Goal: Information Seeking & Learning: Compare options

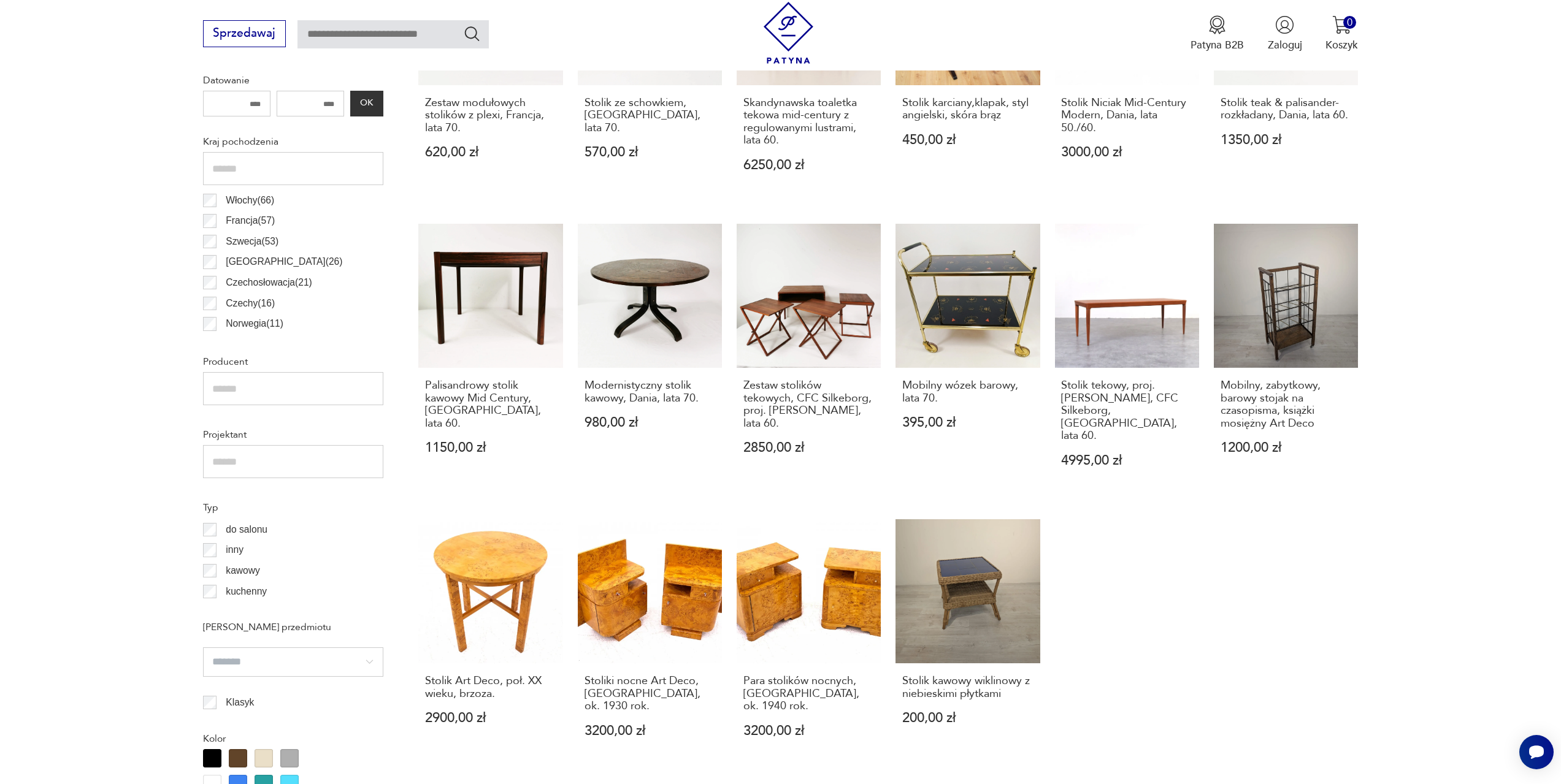
scroll to position [898, 0]
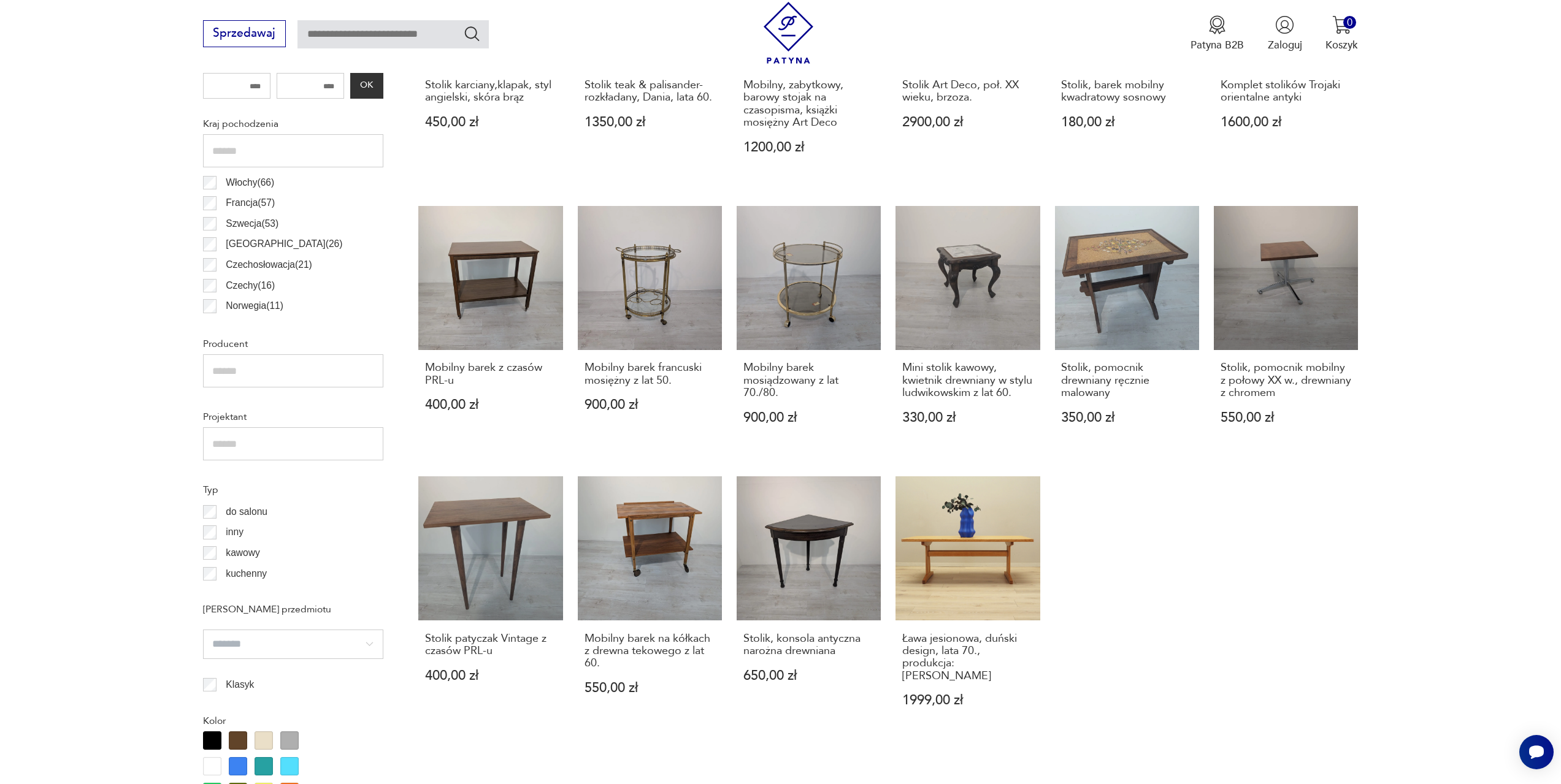
scroll to position [732, 0]
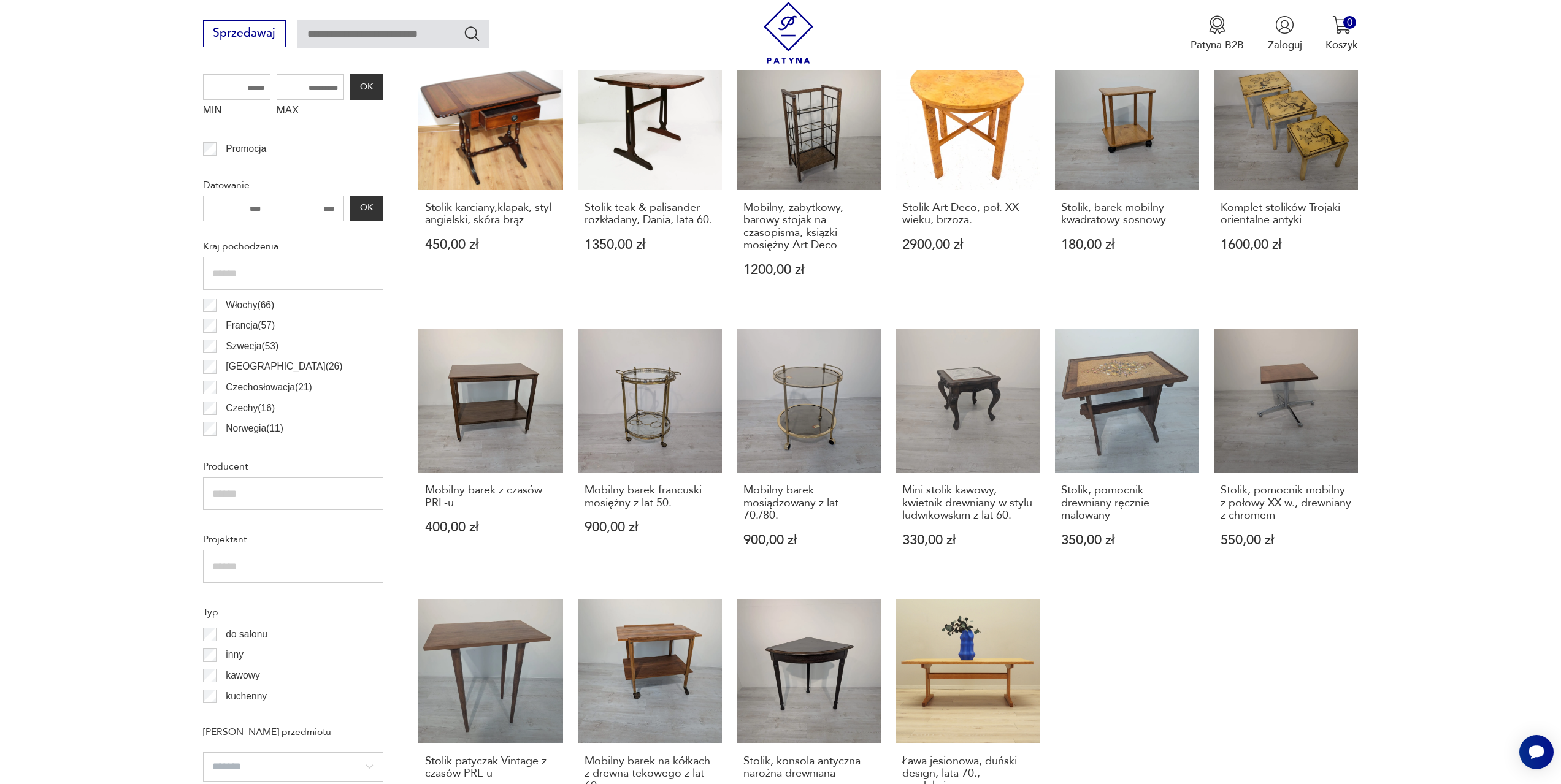
scroll to position [242, 0]
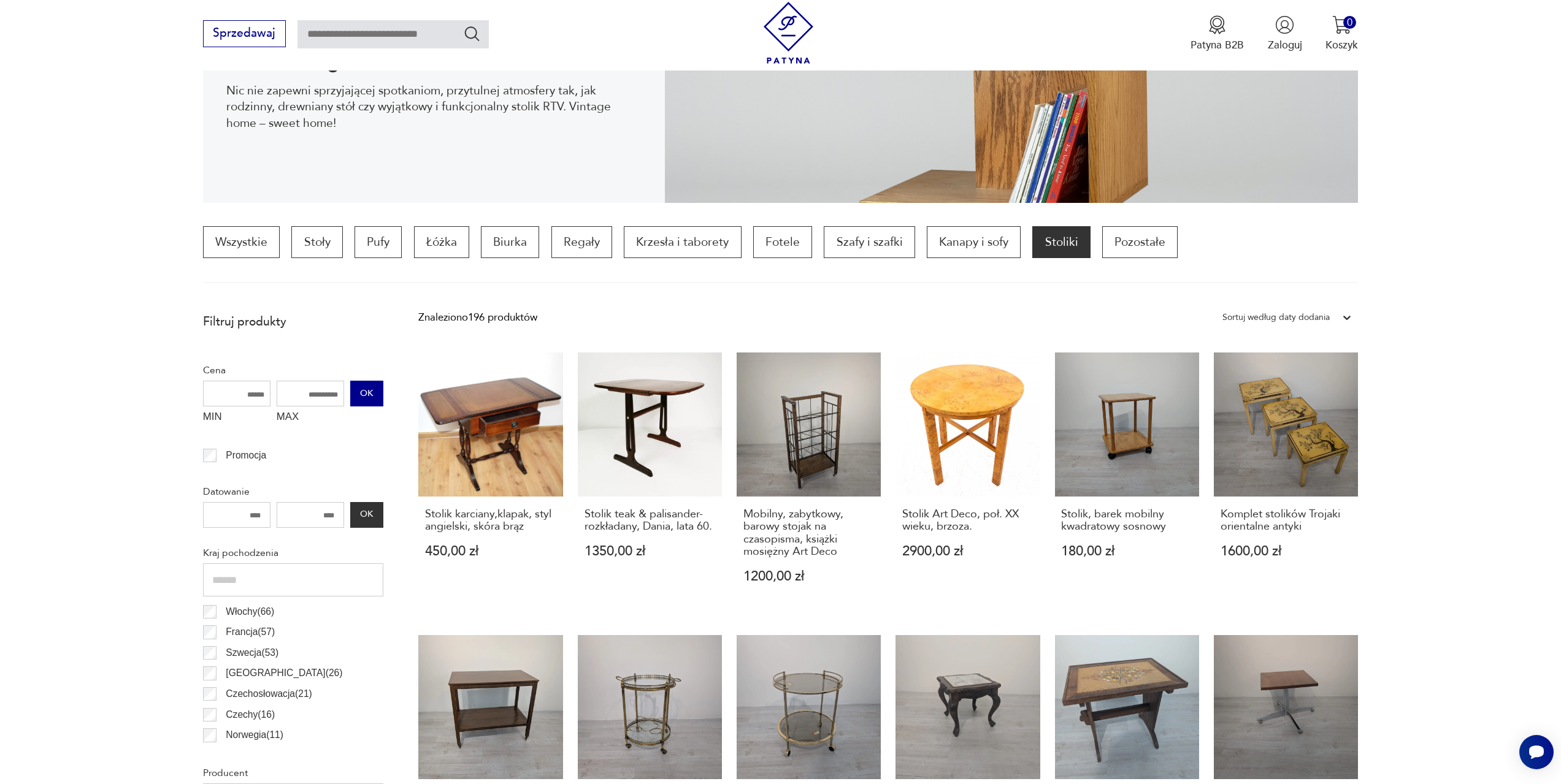
drag, startPoint x: 299, startPoint y: 393, endPoint x: 364, endPoint y: 395, distance: 65.0
click at [364, 395] on div "MIN MAX OK" at bounding box center [293, 405] width 180 height 49
type input "****"
click at [253, 395] on input "MIN" at bounding box center [237, 393] width 68 height 26
type input "*"
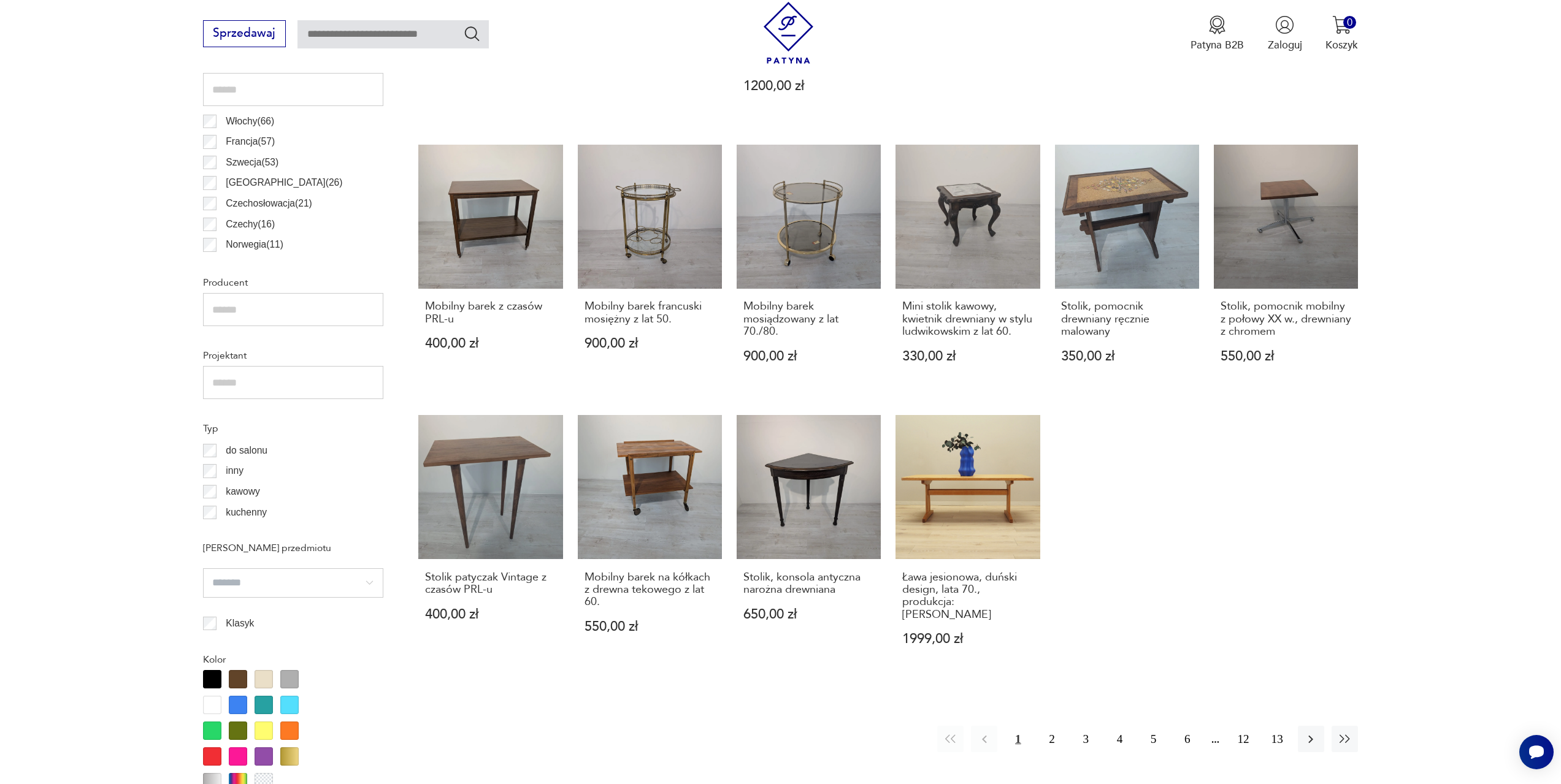
scroll to position [364, 0]
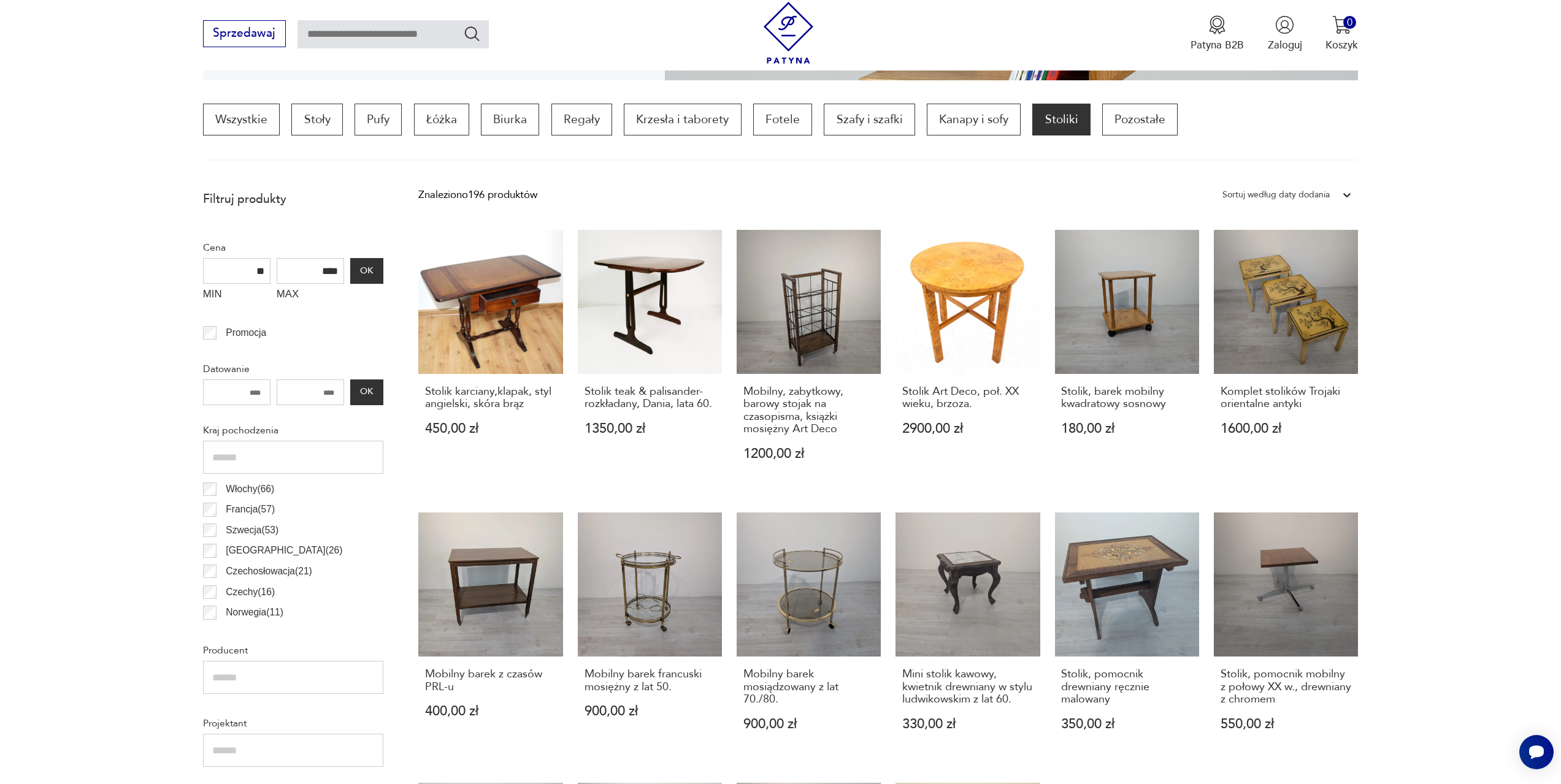
type input "**"
click at [1352, 191] on icon at bounding box center [1347, 195] width 12 height 12
click at [1301, 256] on div "Sortuj według ceny (od najmniejszej)" at bounding box center [1287, 257] width 142 height 31
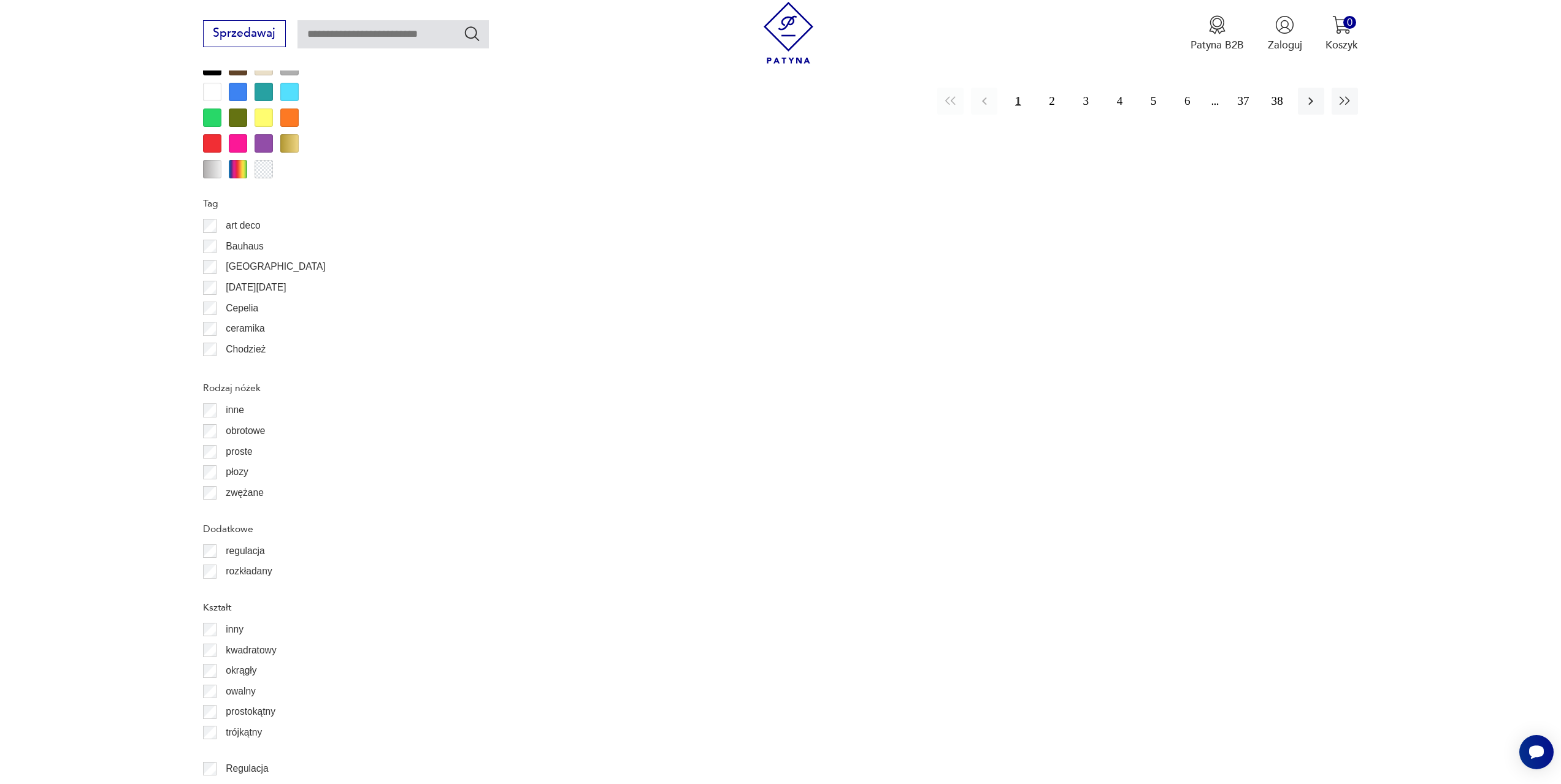
scroll to position [1590, 0]
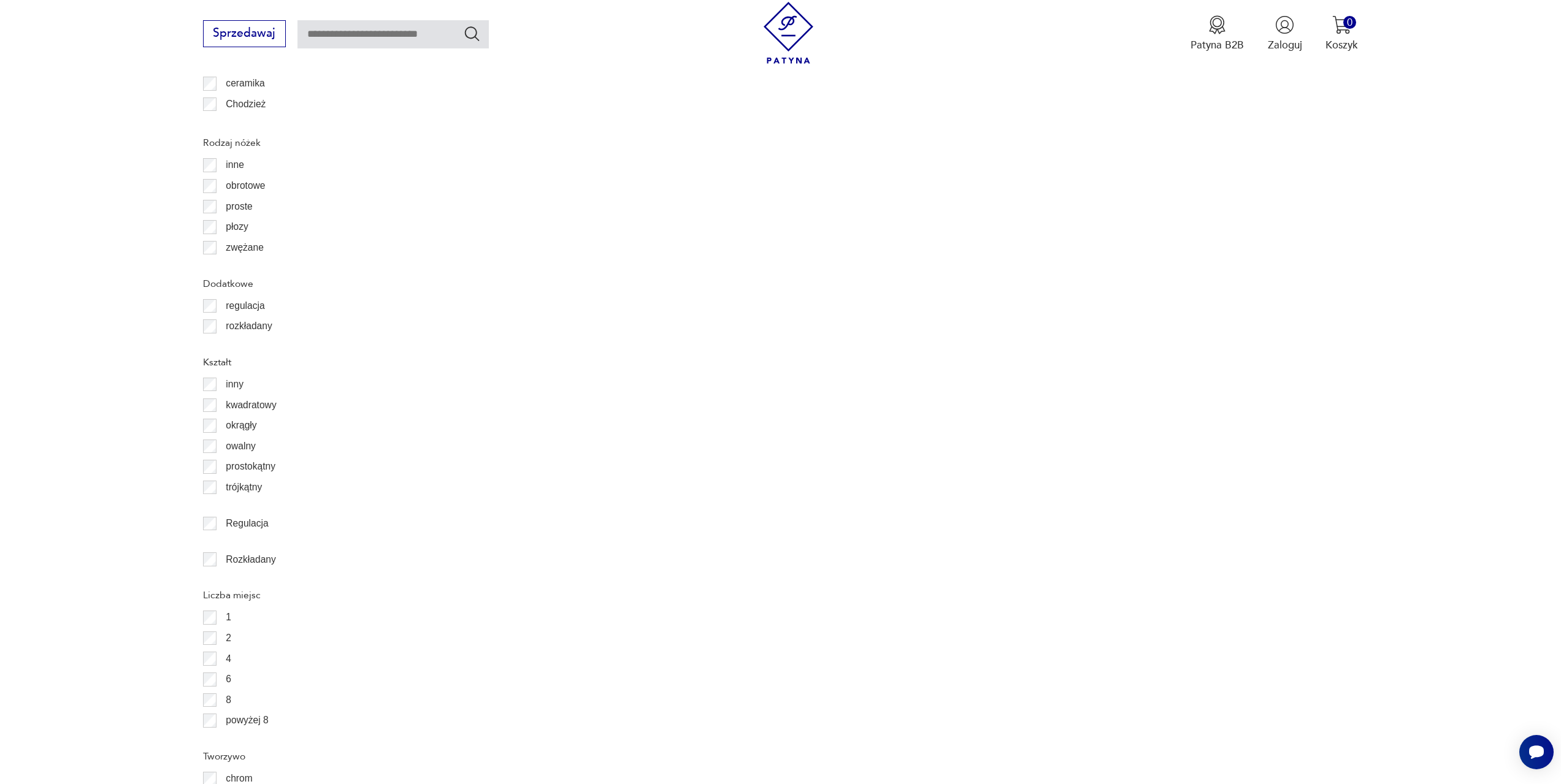
scroll to position [1652, 0]
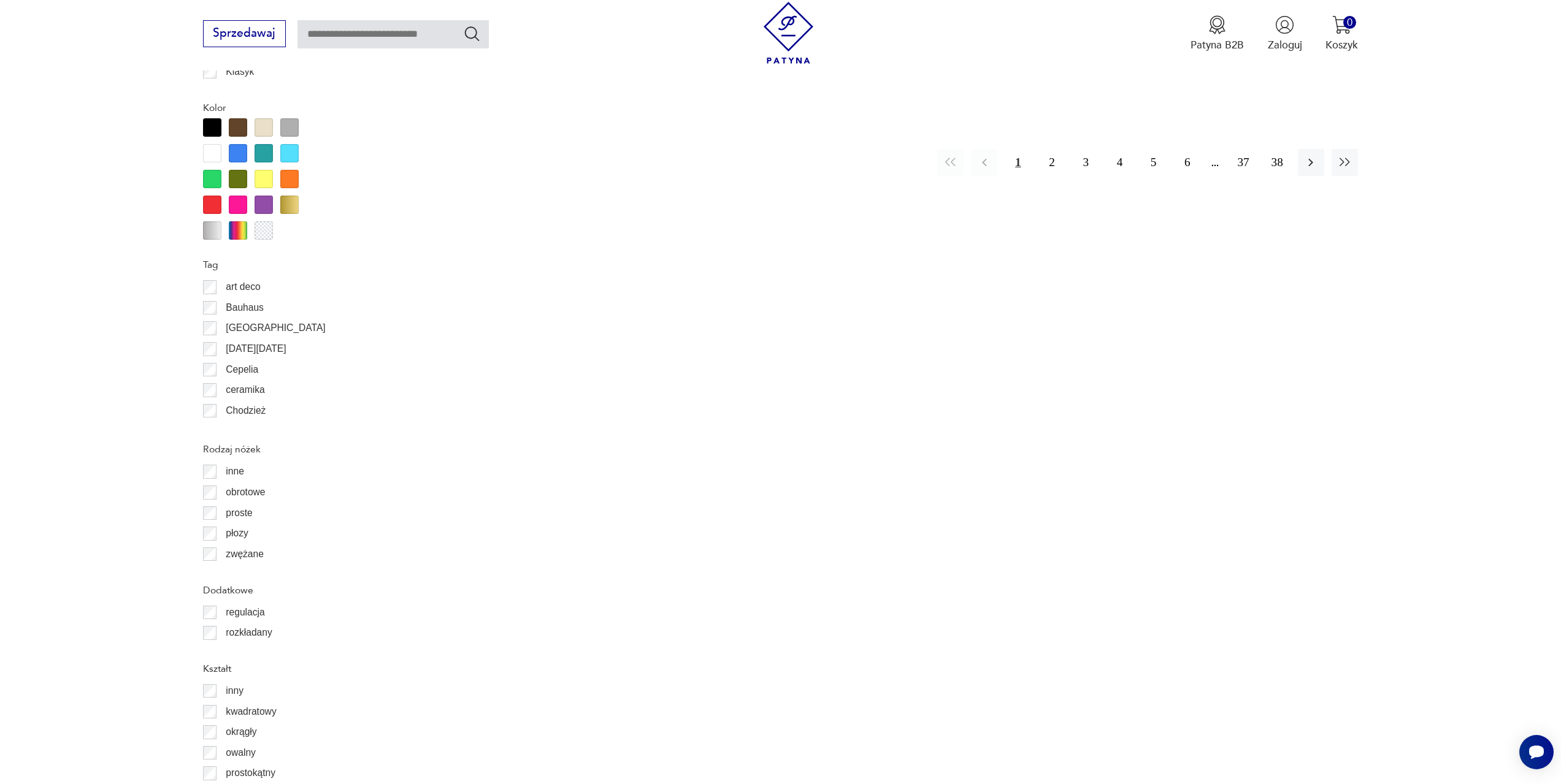
scroll to position [1590, 0]
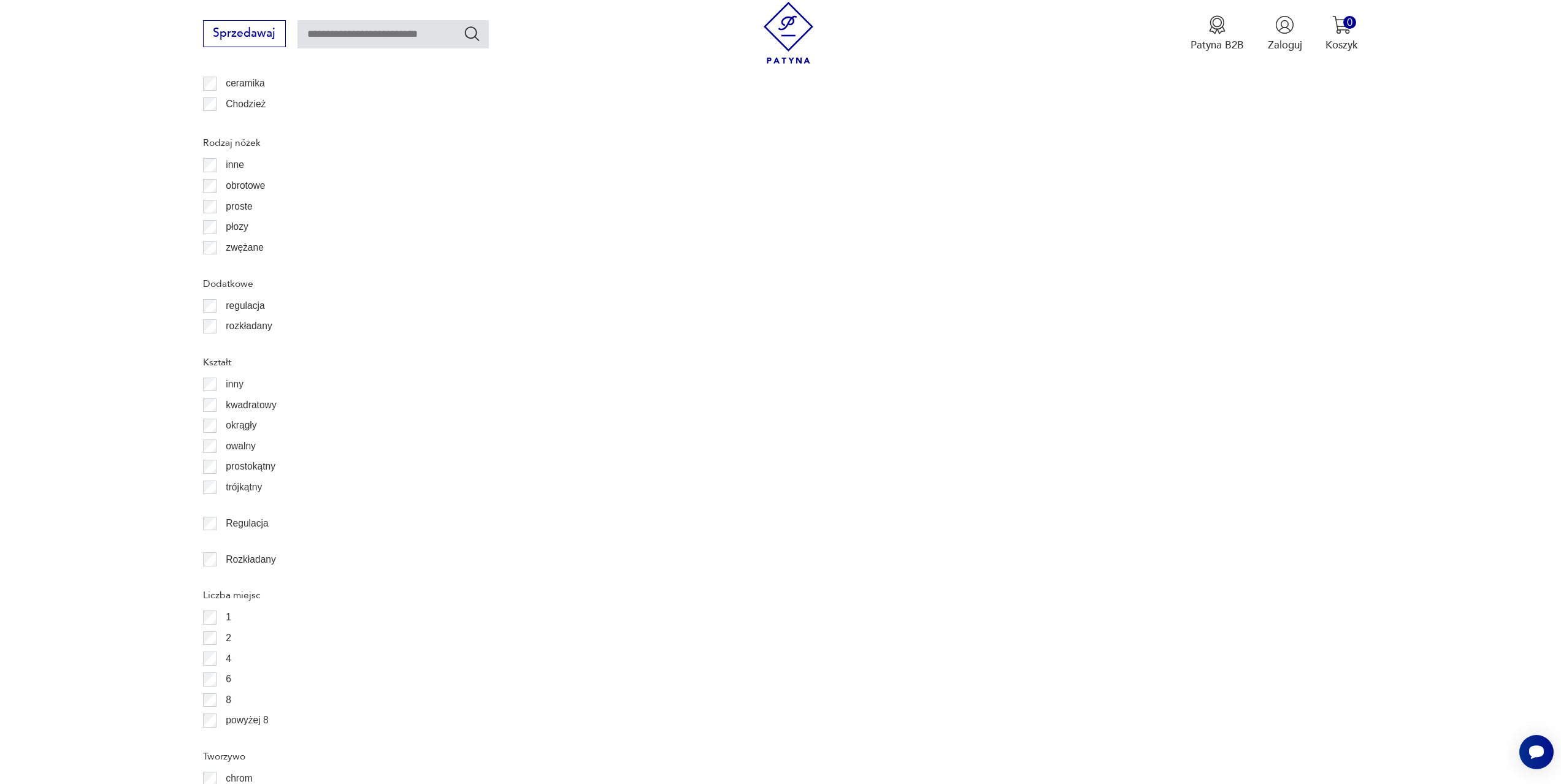
scroll to position [364, 0]
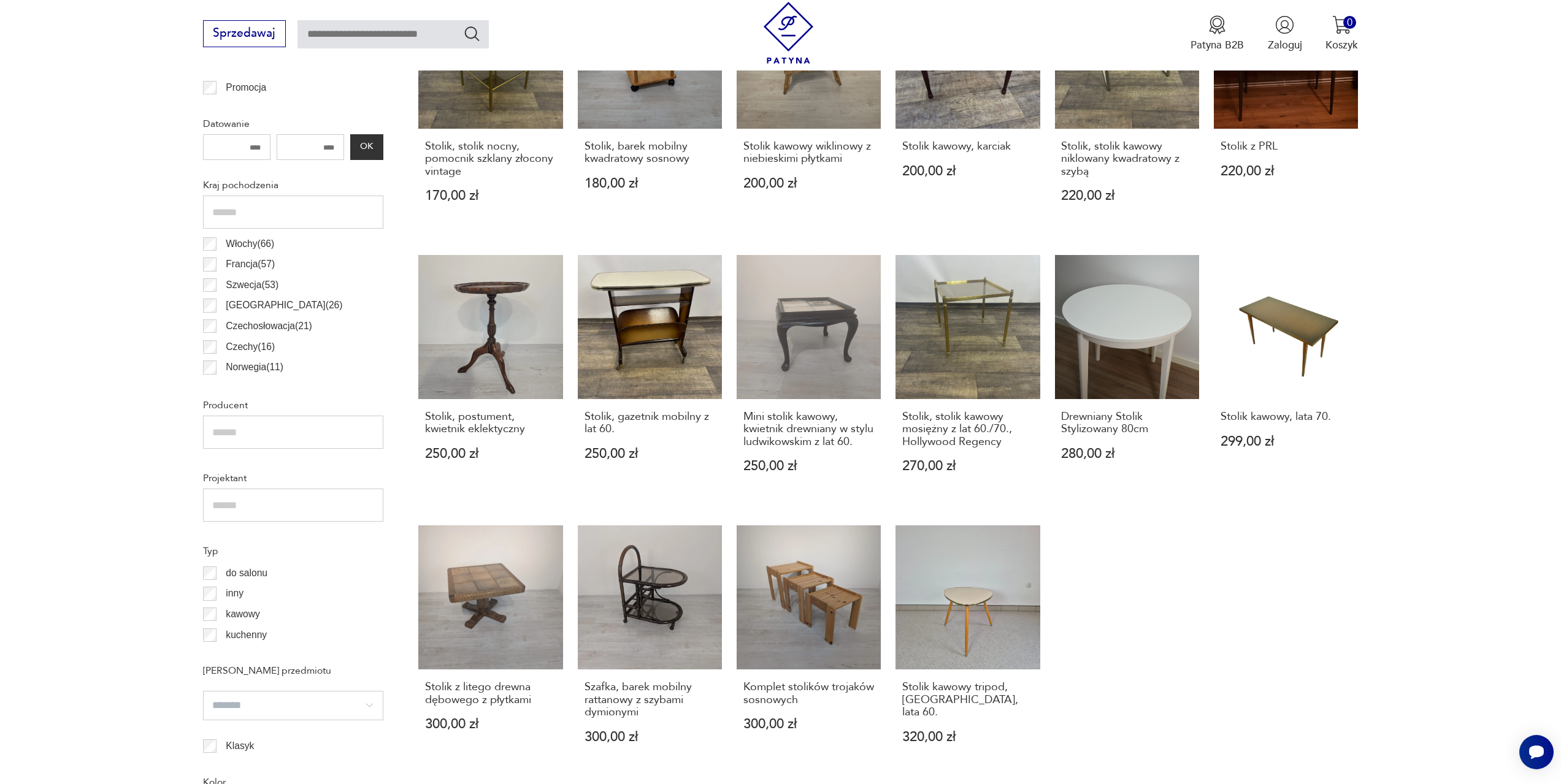
scroll to position [916, 0]
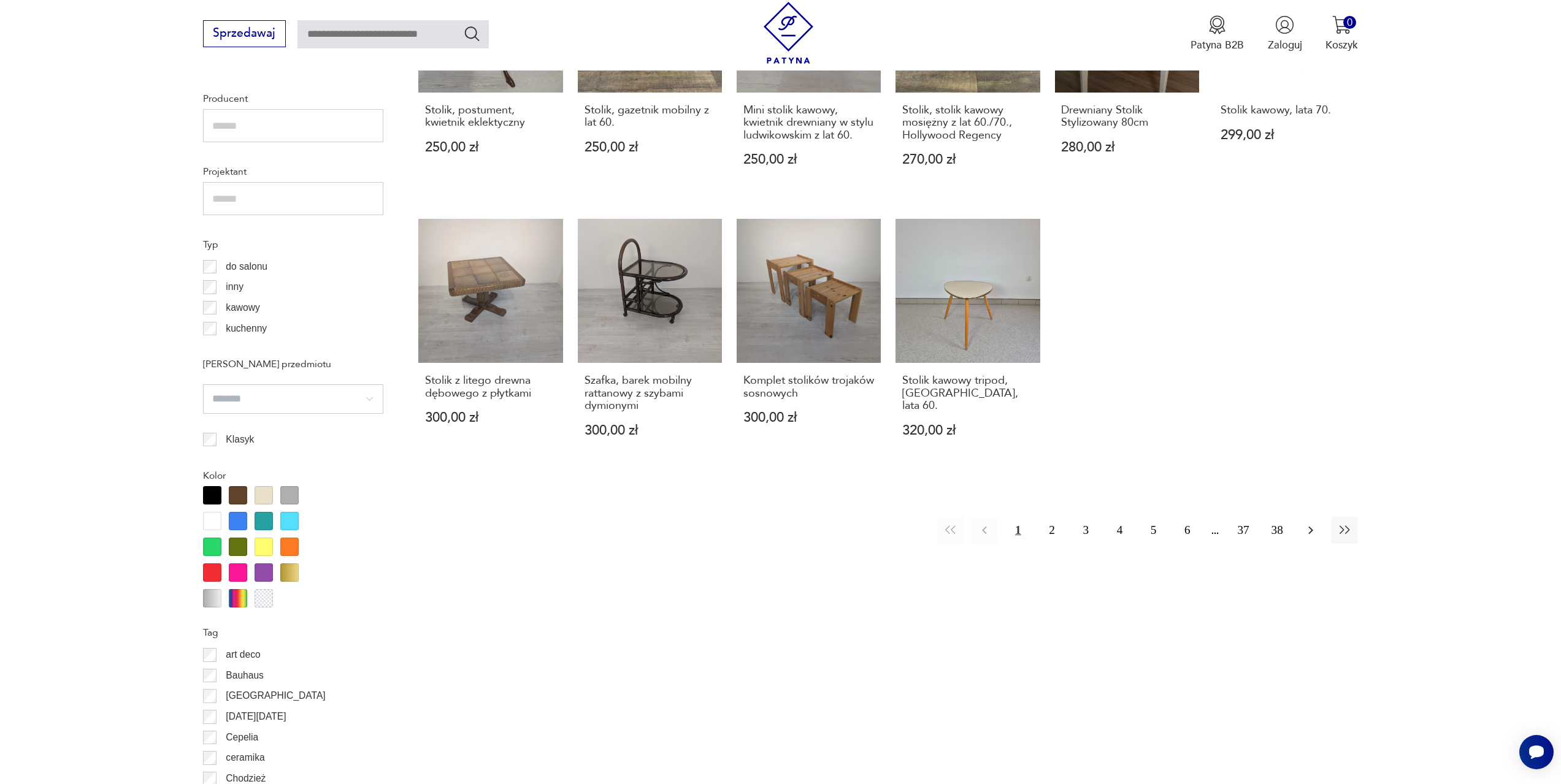
click at [1312, 535] on icon "button" at bounding box center [1311, 530] width 5 height 8
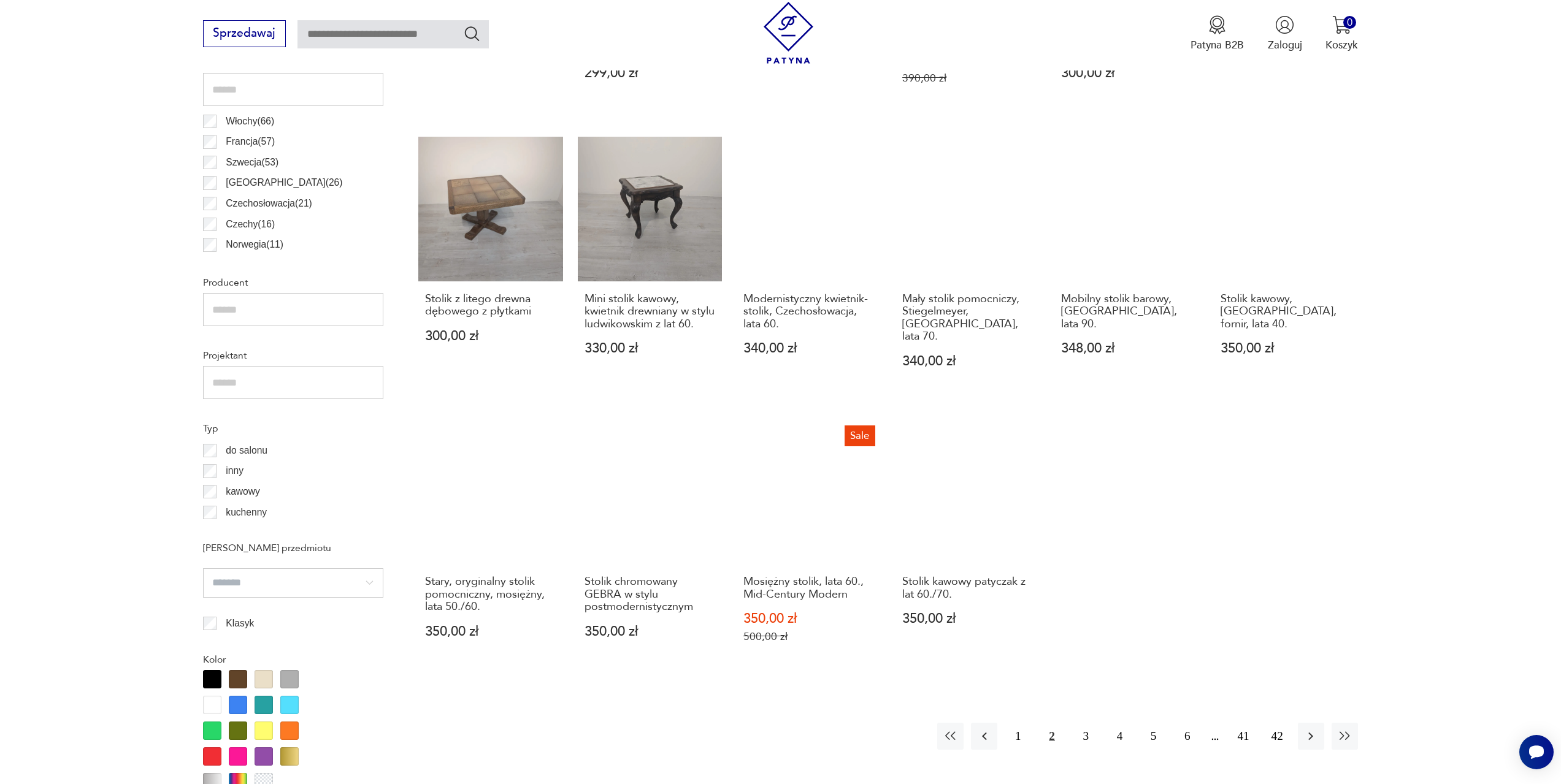
scroll to position [1038, 0]
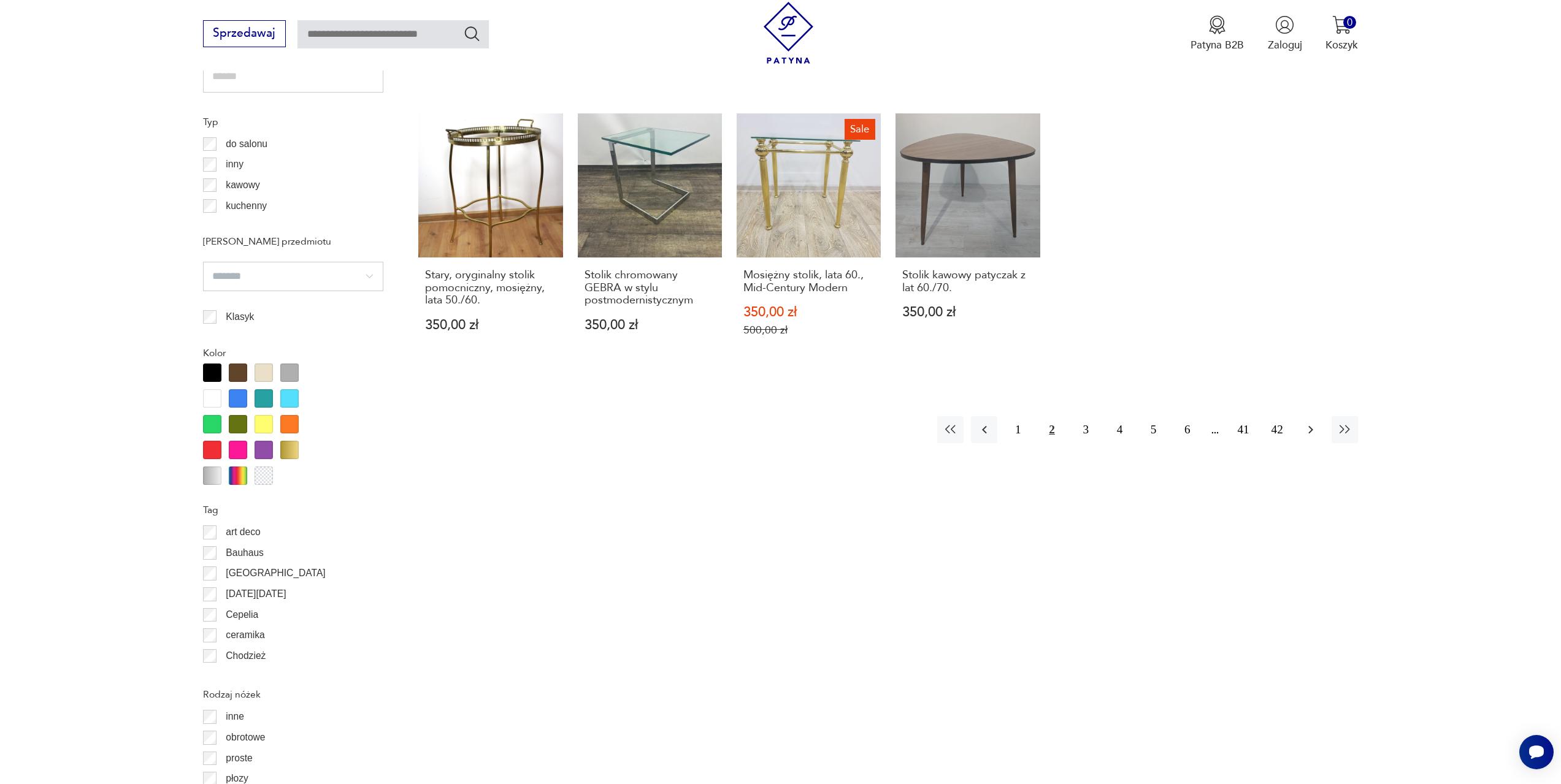
click at [1310, 434] on icon "button" at bounding box center [1310, 429] width 14 height 14
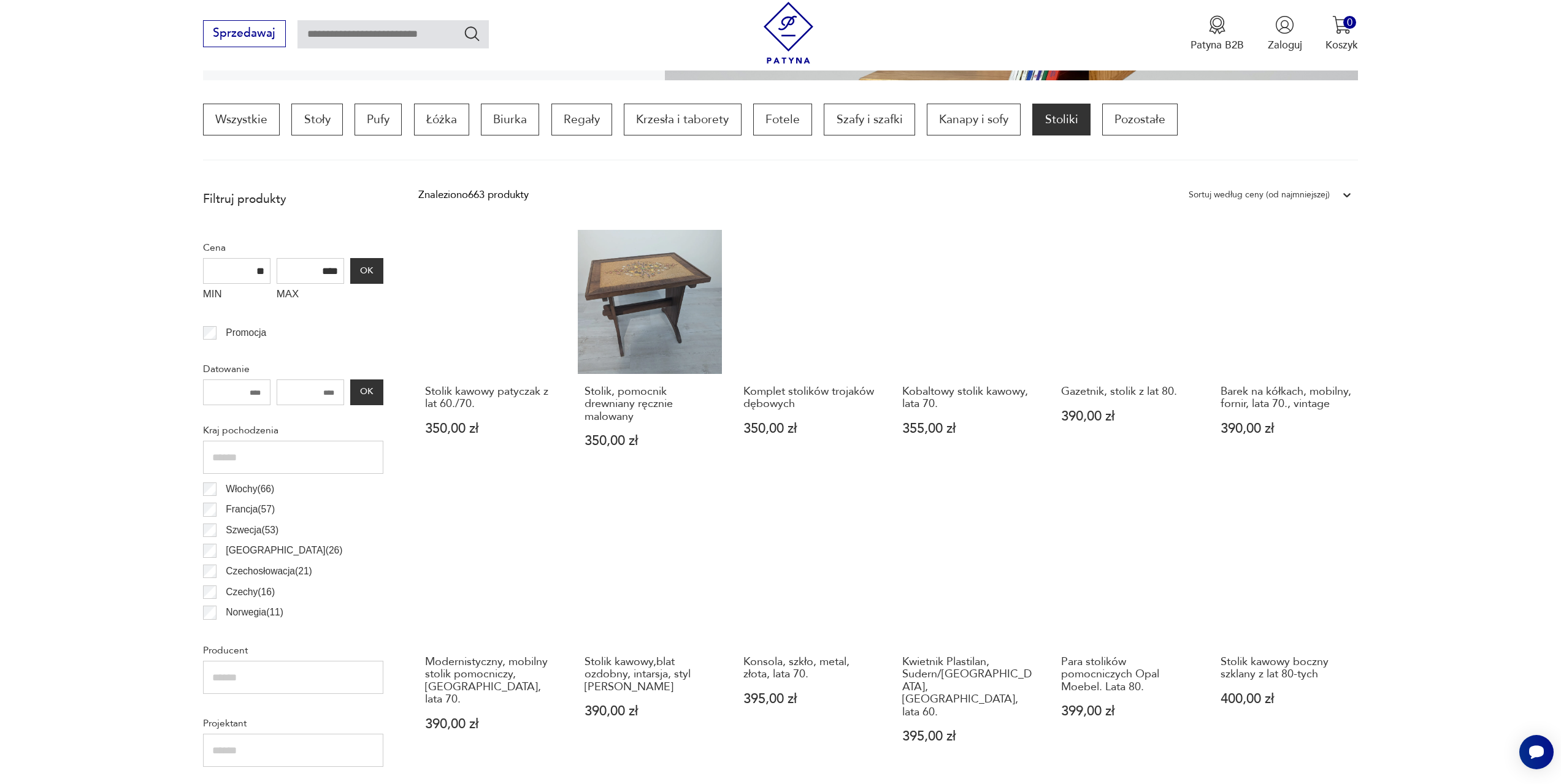
scroll to position [855, 0]
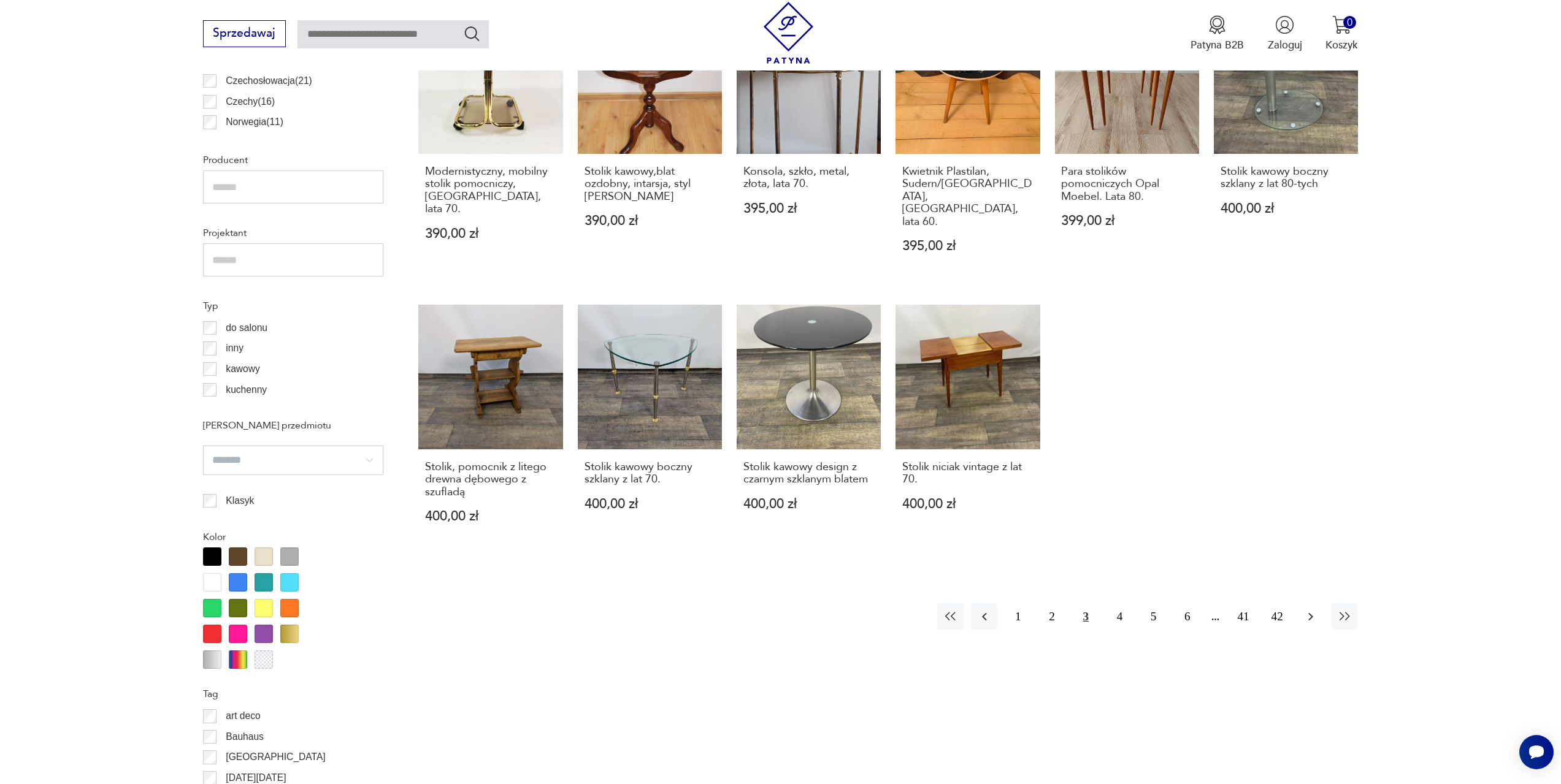
click at [1308, 610] on icon "button" at bounding box center [1310, 617] width 14 height 14
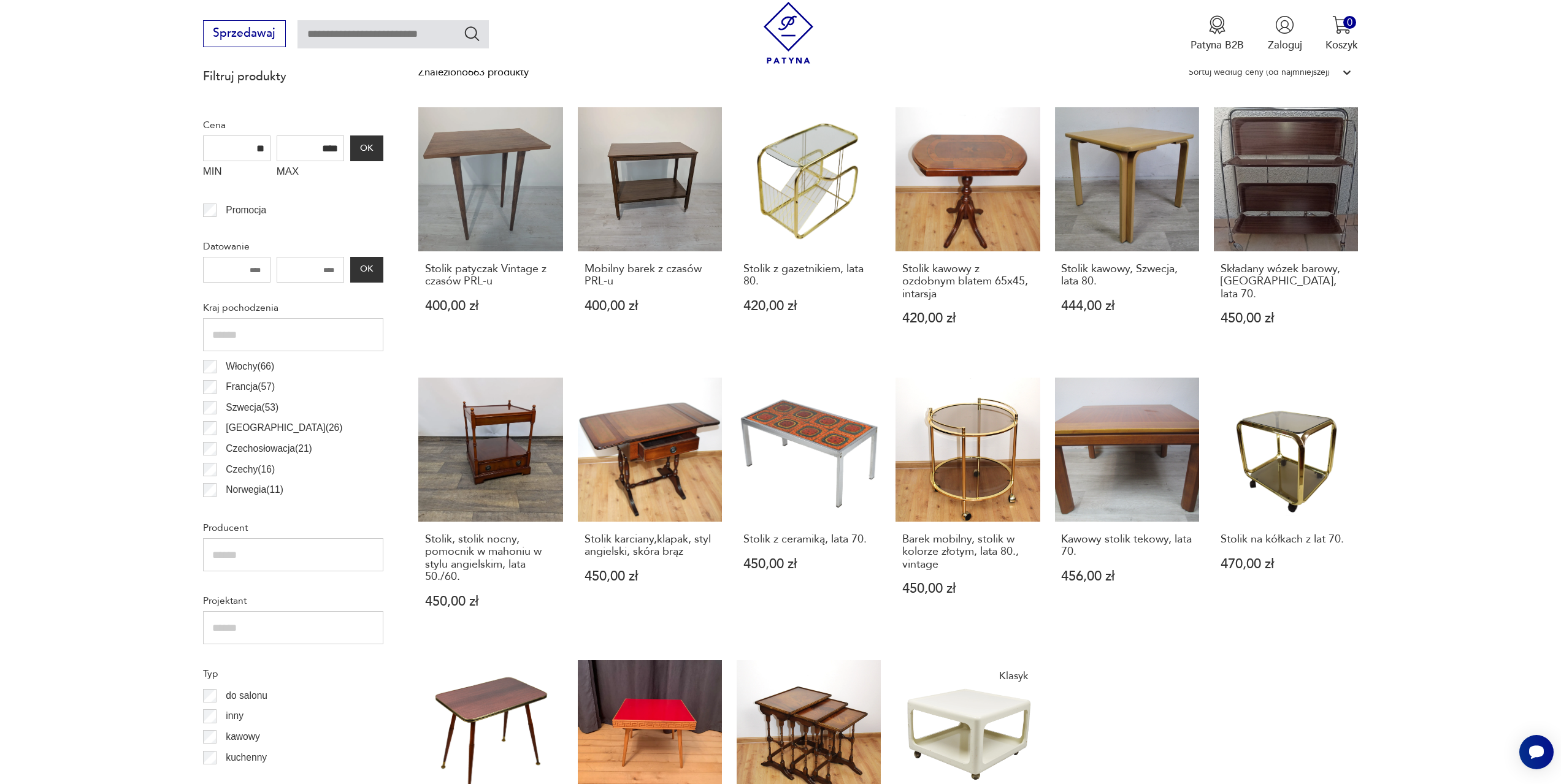
scroll to position [855, 0]
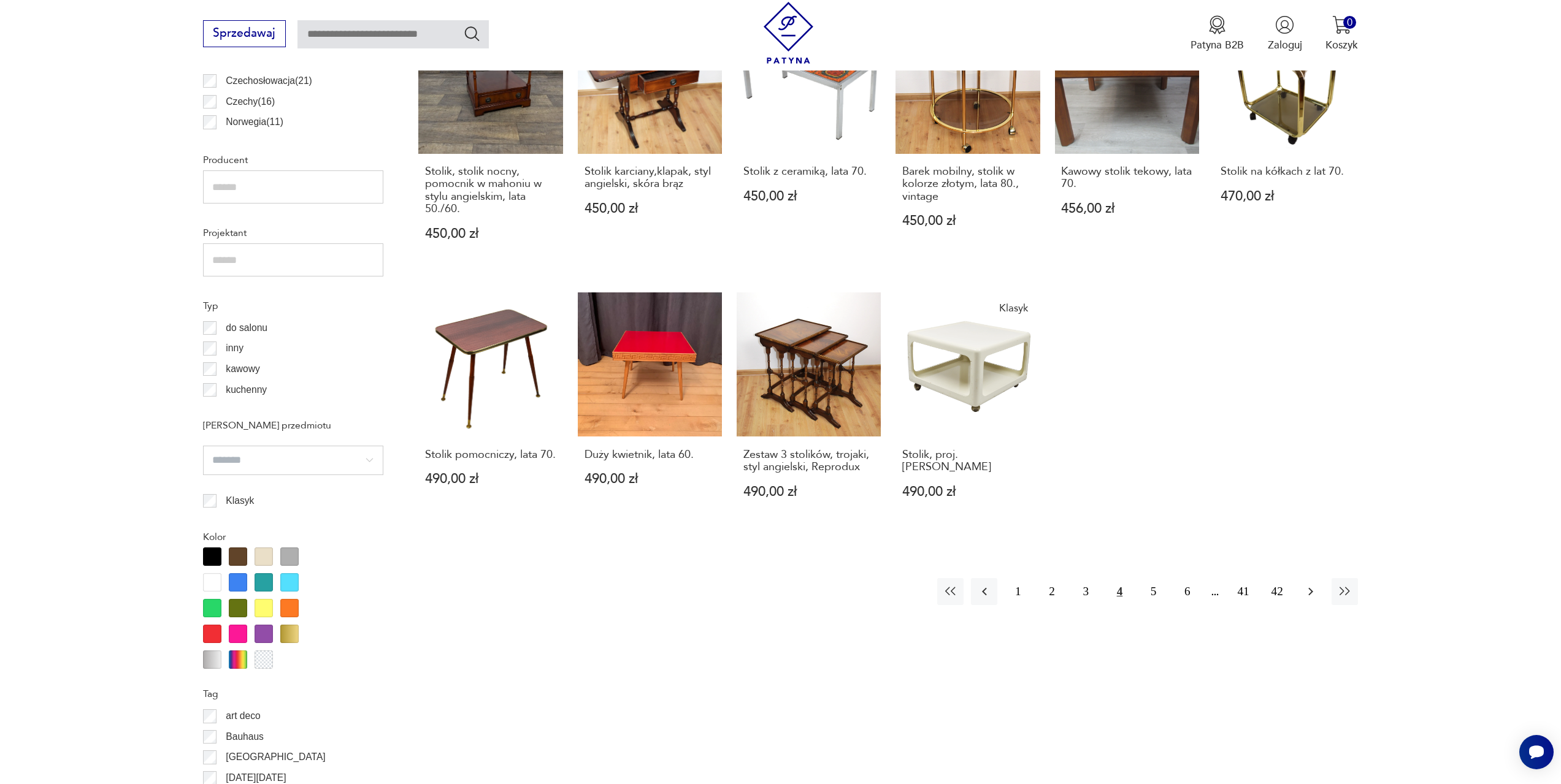
click at [1305, 595] on icon "button" at bounding box center [1310, 591] width 14 height 14
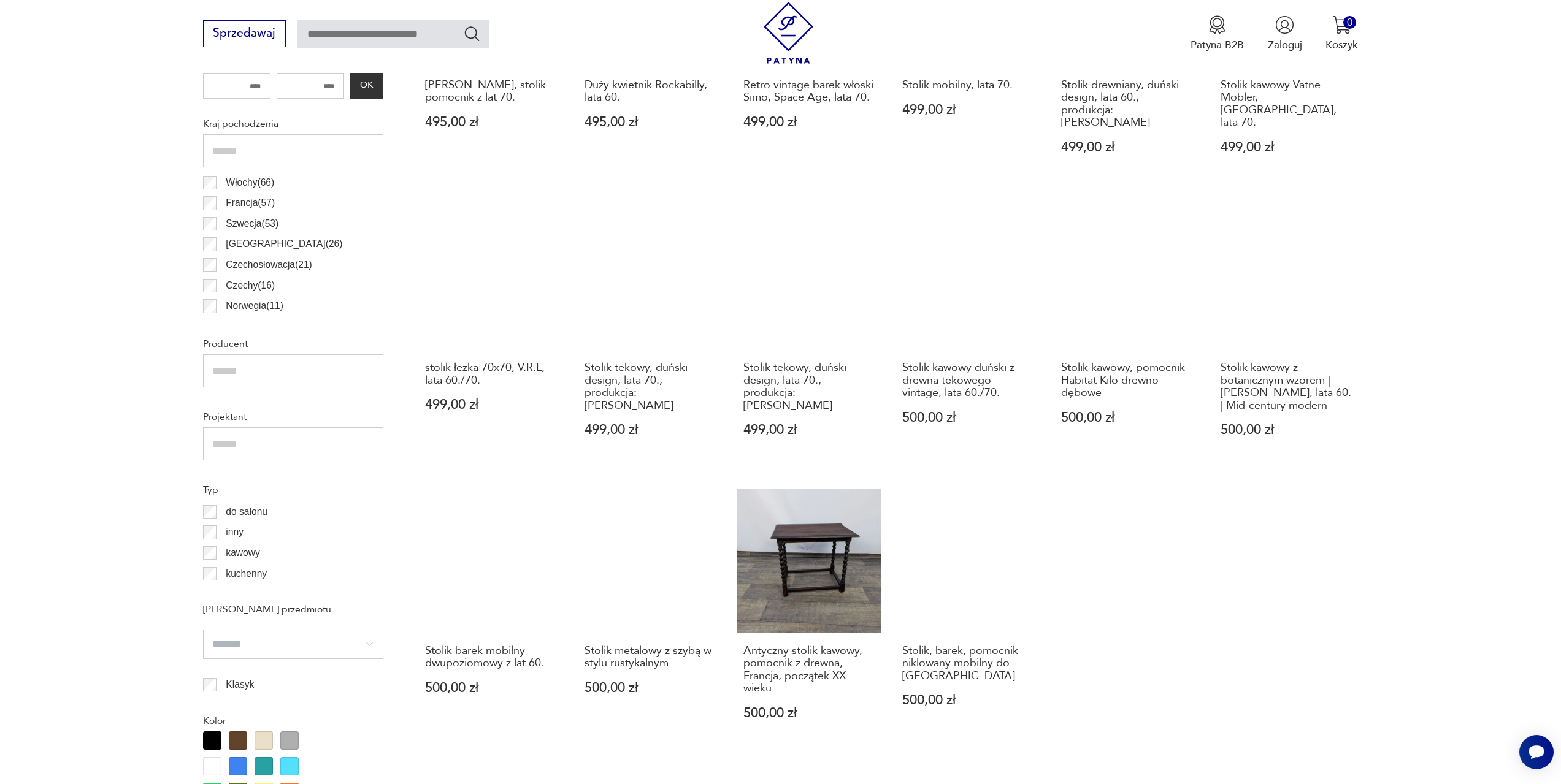
scroll to position [793, 0]
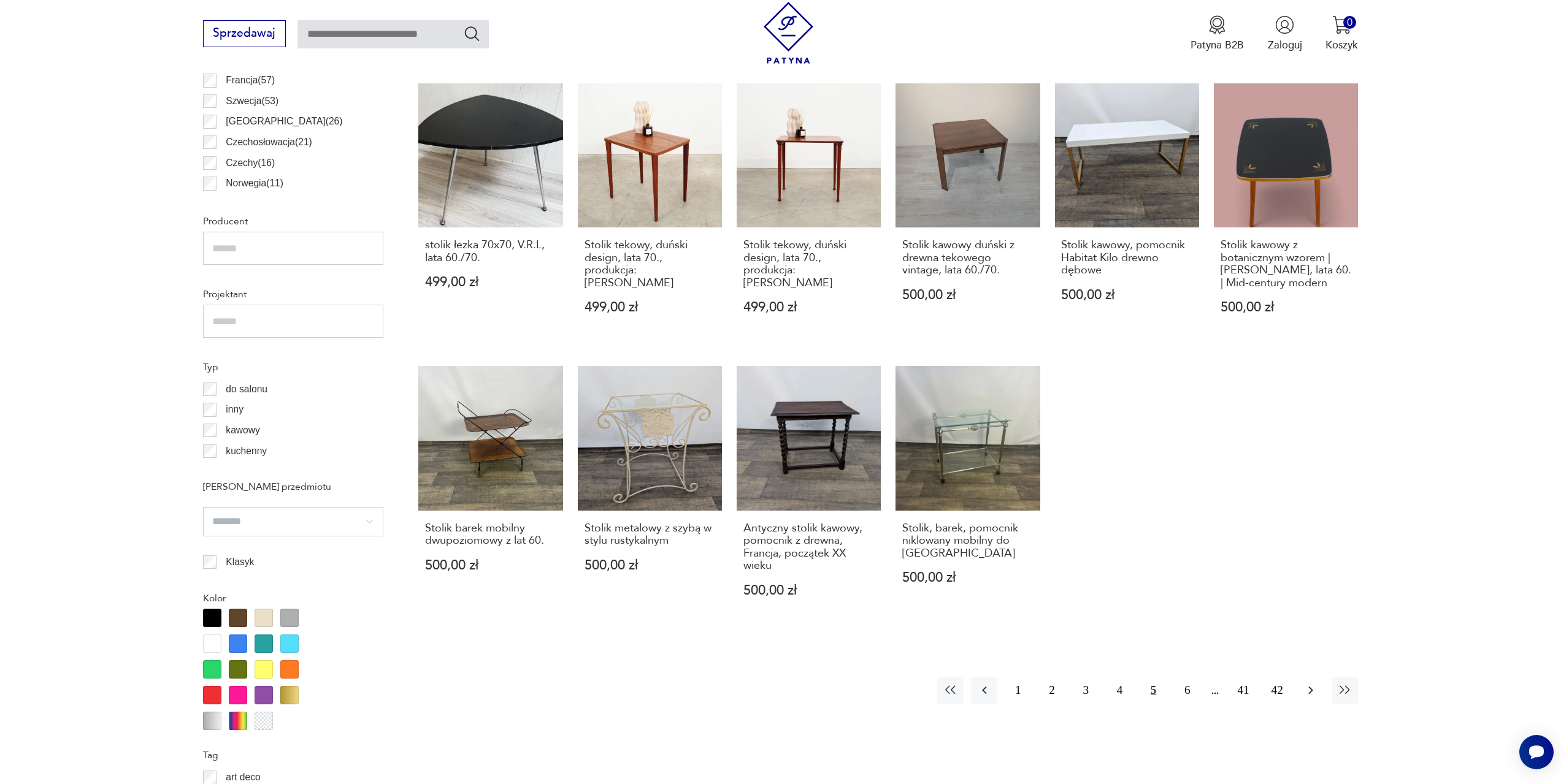
click at [1307, 683] on icon "button" at bounding box center [1310, 690] width 14 height 14
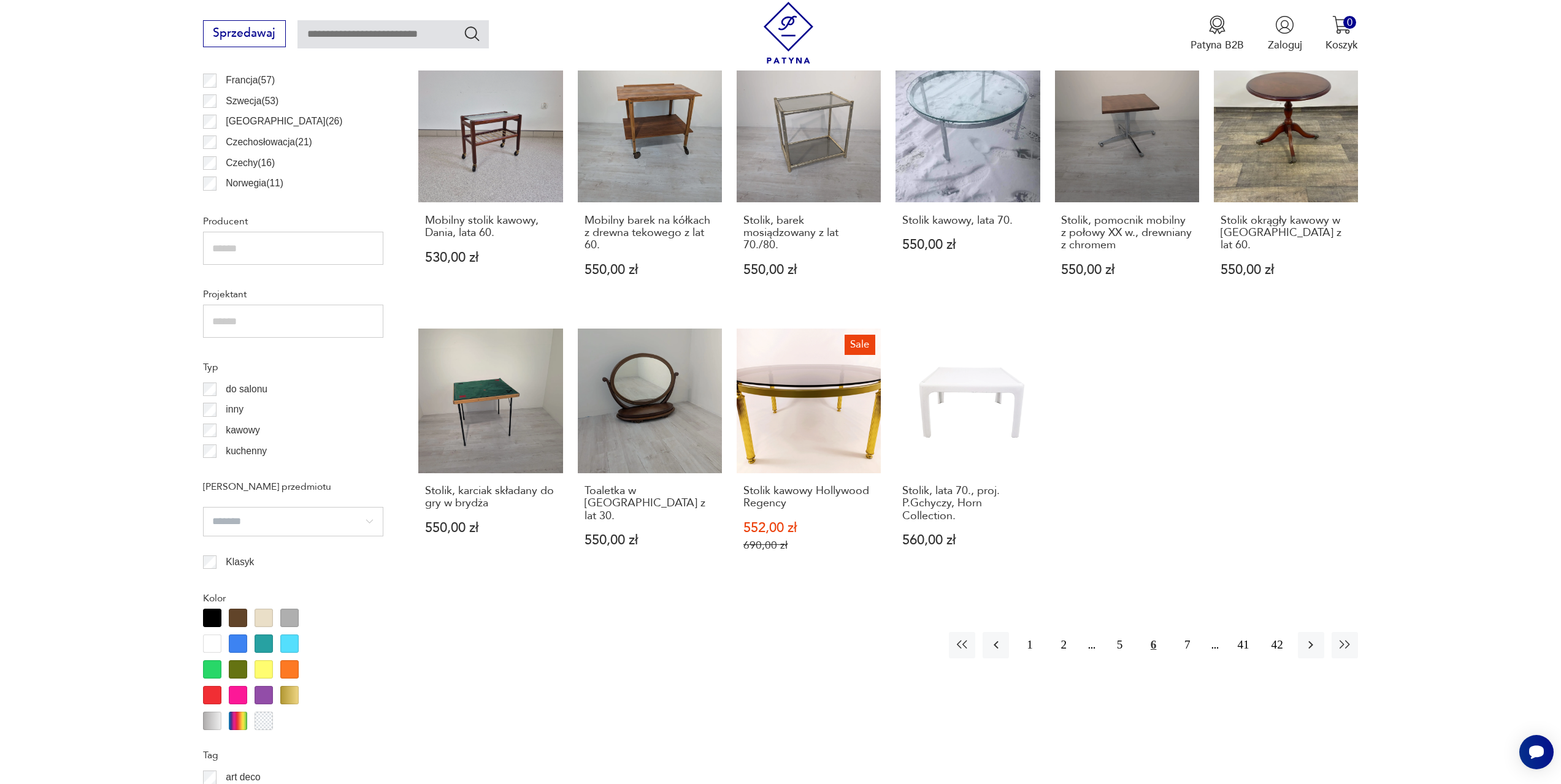
scroll to position [855, 0]
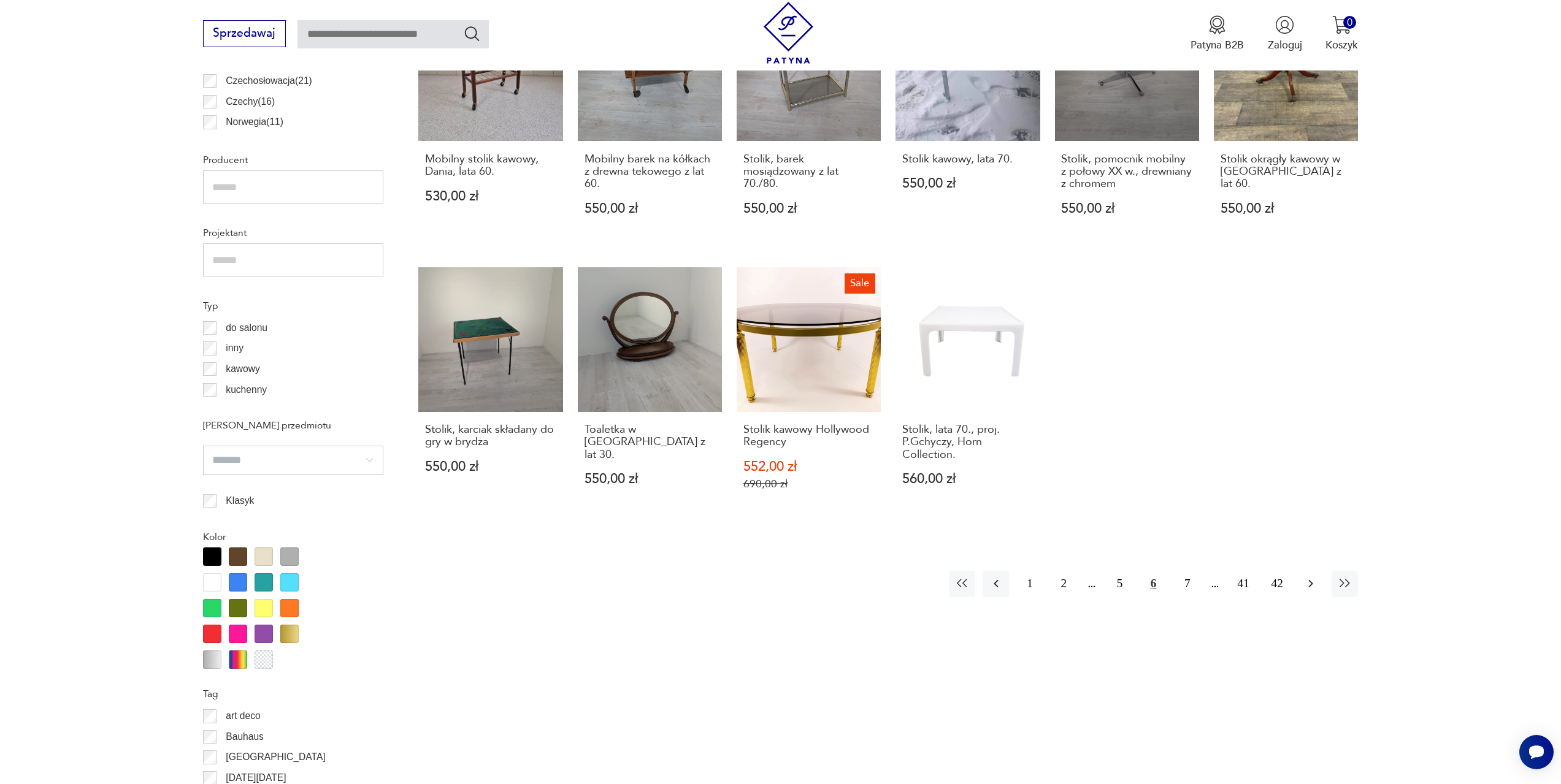
click at [1305, 583] on icon "button" at bounding box center [1310, 583] width 14 height 14
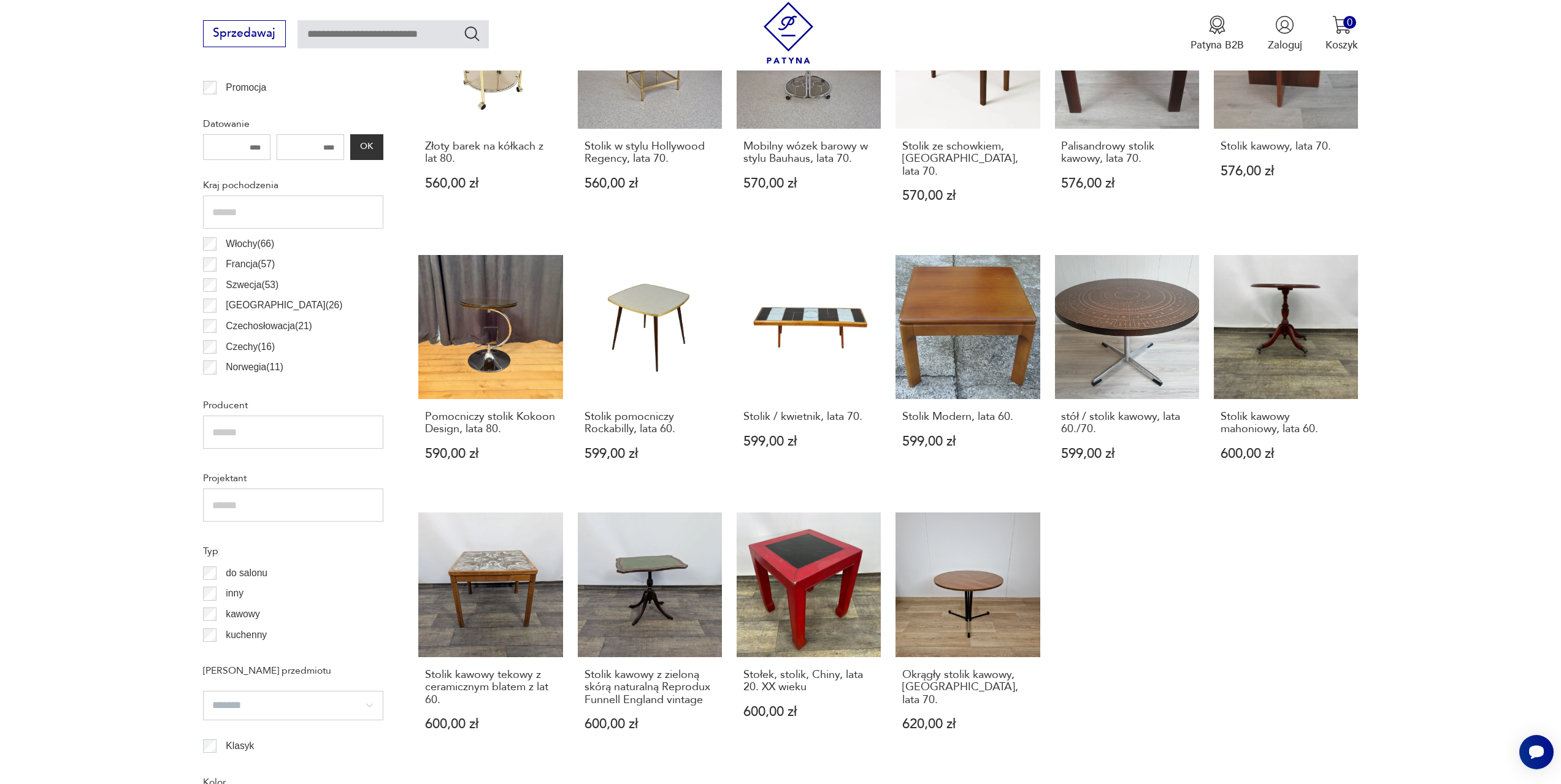
scroll to position [671, 0]
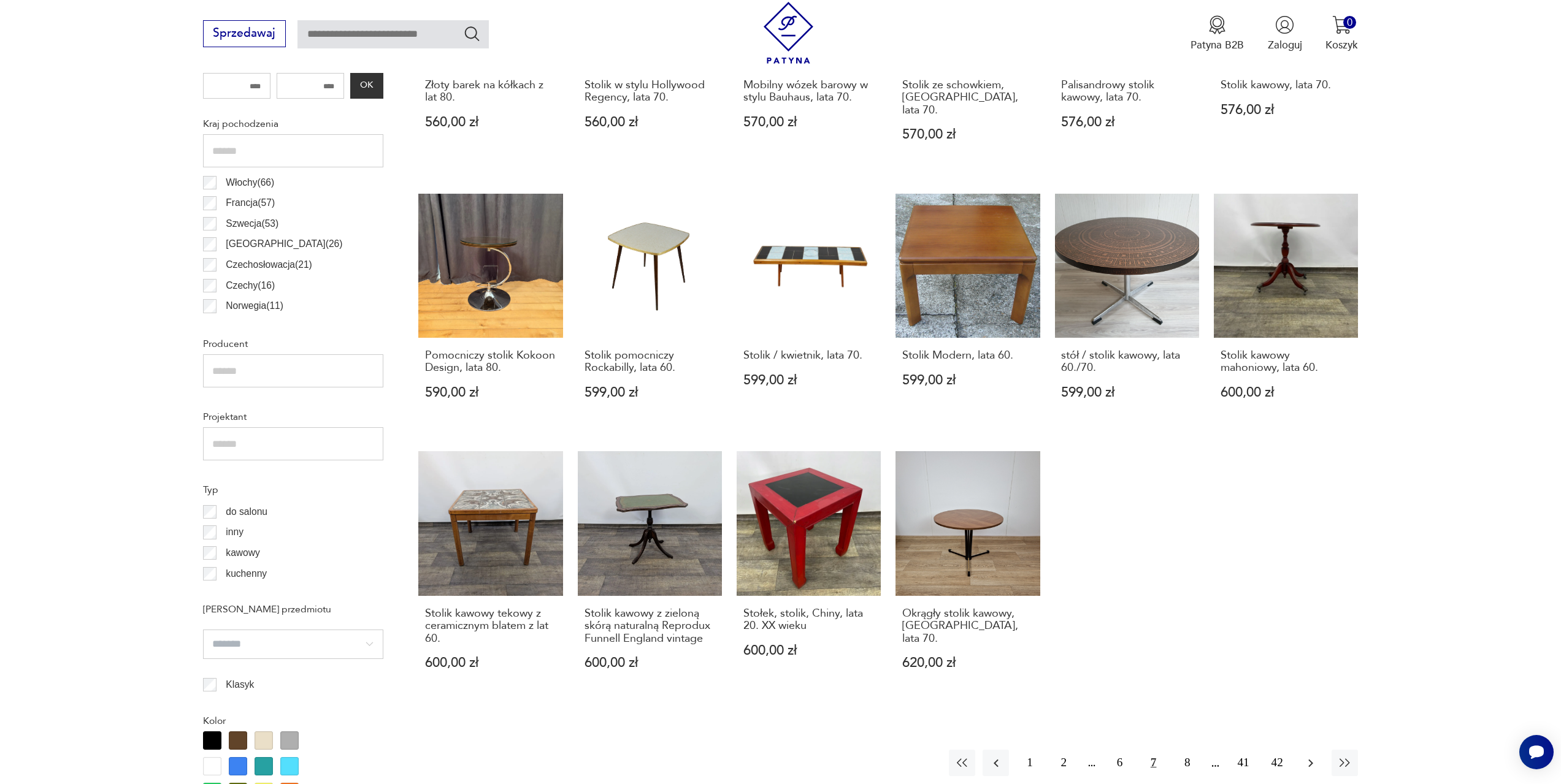
click at [1310, 759] on icon "button" at bounding box center [1311, 763] width 5 height 8
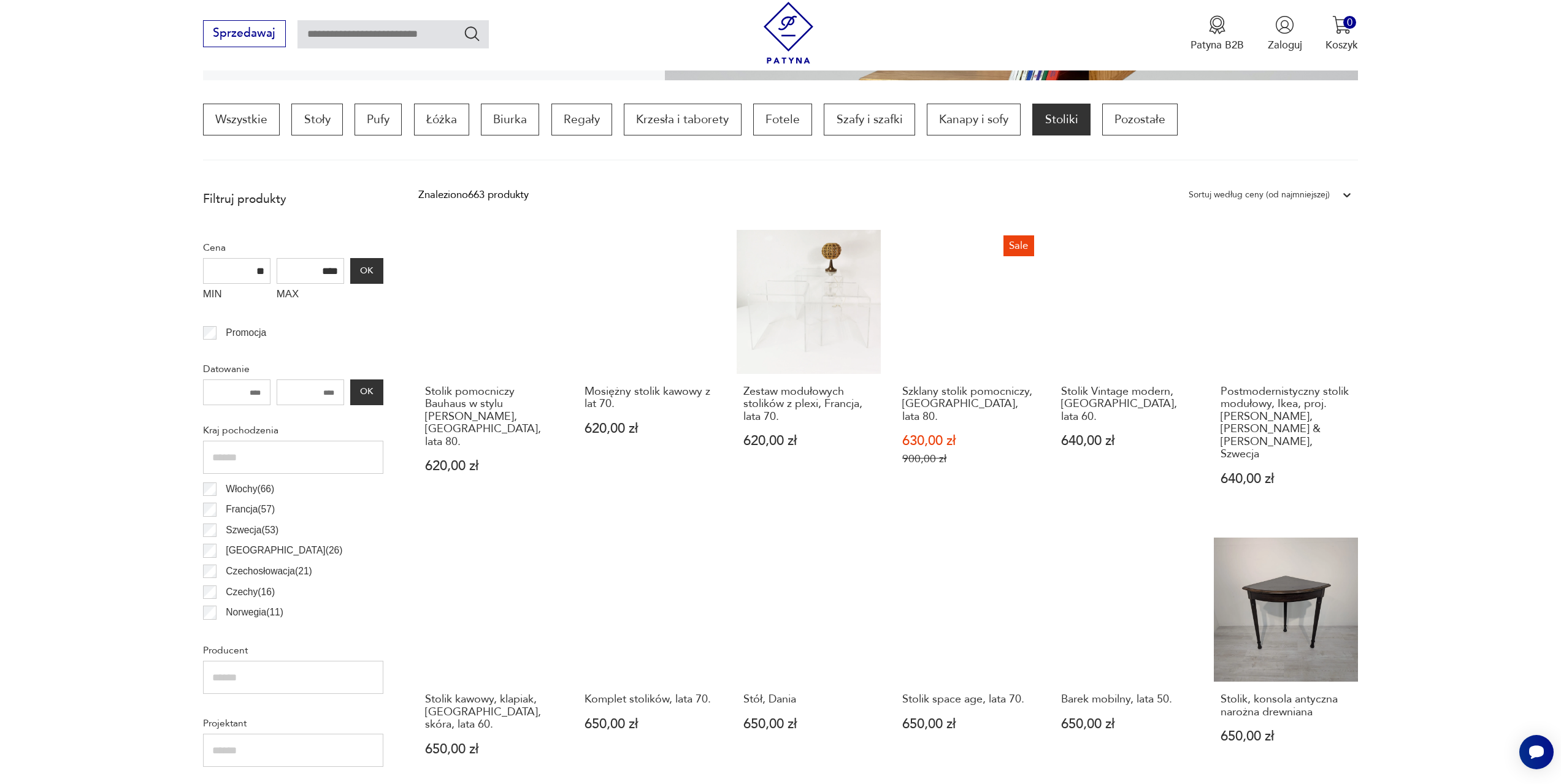
scroll to position [732, 0]
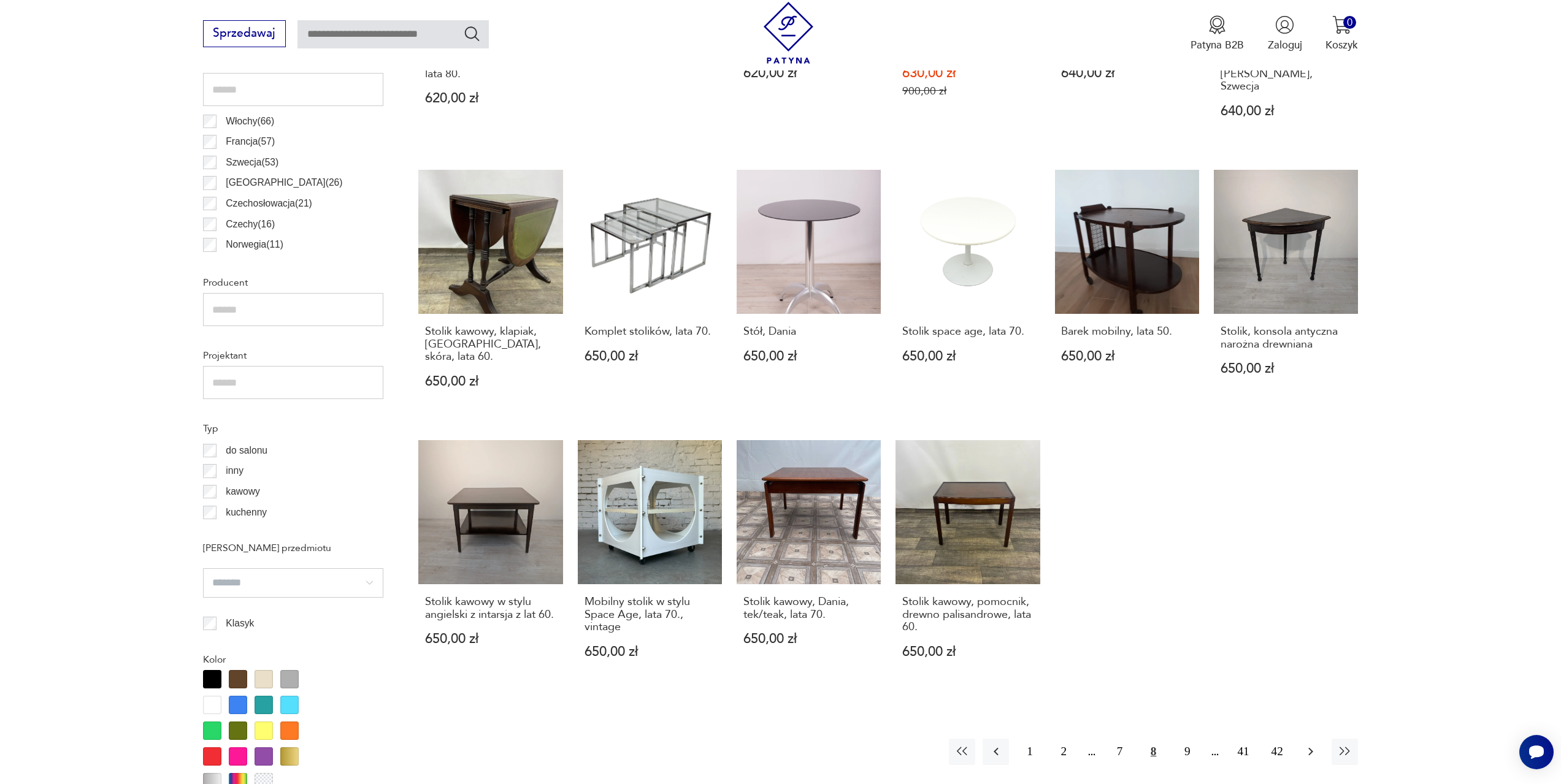
click at [1308, 744] on icon "button" at bounding box center [1310, 751] width 14 height 14
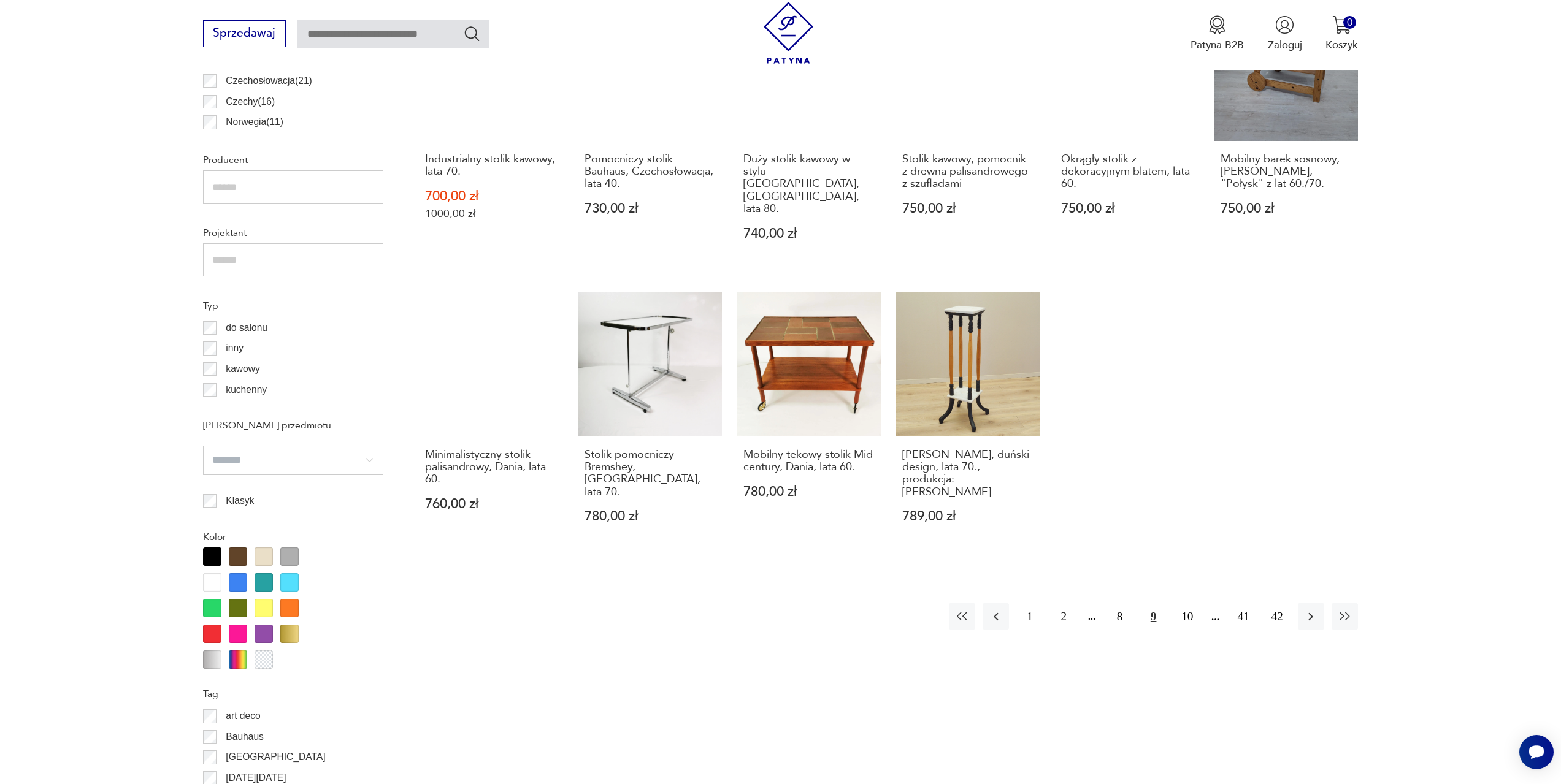
scroll to position [916, 0]
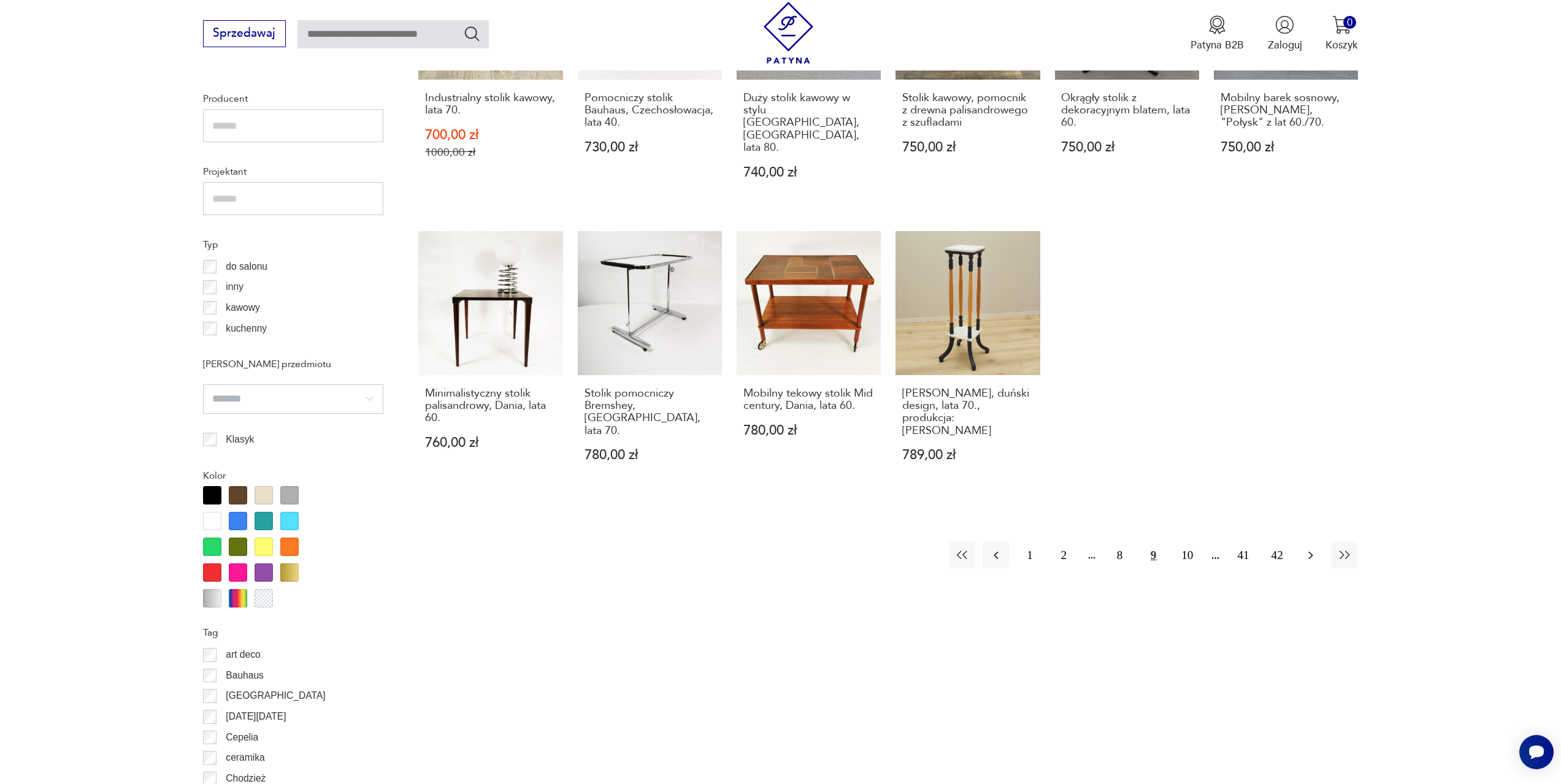
click at [1311, 548] on icon "button" at bounding box center [1310, 555] width 14 height 14
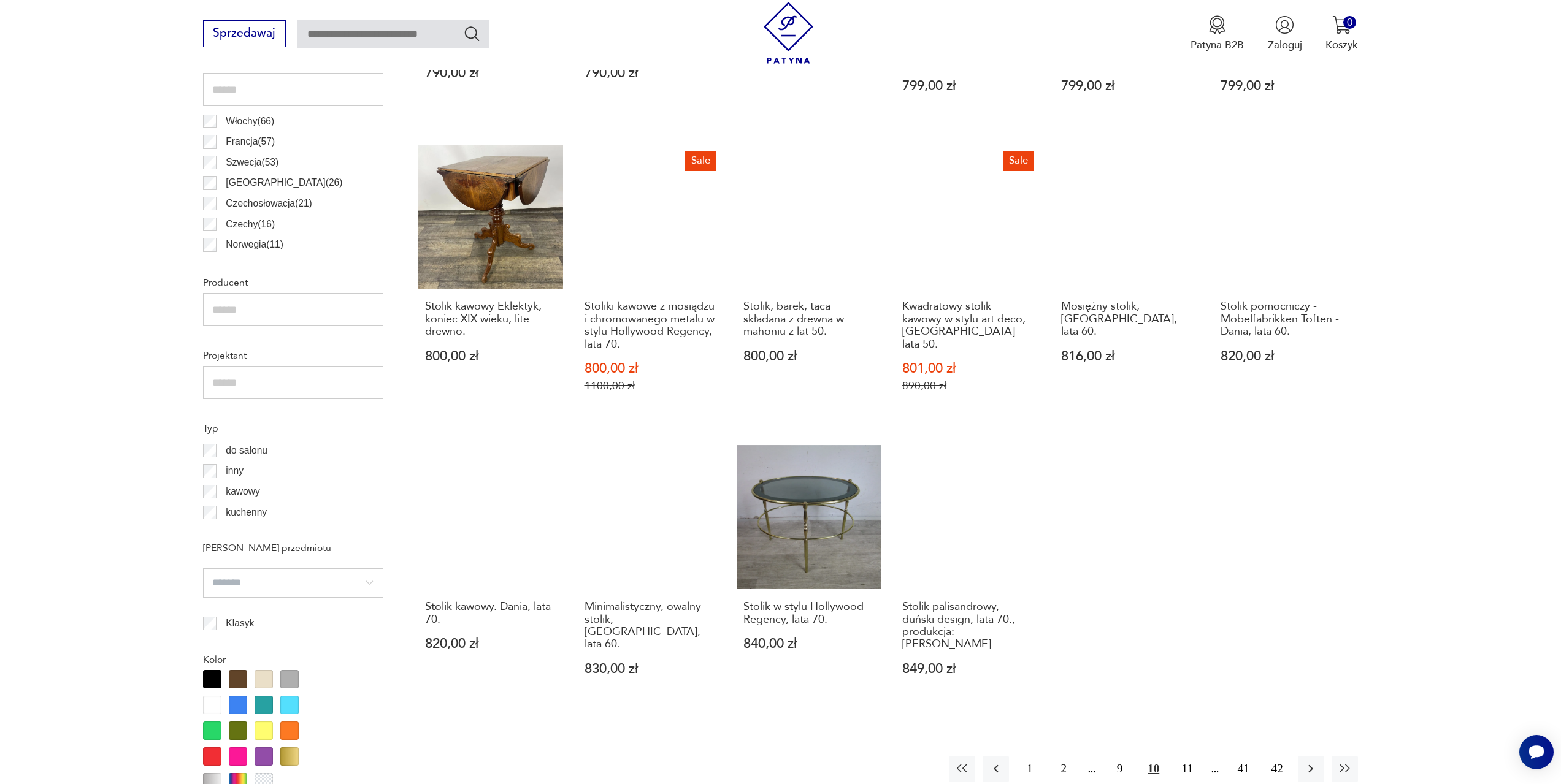
scroll to position [793, 0]
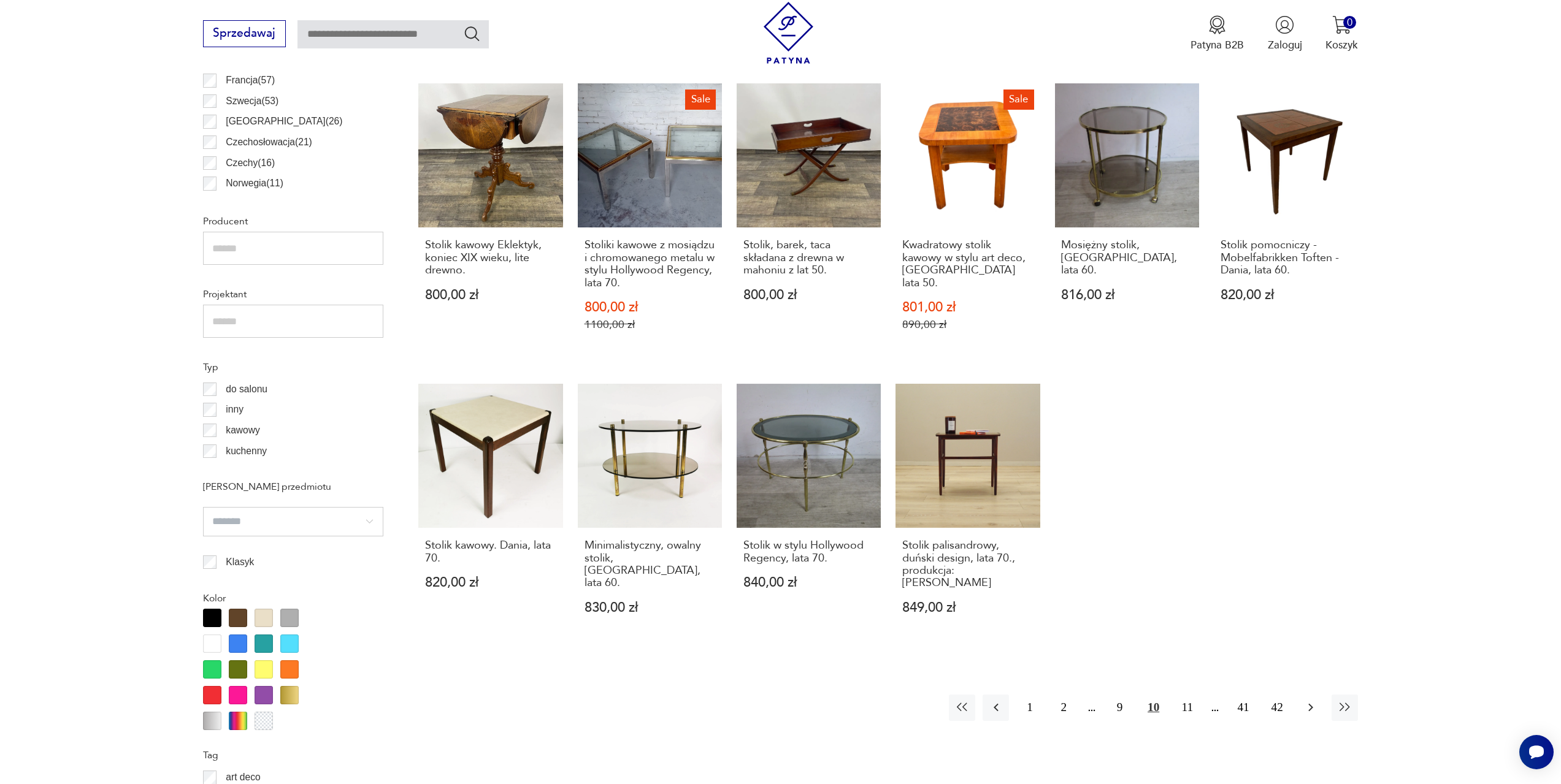
click at [1305, 701] on icon "button" at bounding box center [1310, 707] width 14 height 14
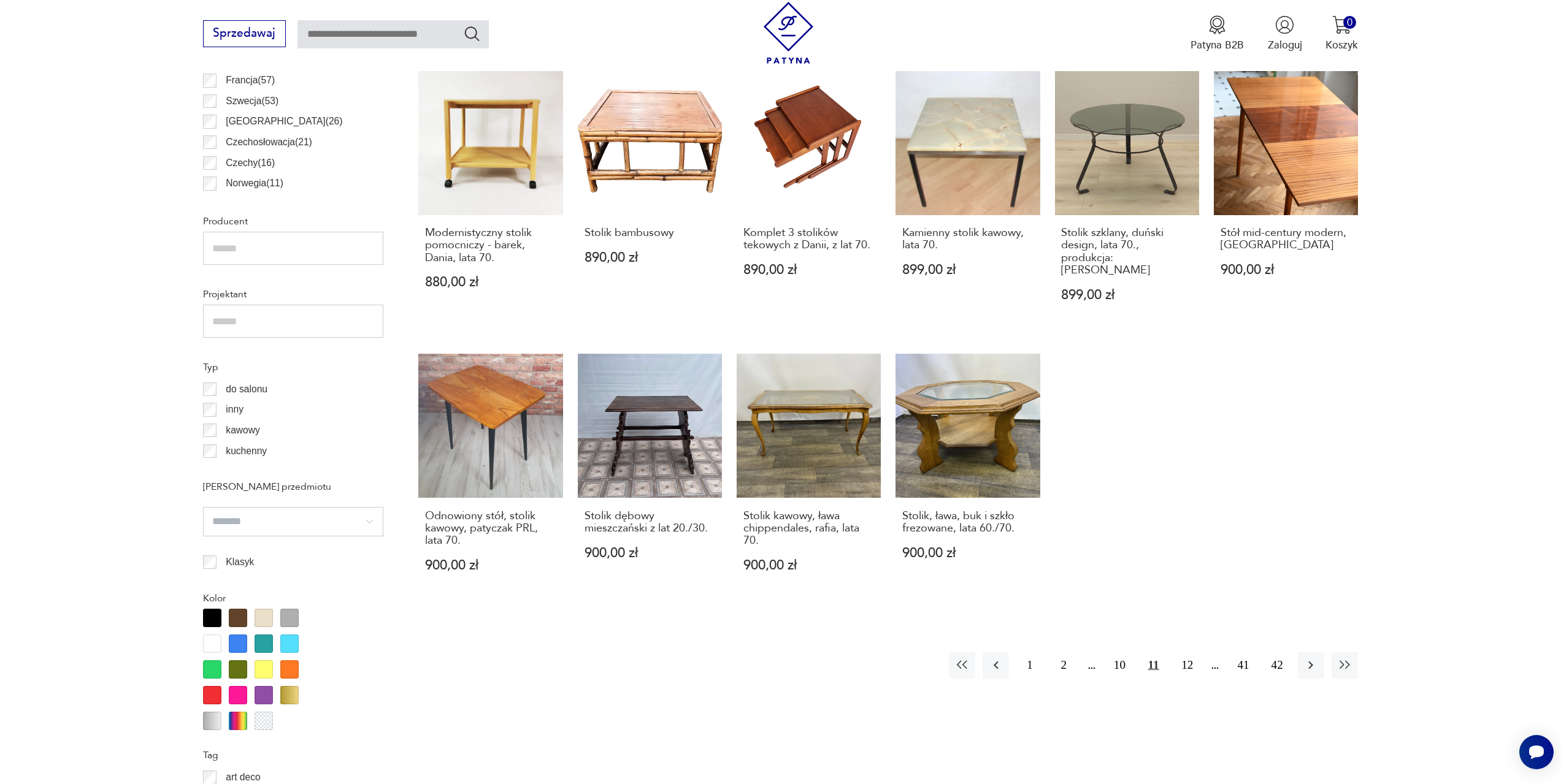
scroll to position [855, 0]
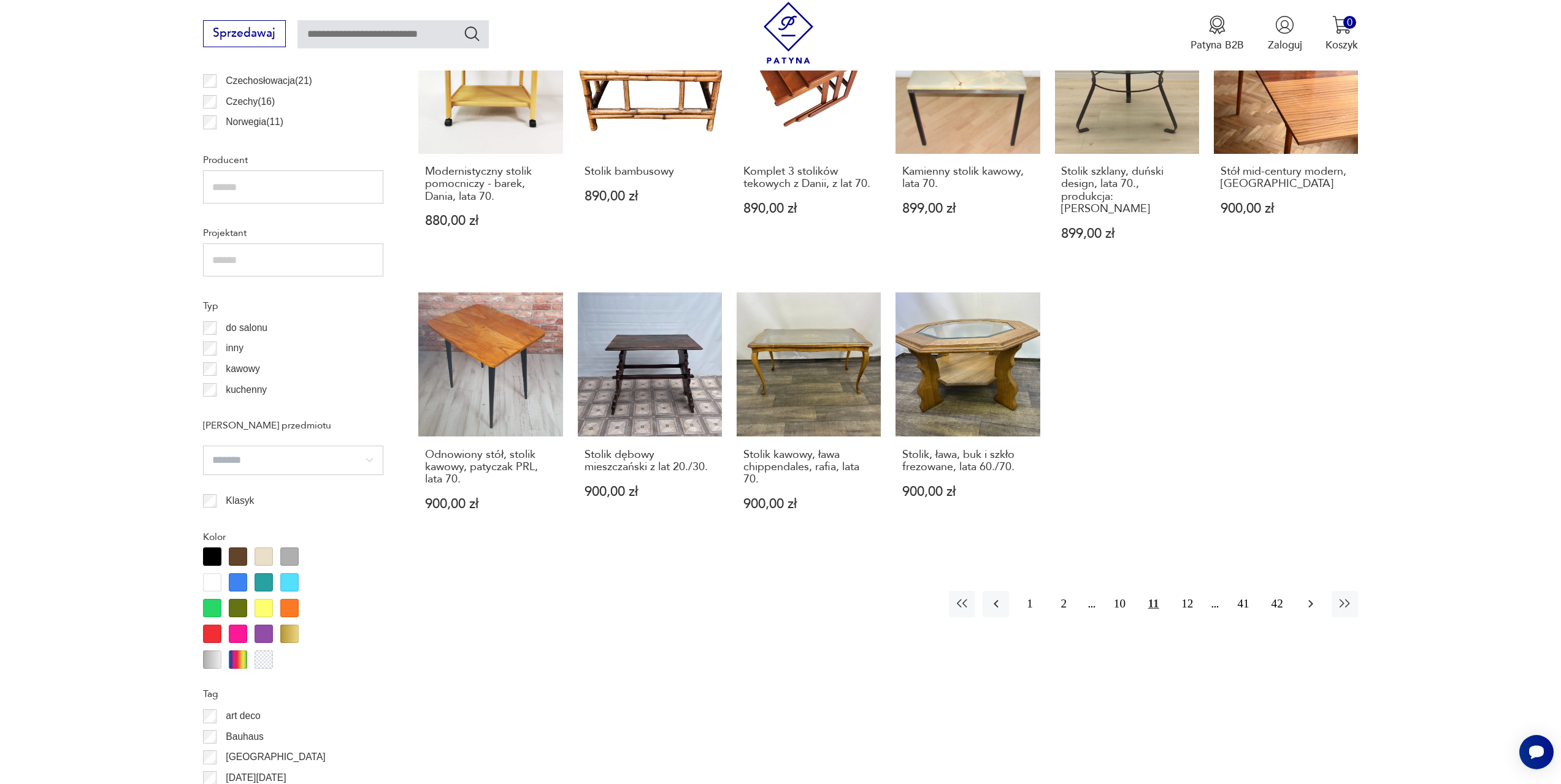
click at [1311, 597] on icon "button" at bounding box center [1310, 604] width 14 height 14
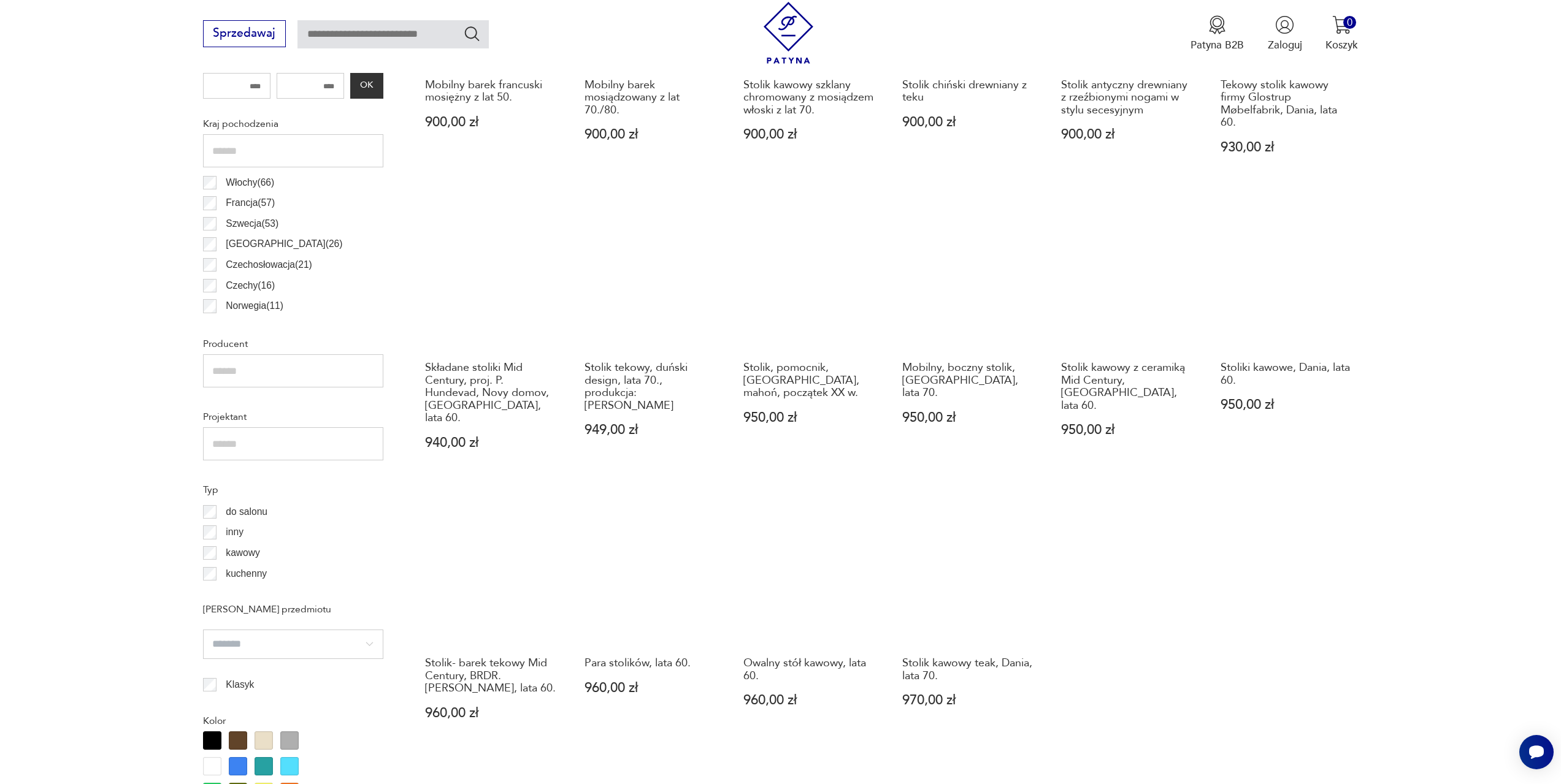
scroll to position [793, 0]
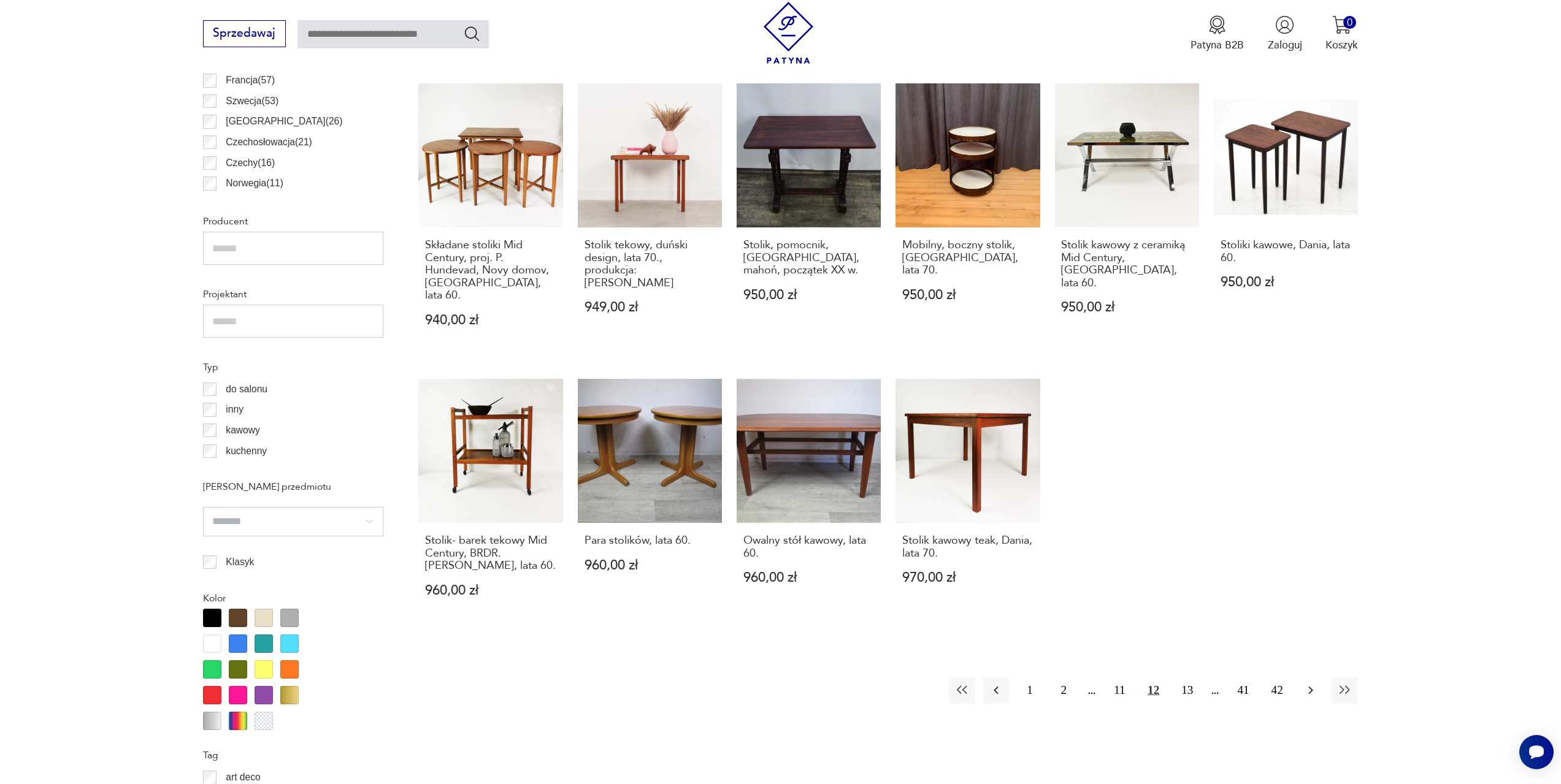
click at [1315, 683] on icon "button" at bounding box center [1310, 690] width 14 height 14
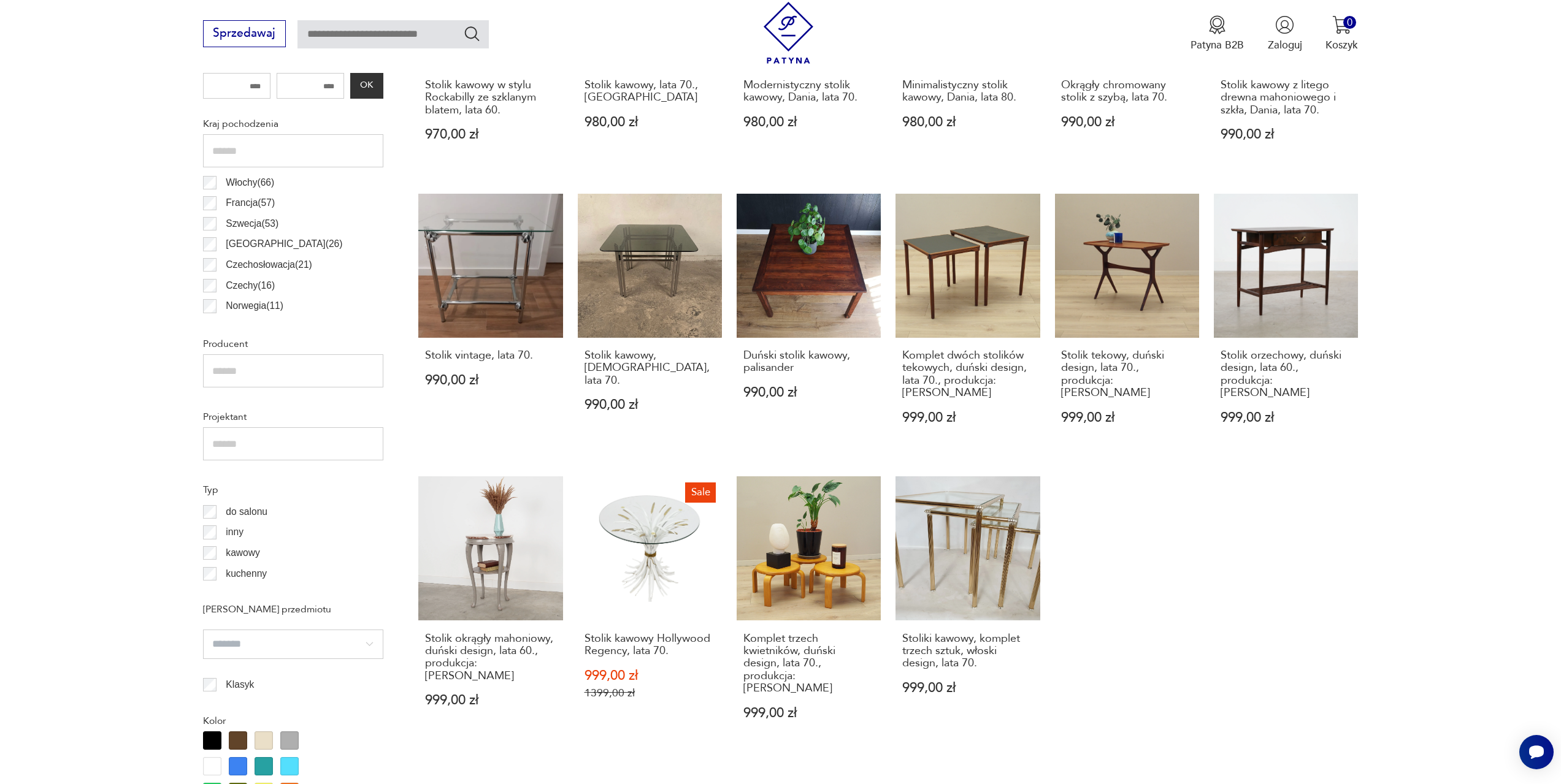
scroll to position [732, 0]
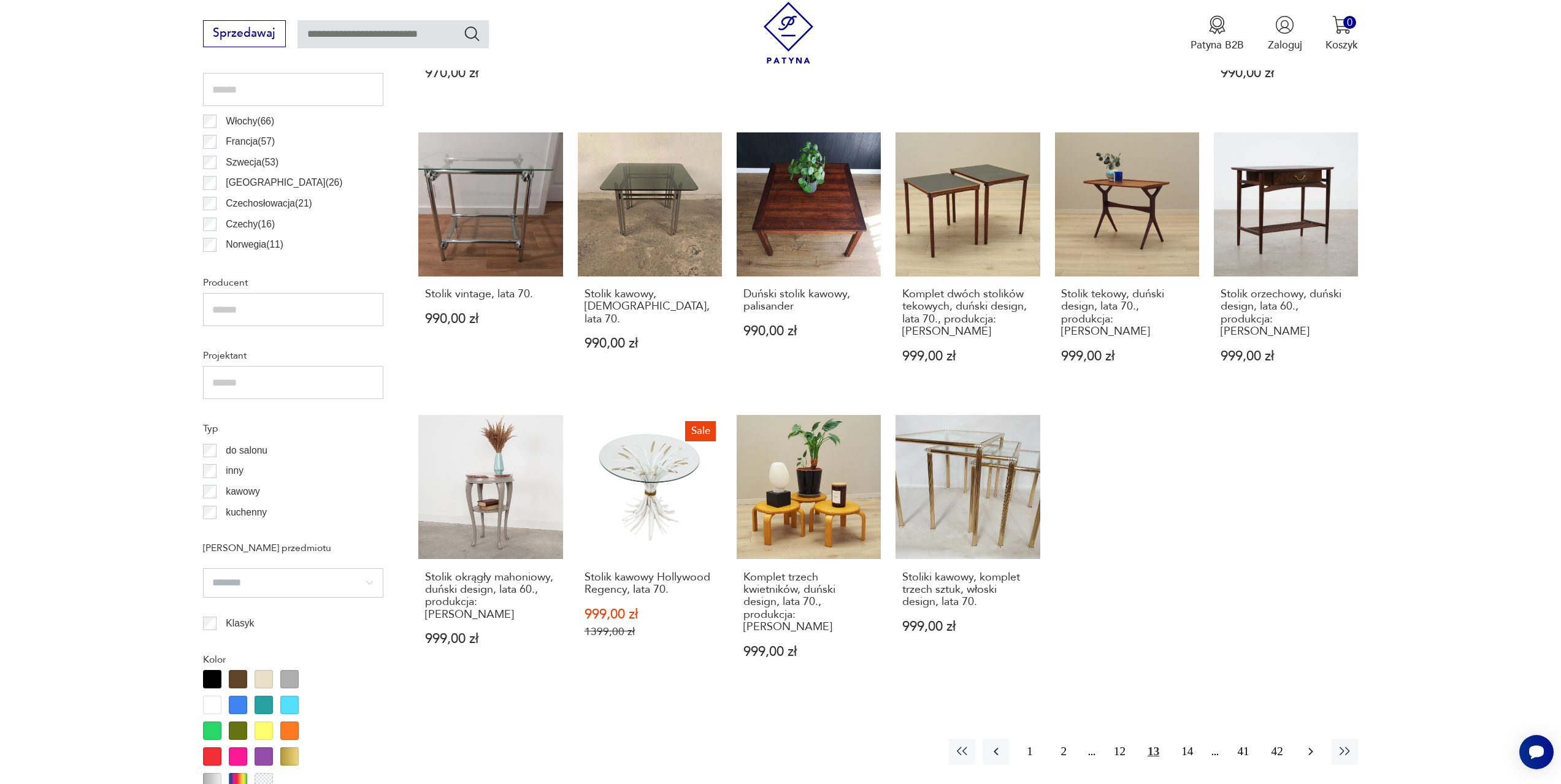
click at [1311, 744] on icon "button" at bounding box center [1310, 751] width 14 height 14
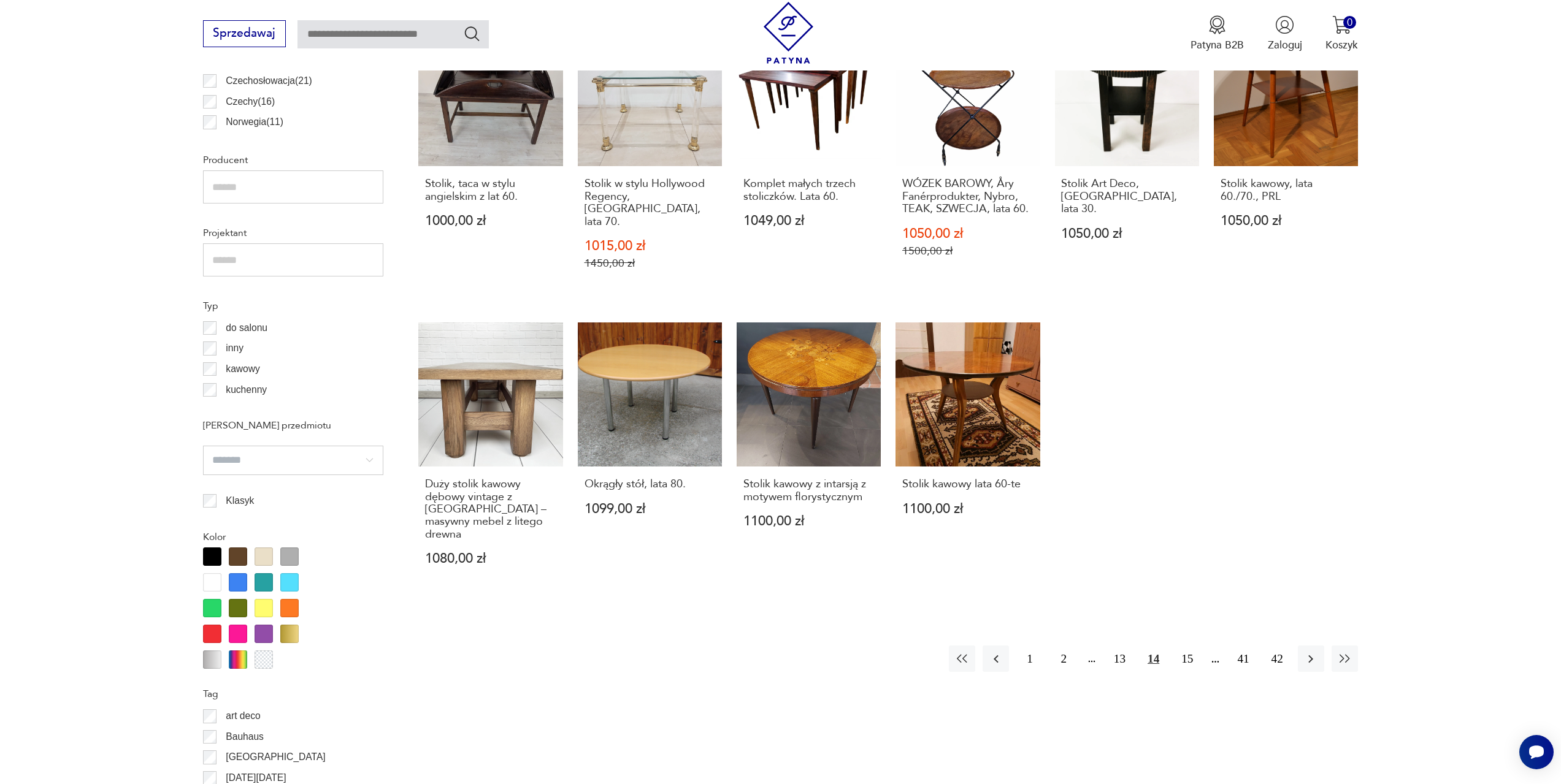
scroll to position [916, 0]
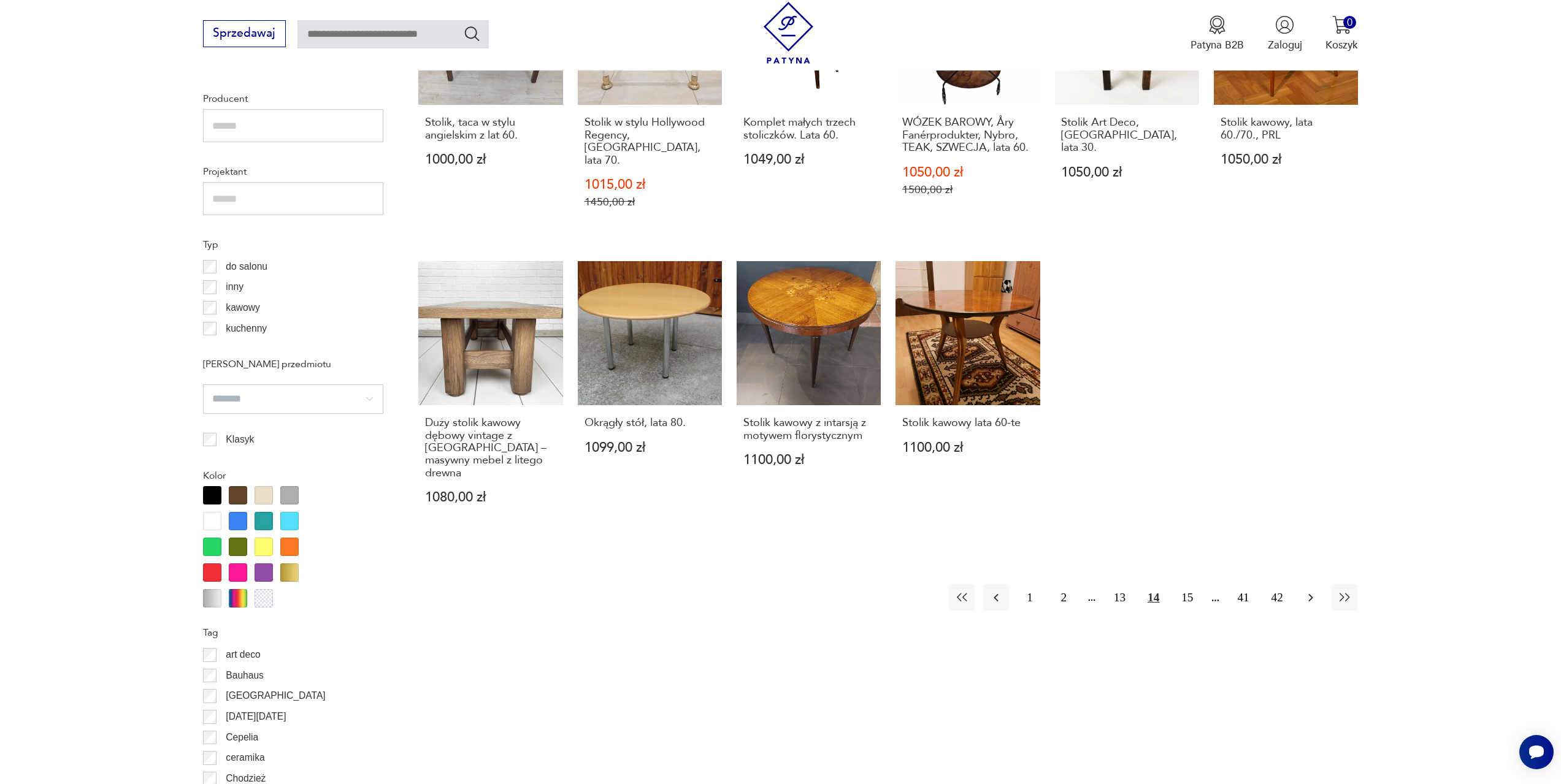
click at [1313, 591] on icon "button" at bounding box center [1310, 598] width 14 height 14
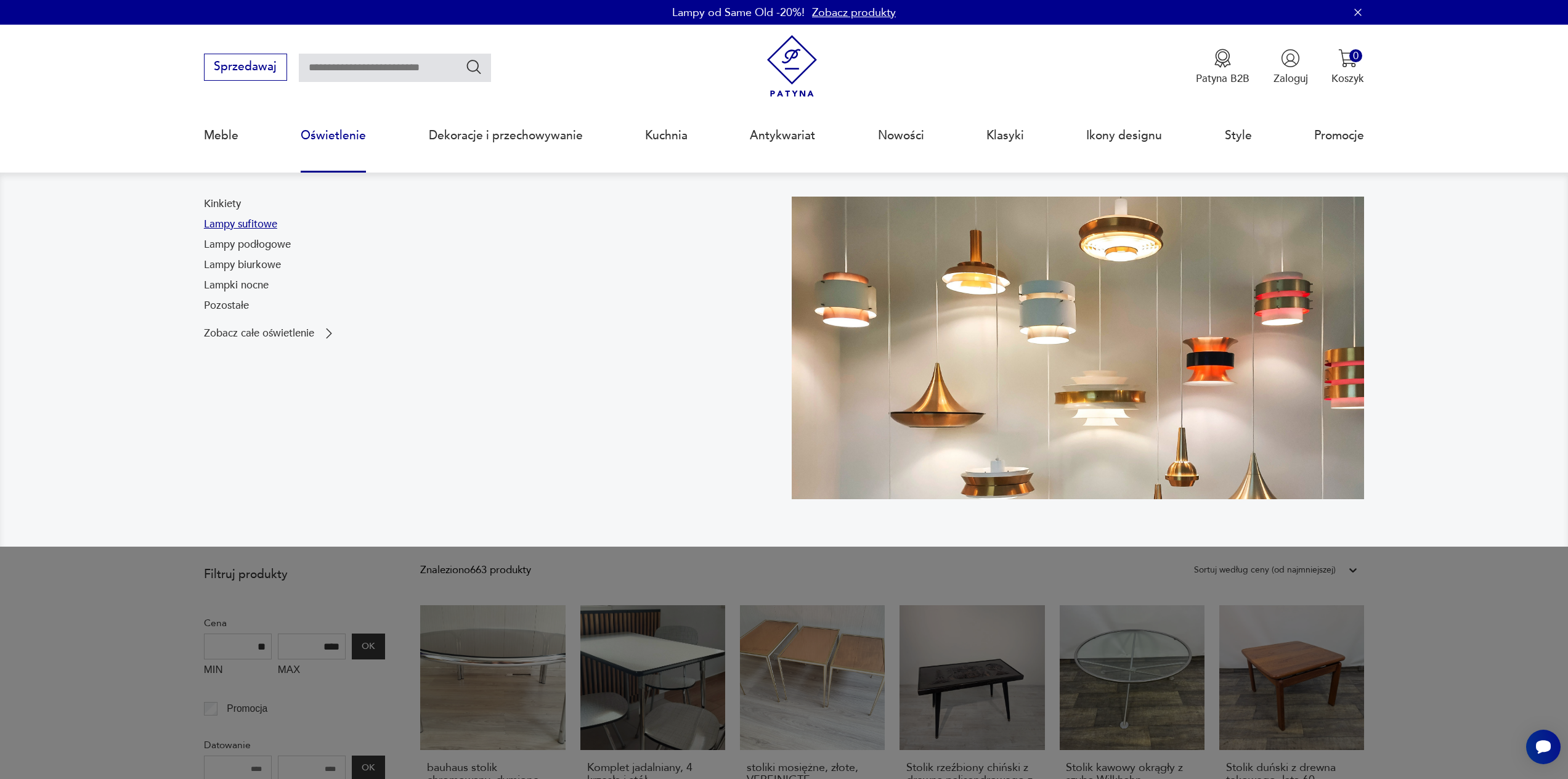
click at [265, 224] on link "Lampy sufitowe" at bounding box center [240, 224] width 73 height 14
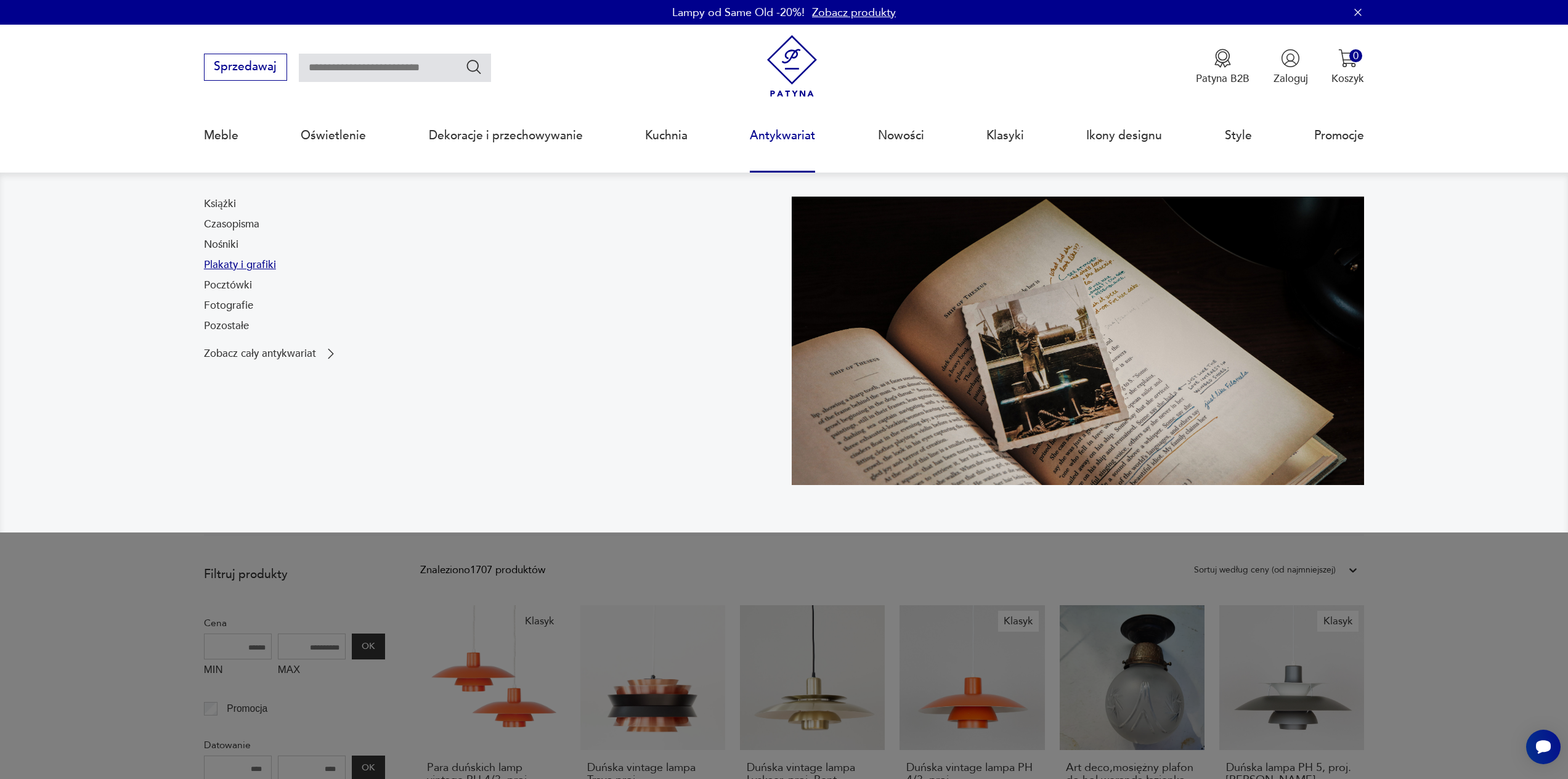
click at [255, 265] on link "Plakaty i grafiki" at bounding box center [240, 265] width 72 height 14
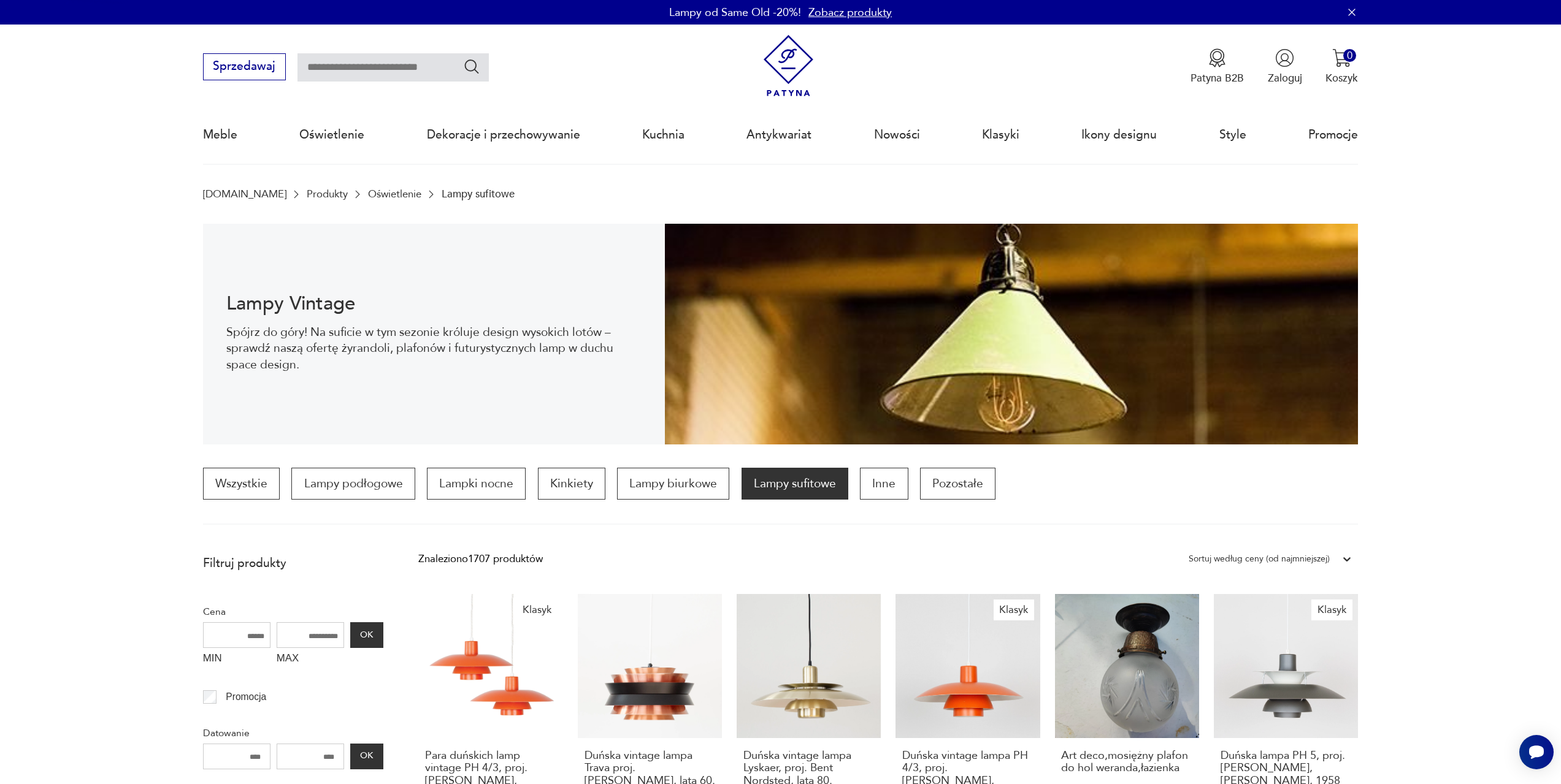
scroll to position [364, 0]
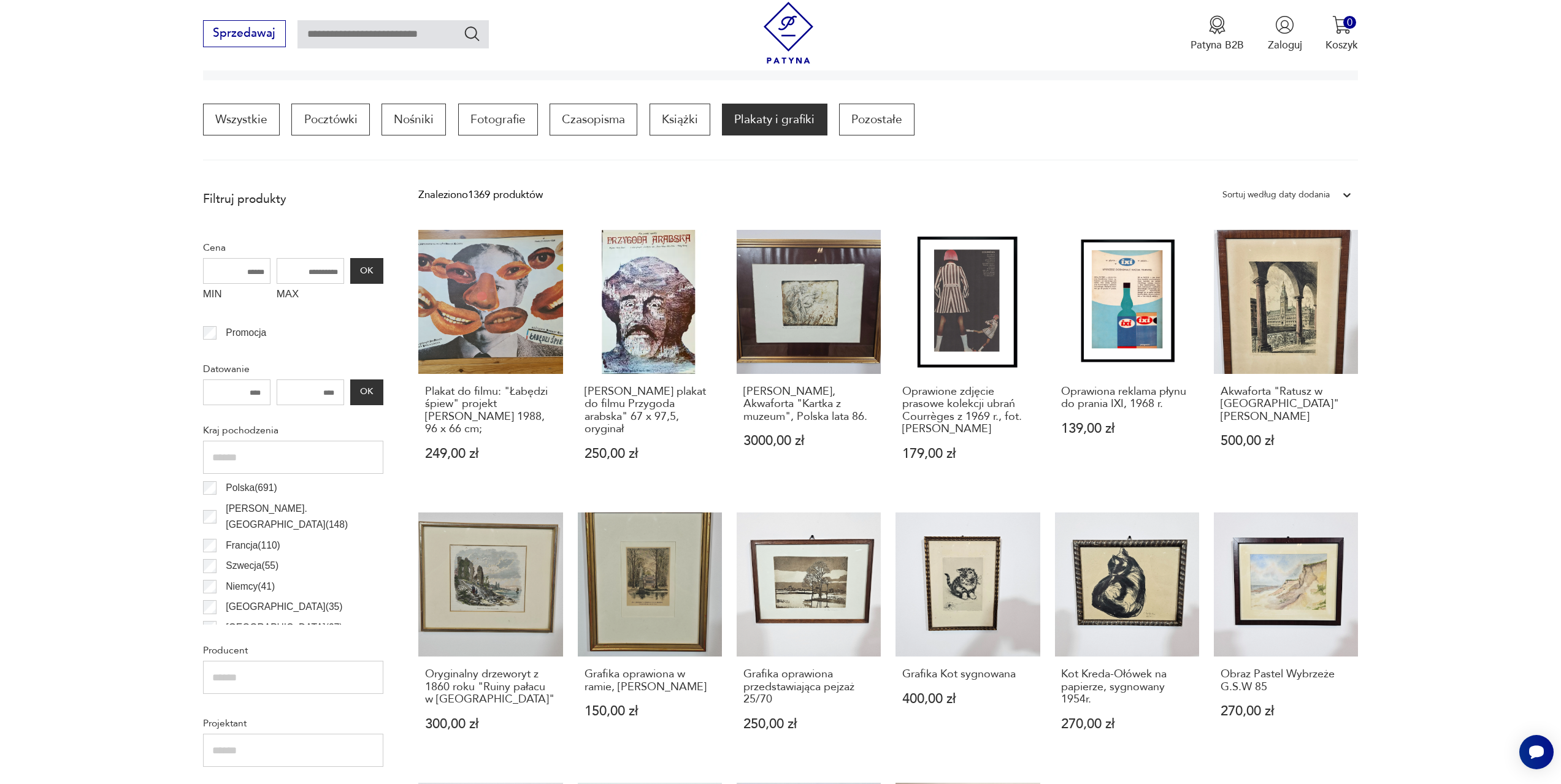
click at [1318, 191] on div "Sortuj według daty dodania" at bounding box center [1276, 195] width 108 height 16
click at [1290, 256] on div "Sortuj według ceny (od najmniejszej)" at bounding box center [1287, 257] width 142 height 31
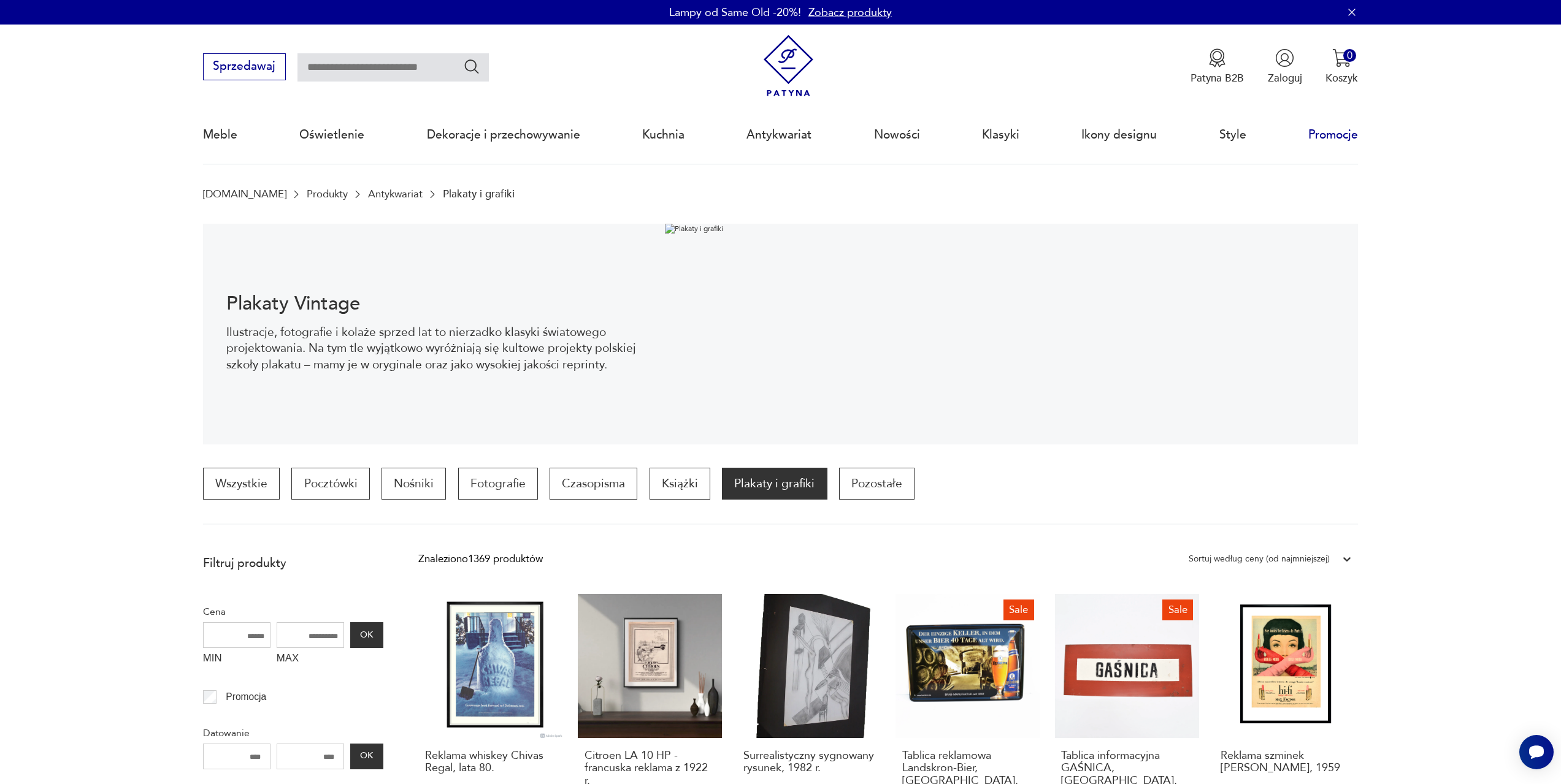
click at [1337, 129] on link "Promocje" at bounding box center [1333, 135] width 50 height 56
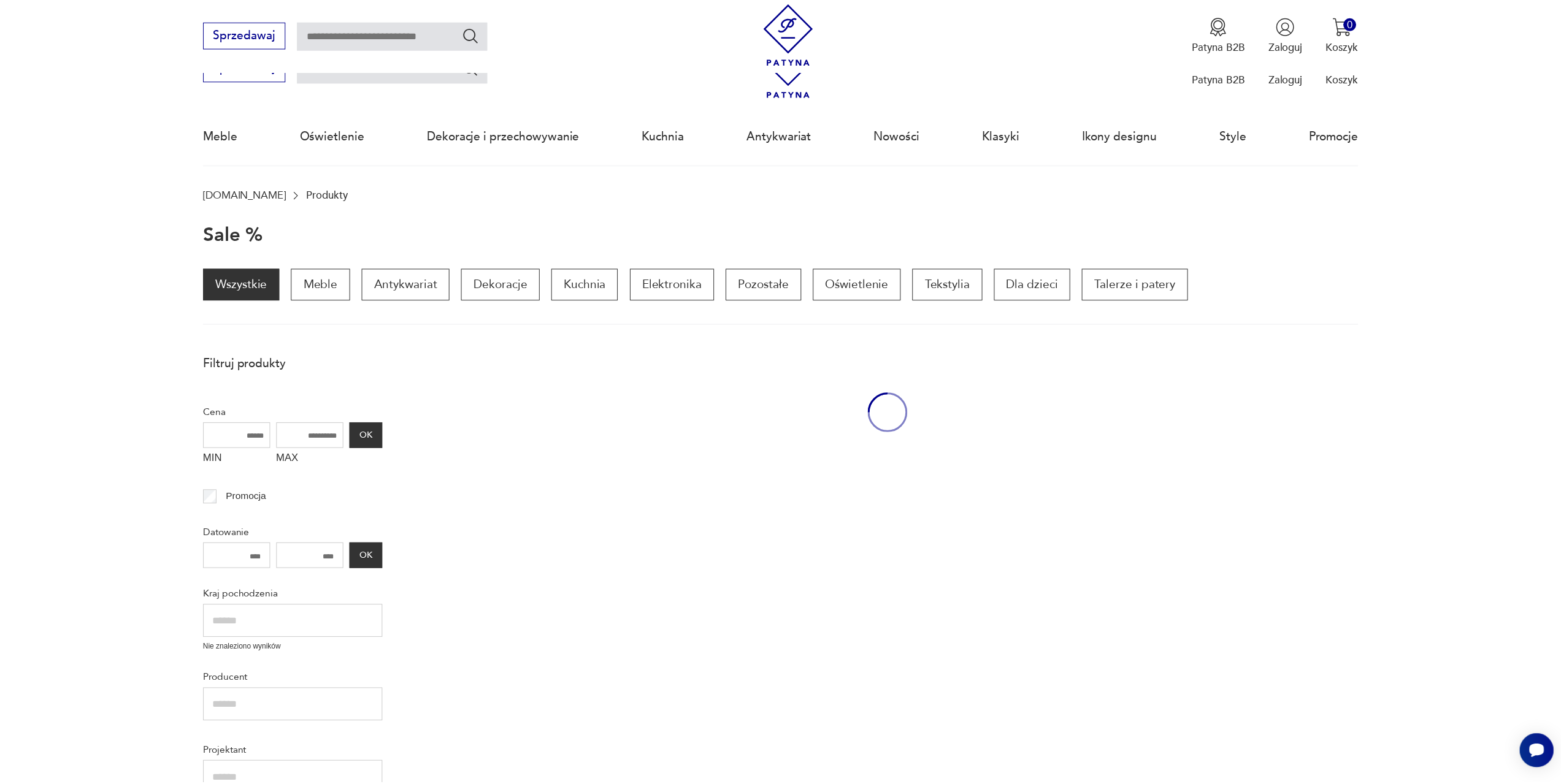
scroll to position [165, 0]
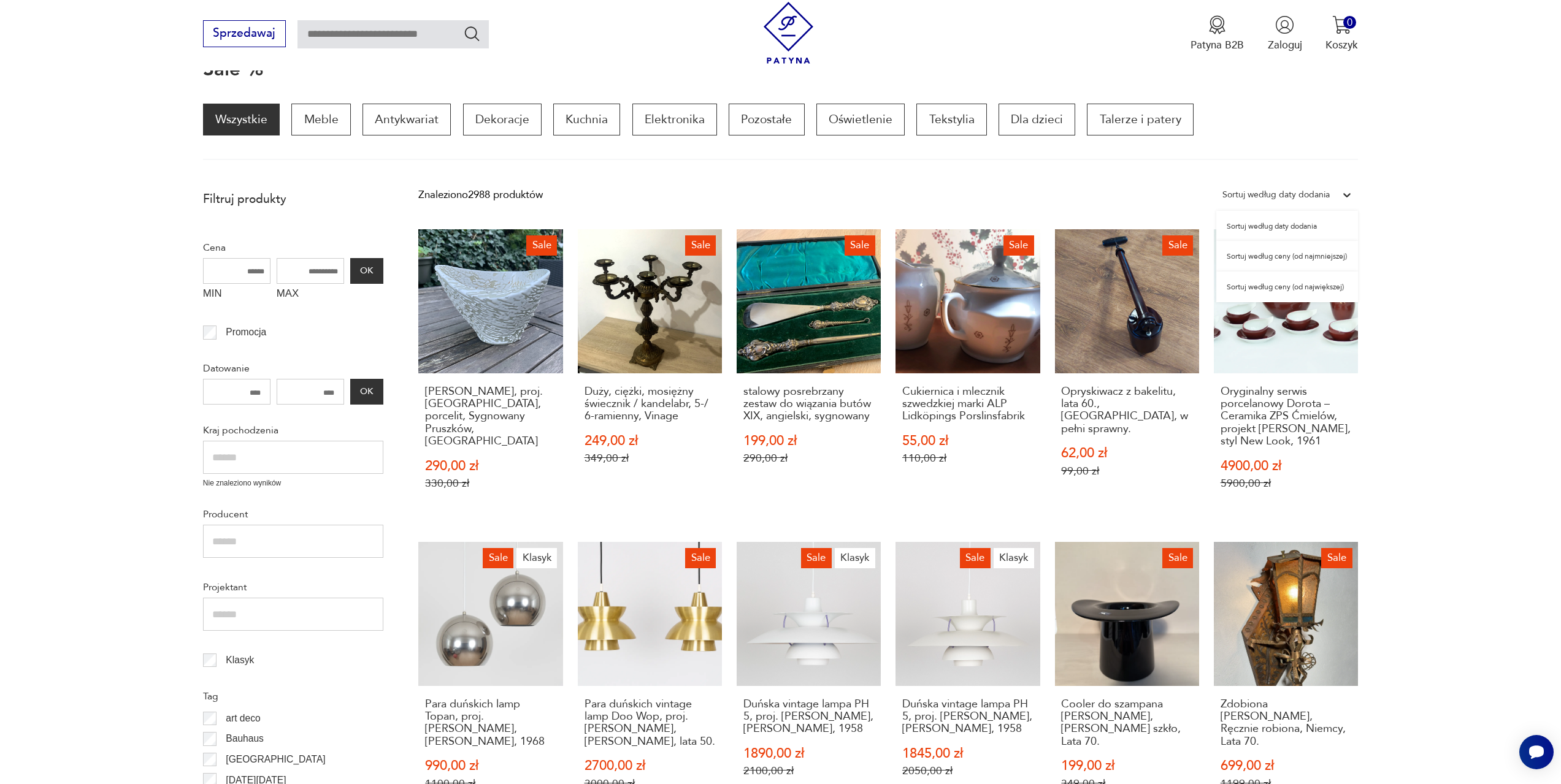
click at [1297, 191] on div "Sortuj według daty dodania" at bounding box center [1276, 195] width 108 height 16
click at [1286, 256] on div "Sortuj według ceny (od najmniejszej)" at bounding box center [1287, 256] width 142 height 31
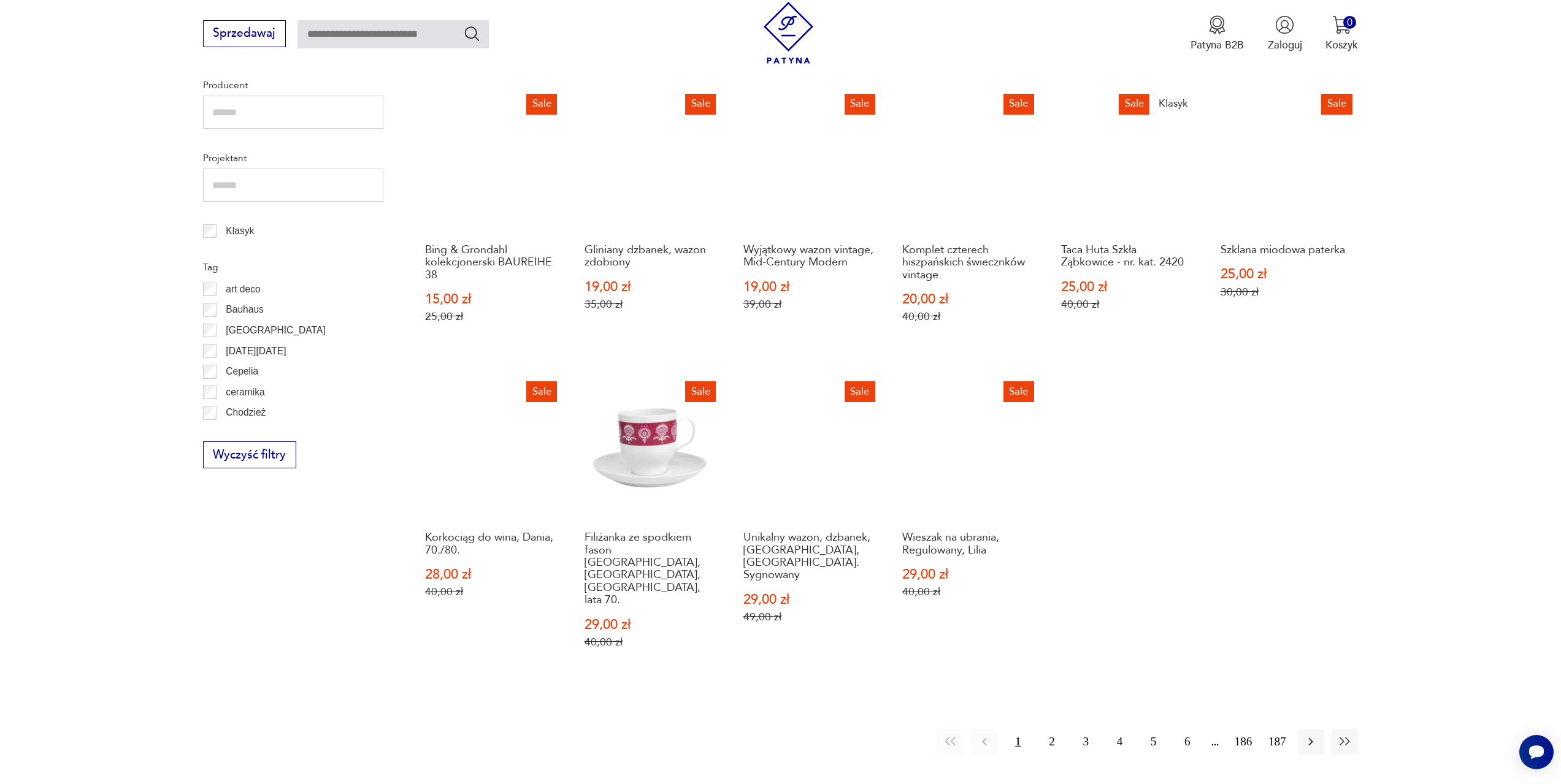
scroll to position [838, 0]
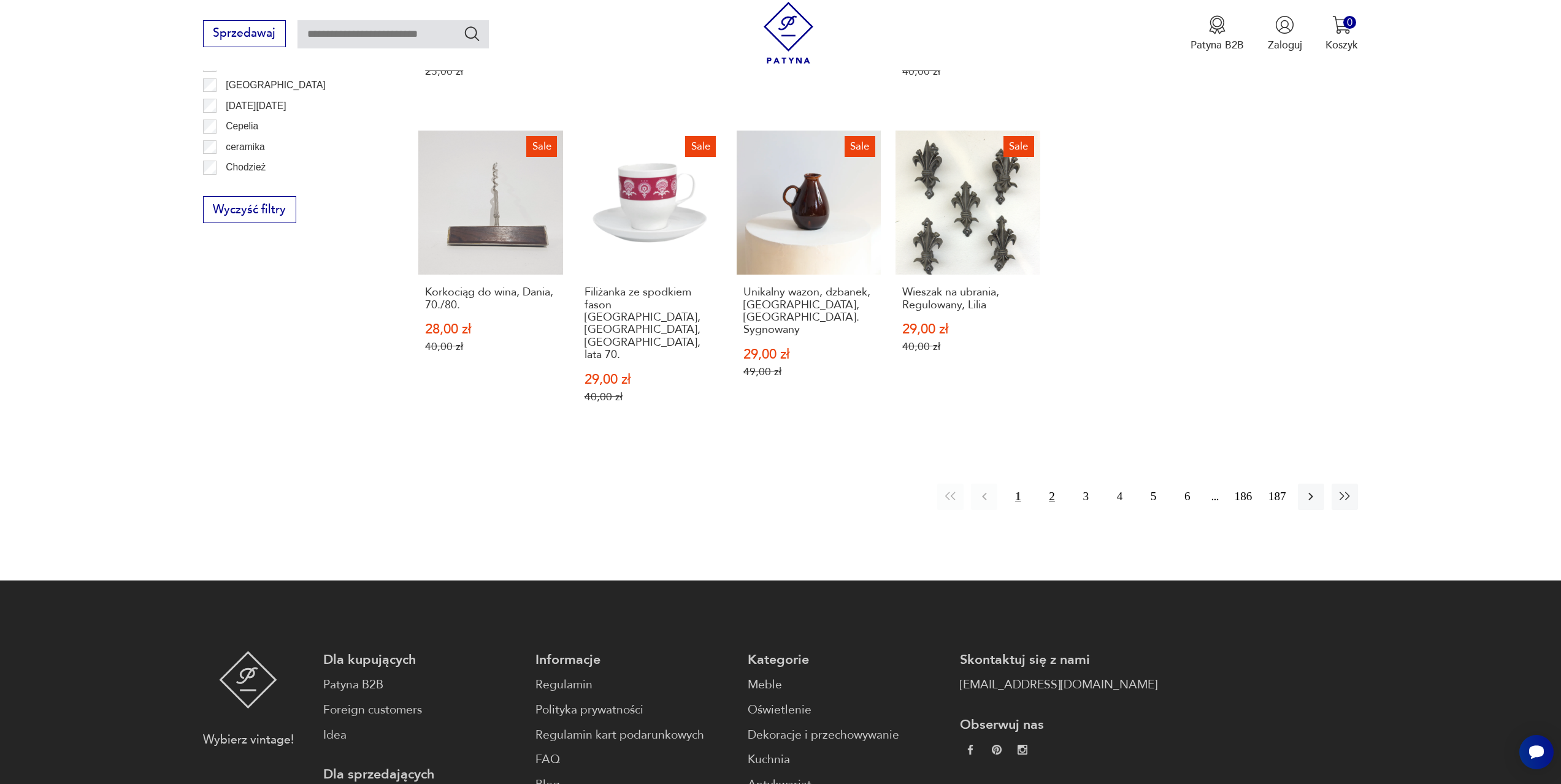
click at [1053, 484] on button "2" at bounding box center [1051, 497] width 26 height 26
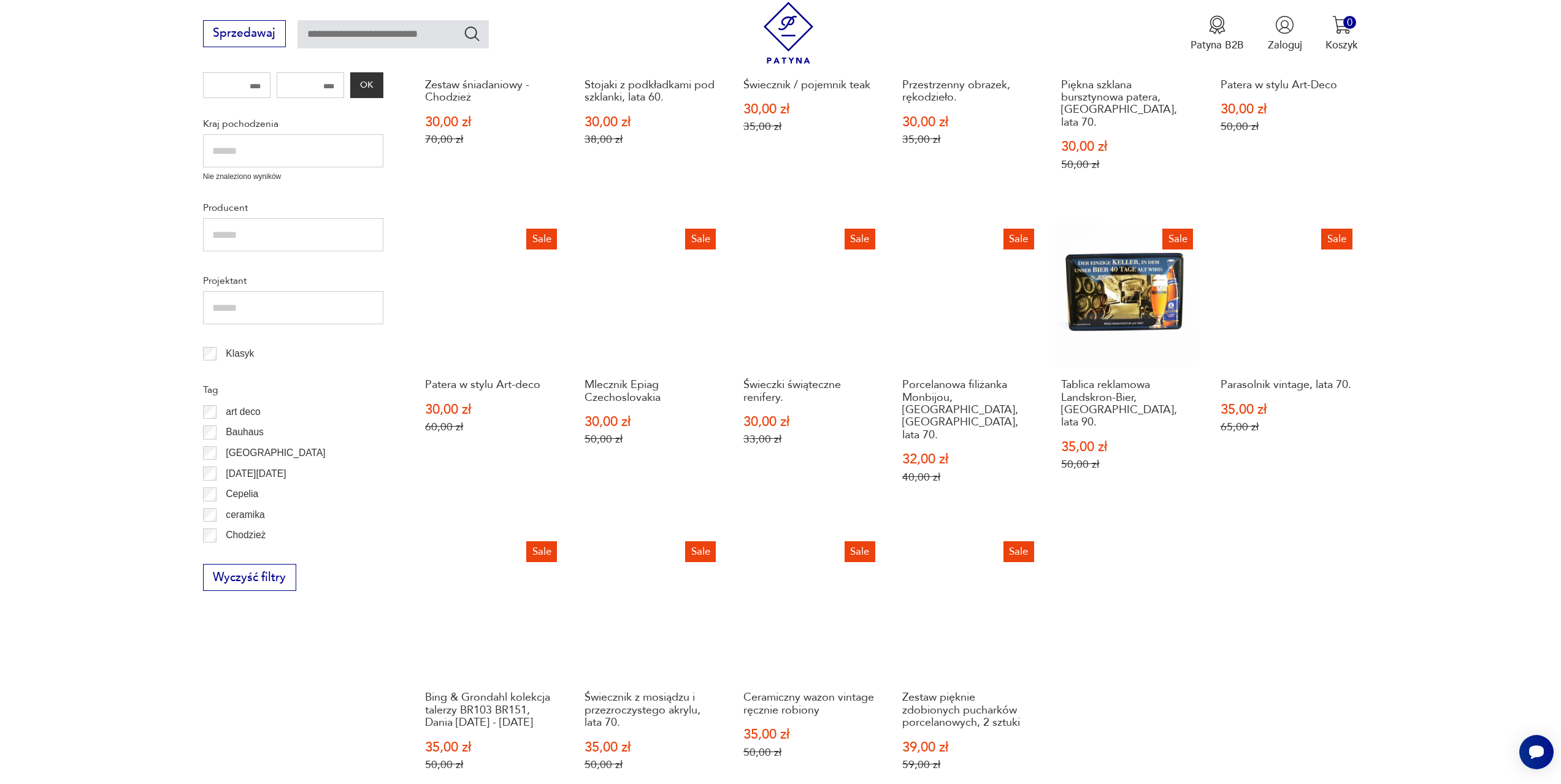
scroll to position [593, 0]
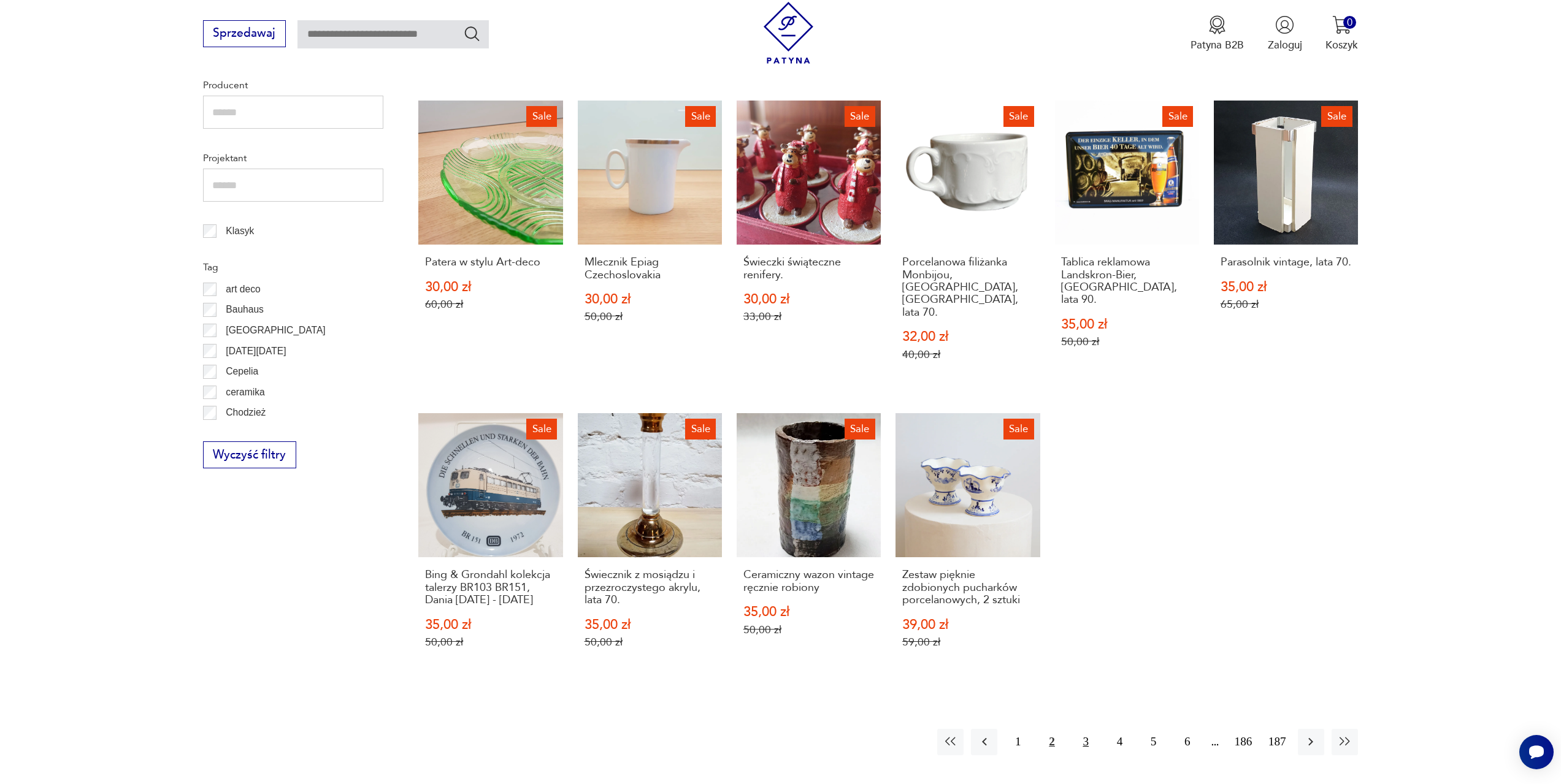
click at [1087, 729] on button "3" at bounding box center [1086, 742] width 26 height 26
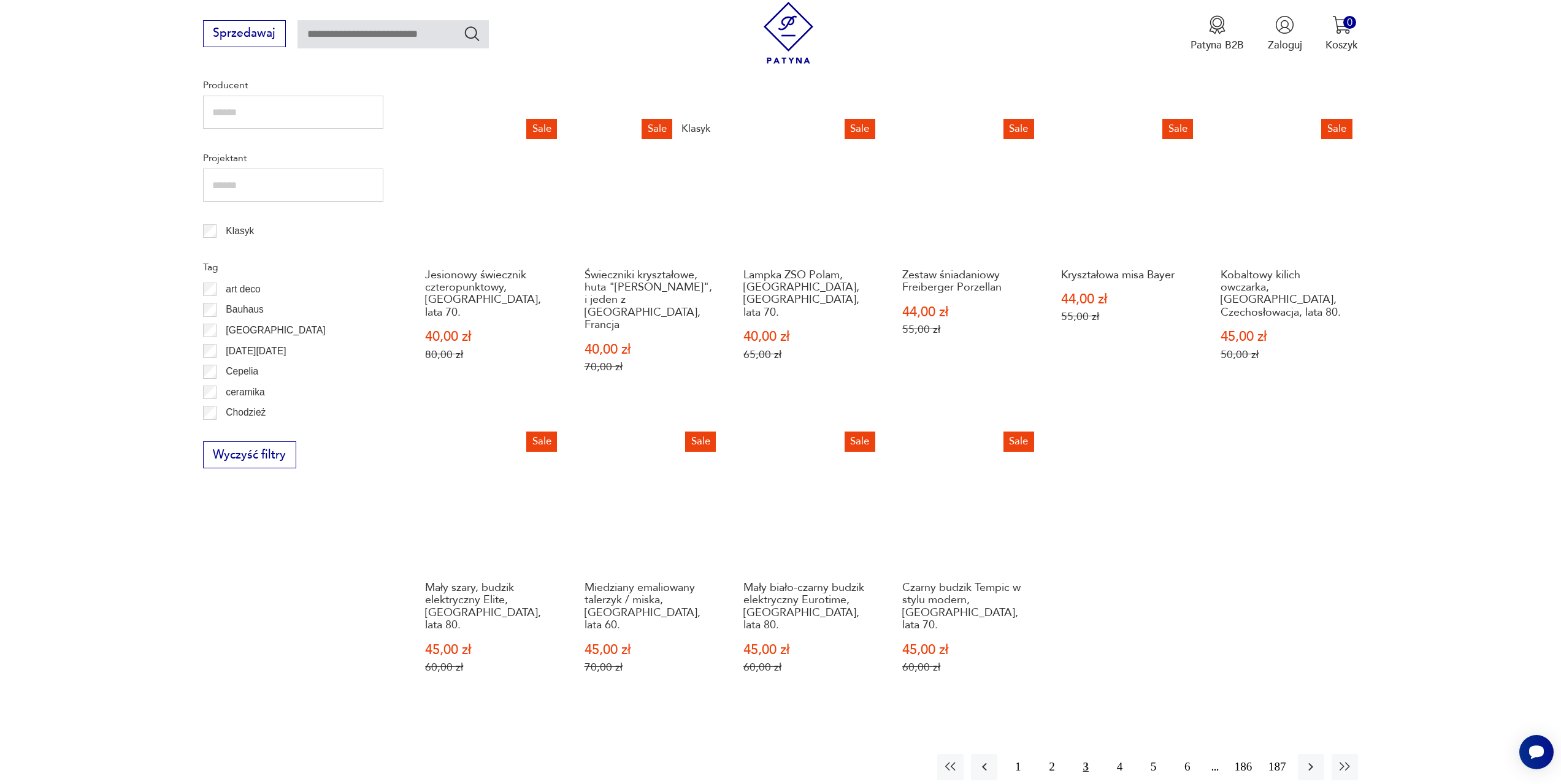
scroll to position [655, 0]
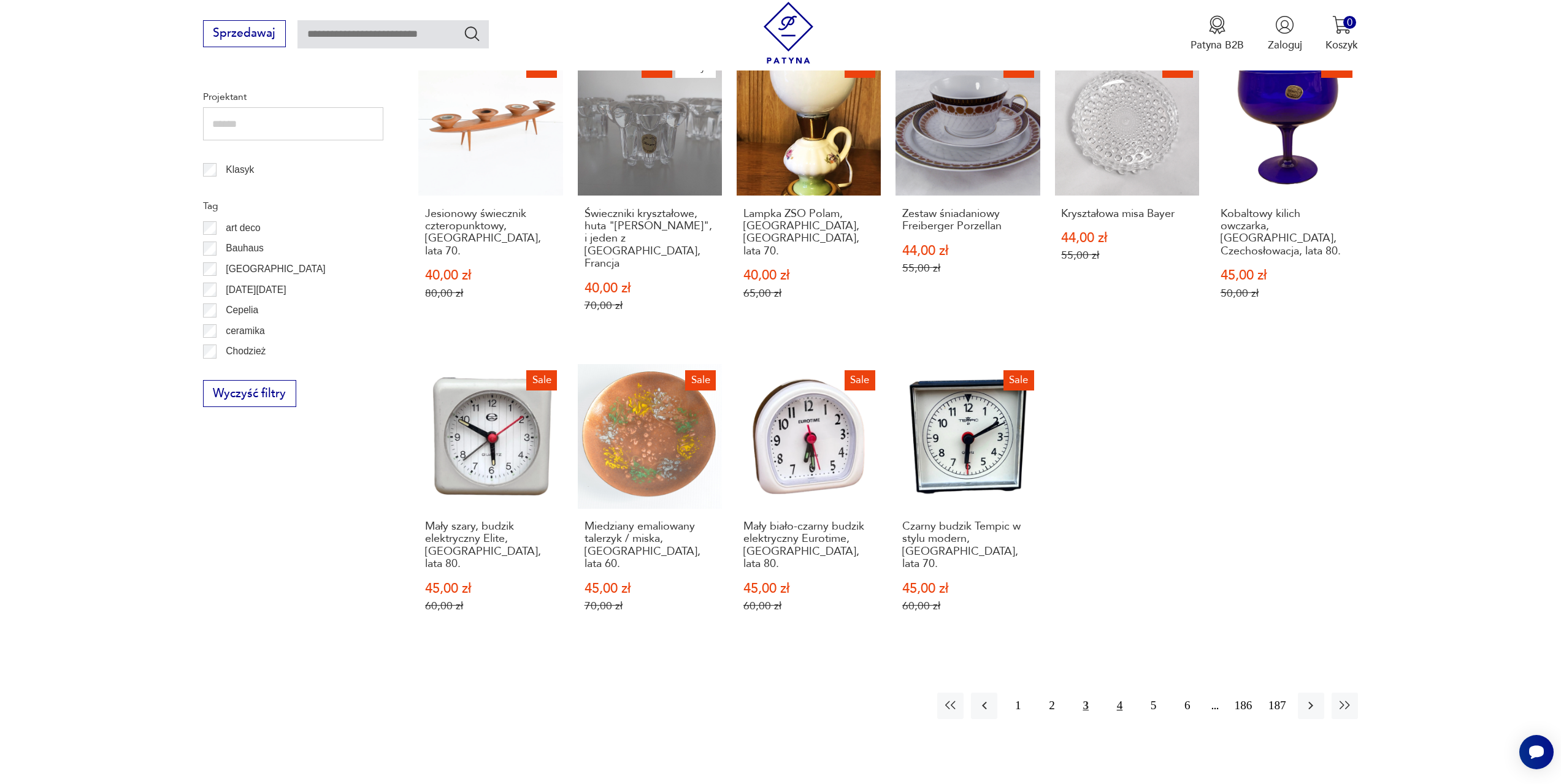
click at [1120, 693] on button "4" at bounding box center [1120, 706] width 26 height 26
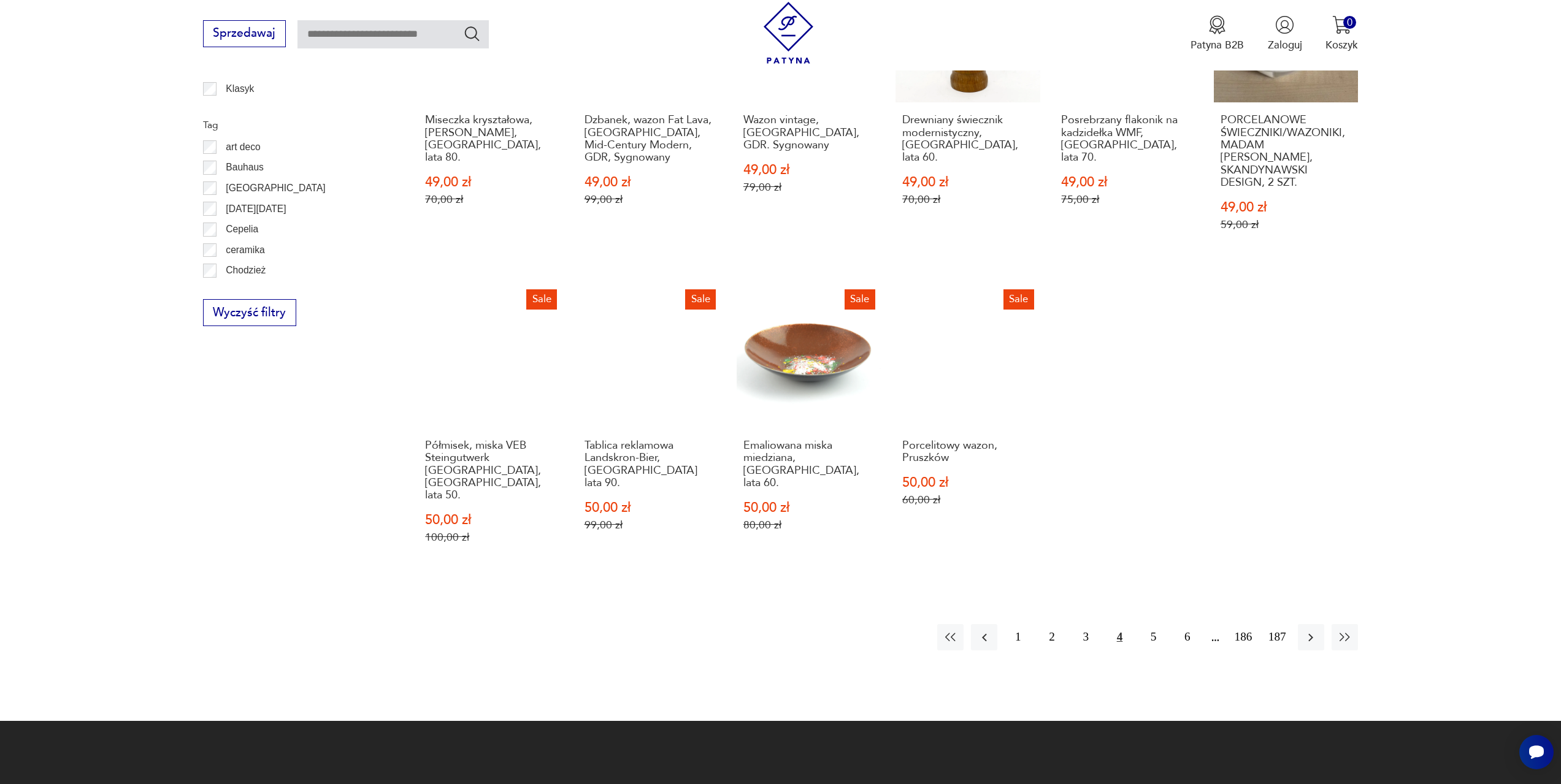
scroll to position [920, 0]
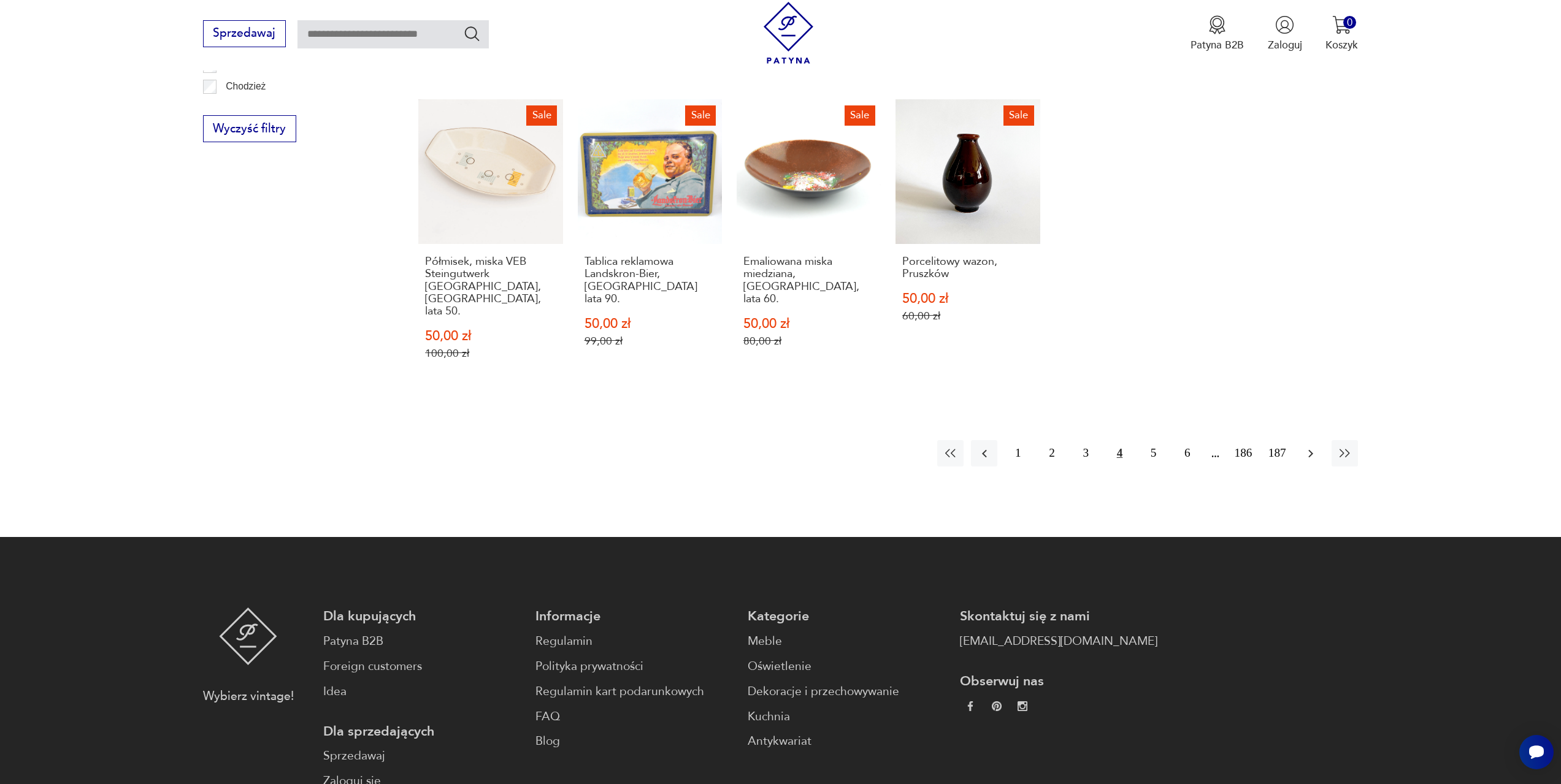
click at [1314, 441] on button "button" at bounding box center [1311, 454] width 26 height 26
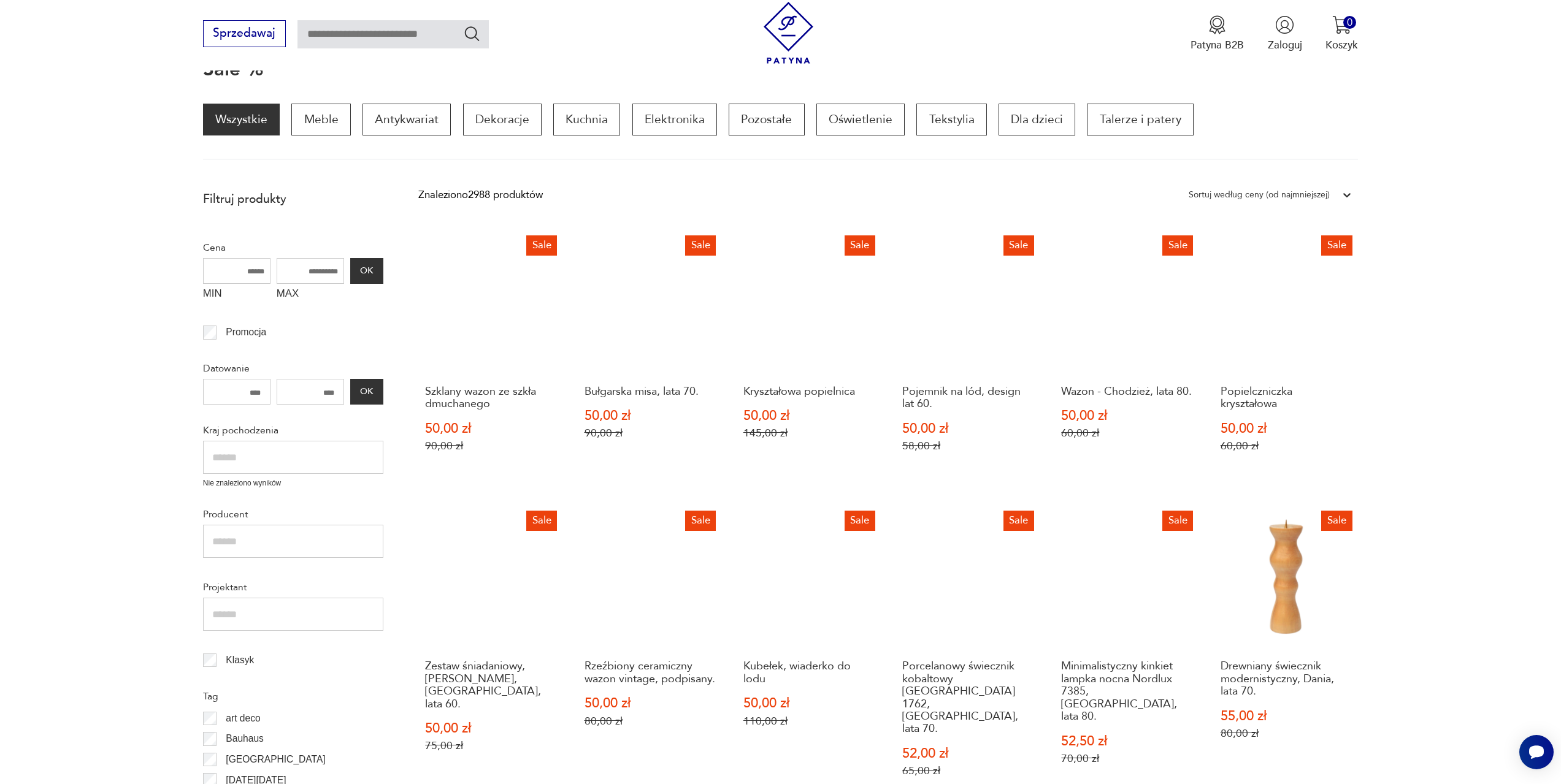
scroll to position [777, 0]
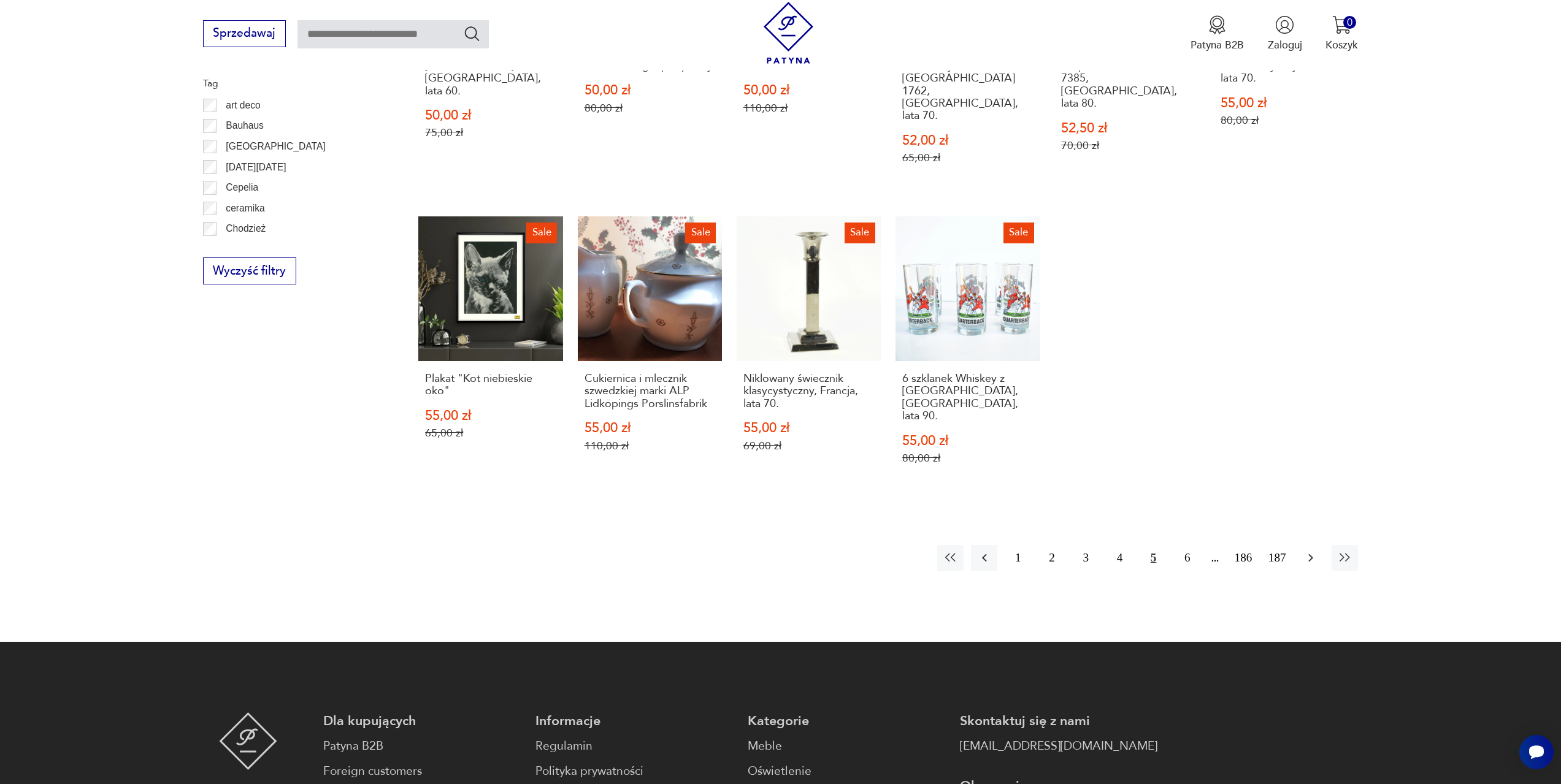
click at [1310, 551] on icon "button" at bounding box center [1310, 558] width 14 height 14
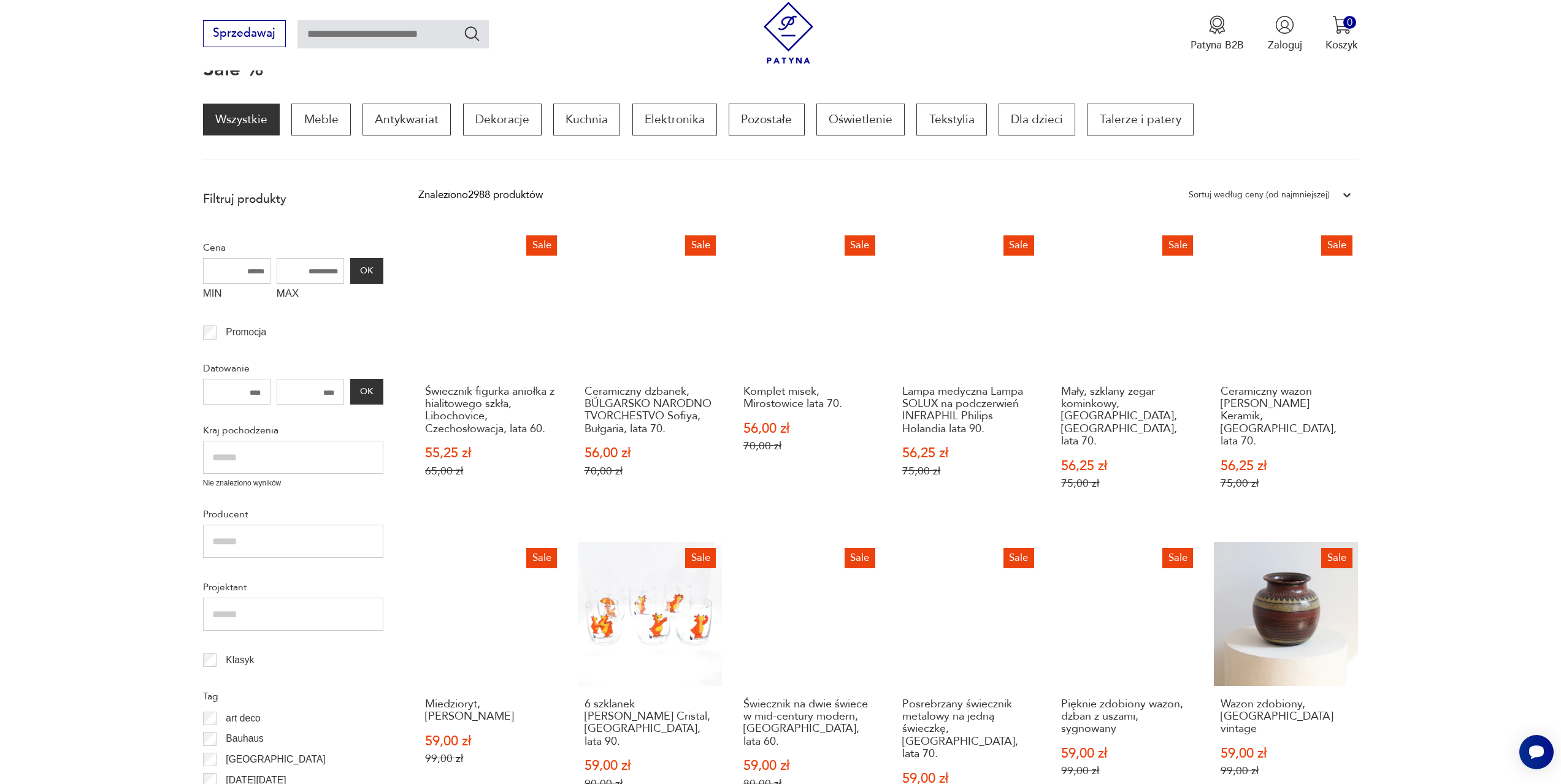
scroll to position [716, 0]
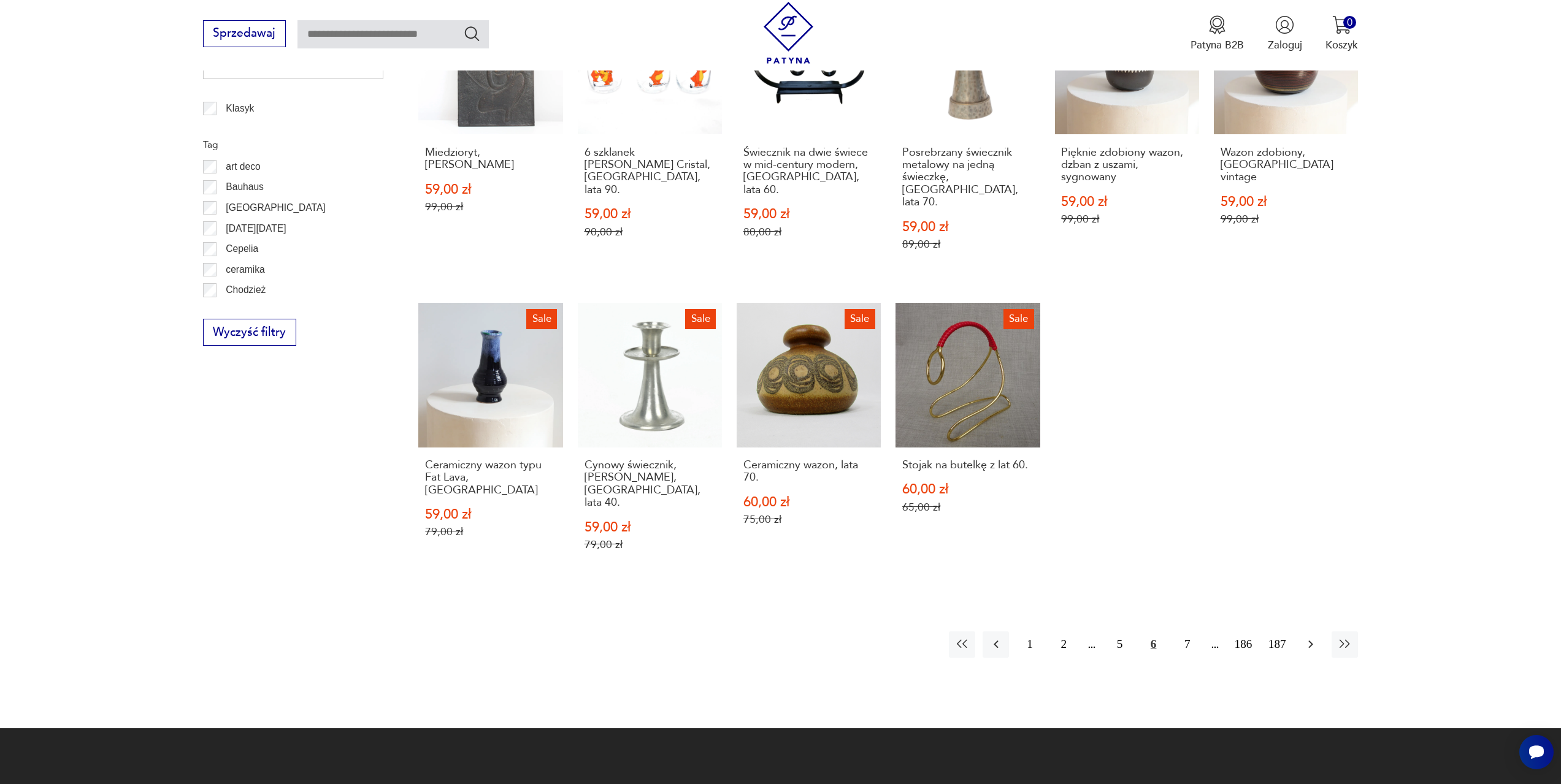
click at [1308, 637] on icon "button" at bounding box center [1310, 644] width 14 height 14
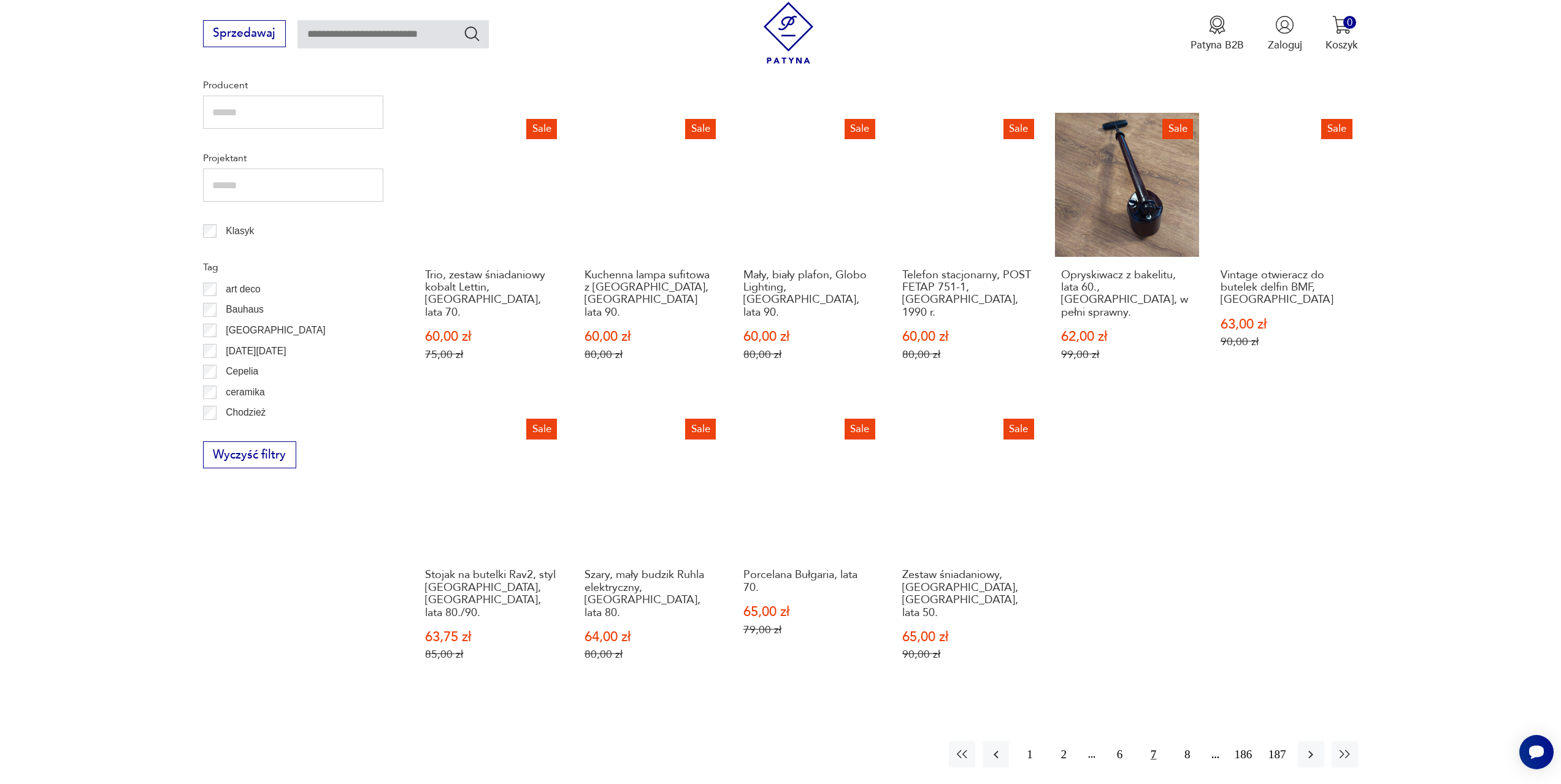
scroll to position [777, 0]
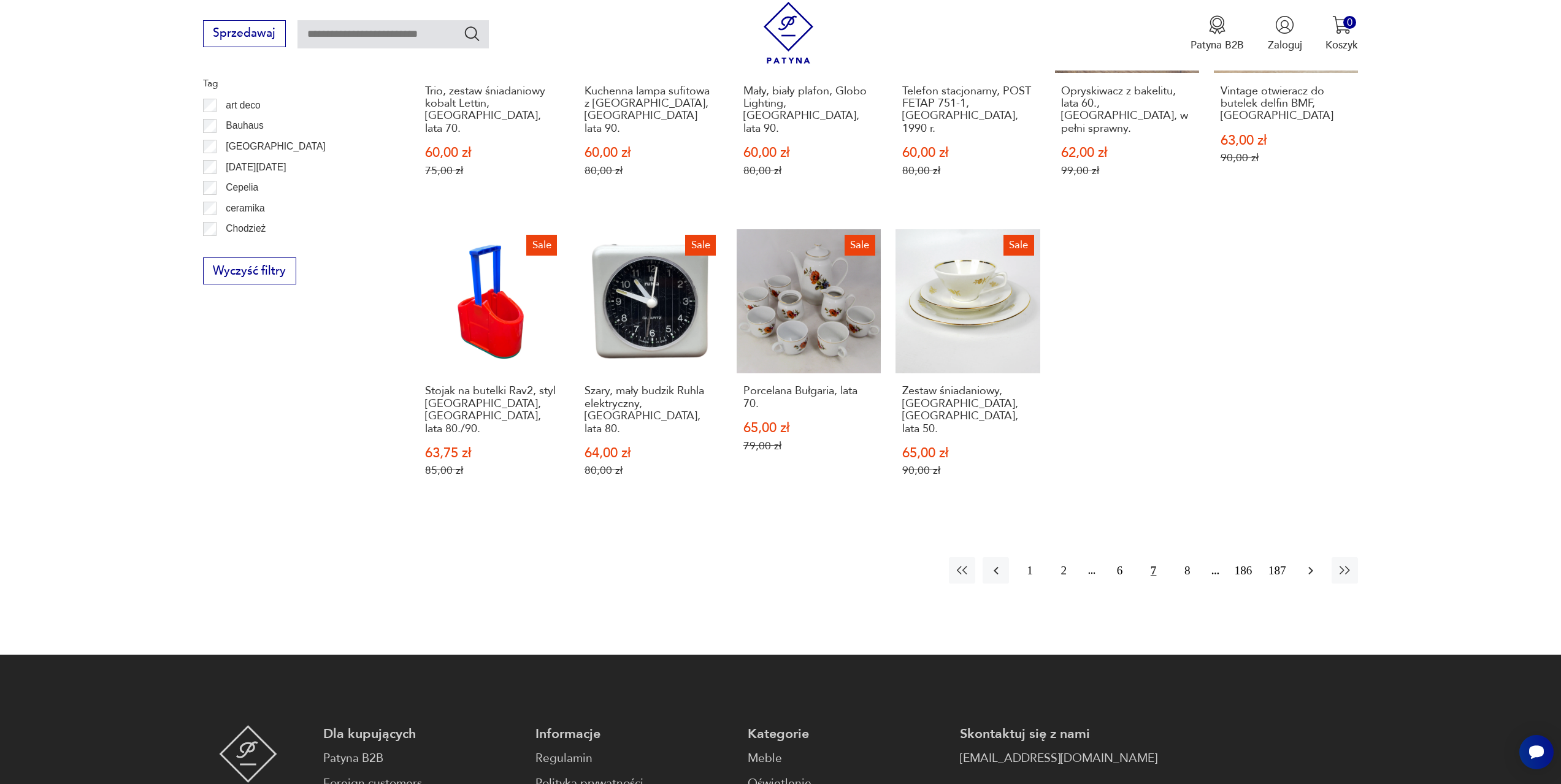
click at [1312, 566] on icon "button" at bounding box center [1311, 570] width 5 height 8
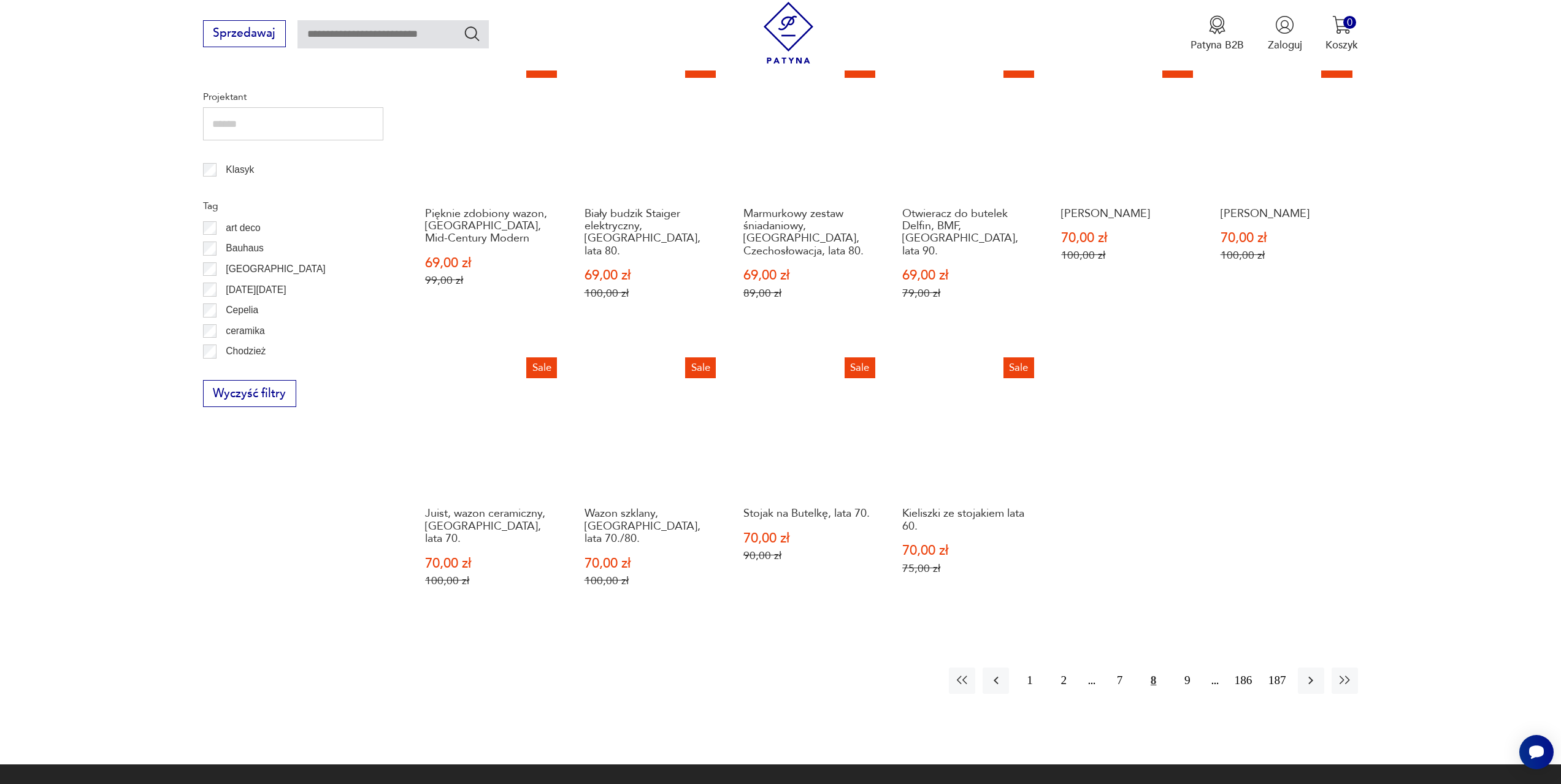
scroll to position [716, 0]
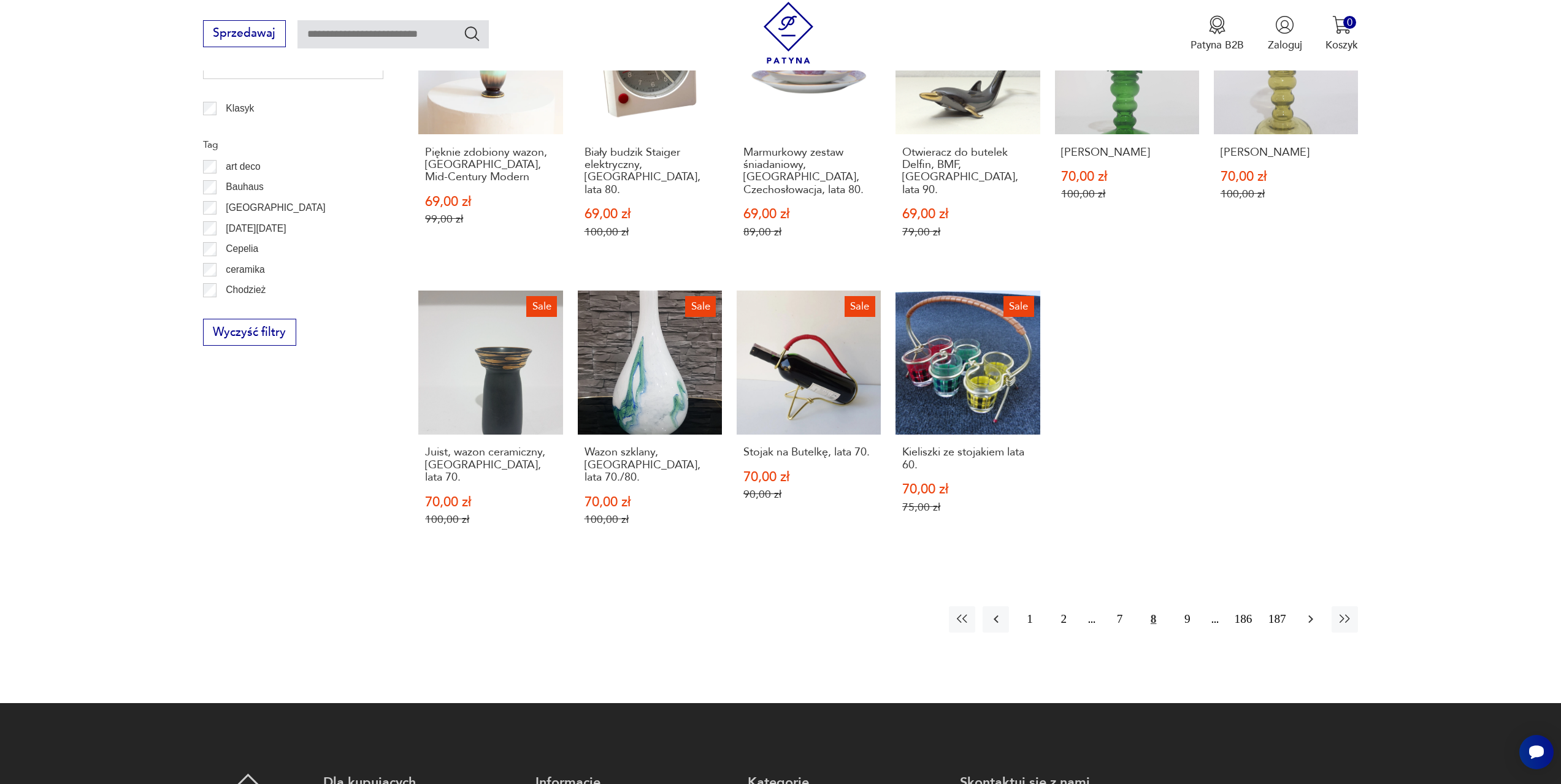
click at [1310, 612] on icon "button" at bounding box center [1310, 619] width 14 height 14
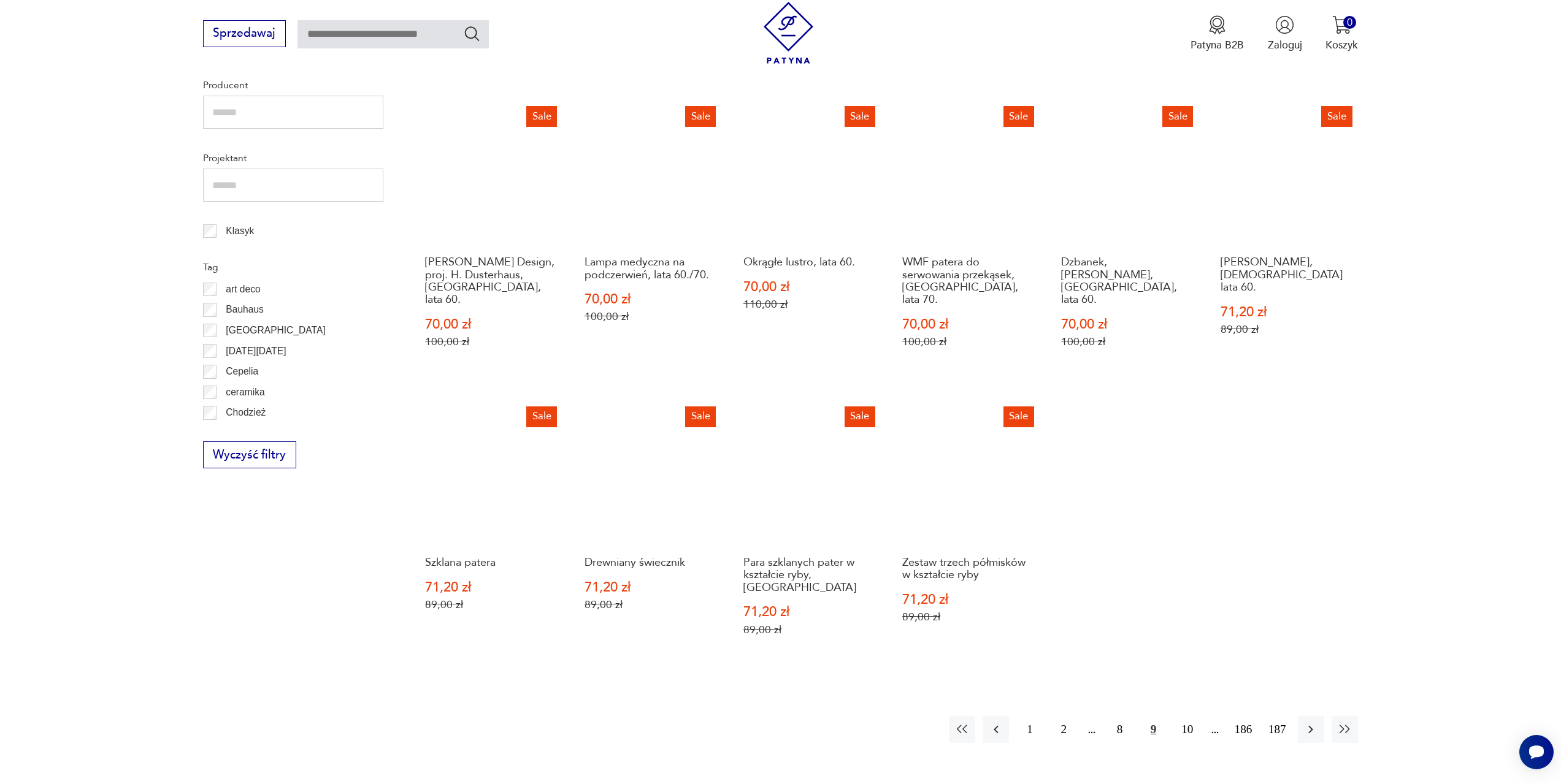
scroll to position [900, 0]
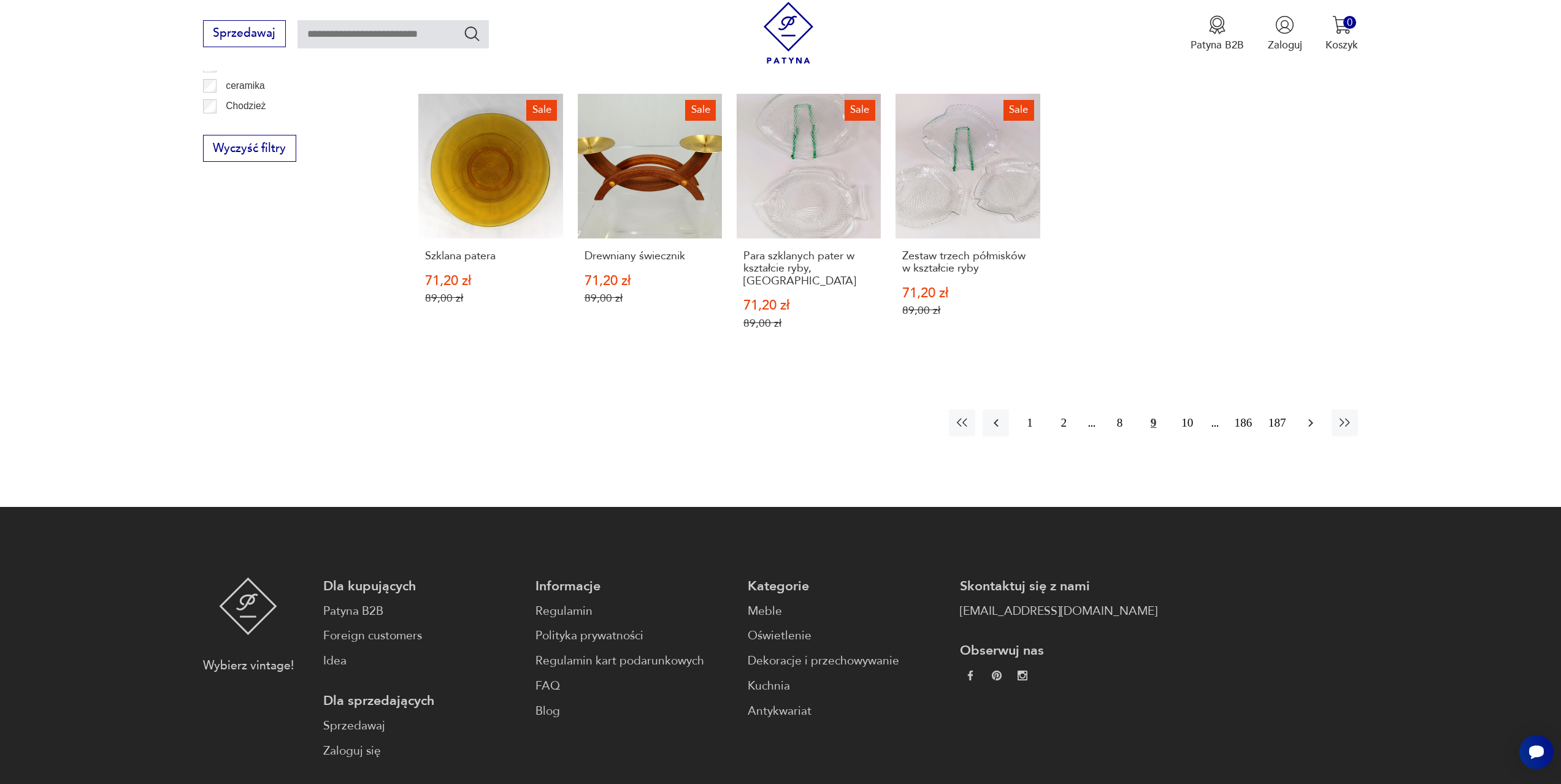
click at [1313, 416] on icon "button" at bounding box center [1310, 423] width 14 height 14
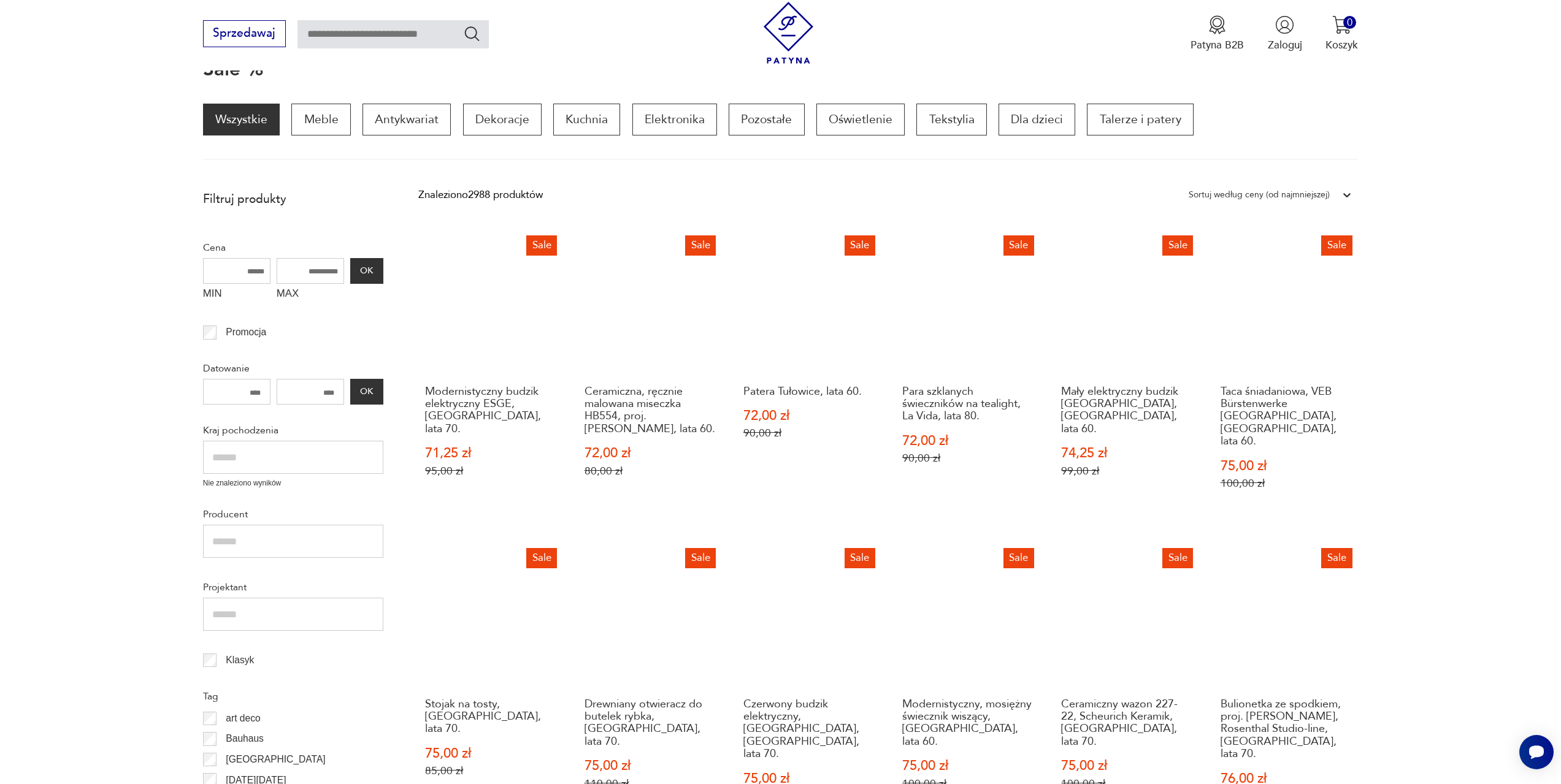
scroll to position [655, 0]
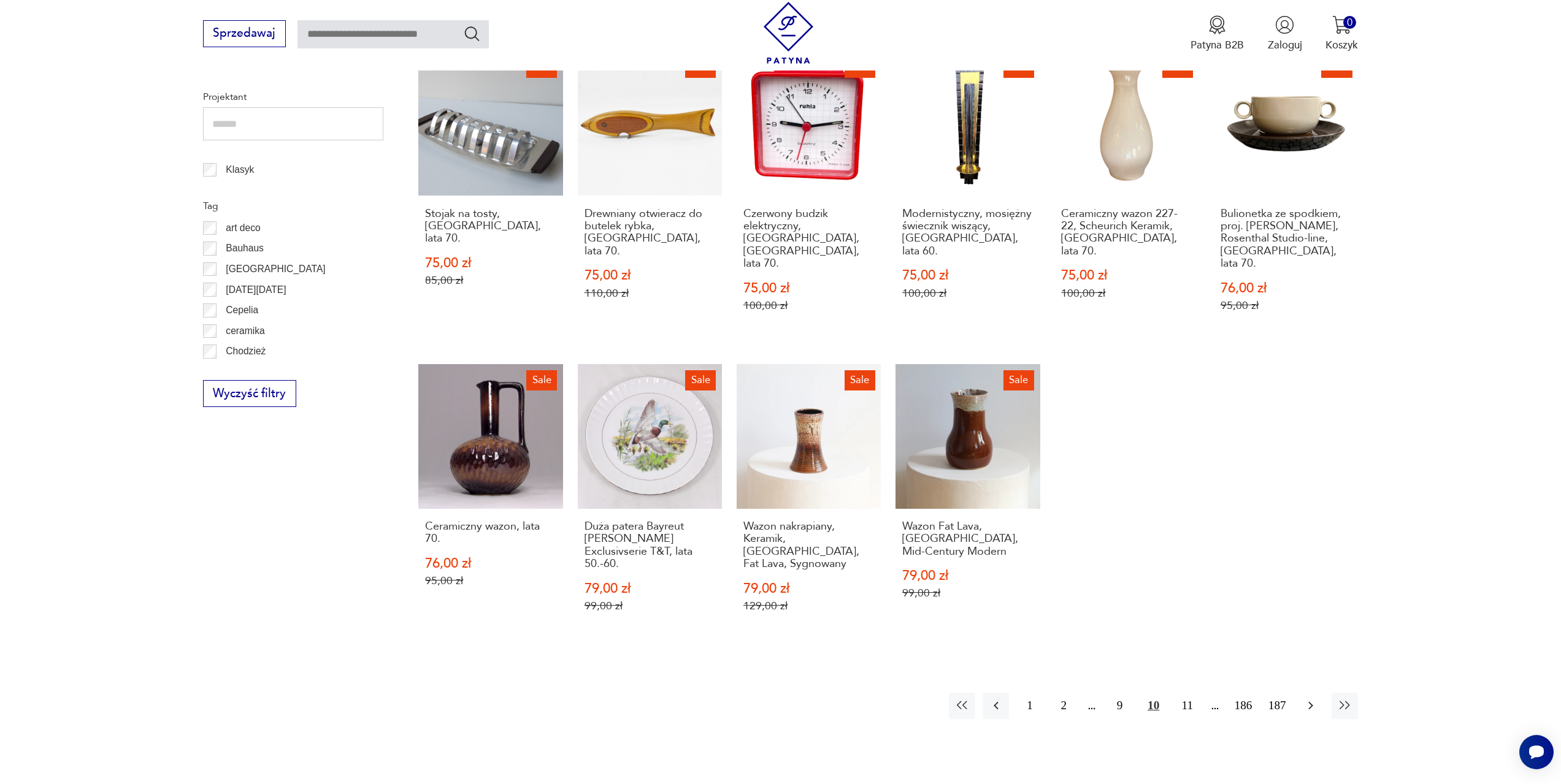
click at [1310, 693] on button "button" at bounding box center [1311, 706] width 26 height 26
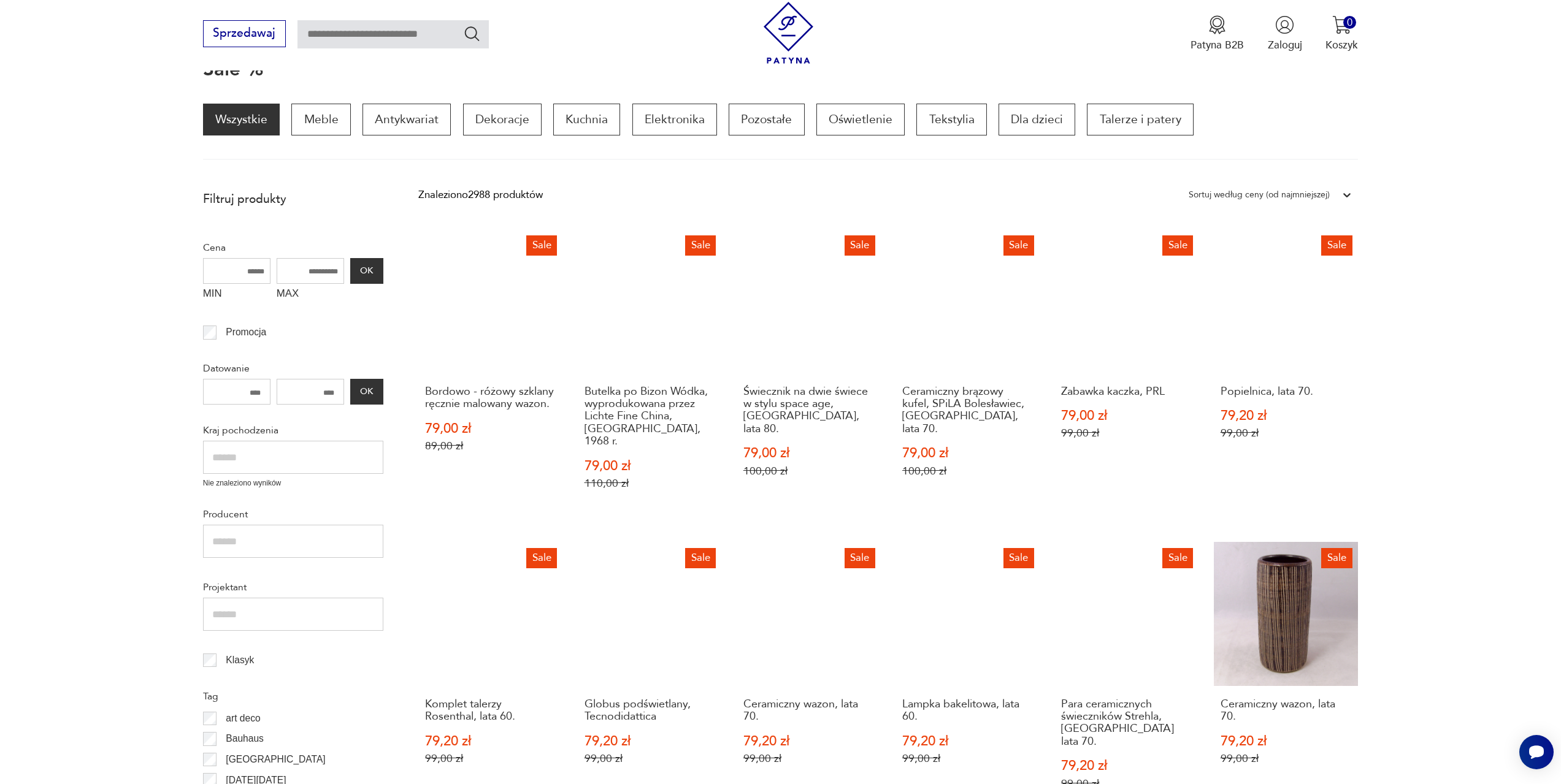
scroll to position [716, 0]
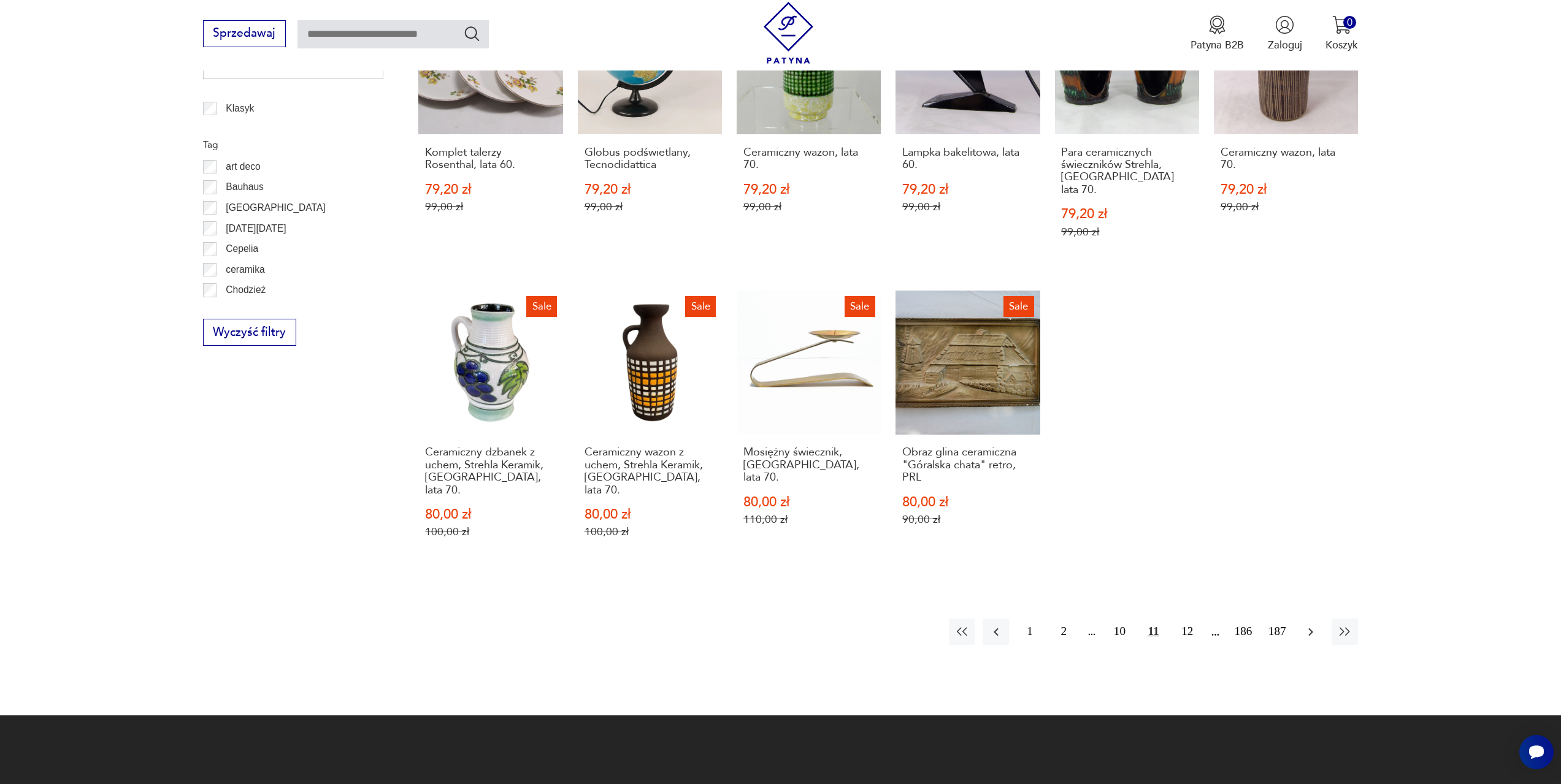
click at [1308, 625] on icon "button" at bounding box center [1310, 632] width 14 height 14
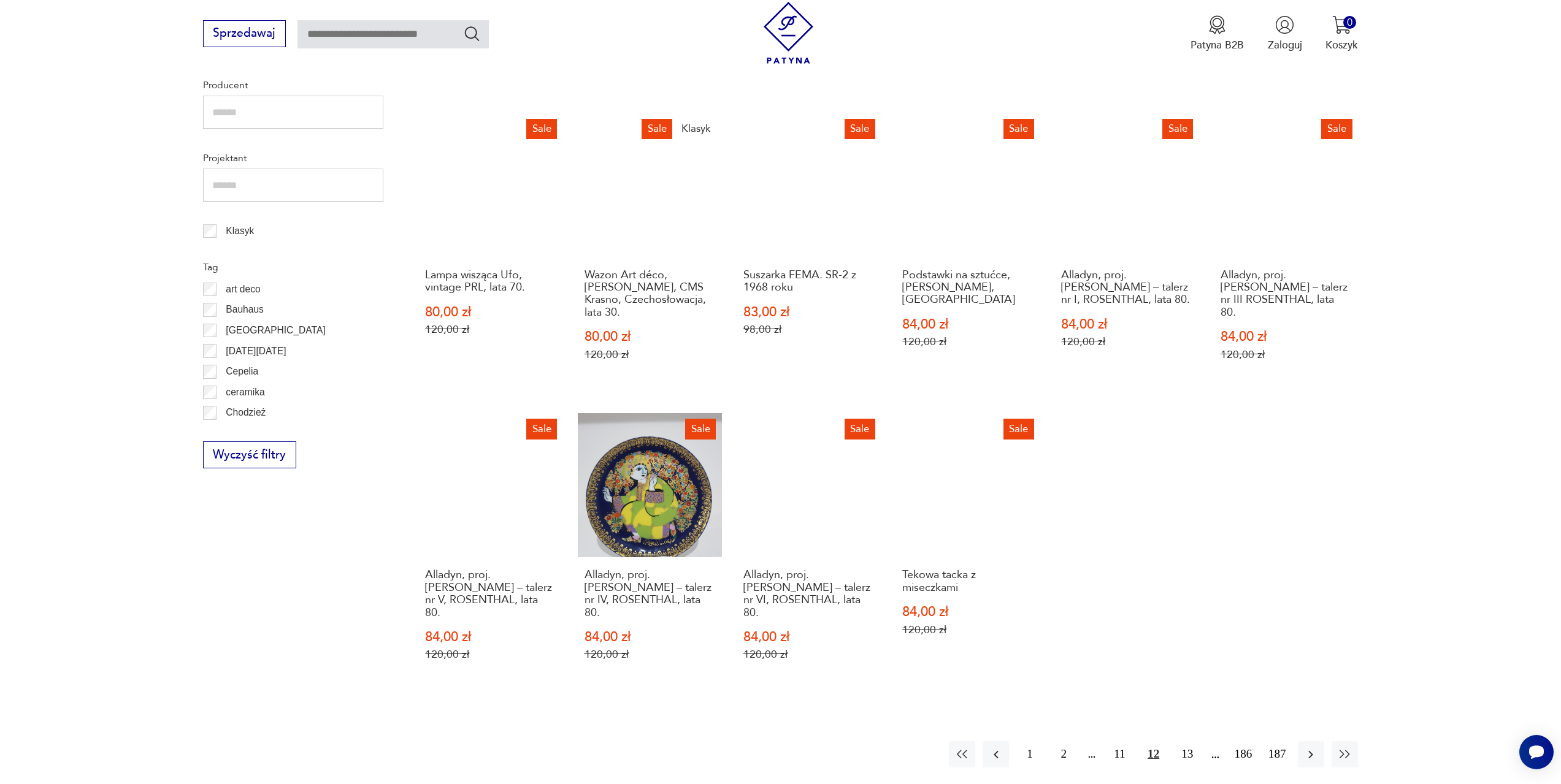
scroll to position [655, 0]
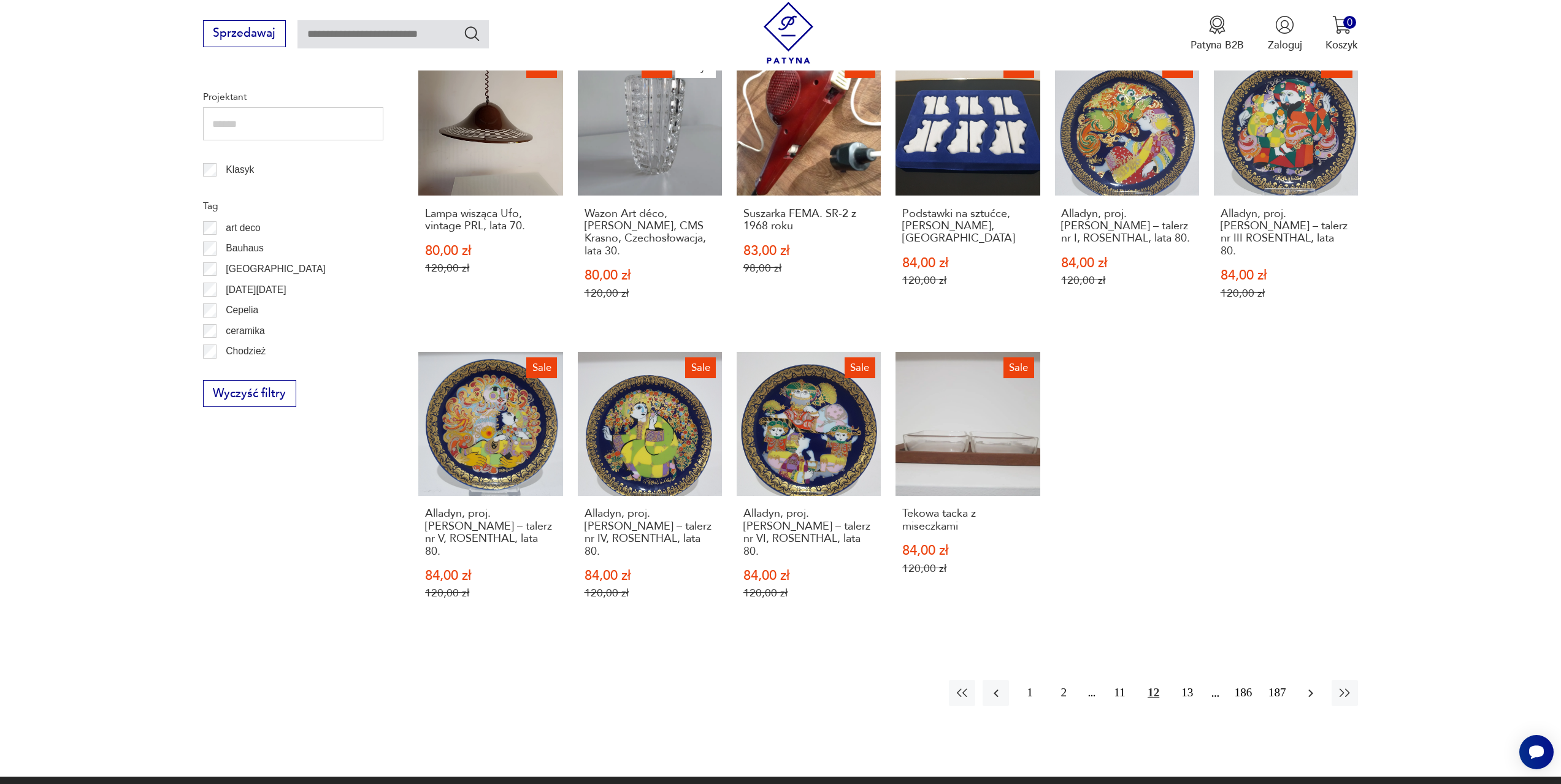
click at [1312, 689] on icon "button" at bounding box center [1311, 693] width 5 height 8
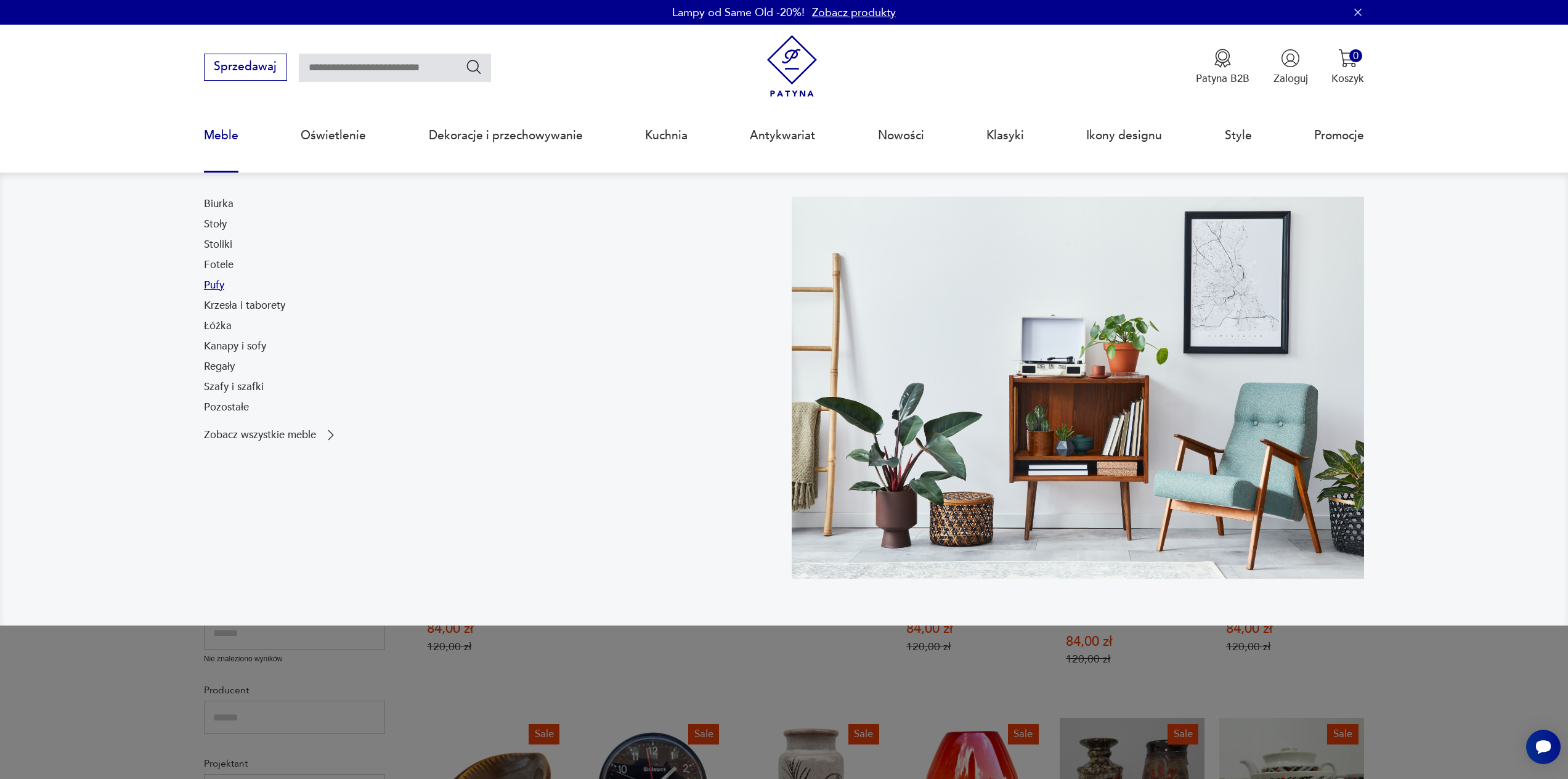
click at [215, 283] on link "Pufy" at bounding box center [214, 285] width 20 height 14
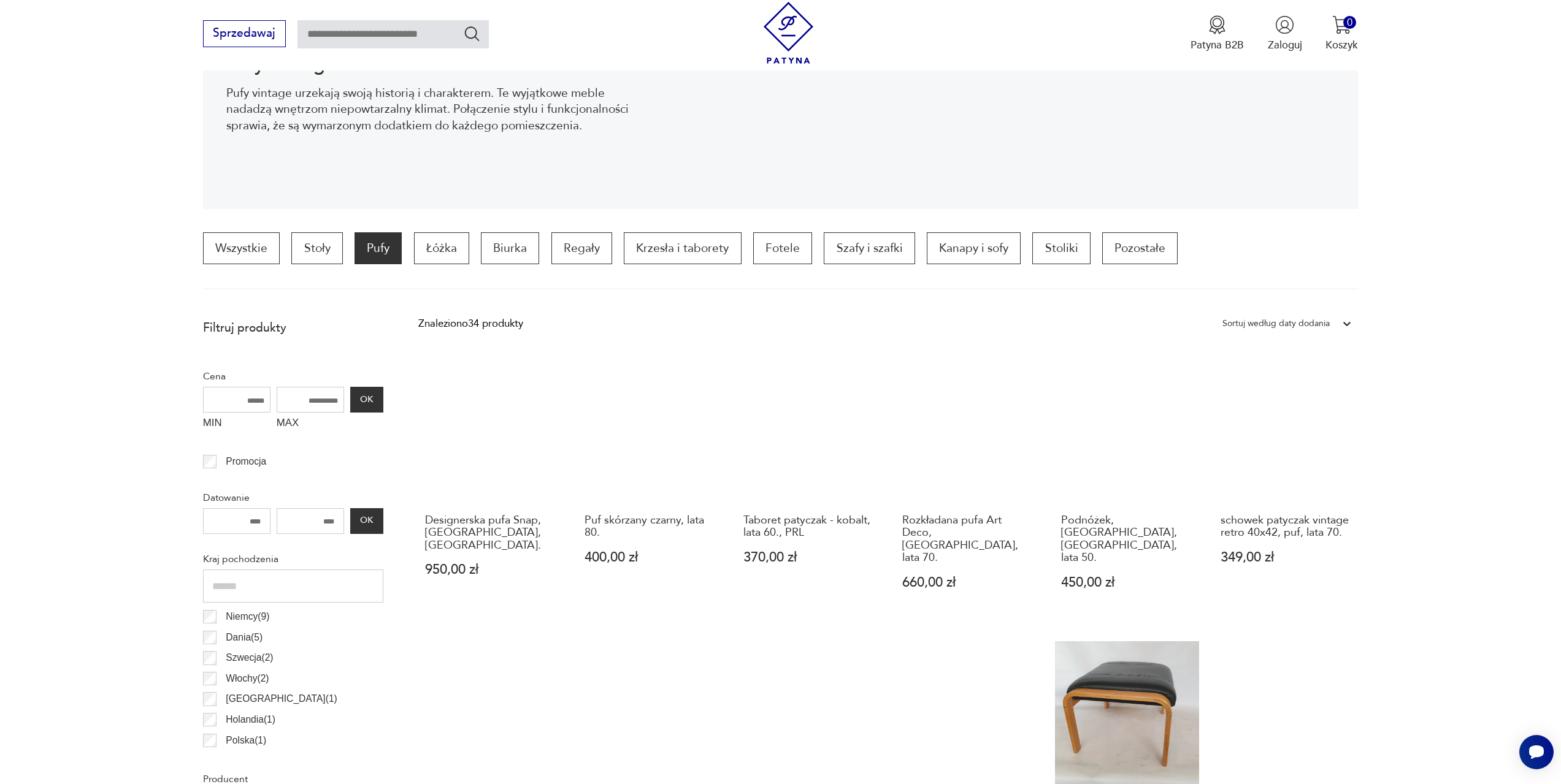
scroll to position [59, 0]
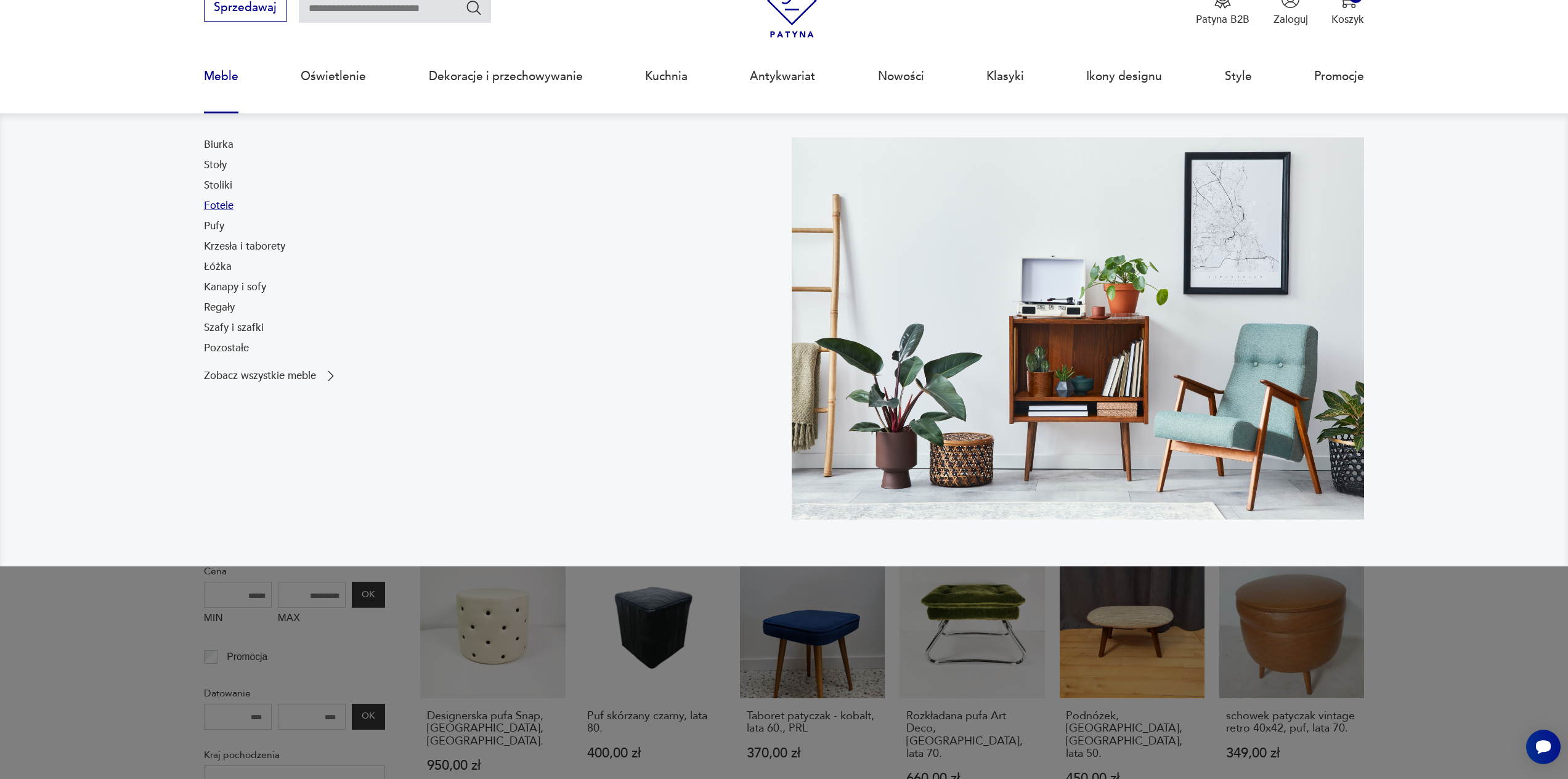
click at [223, 208] on link "Fotele" at bounding box center [219, 206] width 30 height 14
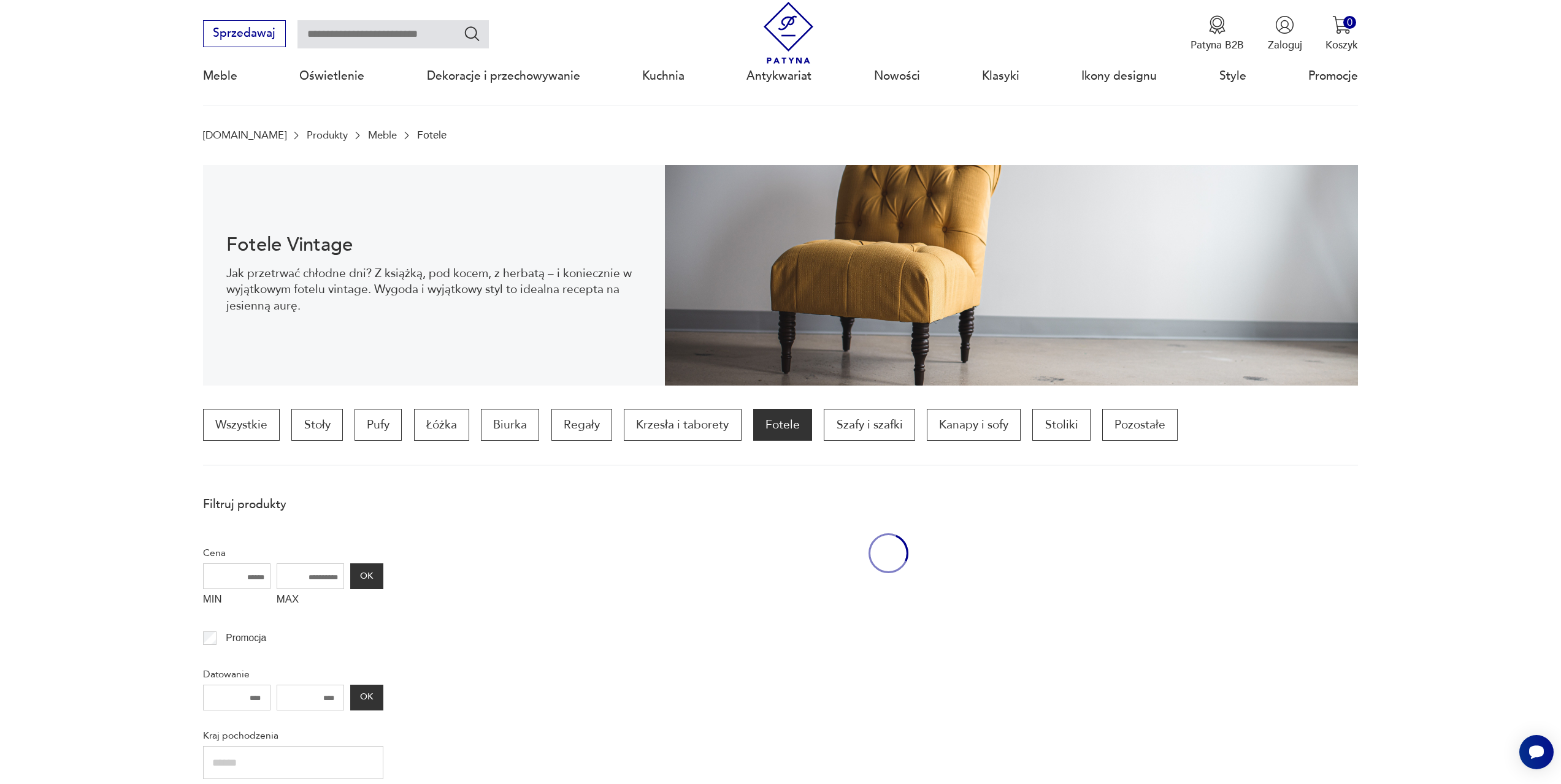
scroll to position [364, 0]
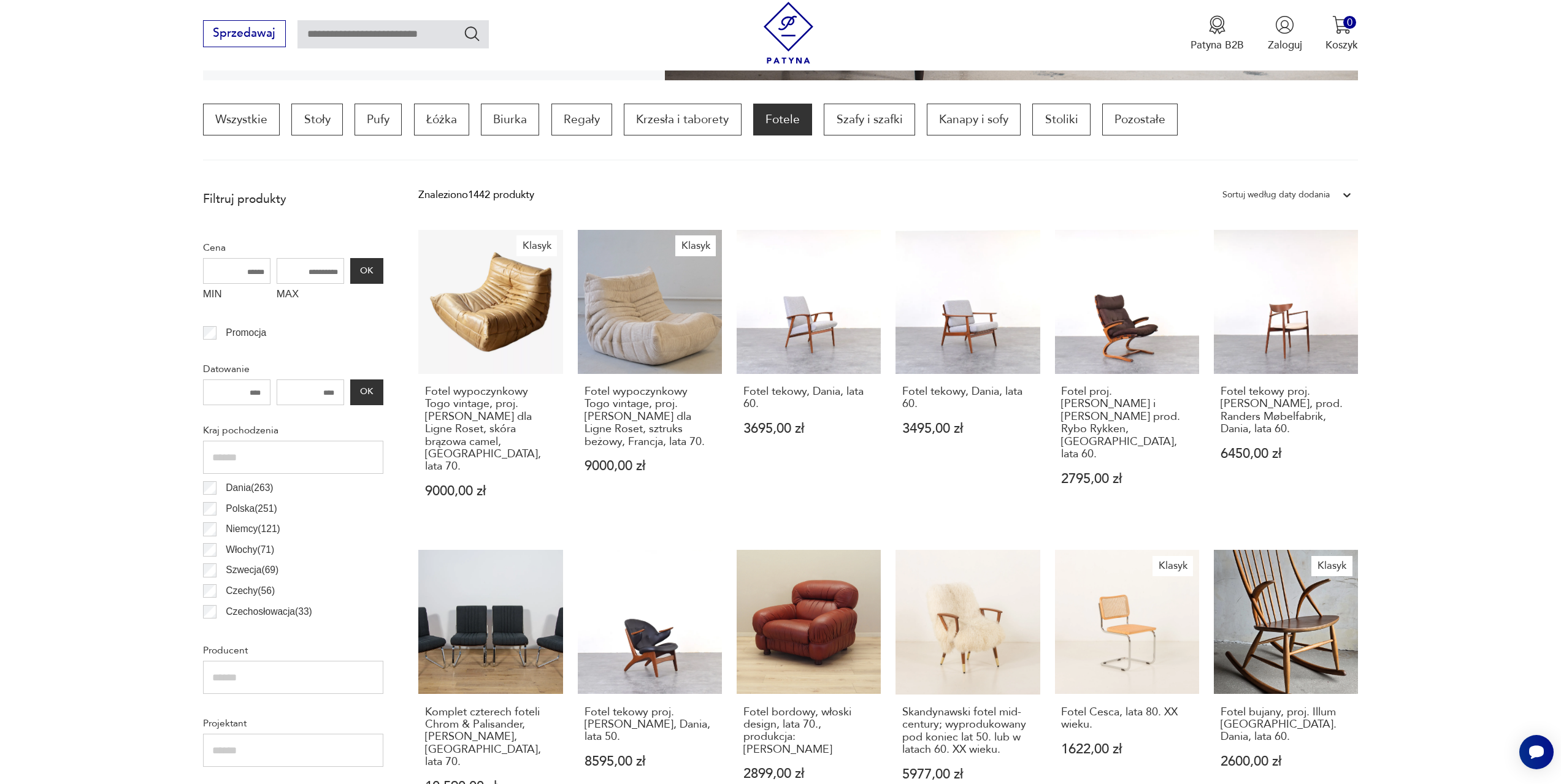
click at [1316, 192] on div "Sortuj według daty dodania" at bounding box center [1276, 195] width 108 height 16
click at [1282, 256] on div "Sortuj według ceny (od najmniejszej)" at bounding box center [1287, 257] width 142 height 31
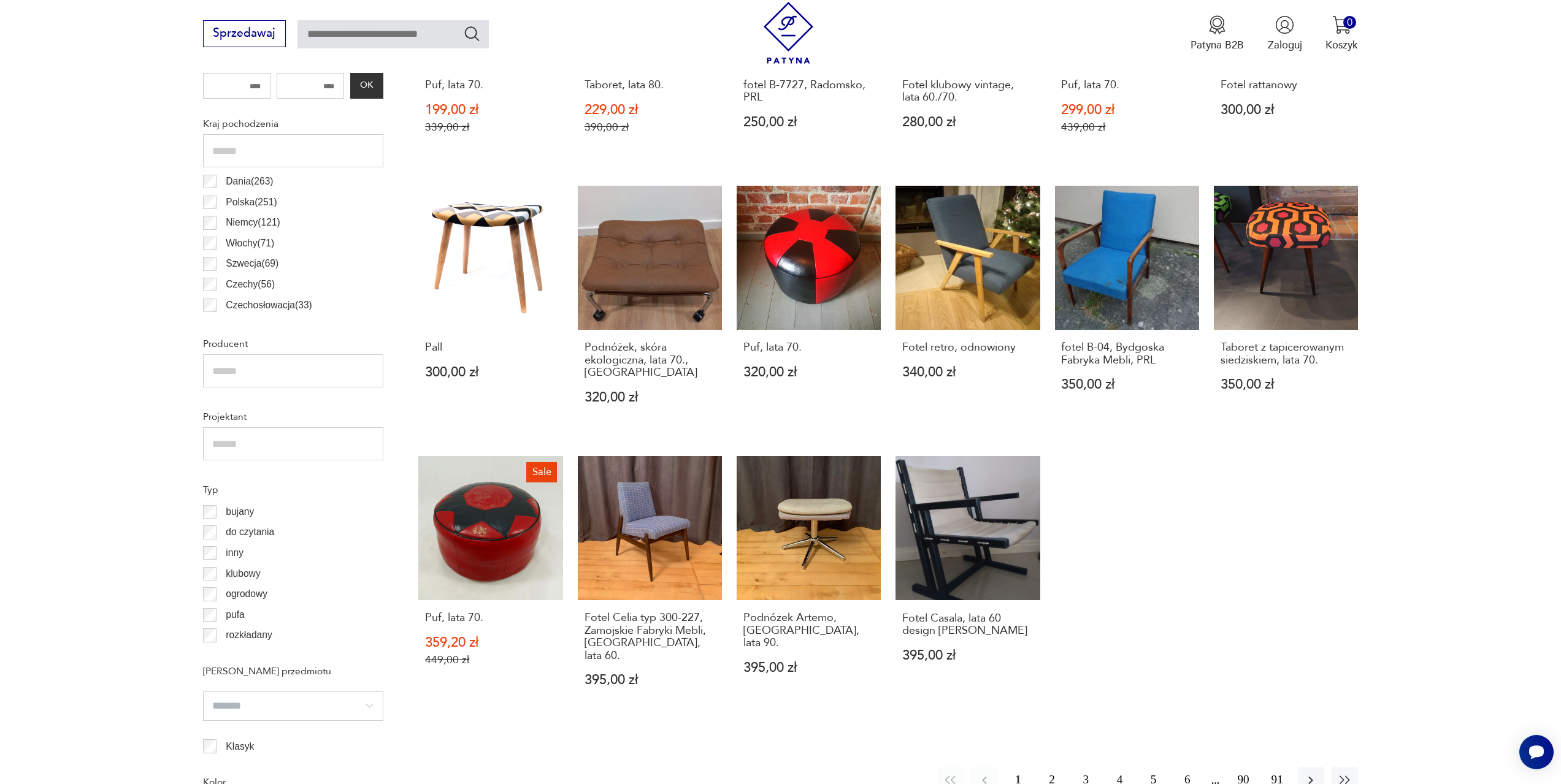
scroll to position [793, 0]
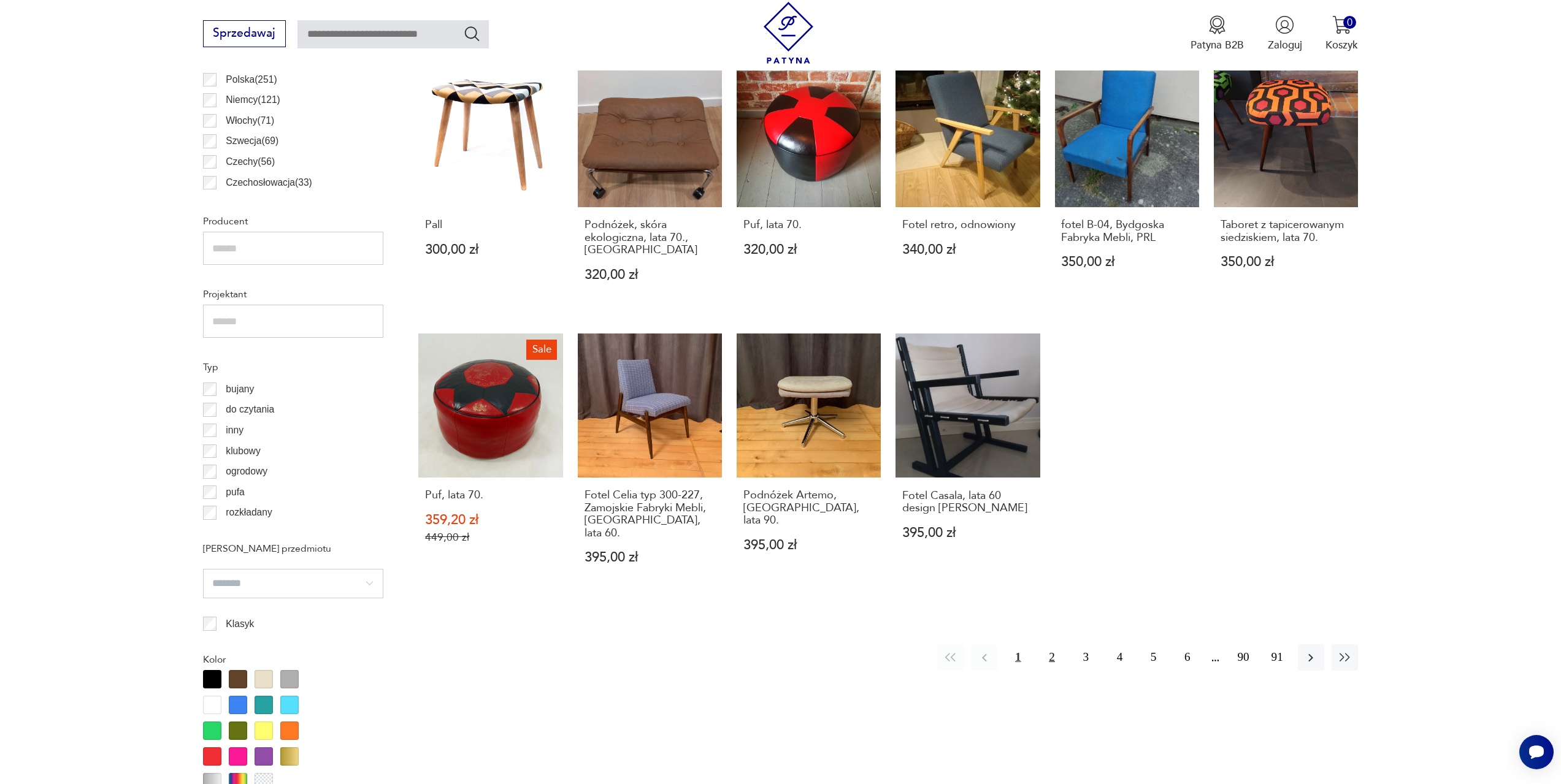
click at [1054, 644] on button "2" at bounding box center [1051, 657] width 26 height 26
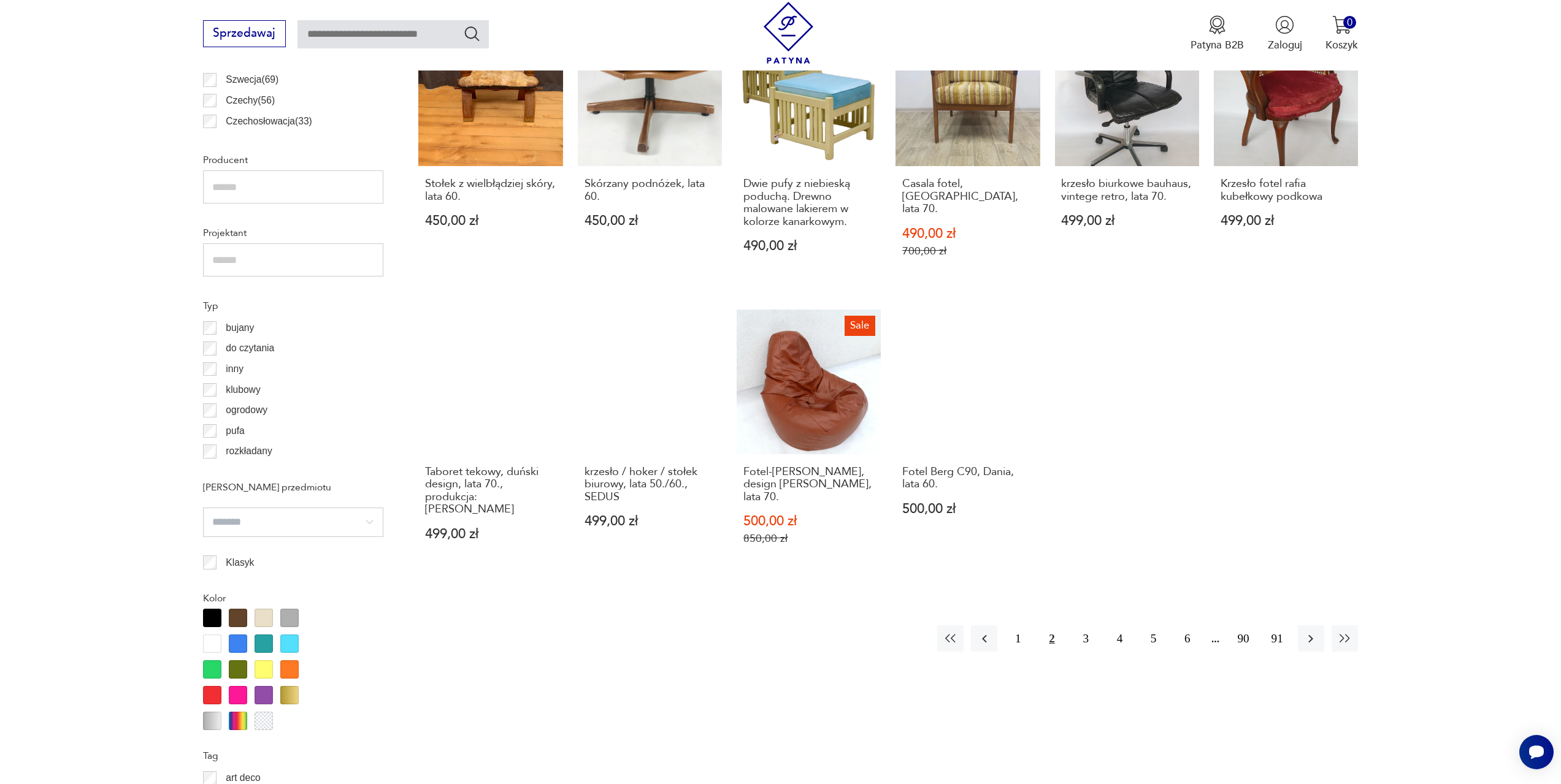
scroll to position [916, 0]
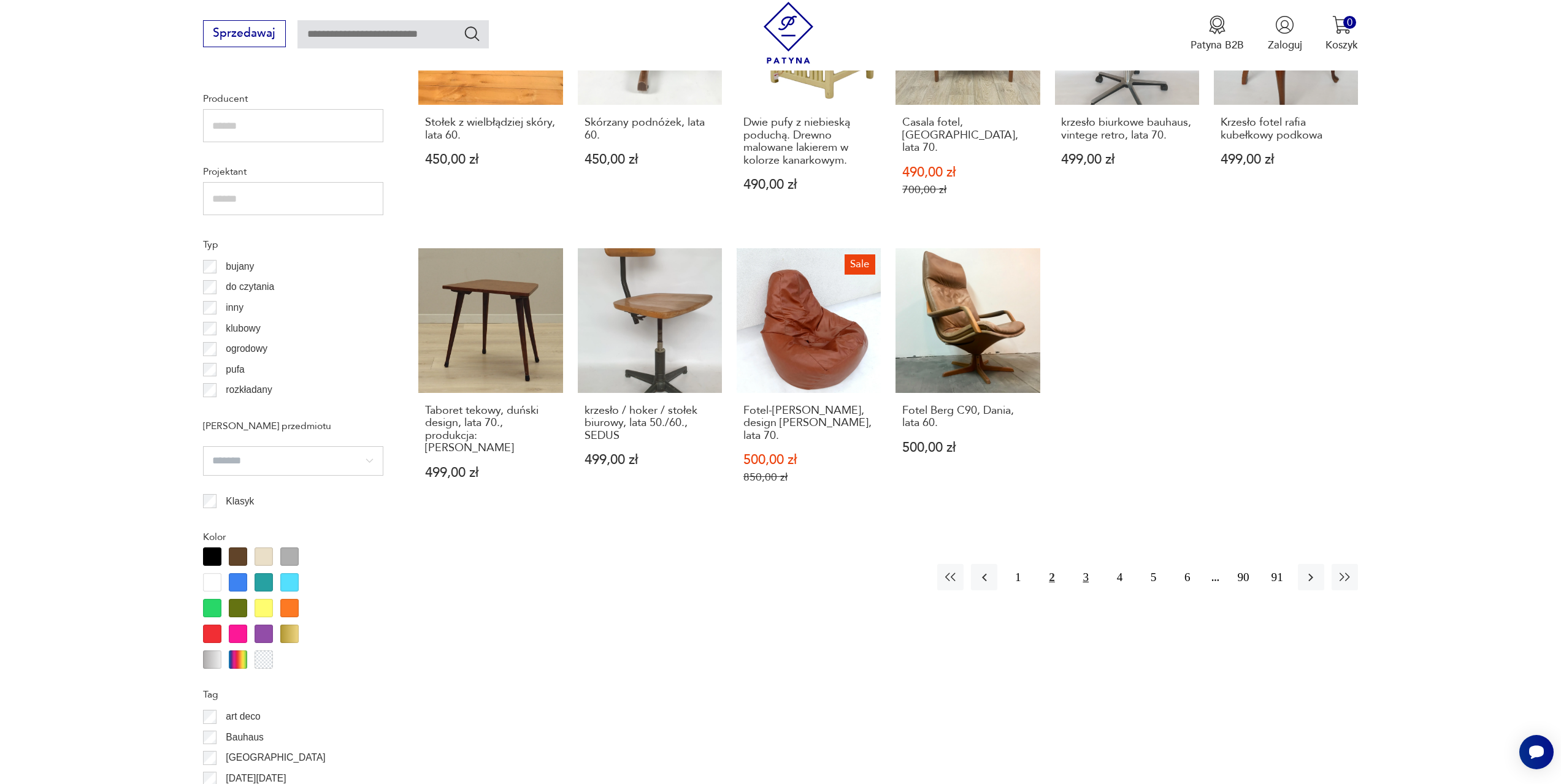
click at [1087, 564] on button "3" at bounding box center [1086, 577] width 26 height 26
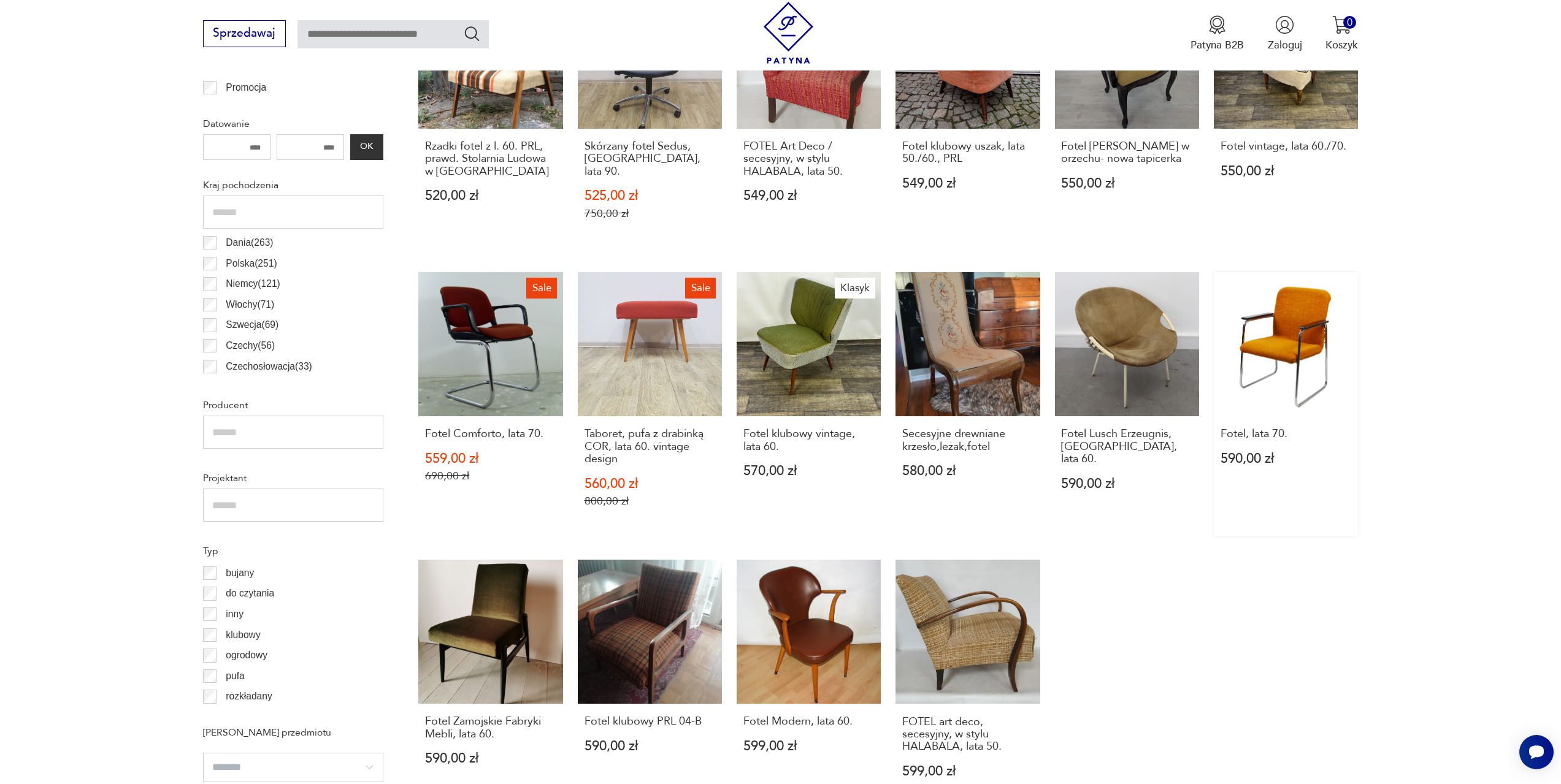
scroll to position [916, 0]
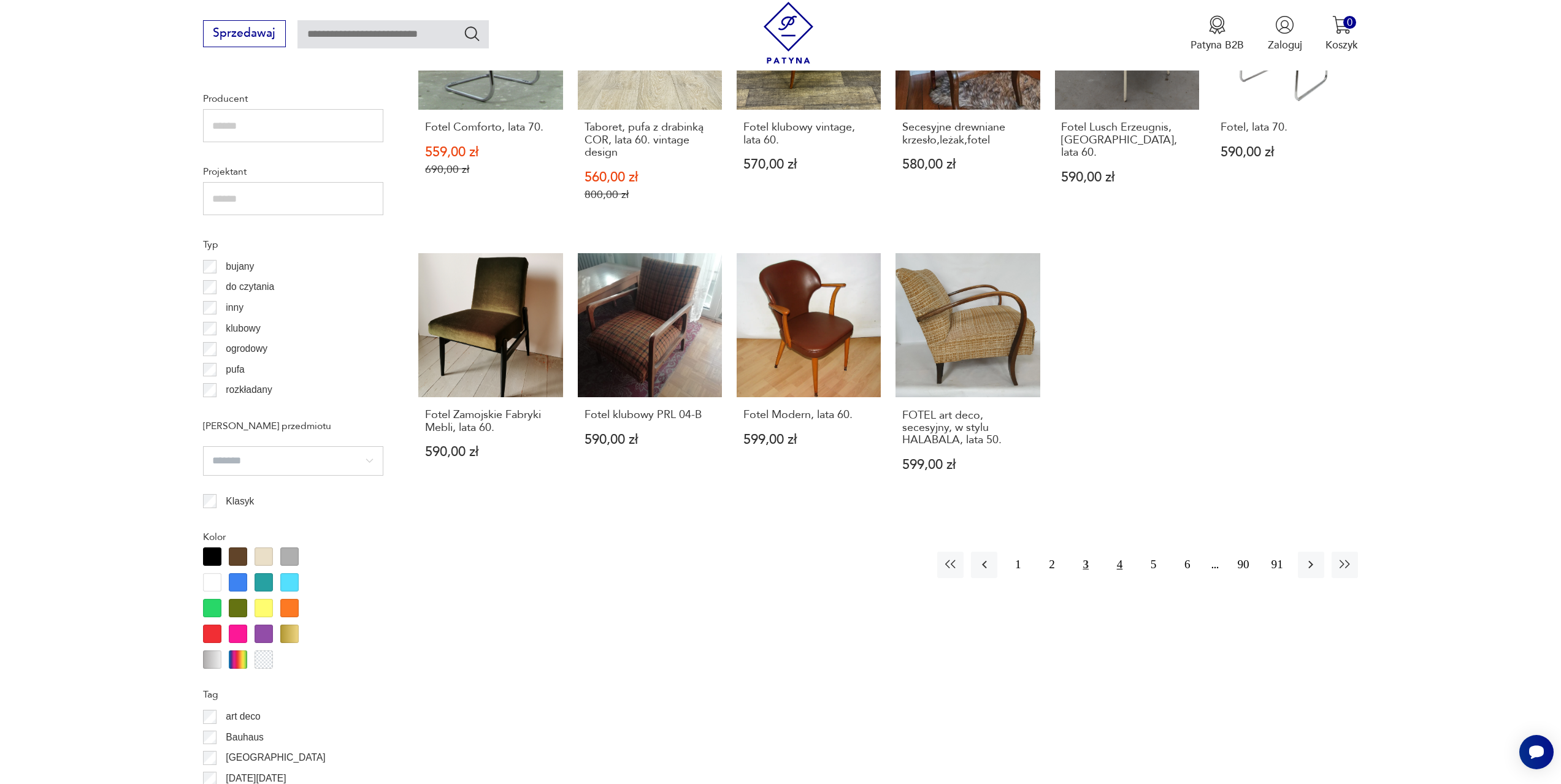
click at [1119, 552] on button "4" at bounding box center [1120, 565] width 26 height 26
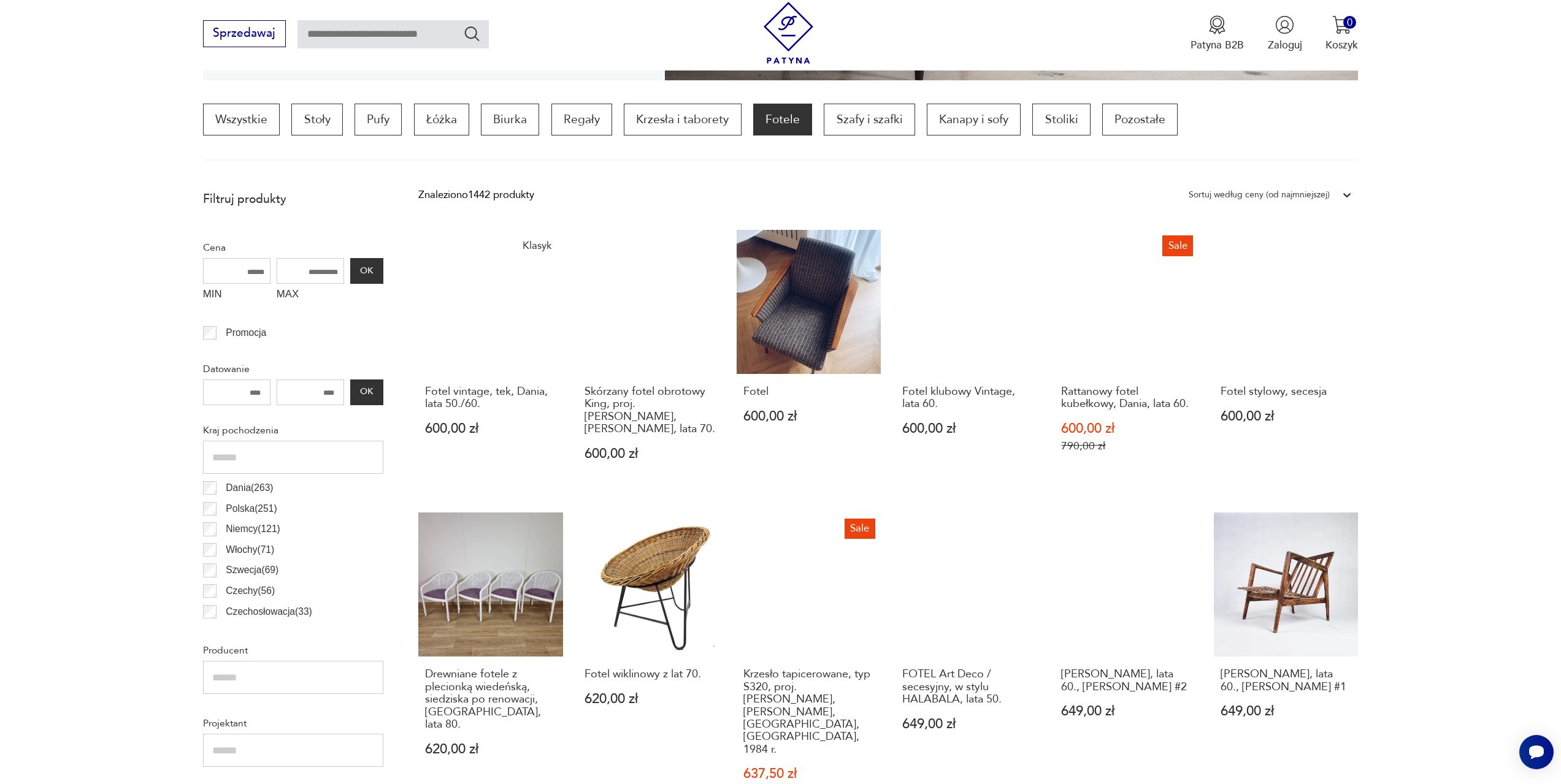
scroll to position [671, 0]
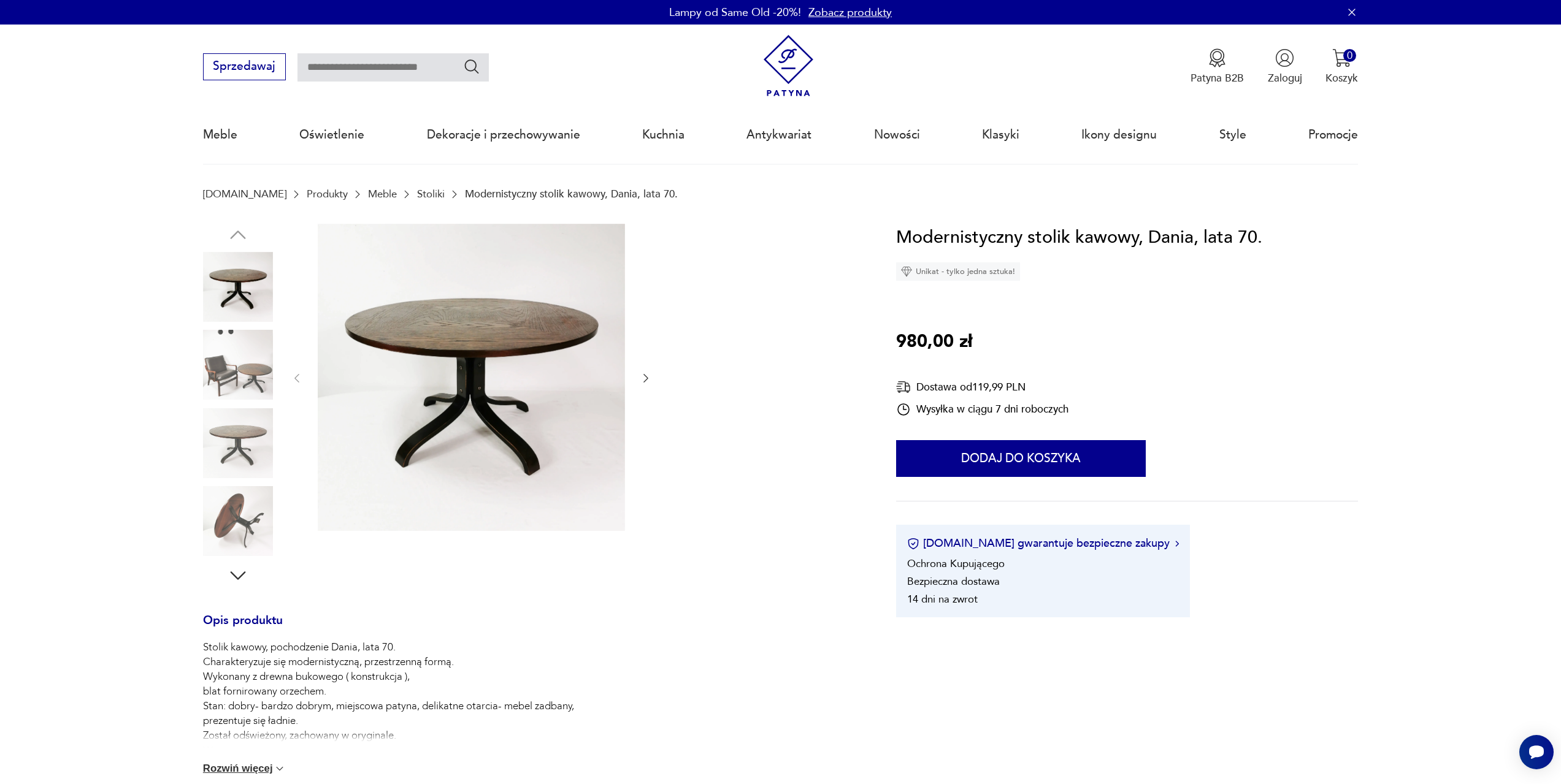
click at [644, 378] on icon "button" at bounding box center [646, 378] width 12 height 12
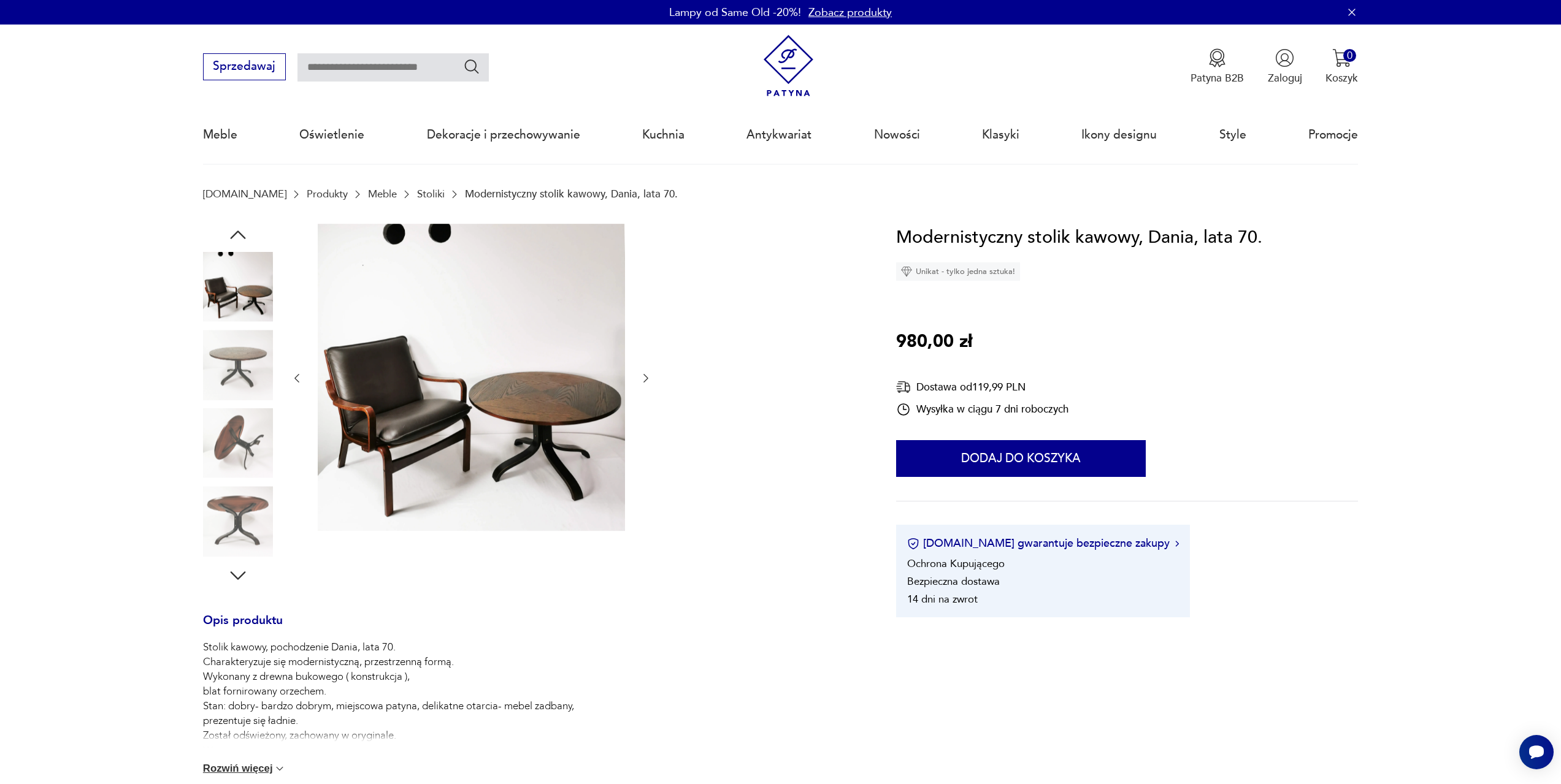
click at [644, 378] on icon "button" at bounding box center [646, 378] width 12 height 12
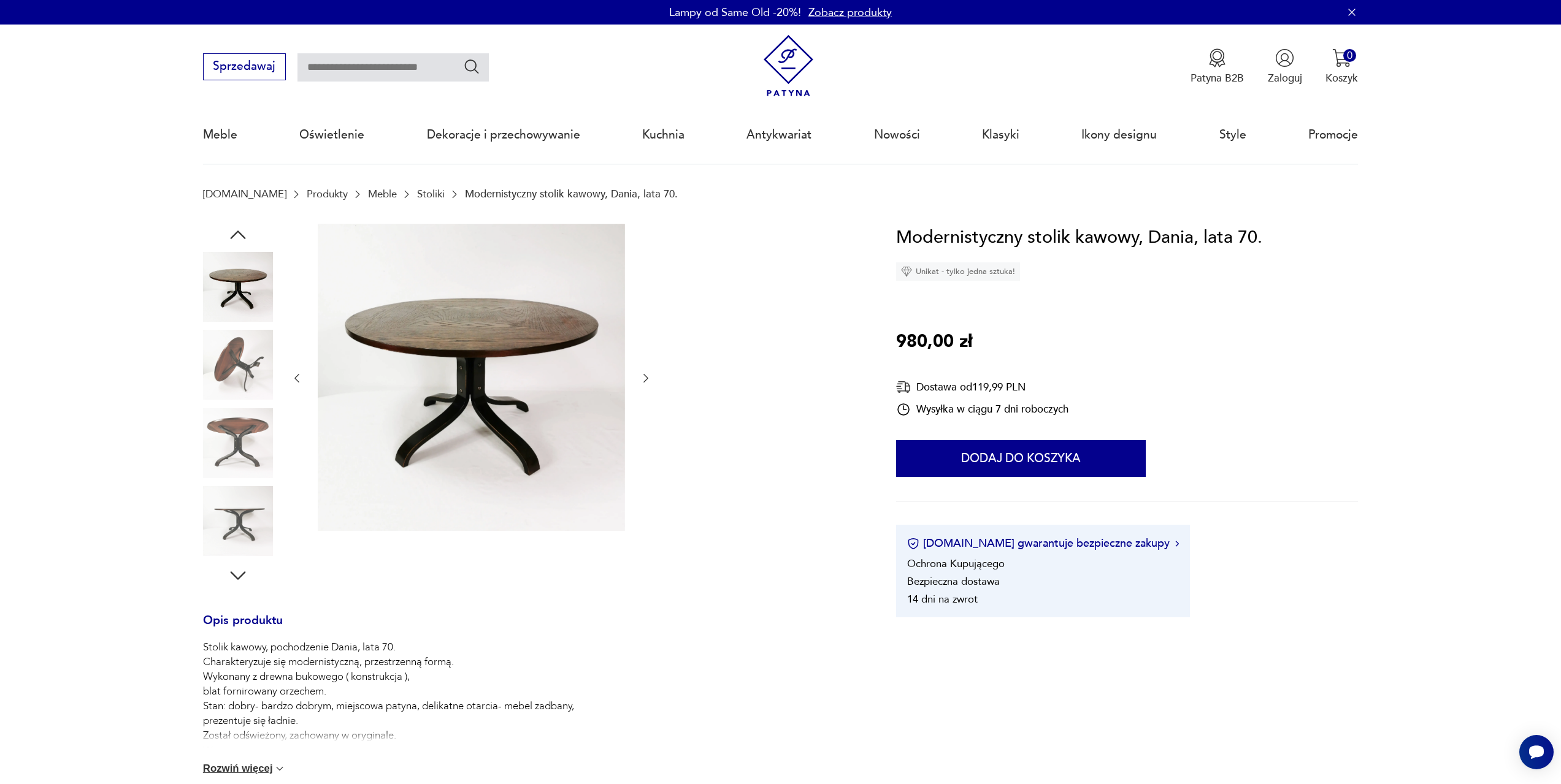
click at [644, 378] on icon "button" at bounding box center [646, 378] width 12 height 12
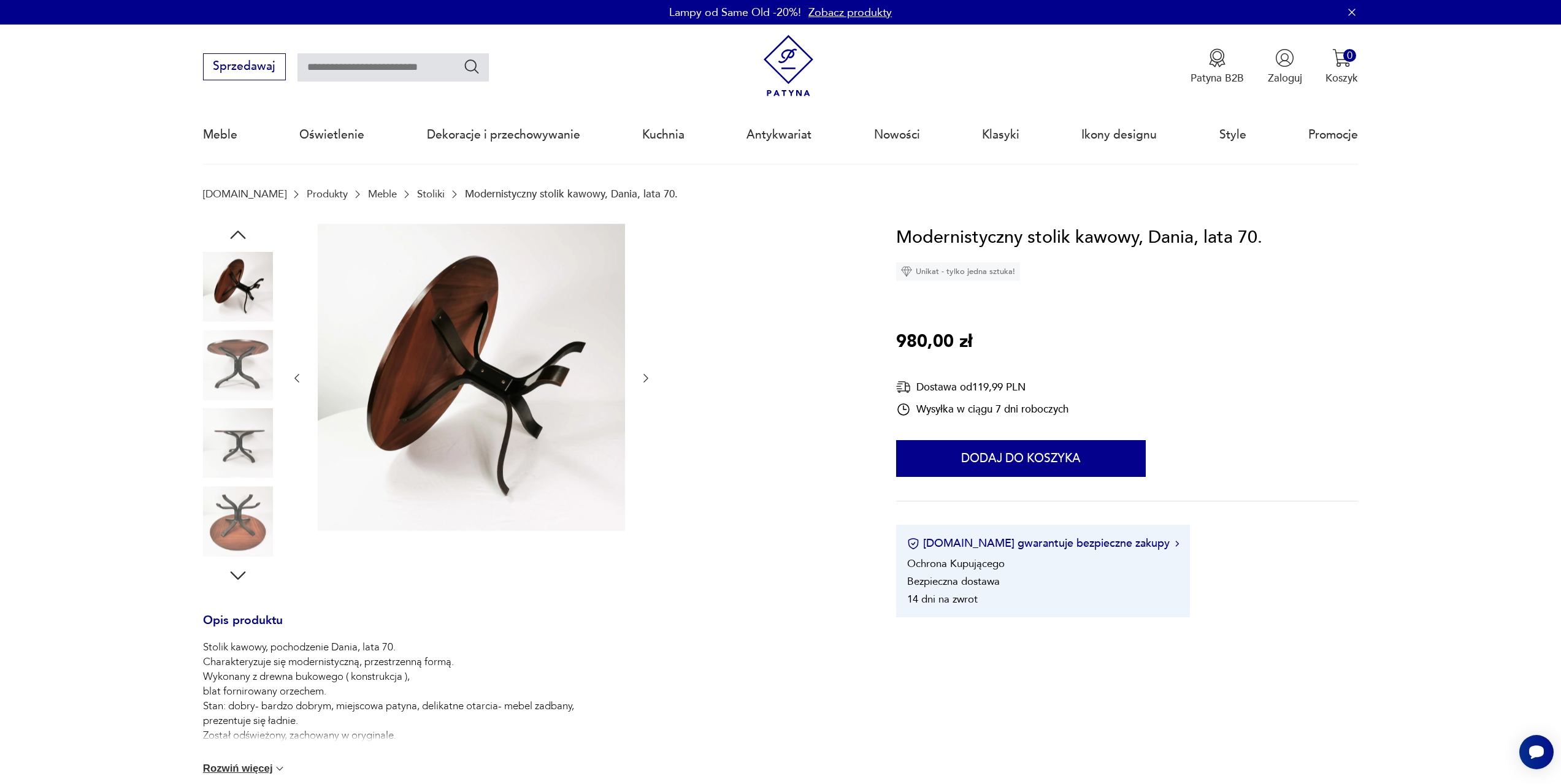
click at [644, 378] on icon "button" at bounding box center [646, 378] width 12 height 12
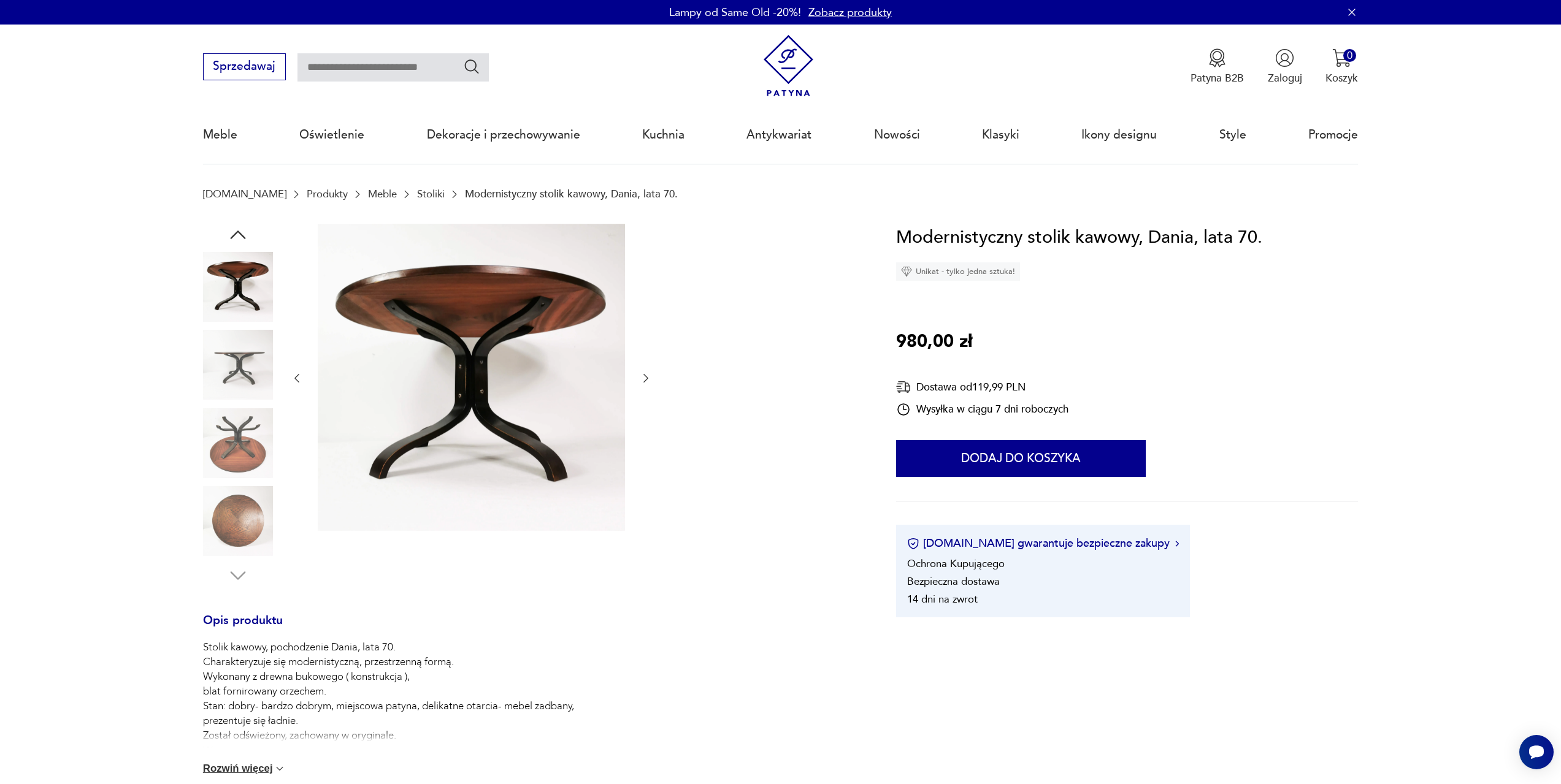
click at [644, 378] on icon "button" at bounding box center [646, 378] width 12 height 12
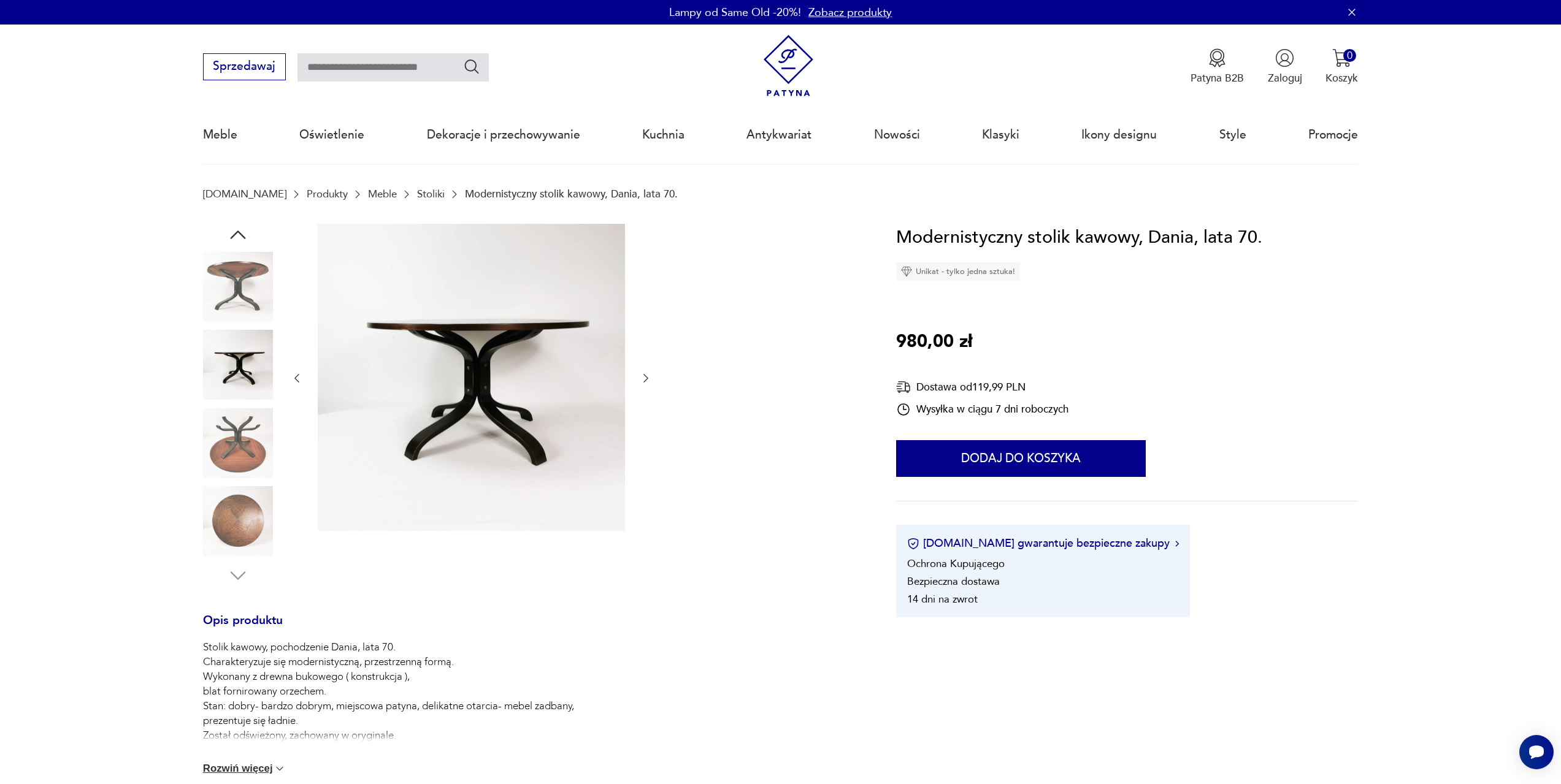
click at [644, 378] on icon "button" at bounding box center [646, 378] width 12 height 12
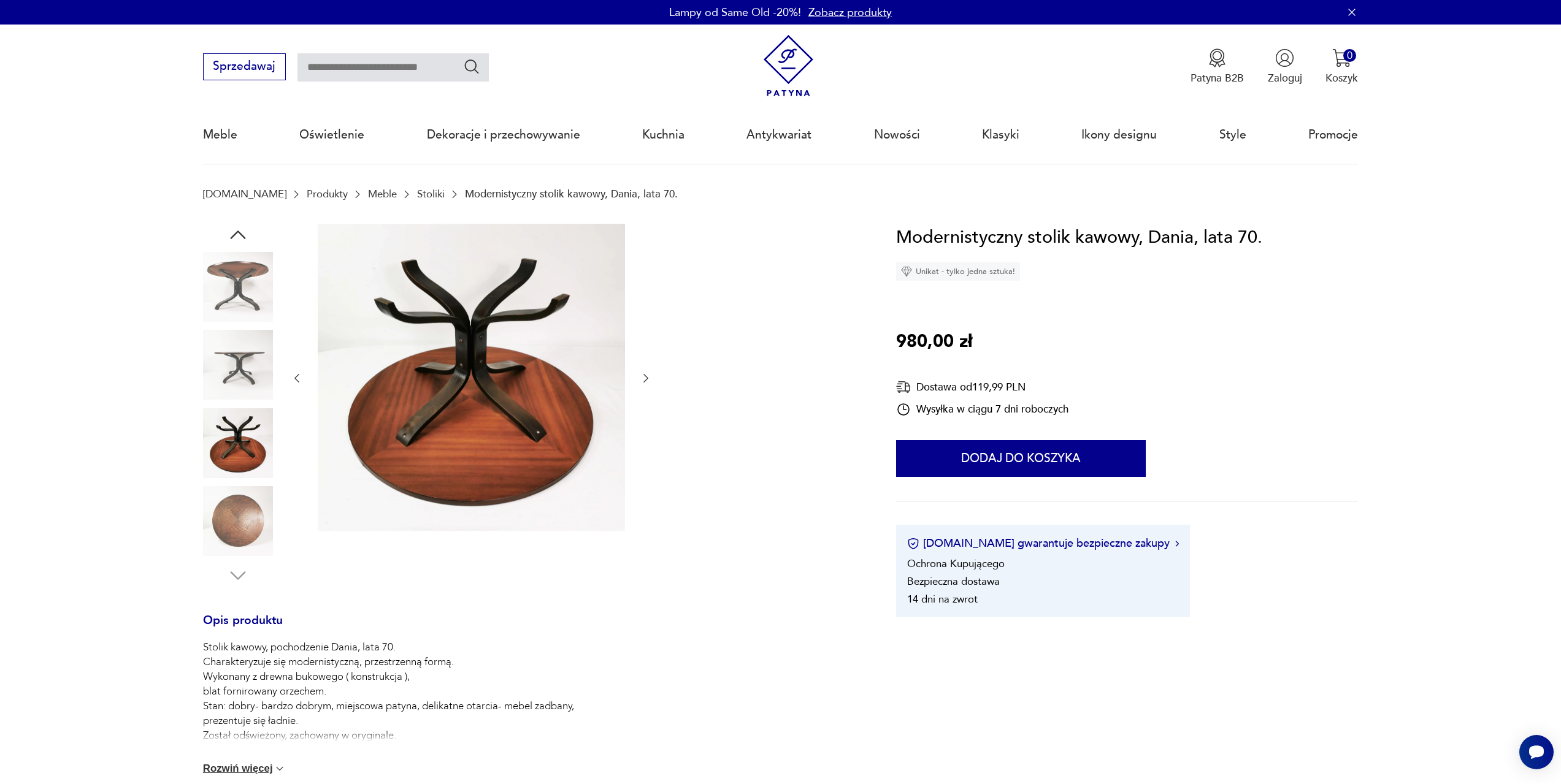
click at [644, 378] on icon "button" at bounding box center [646, 378] width 12 height 12
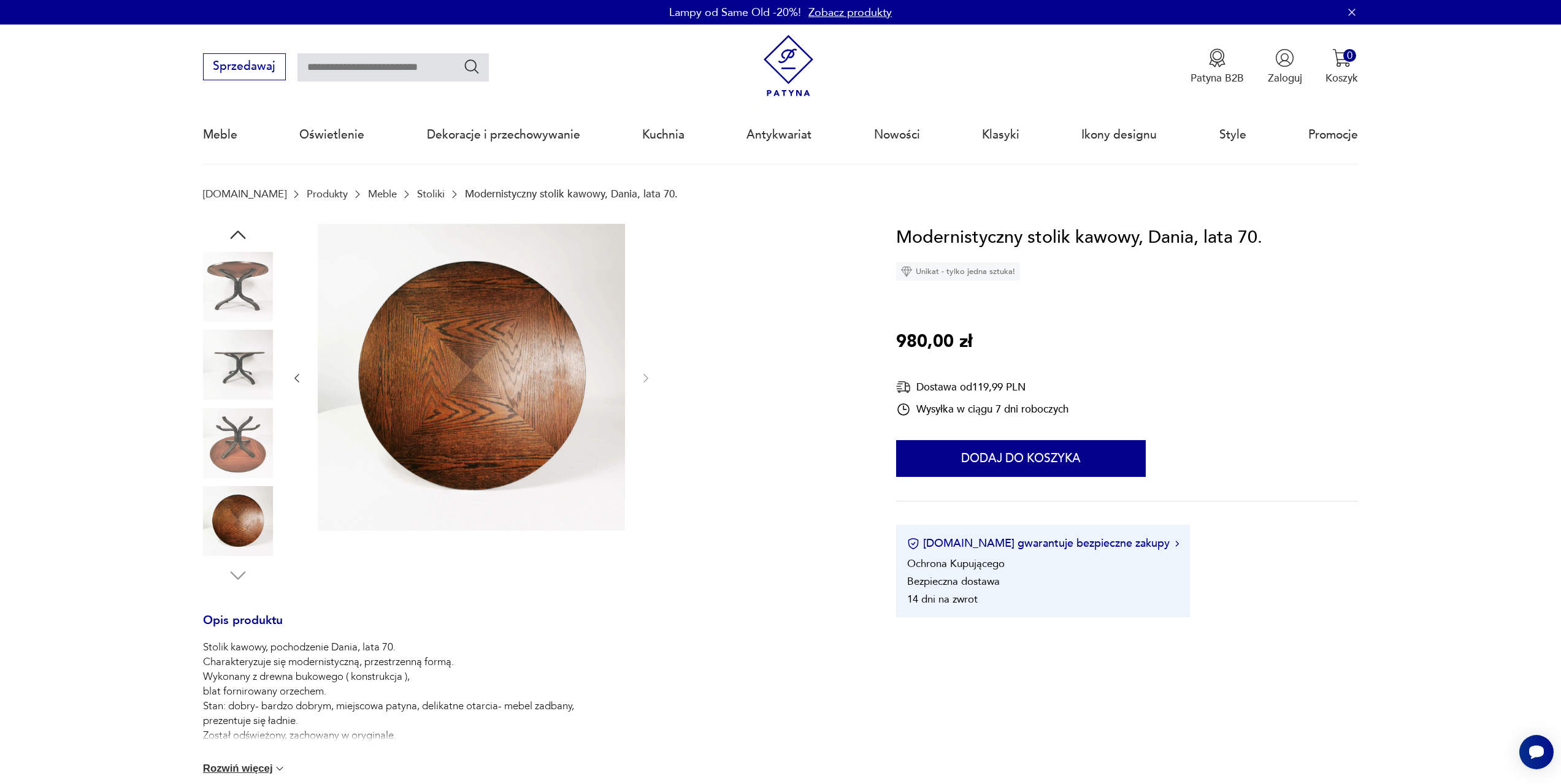
click at [454, 395] on img at bounding box center [471, 377] width 308 height 307
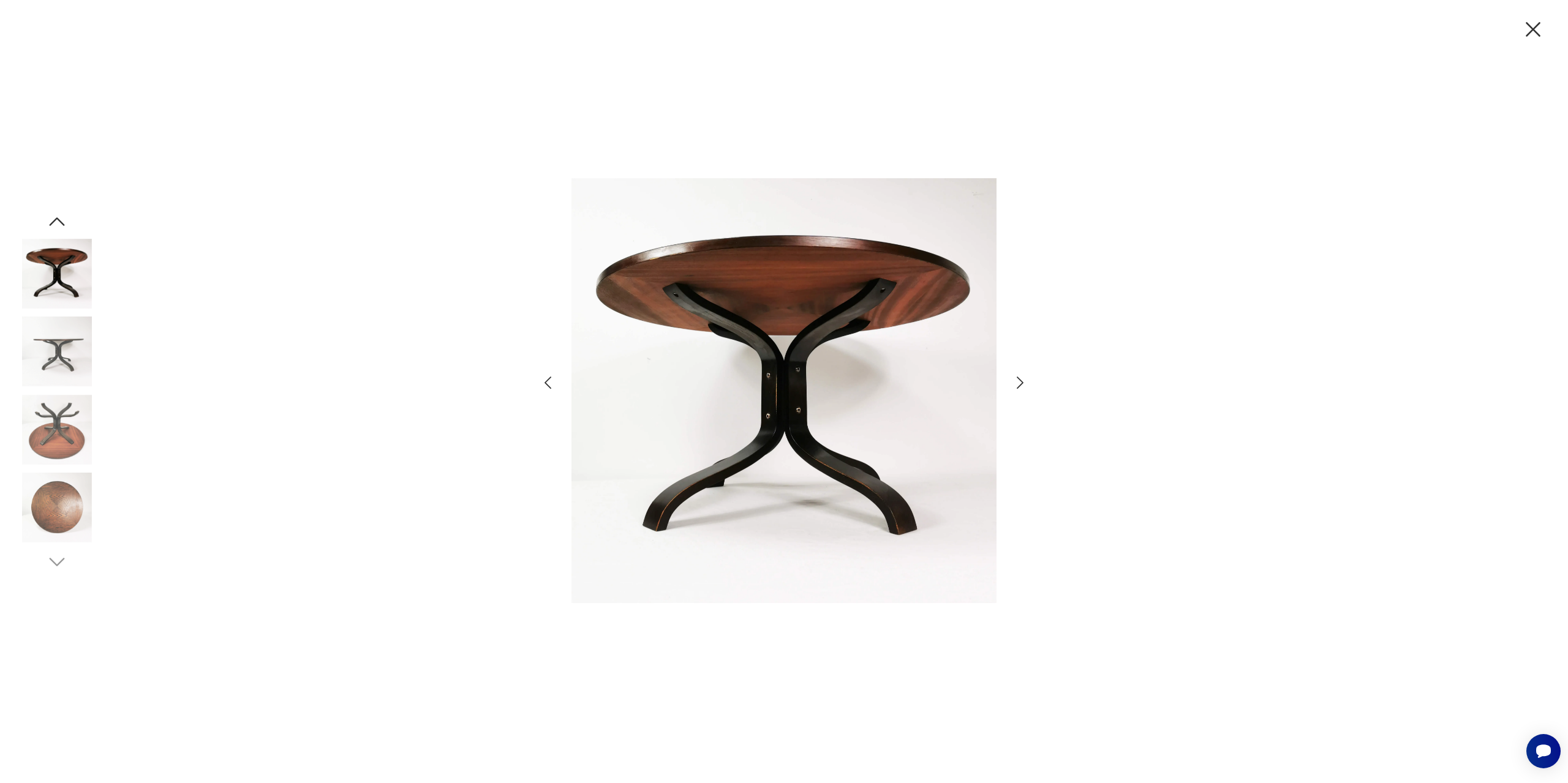
click at [74, 487] on img at bounding box center [57, 507] width 70 height 70
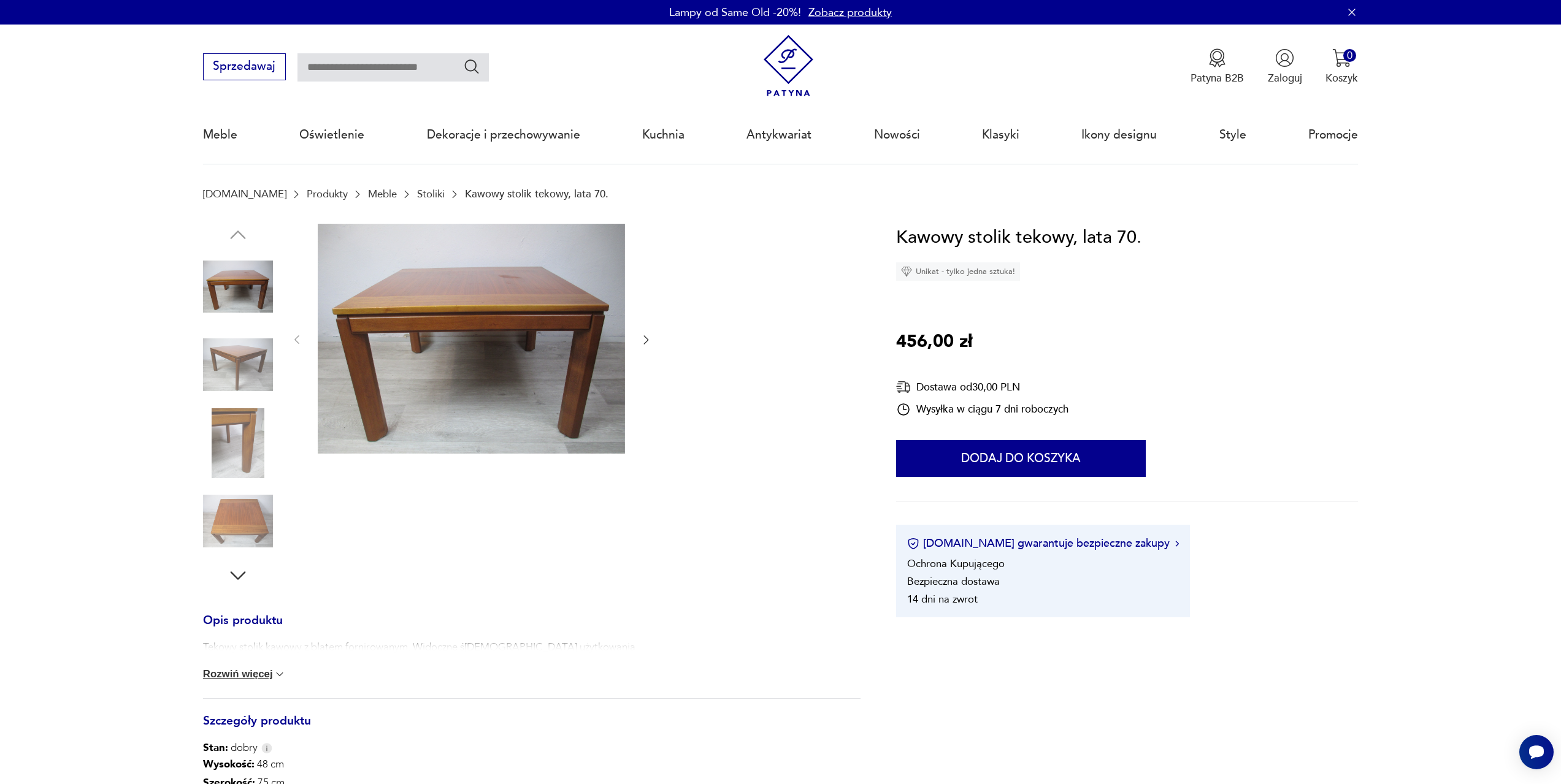
click at [245, 357] on img at bounding box center [238, 364] width 70 height 70
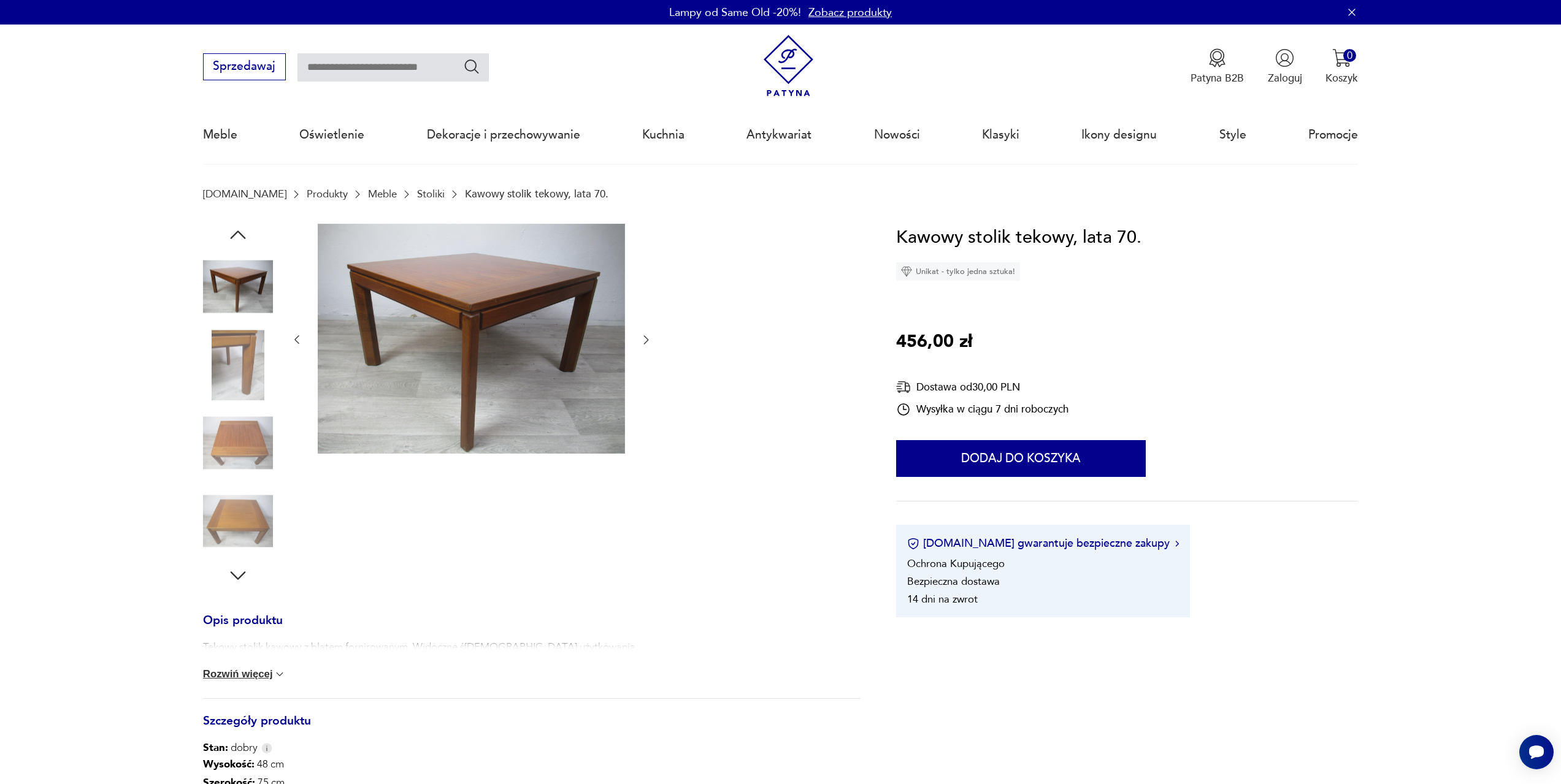
click at [242, 420] on img at bounding box center [238, 443] width 70 height 70
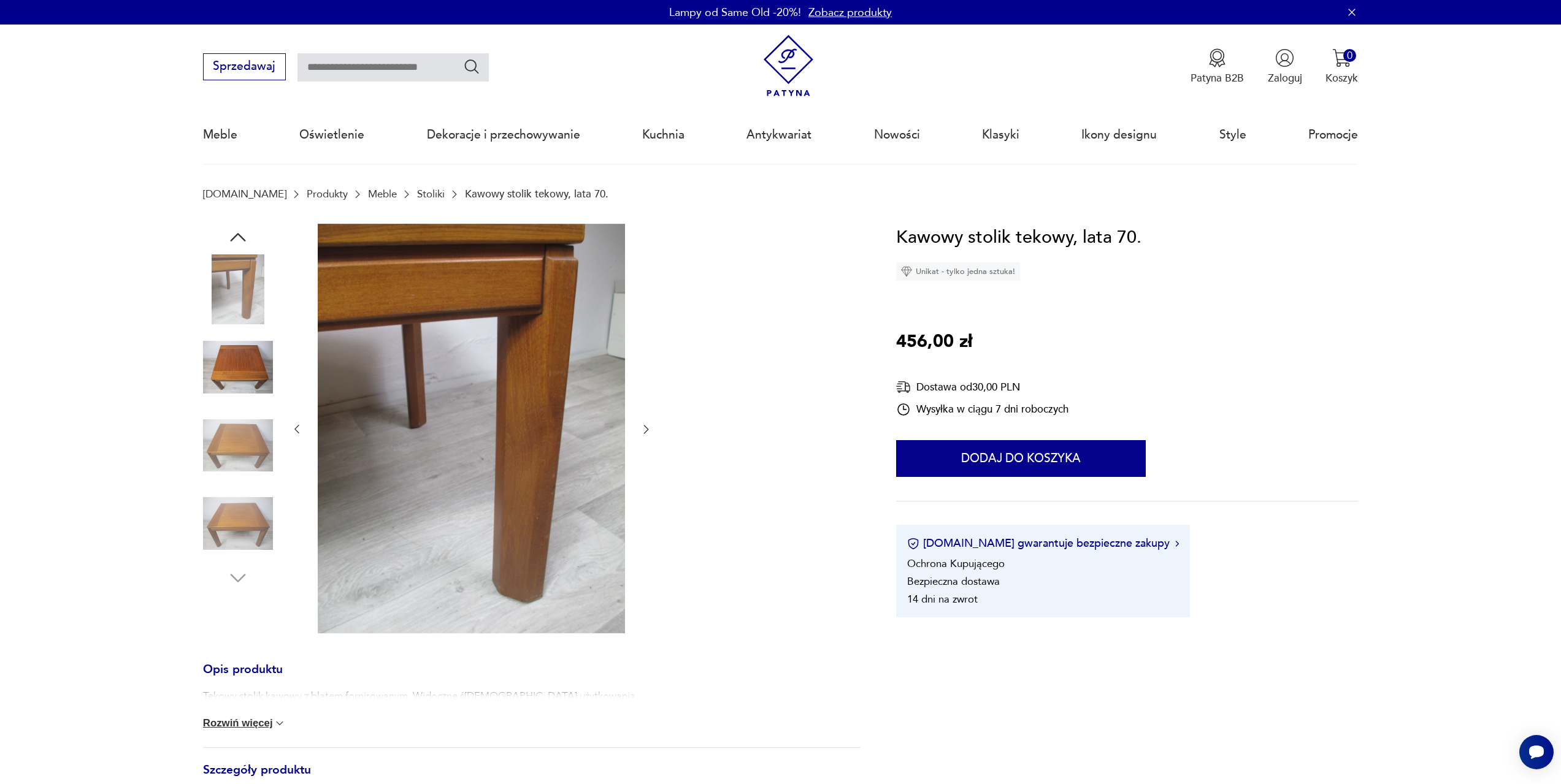
click at [430, 394] on img at bounding box center [471, 428] width 308 height 410
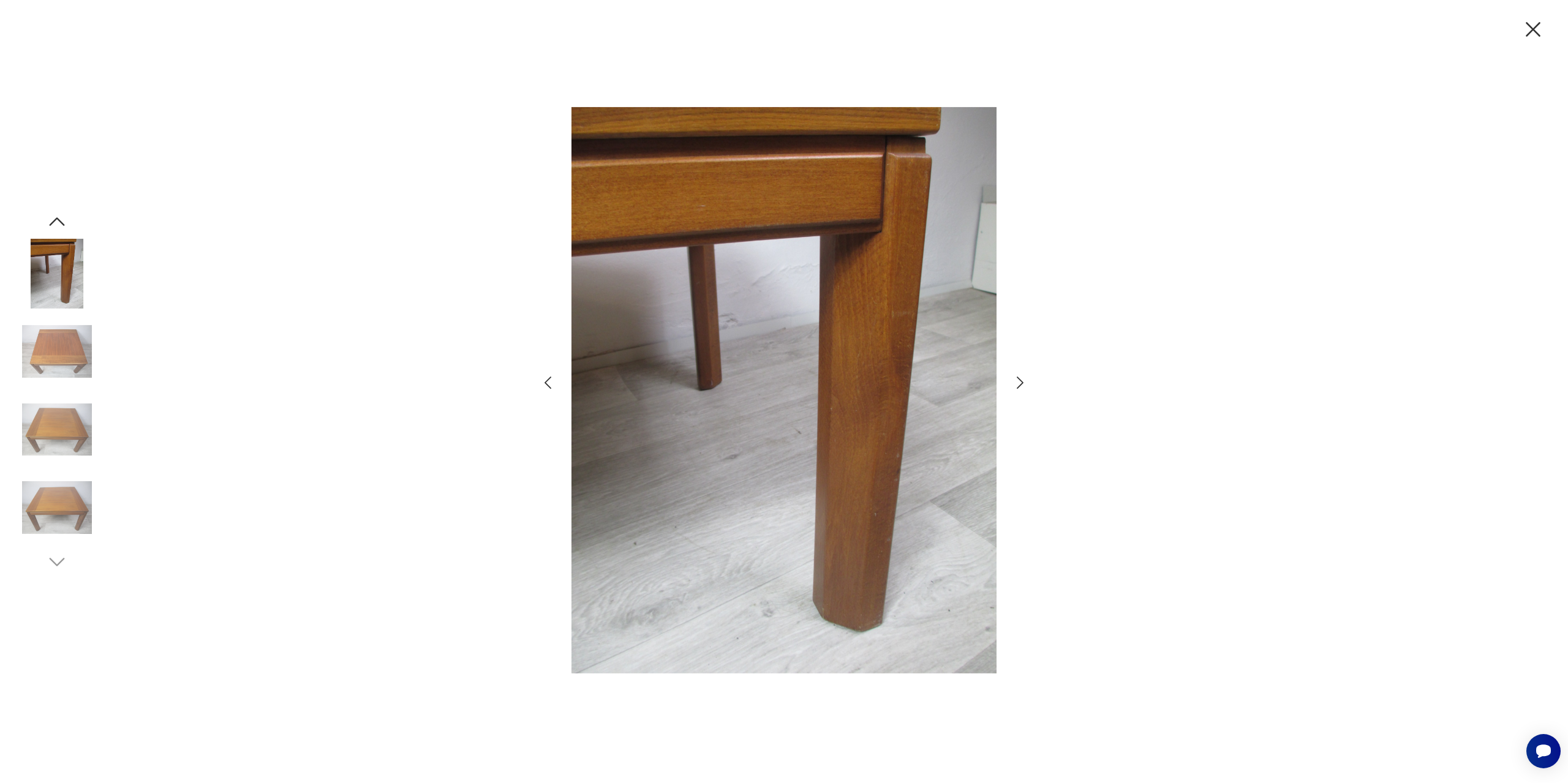
click at [1021, 393] on div at bounding box center [784, 392] width 490 height 615
click at [1021, 384] on icon "button" at bounding box center [1020, 382] width 7 height 12
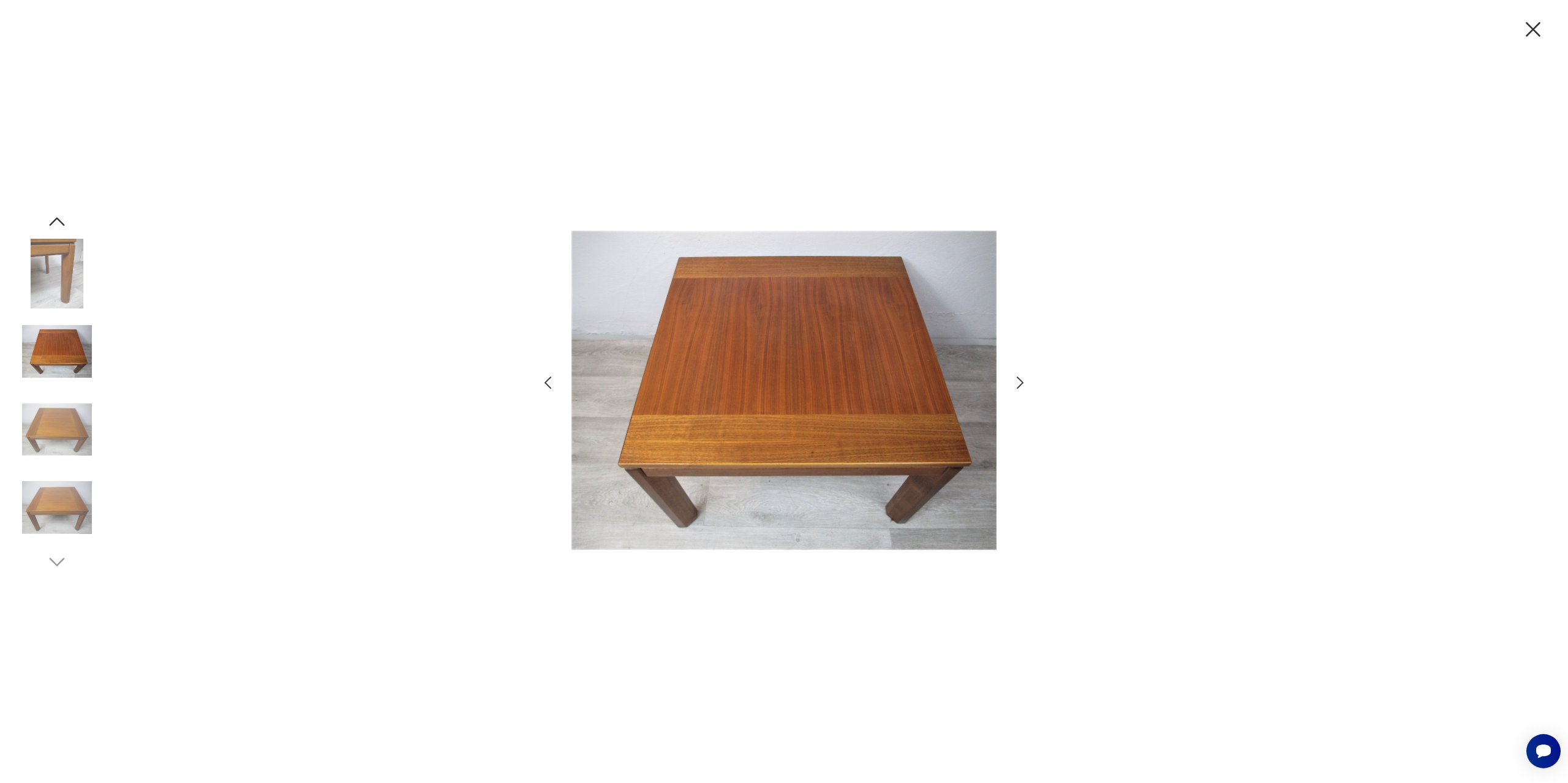
click at [1021, 384] on icon "button" at bounding box center [1020, 382] width 7 height 12
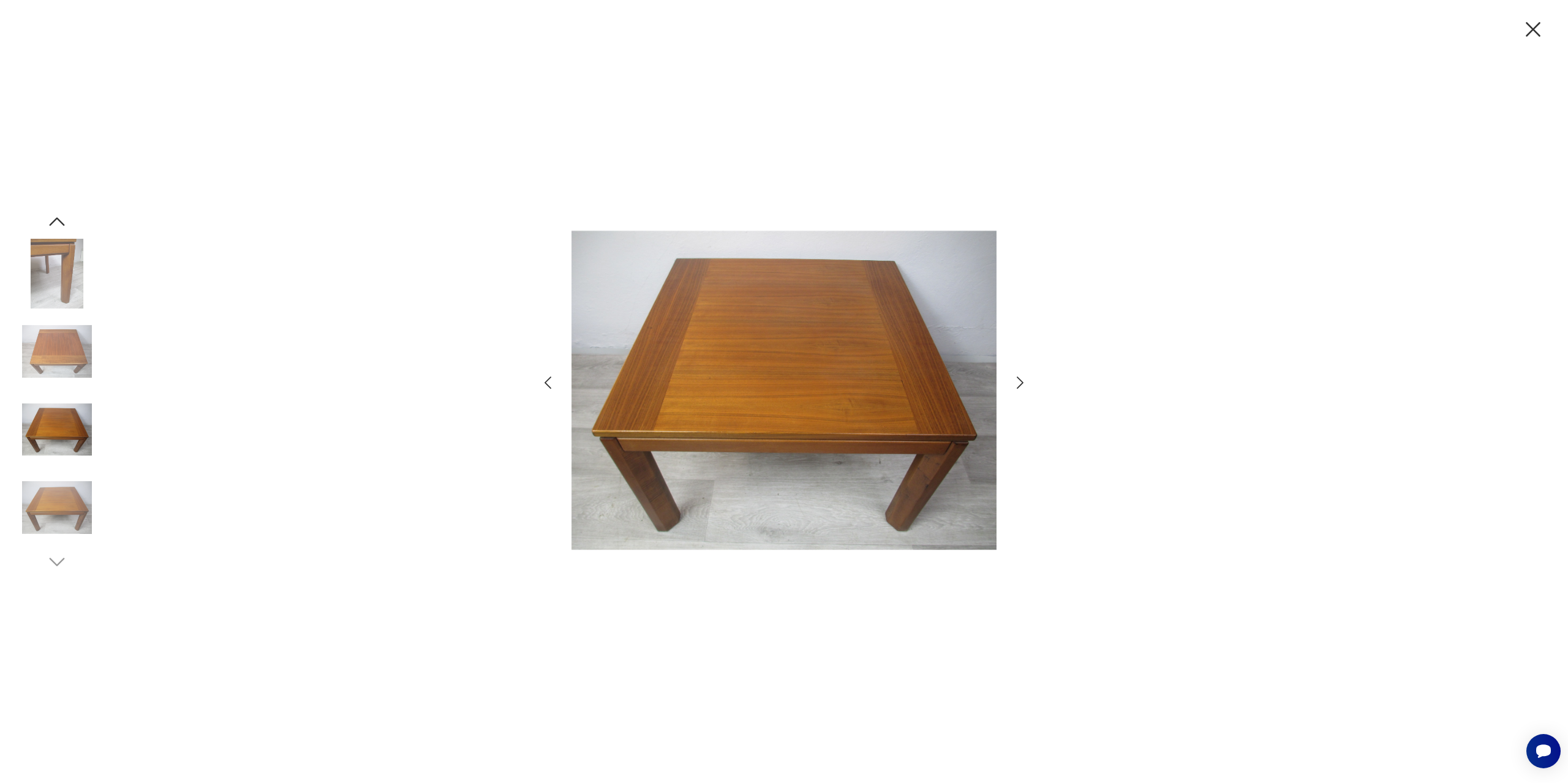
click at [1021, 384] on icon "button" at bounding box center [1020, 382] width 7 height 12
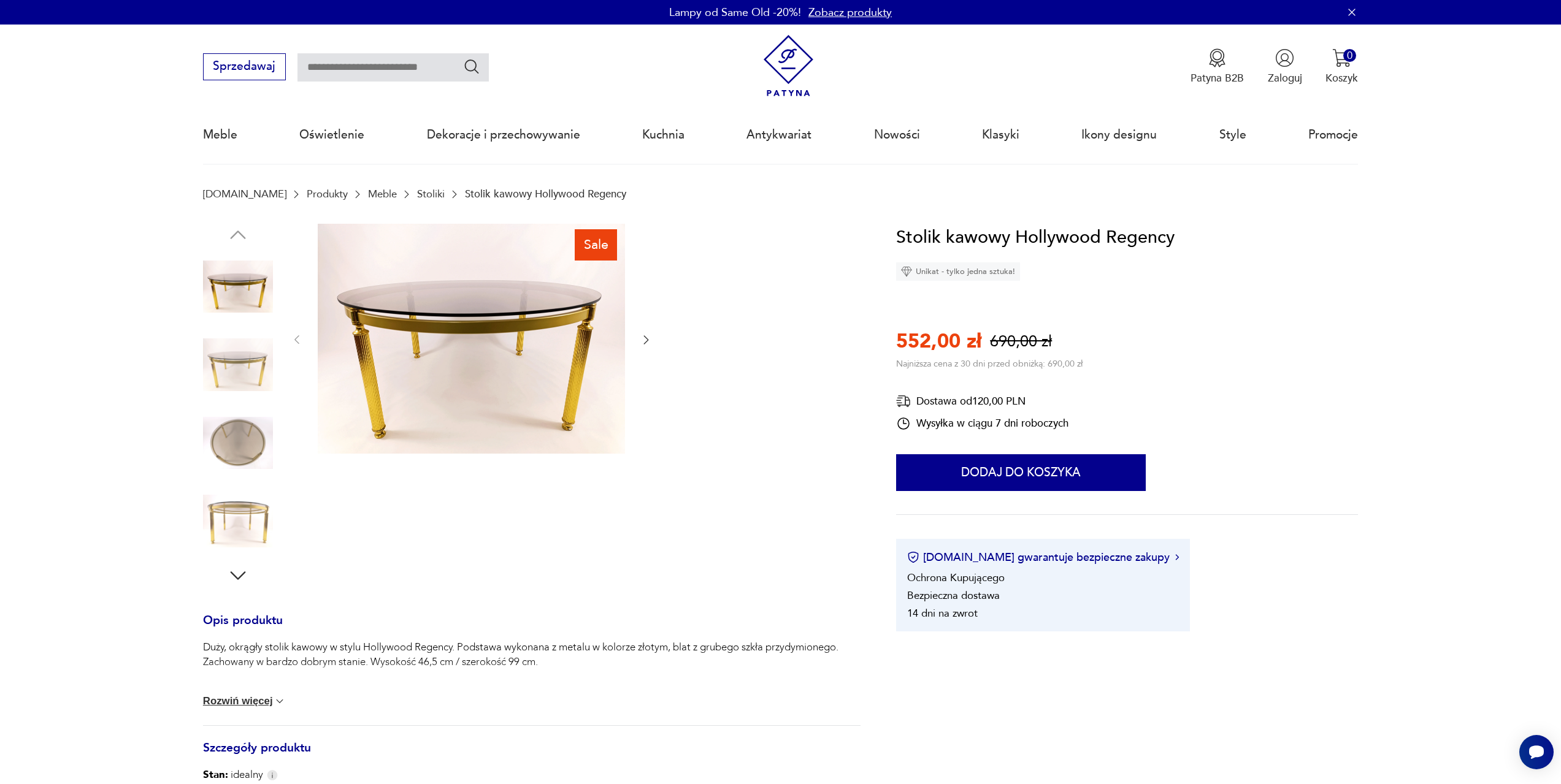
click at [236, 327] on div at bounding box center [238, 405] width 70 height 307
click at [238, 359] on img at bounding box center [238, 364] width 70 height 70
click at [649, 340] on icon "button" at bounding box center [646, 340] width 12 height 12
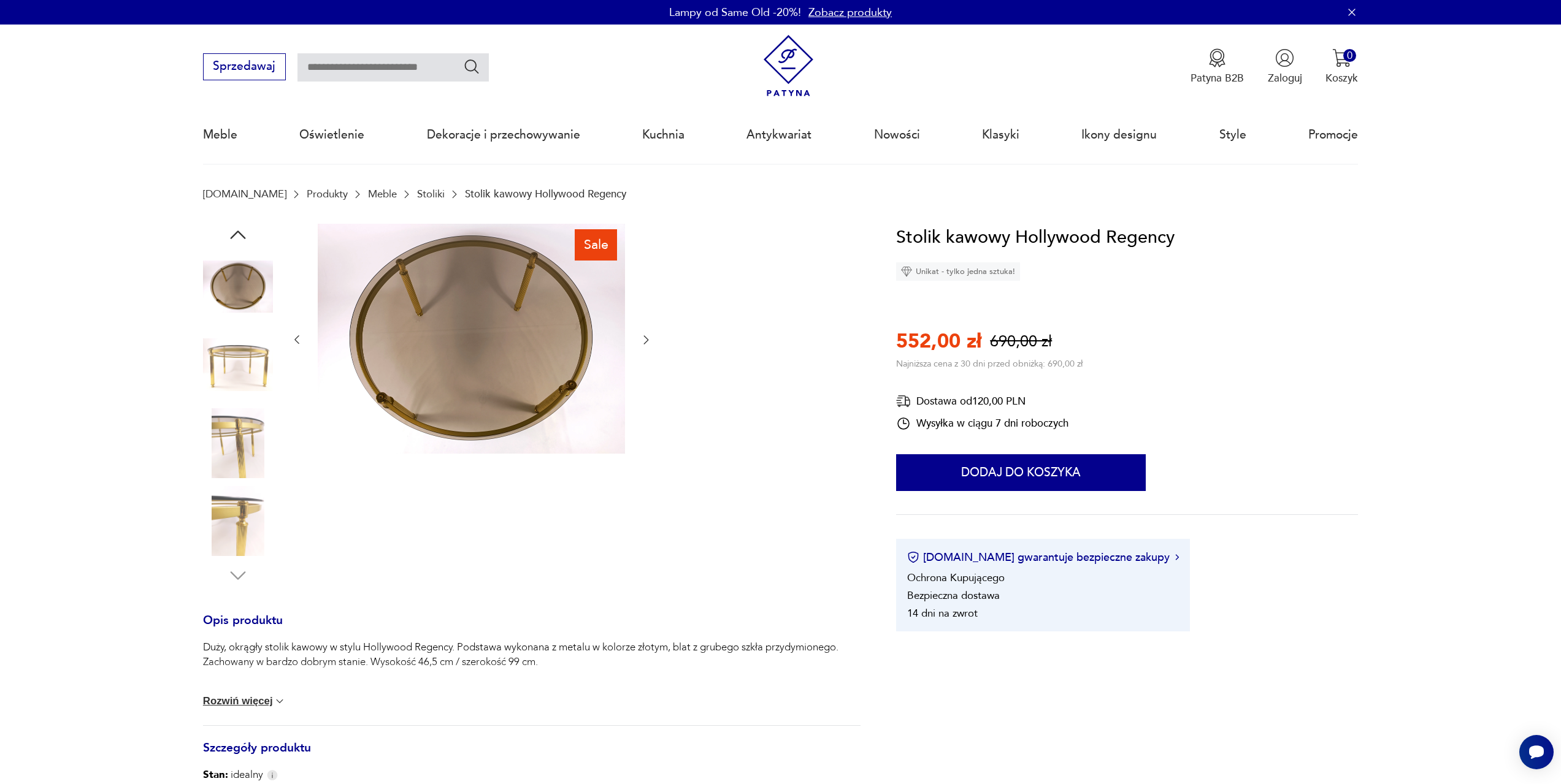
click at [649, 340] on icon "button" at bounding box center [646, 340] width 12 height 12
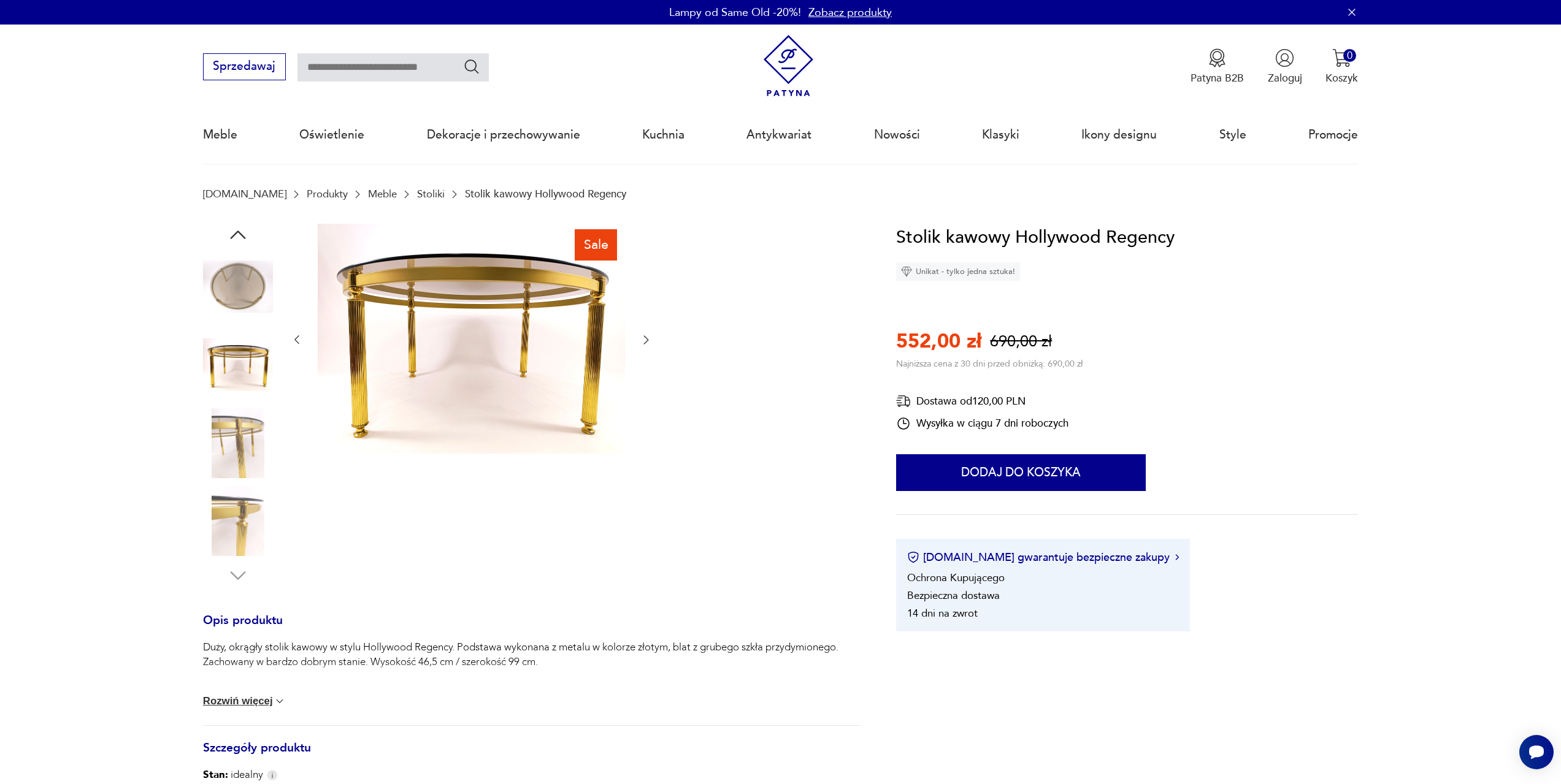
click at [467, 319] on img at bounding box center [471, 339] width 308 height 231
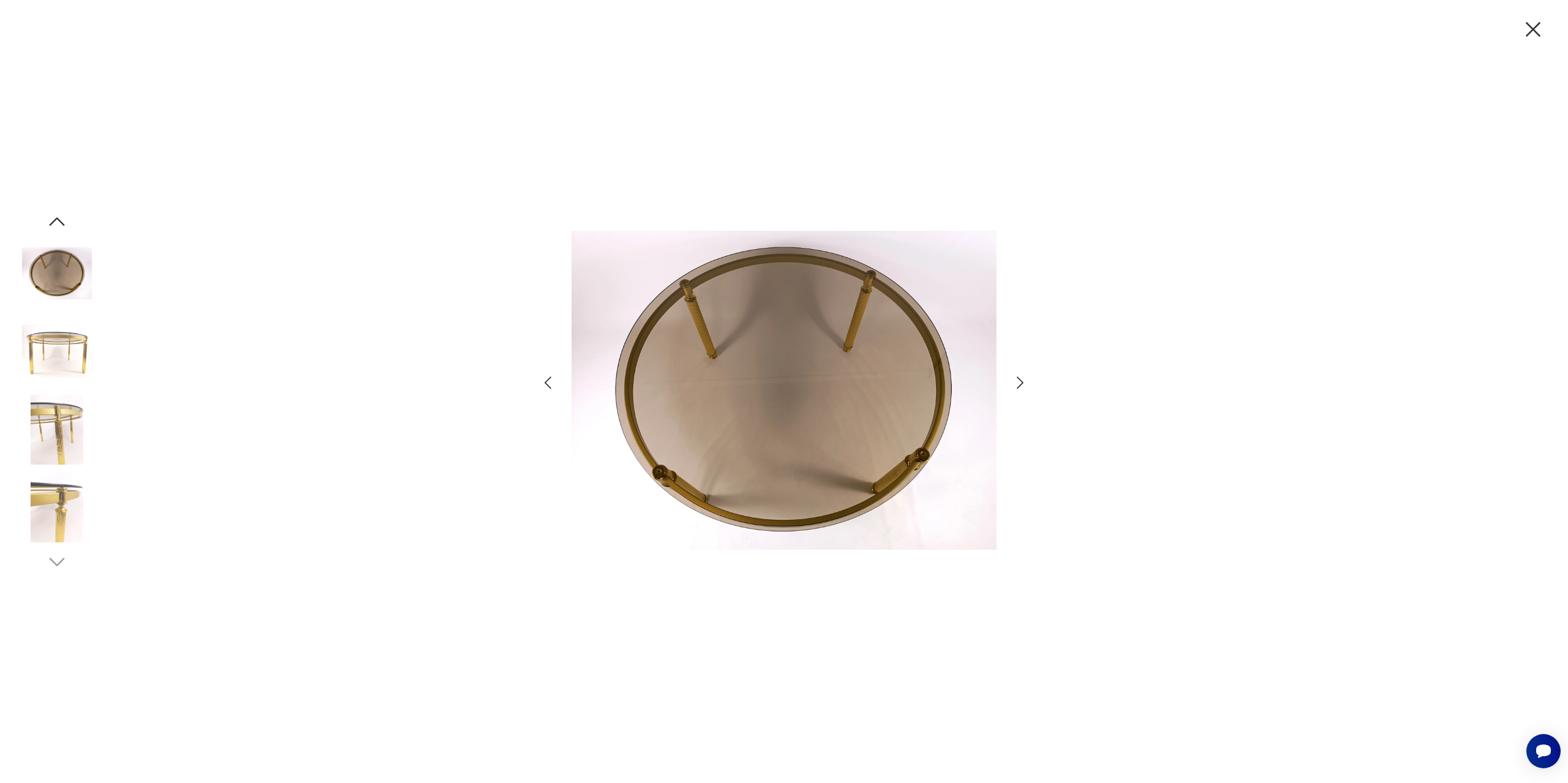
click at [1024, 384] on icon "button" at bounding box center [1020, 382] width 18 height 18
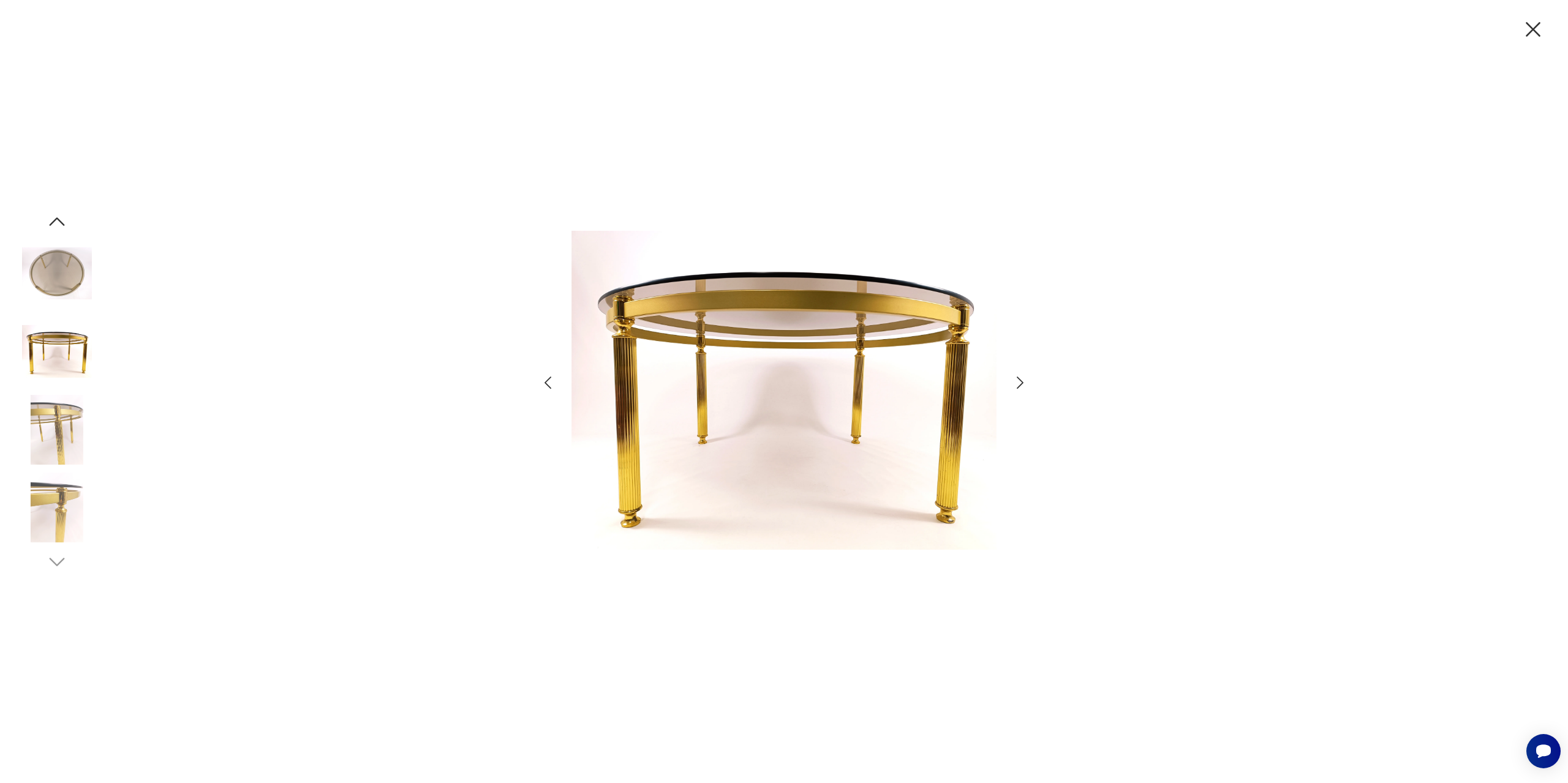
click at [1024, 384] on icon "button" at bounding box center [1020, 382] width 18 height 18
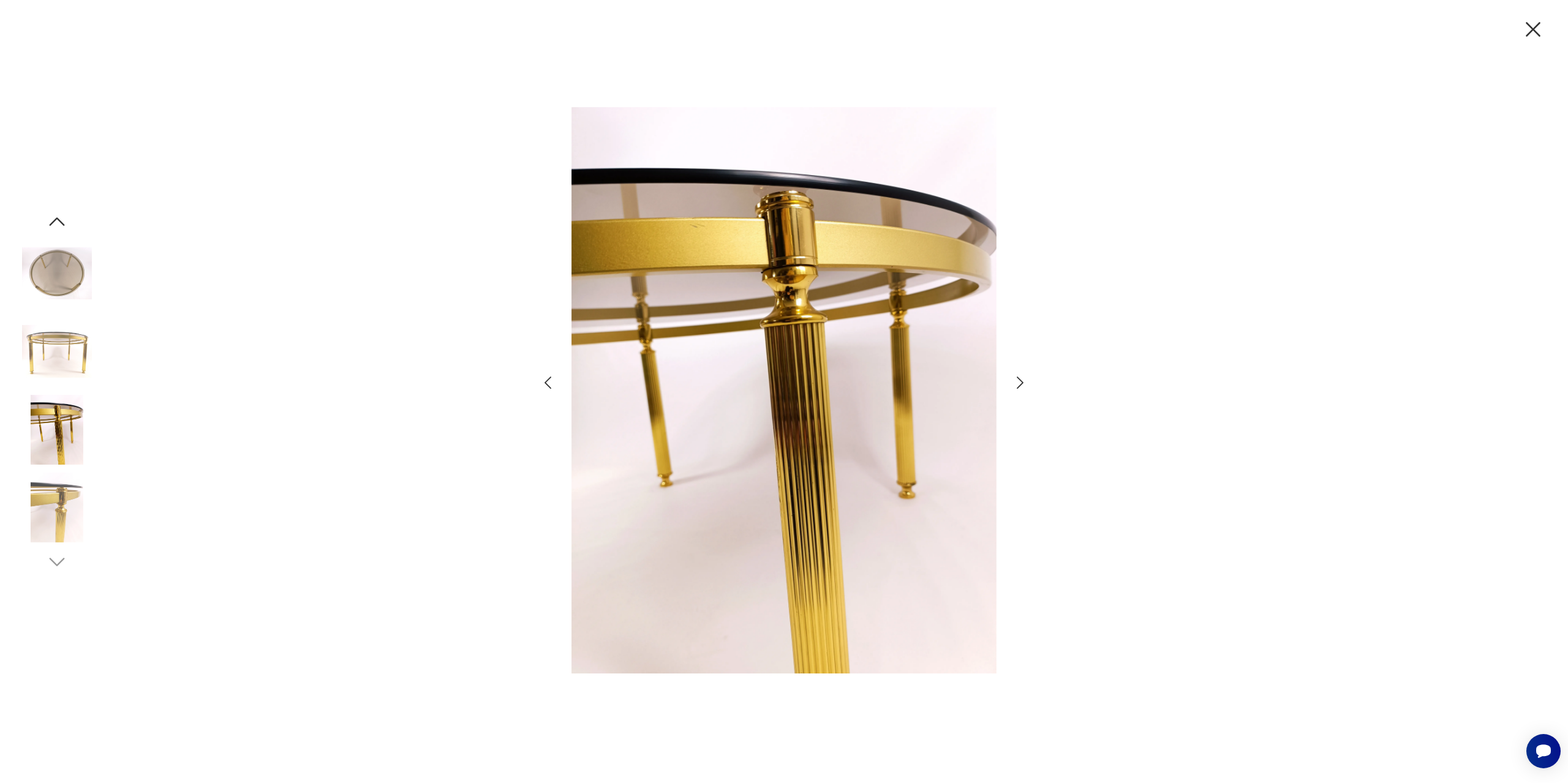
click at [1022, 384] on icon "button" at bounding box center [1020, 382] width 7 height 12
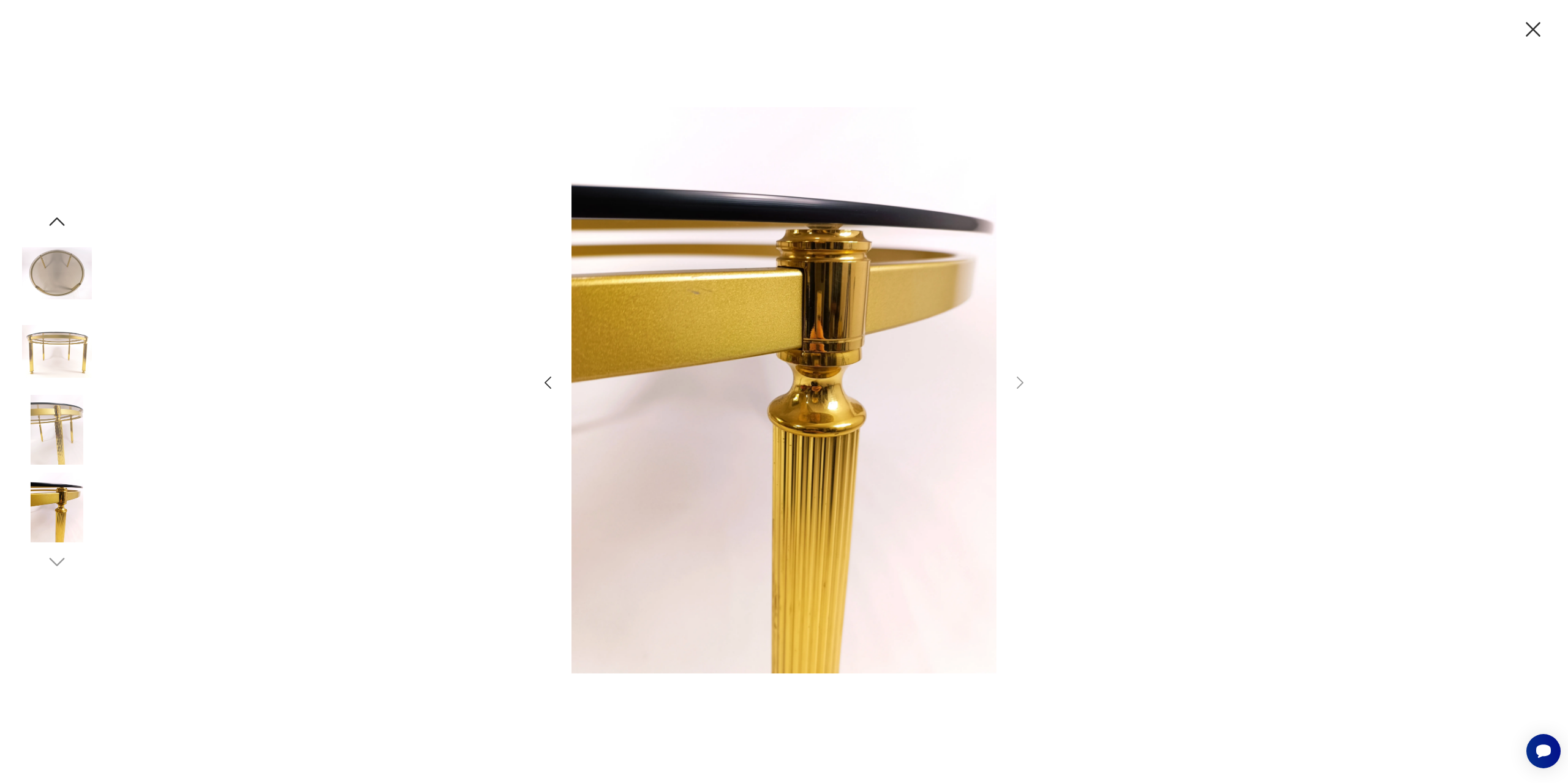
click at [1535, 24] on icon "button" at bounding box center [1533, 29] width 26 height 26
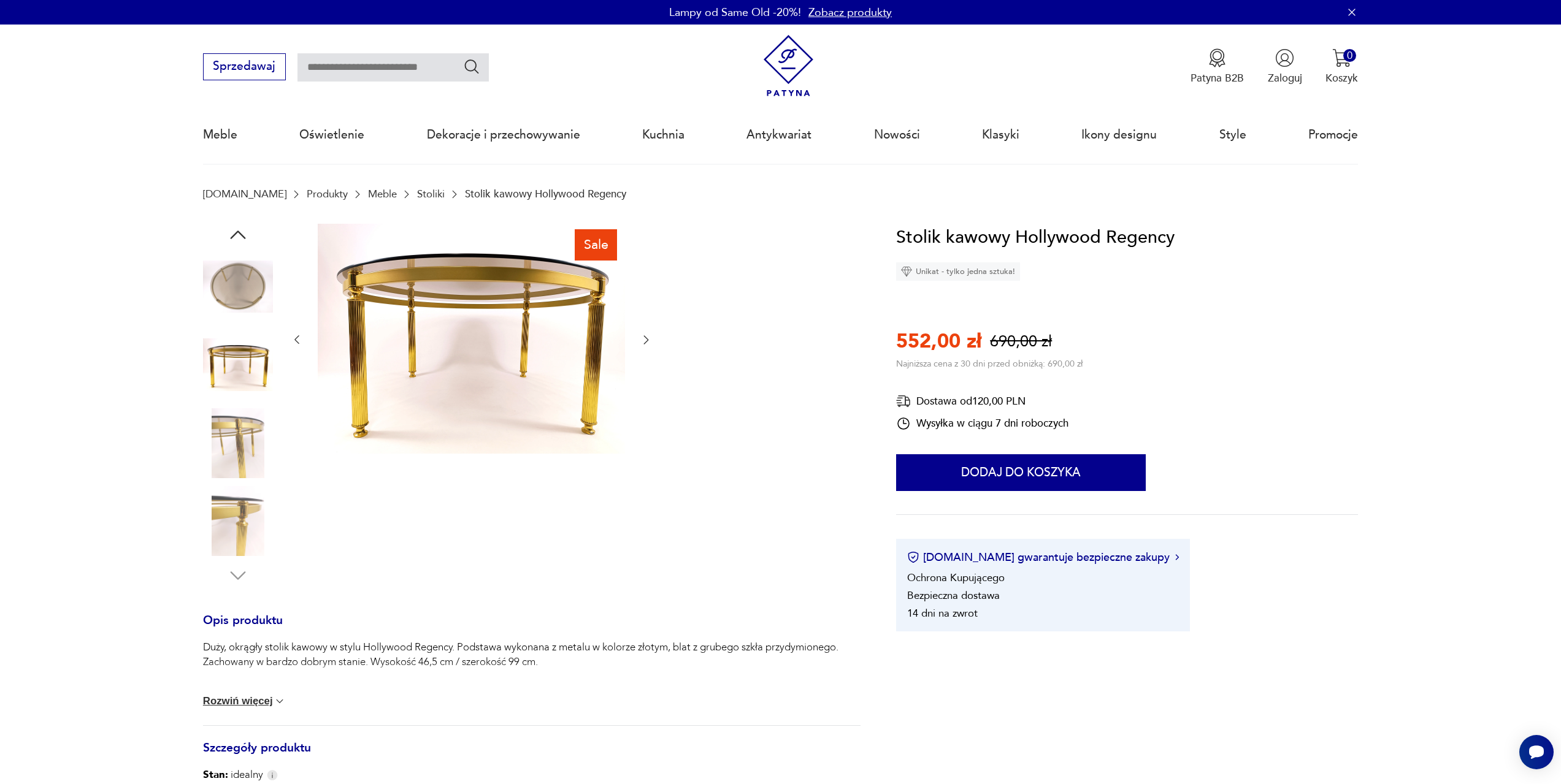
click at [242, 374] on img at bounding box center [238, 364] width 70 height 70
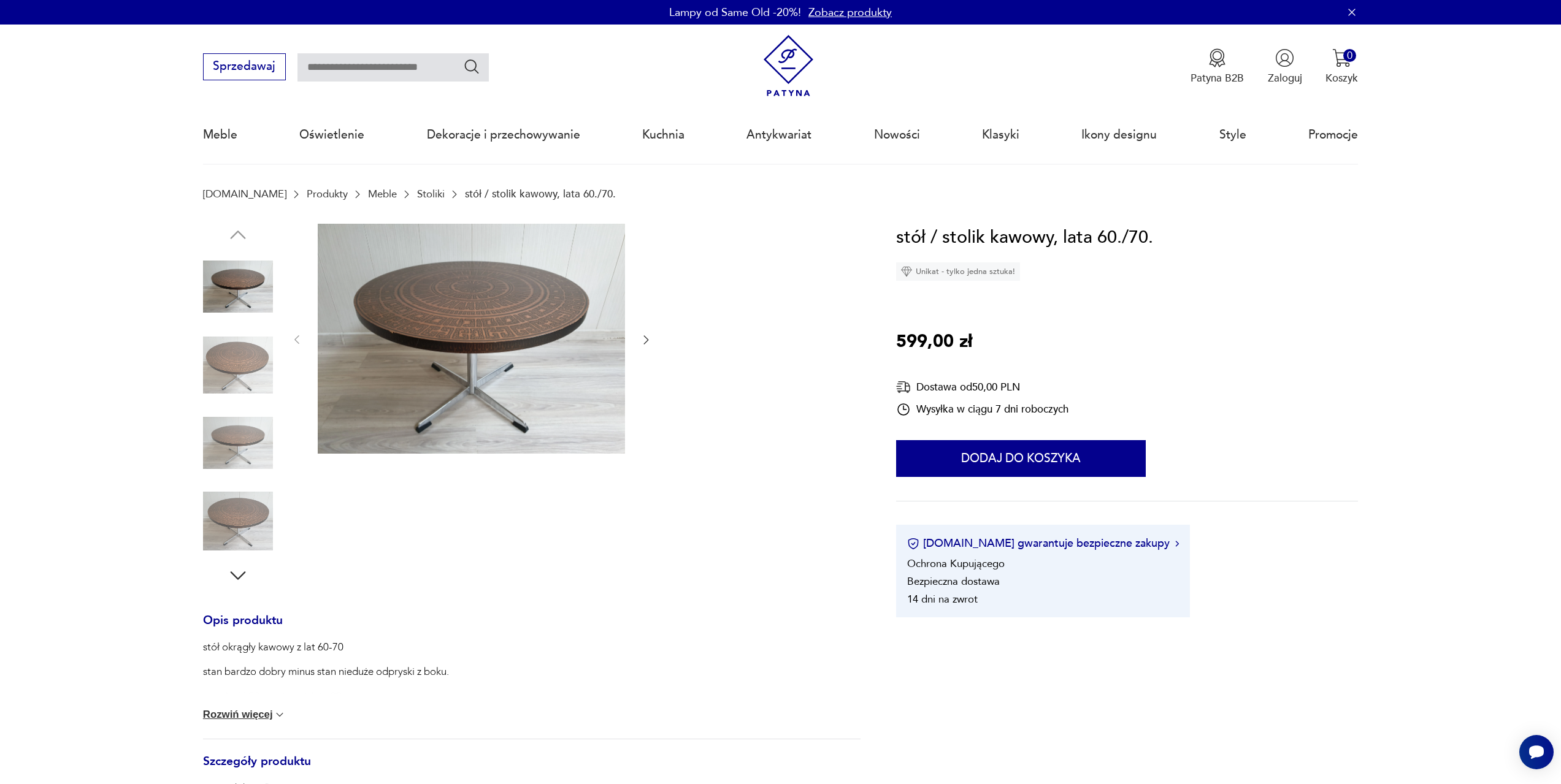
click at [488, 319] on img at bounding box center [471, 339] width 308 height 231
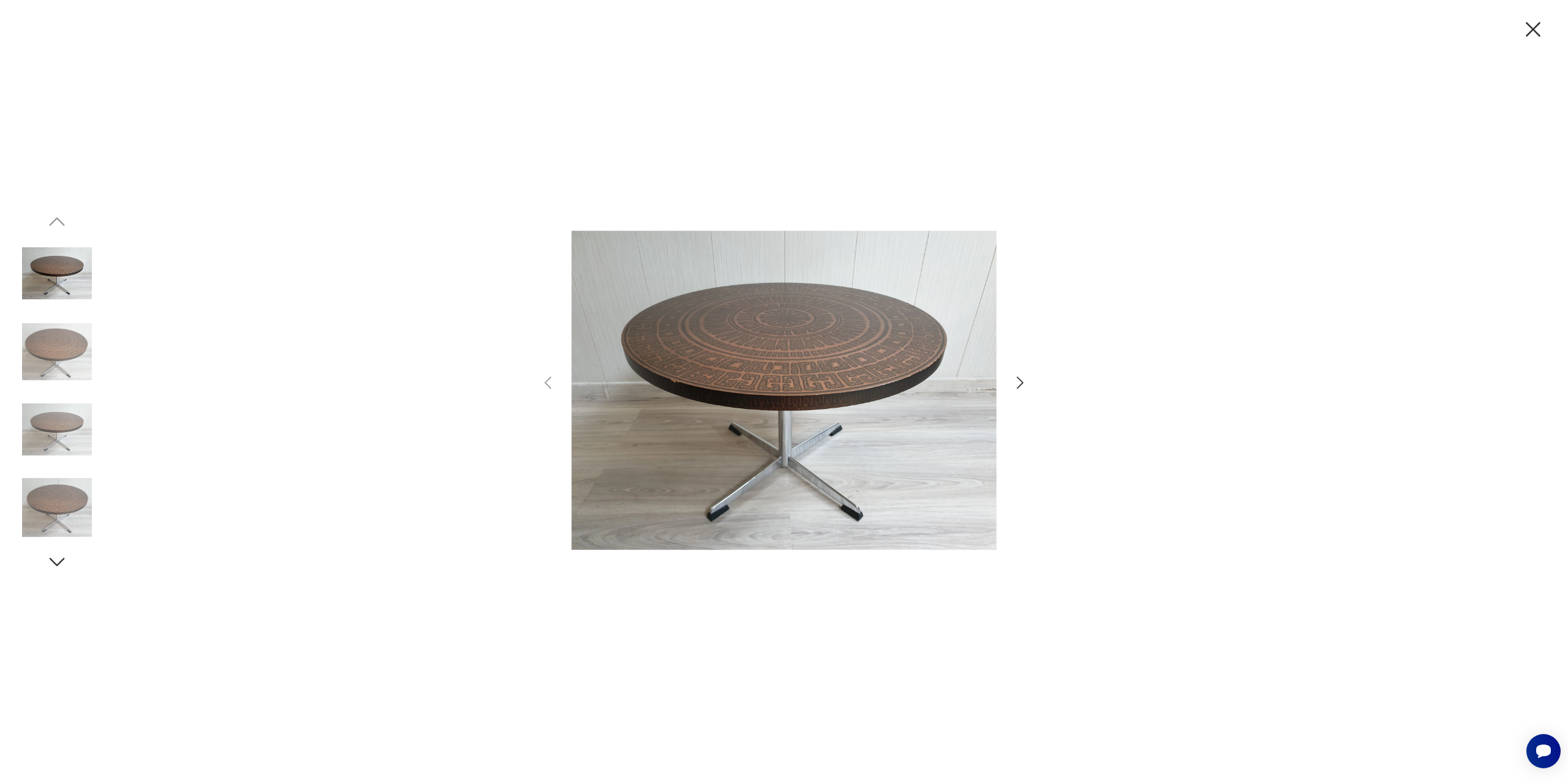
click at [1018, 387] on icon "button" at bounding box center [1020, 382] width 7 height 12
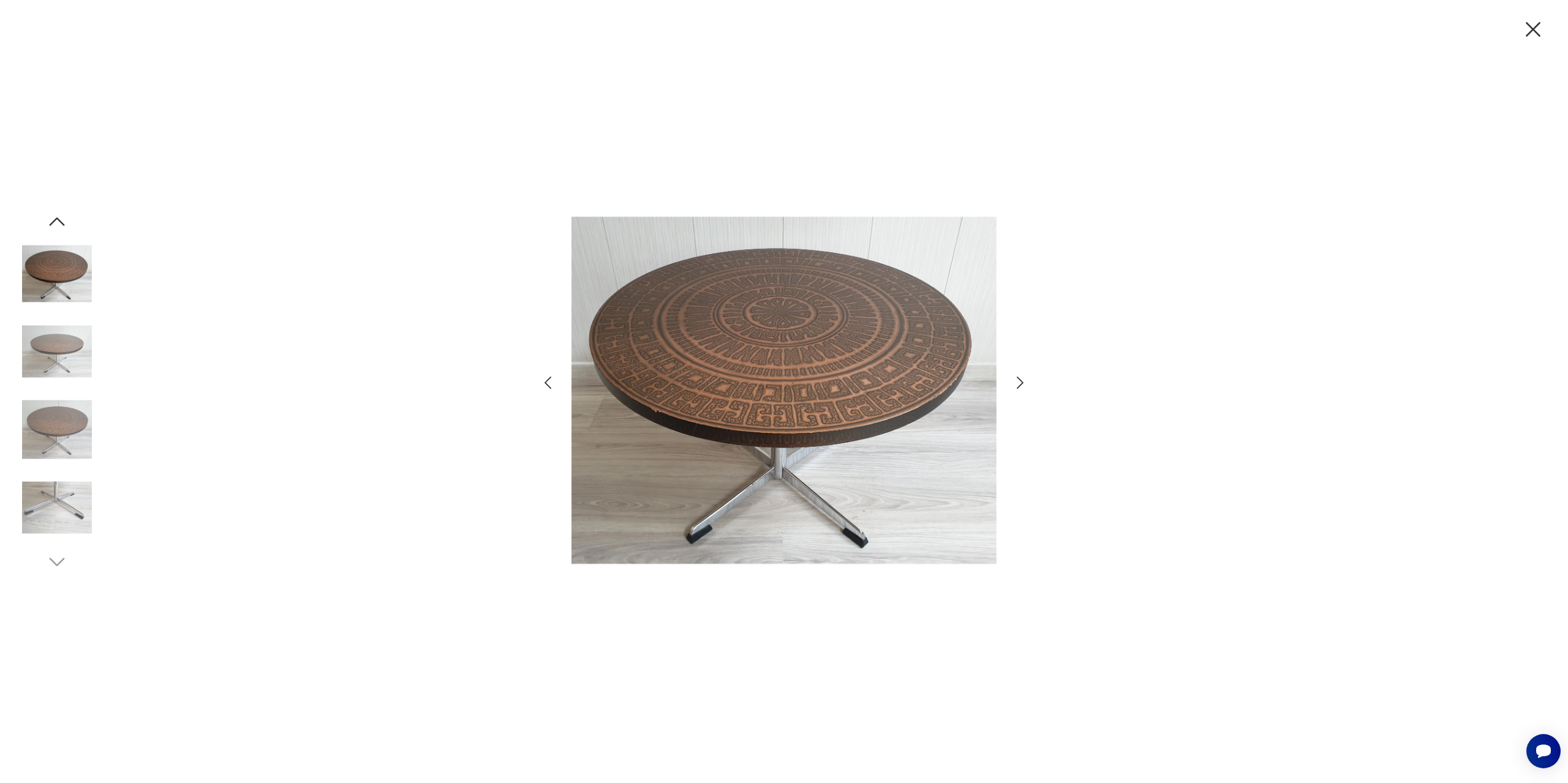
click at [1018, 387] on icon "button" at bounding box center [1020, 382] width 7 height 12
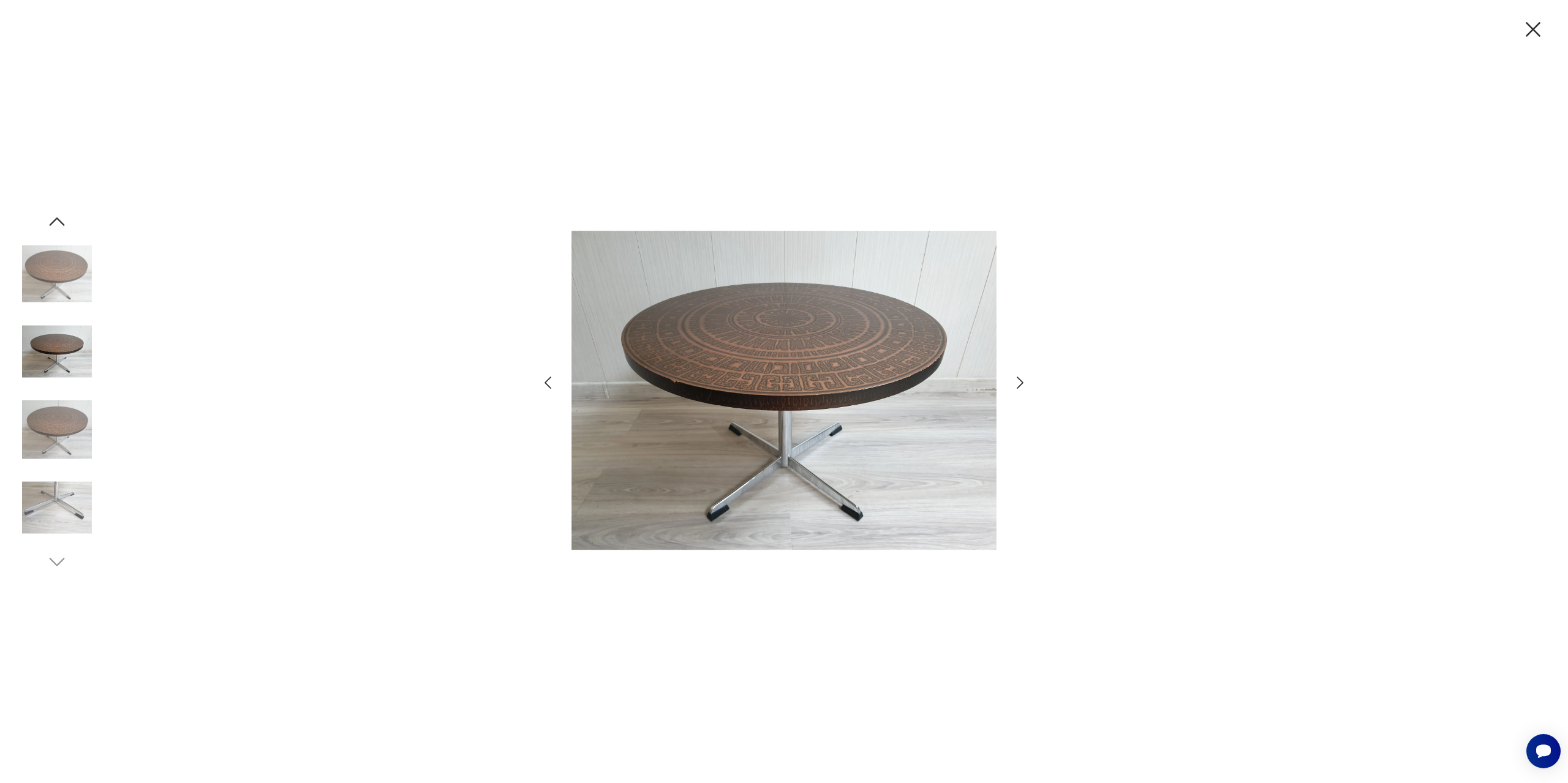
click at [1018, 387] on icon "button" at bounding box center [1020, 382] width 7 height 12
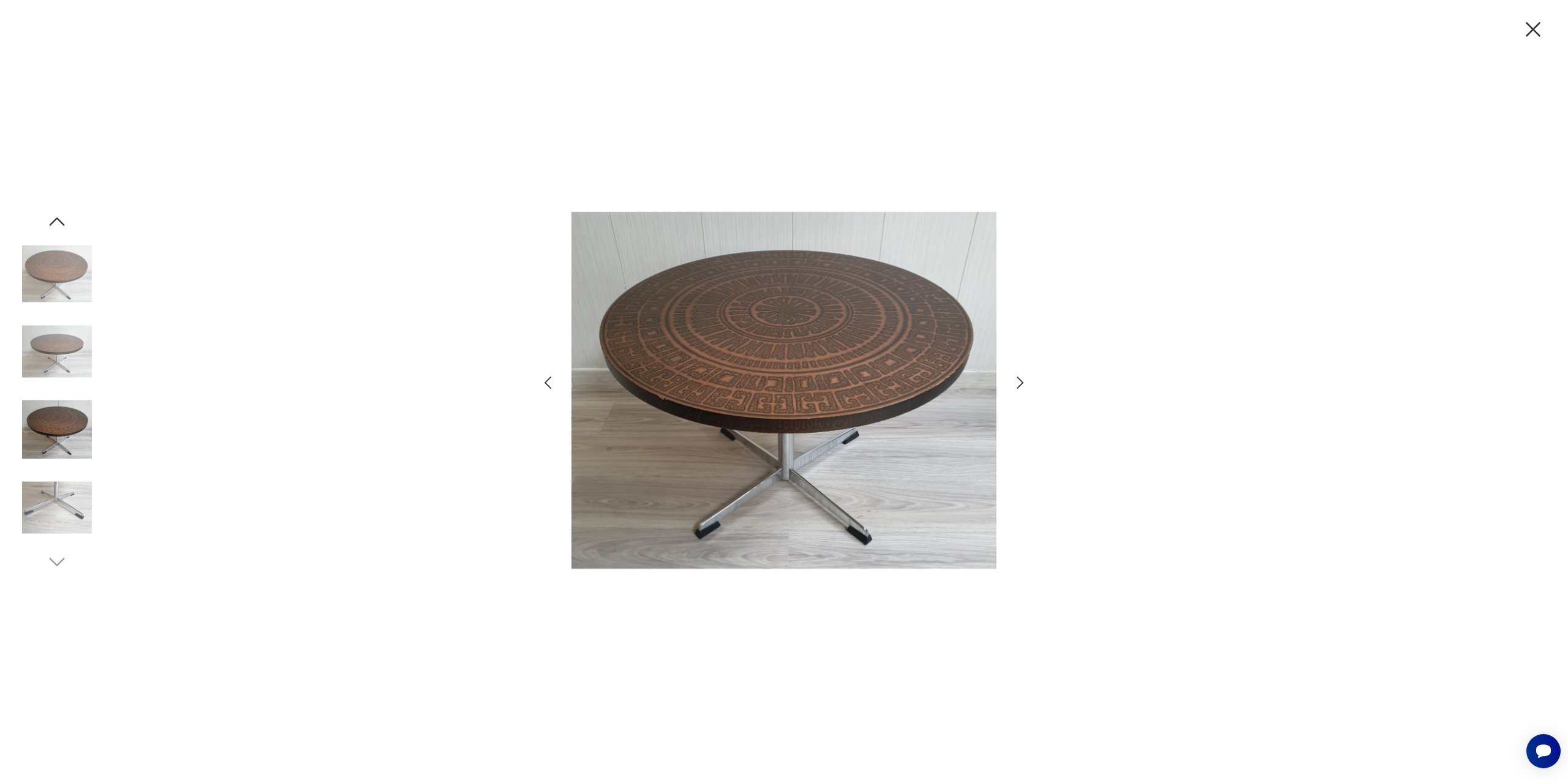
click at [1018, 387] on icon "button" at bounding box center [1020, 382] width 7 height 12
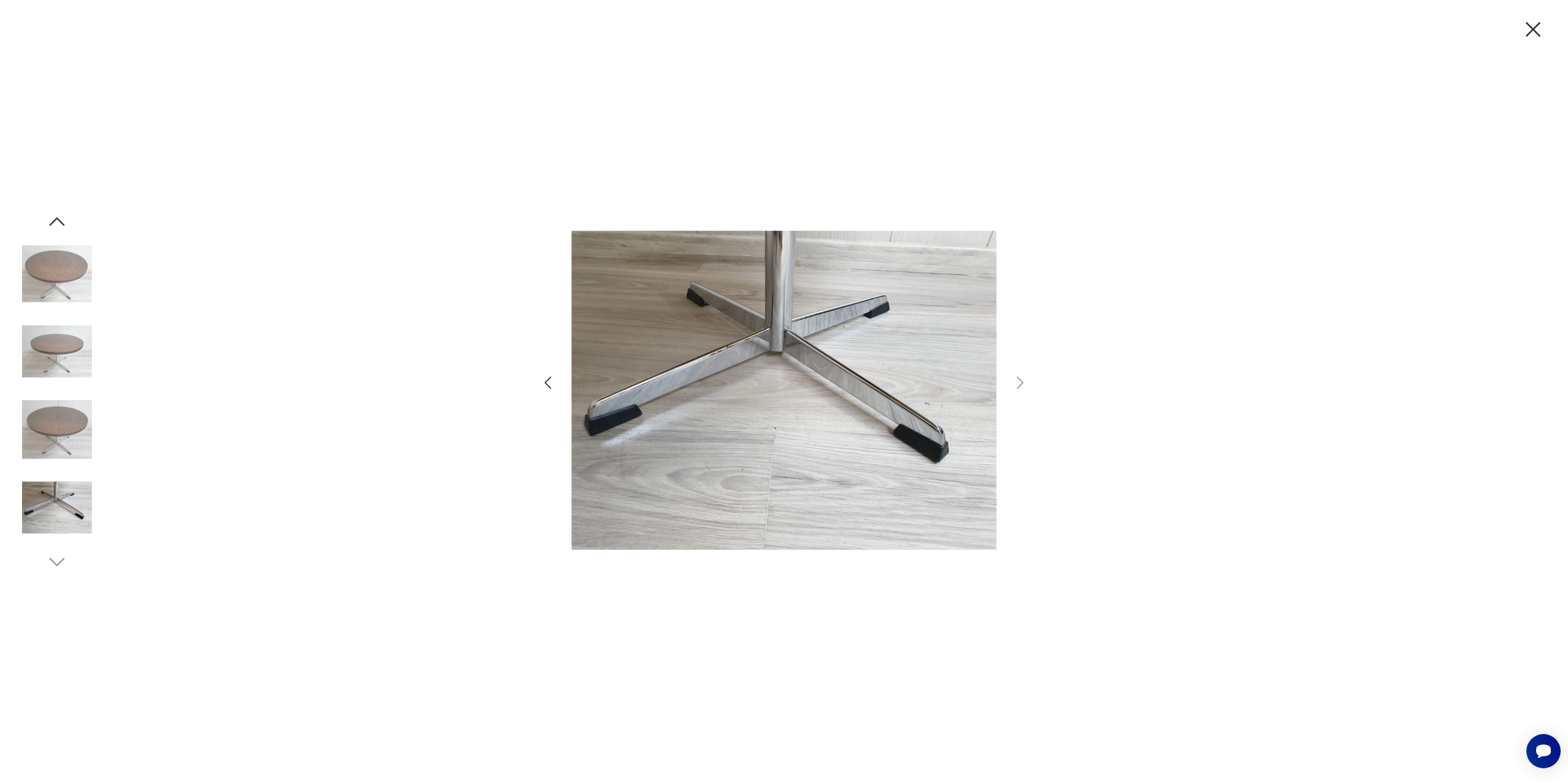
click at [43, 428] on img at bounding box center [57, 429] width 70 height 70
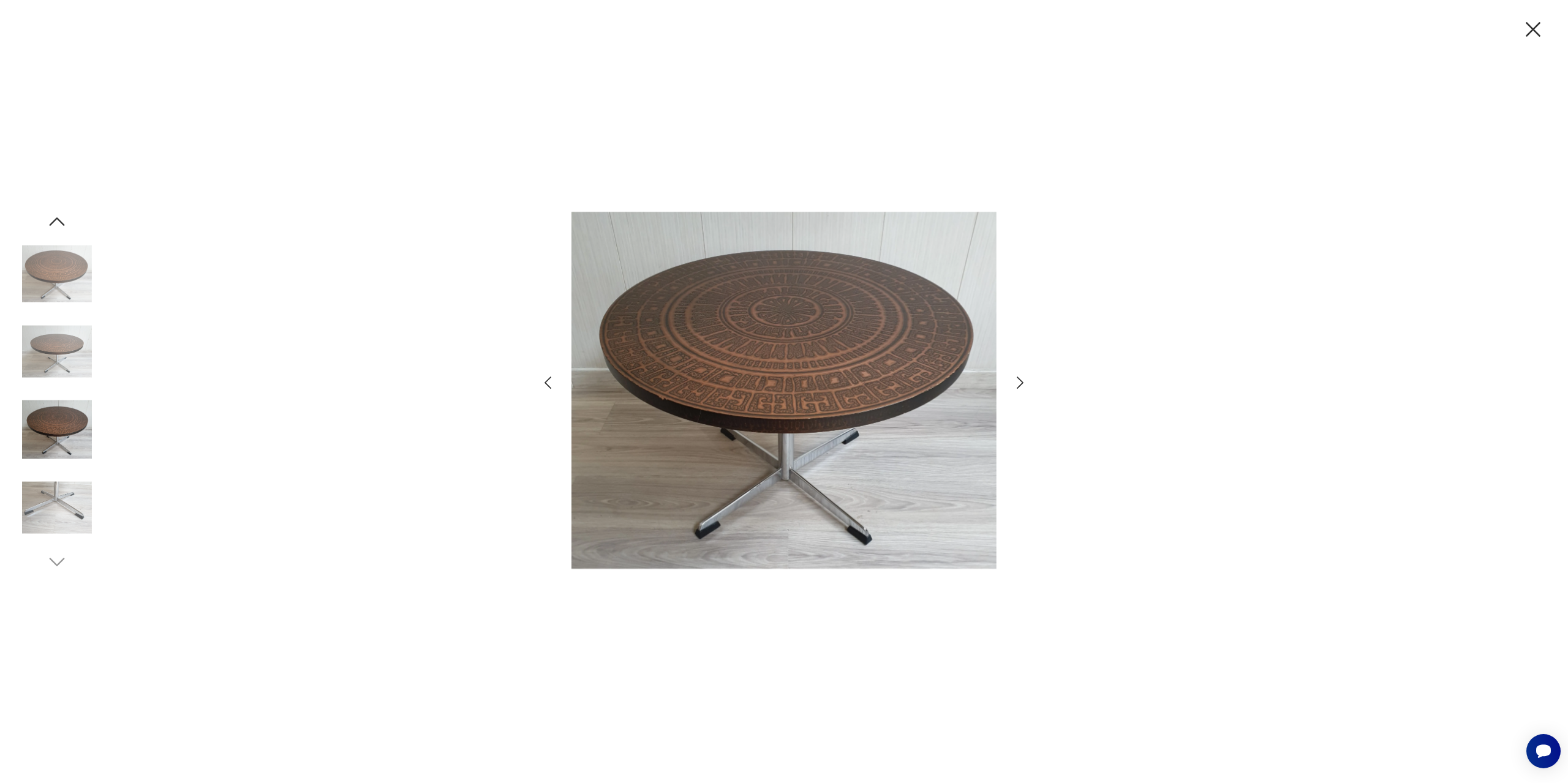
click at [747, 360] on img at bounding box center [784, 390] width 425 height 612
click at [749, 361] on img at bounding box center [784, 390] width 425 height 612
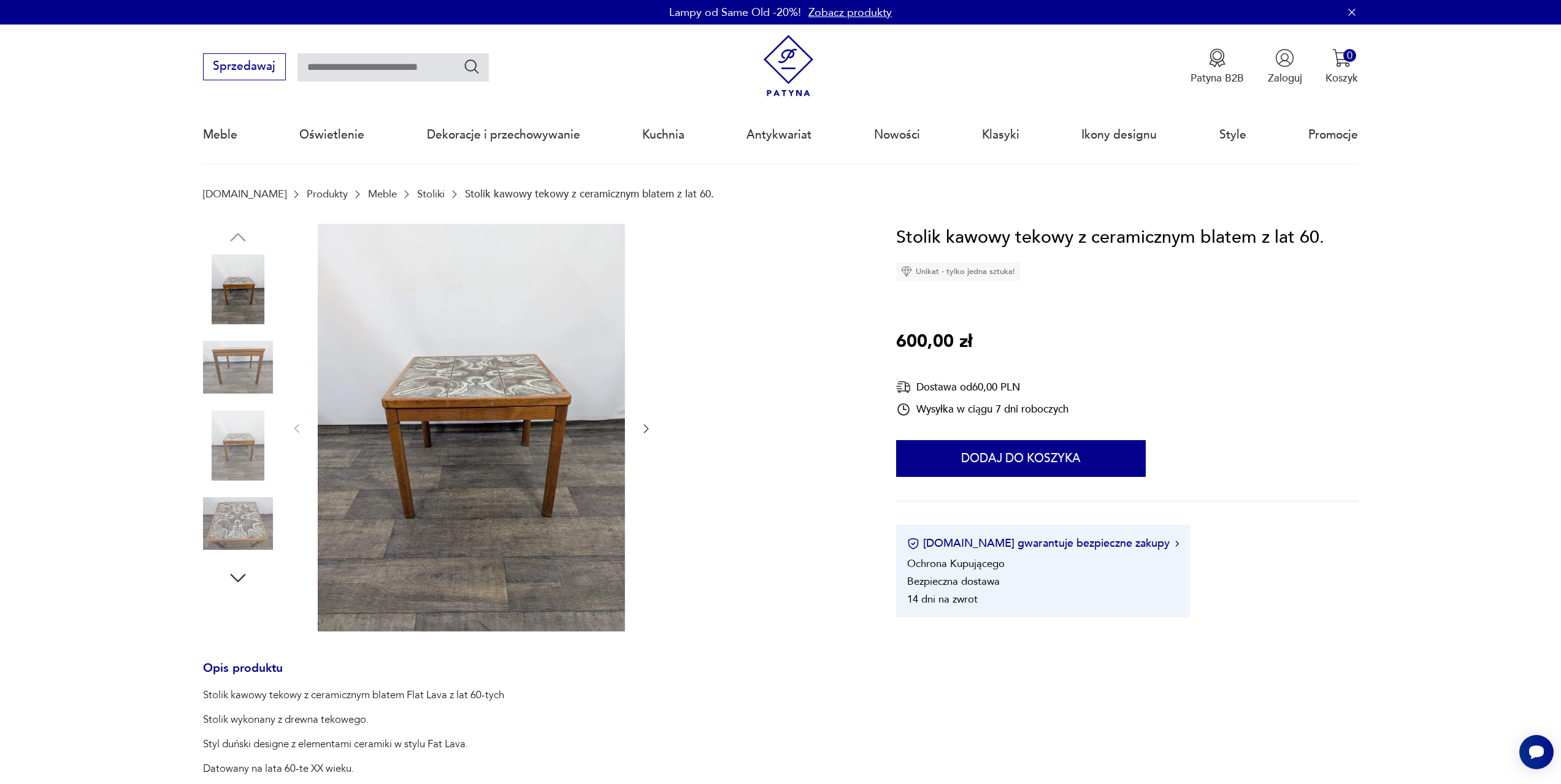
click at [230, 549] on img at bounding box center [238, 523] width 70 height 70
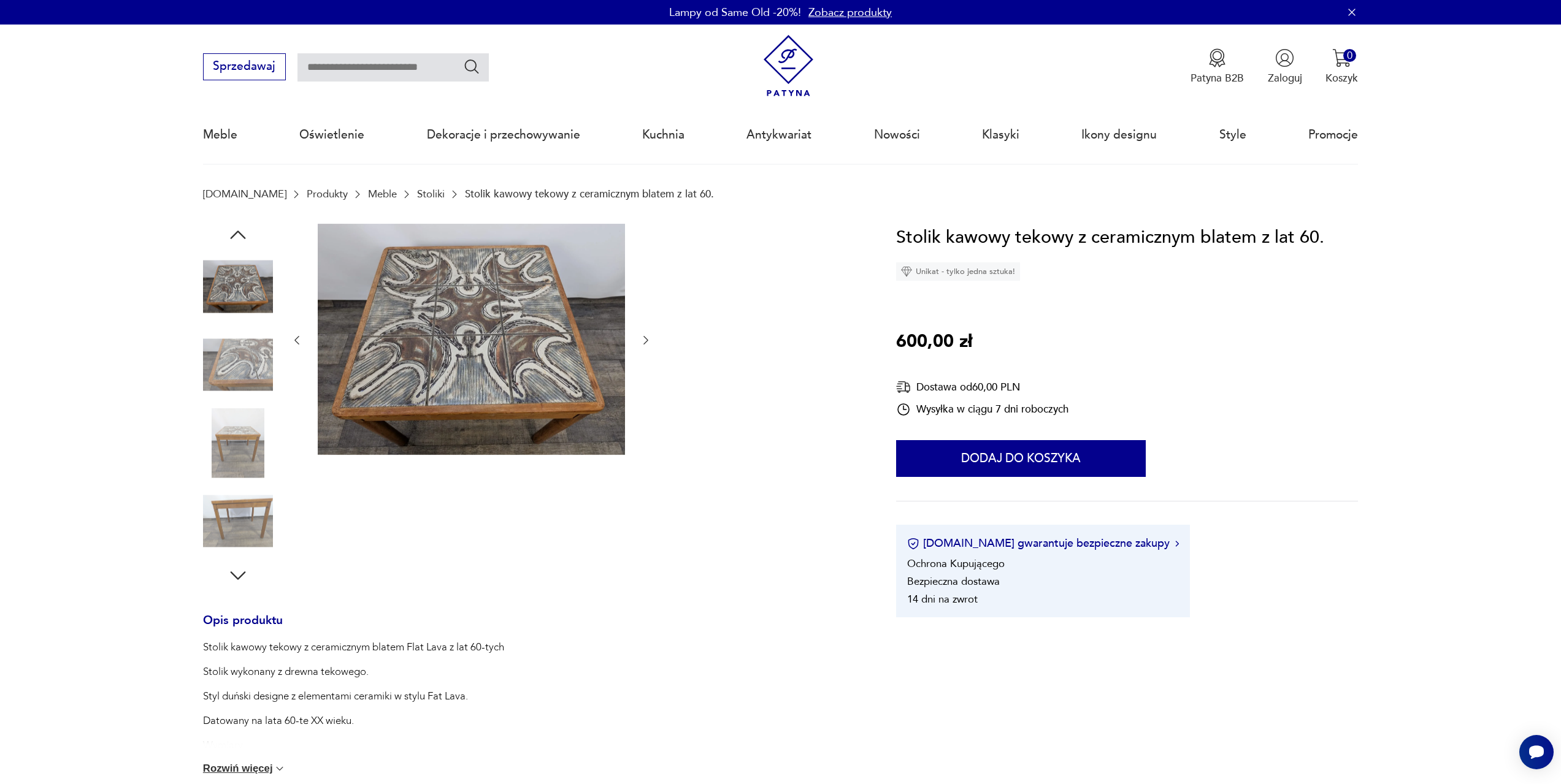
click at [240, 324] on div at bounding box center [238, 170] width 70 height 307
click at [515, 323] on img at bounding box center [471, 339] width 308 height 231
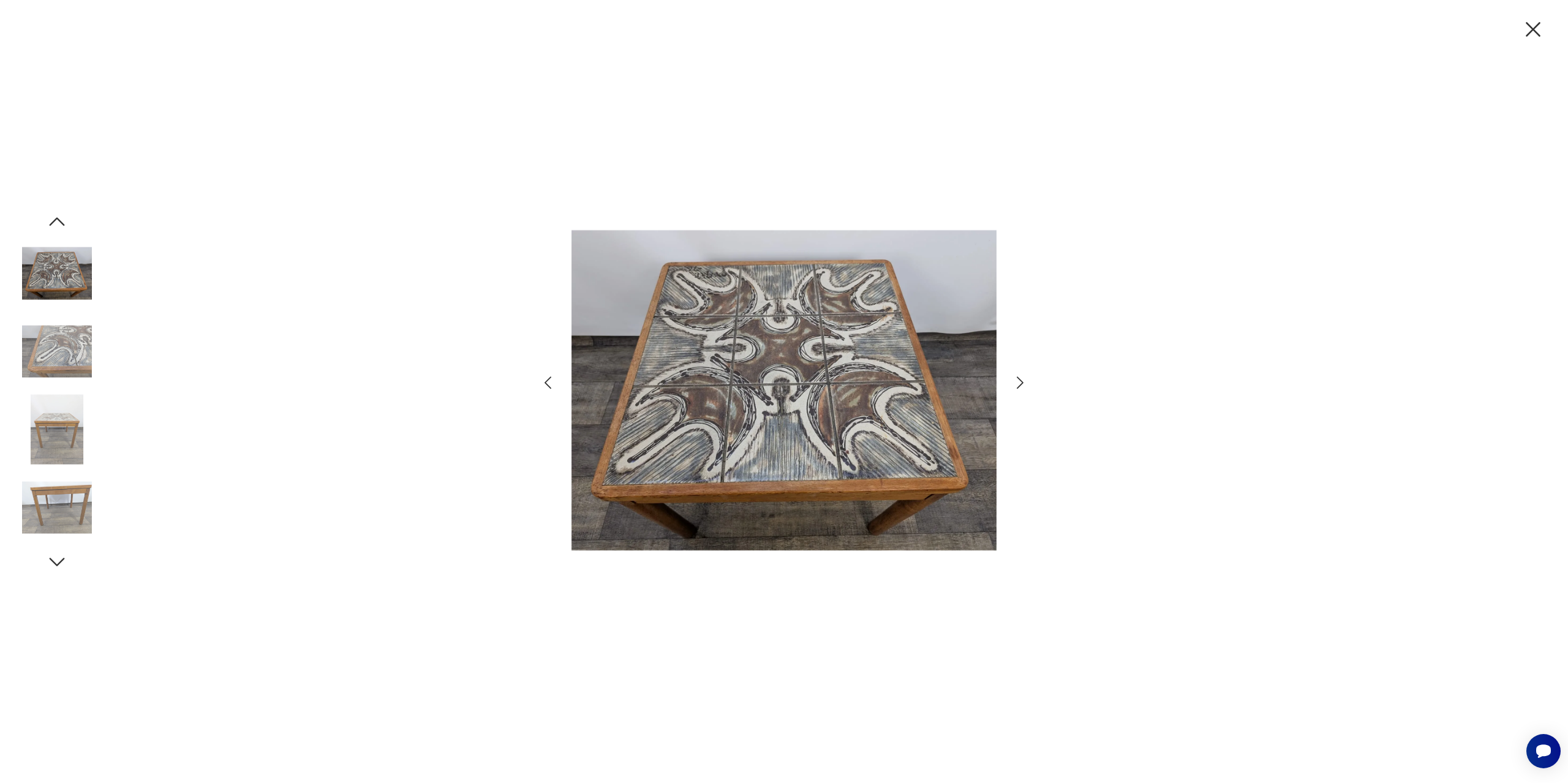
click at [1018, 384] on icon "button" at bounding box center [1020, 382] width 18 height 18
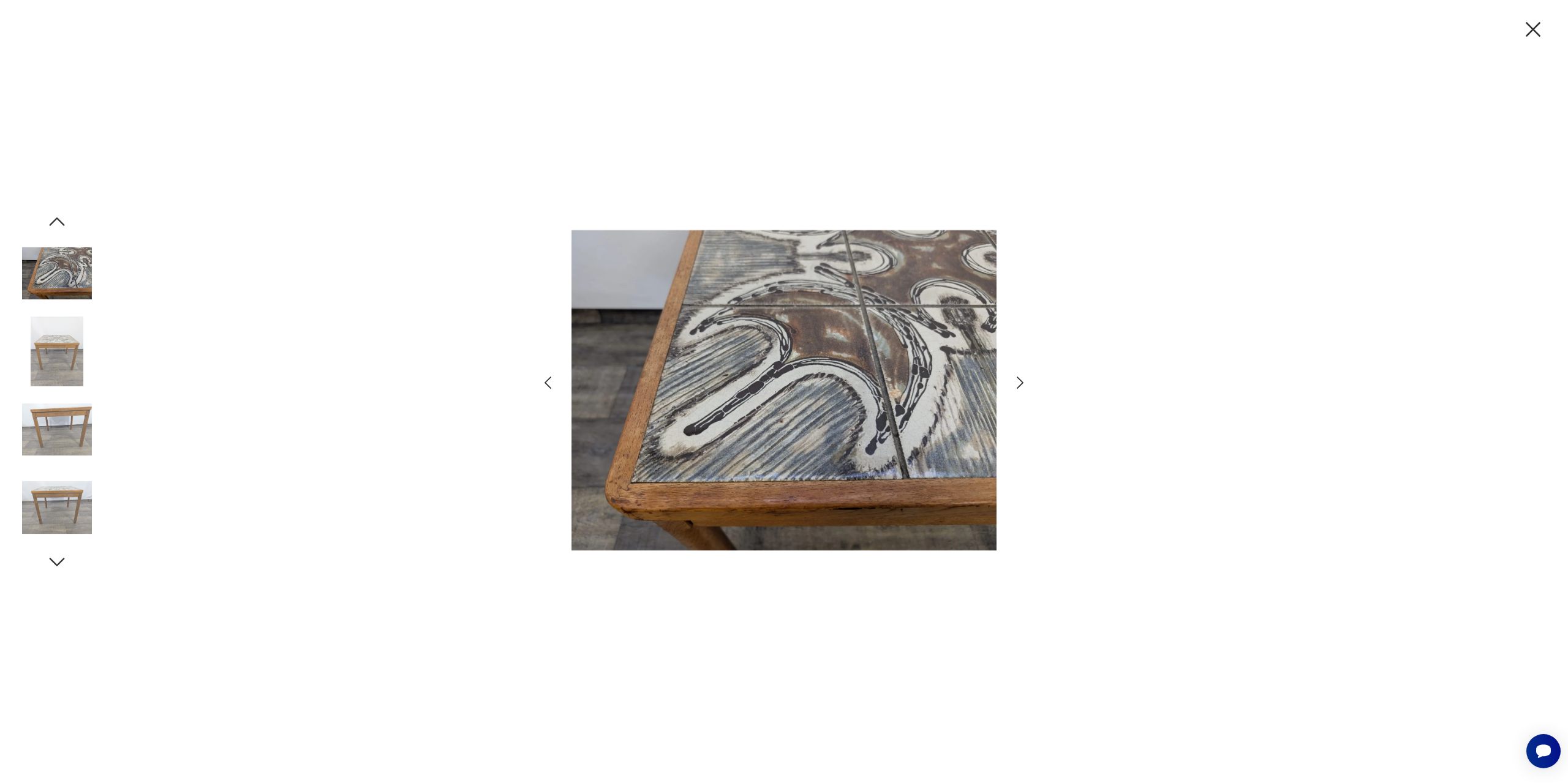
click at [1018, 384] on icon "button" at bounding box center [1020, 382] width 18 height 18
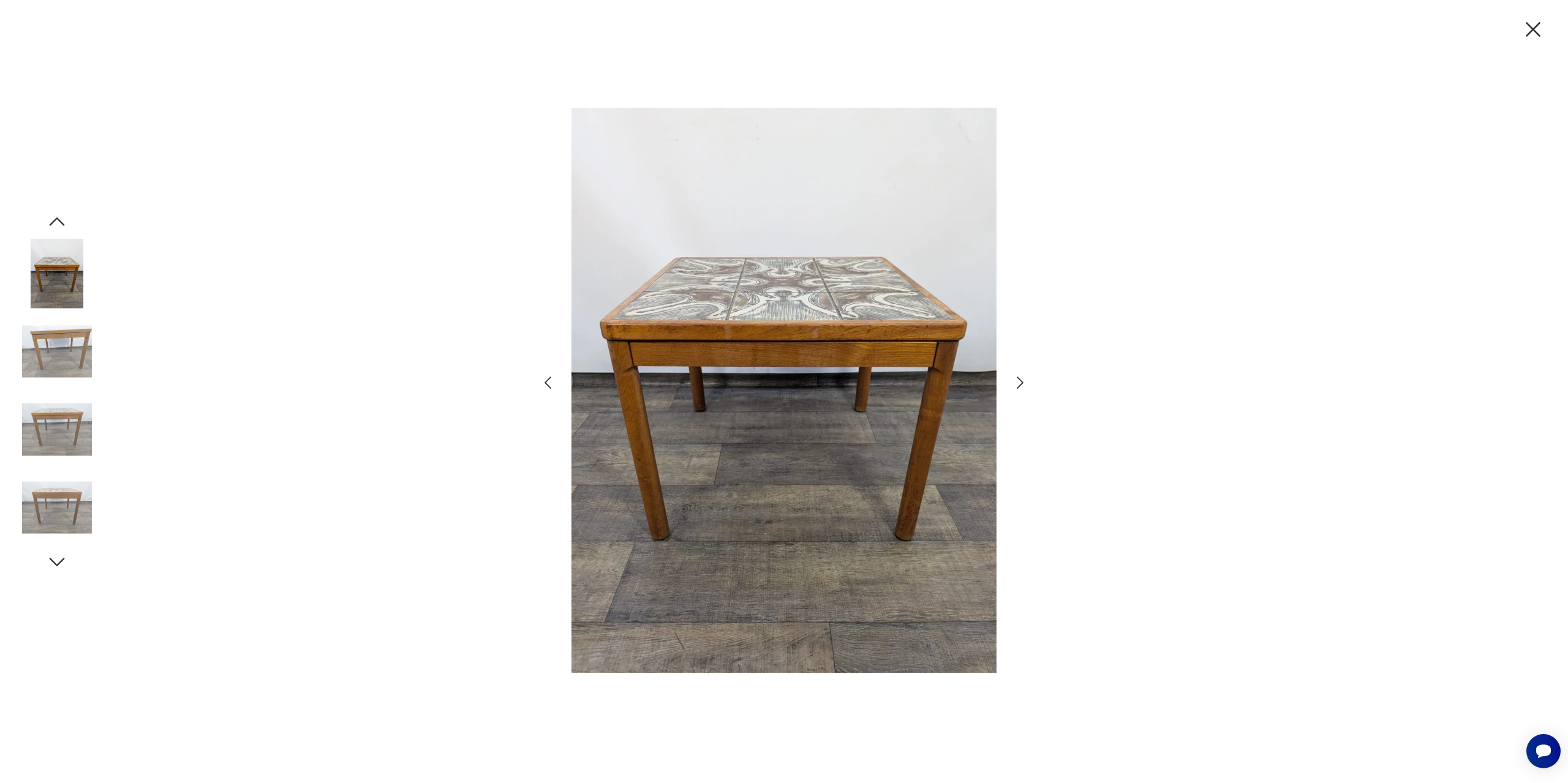
click at [1018, 384] on icon "button" at bounding box center [1020, 382] width 18 height 18
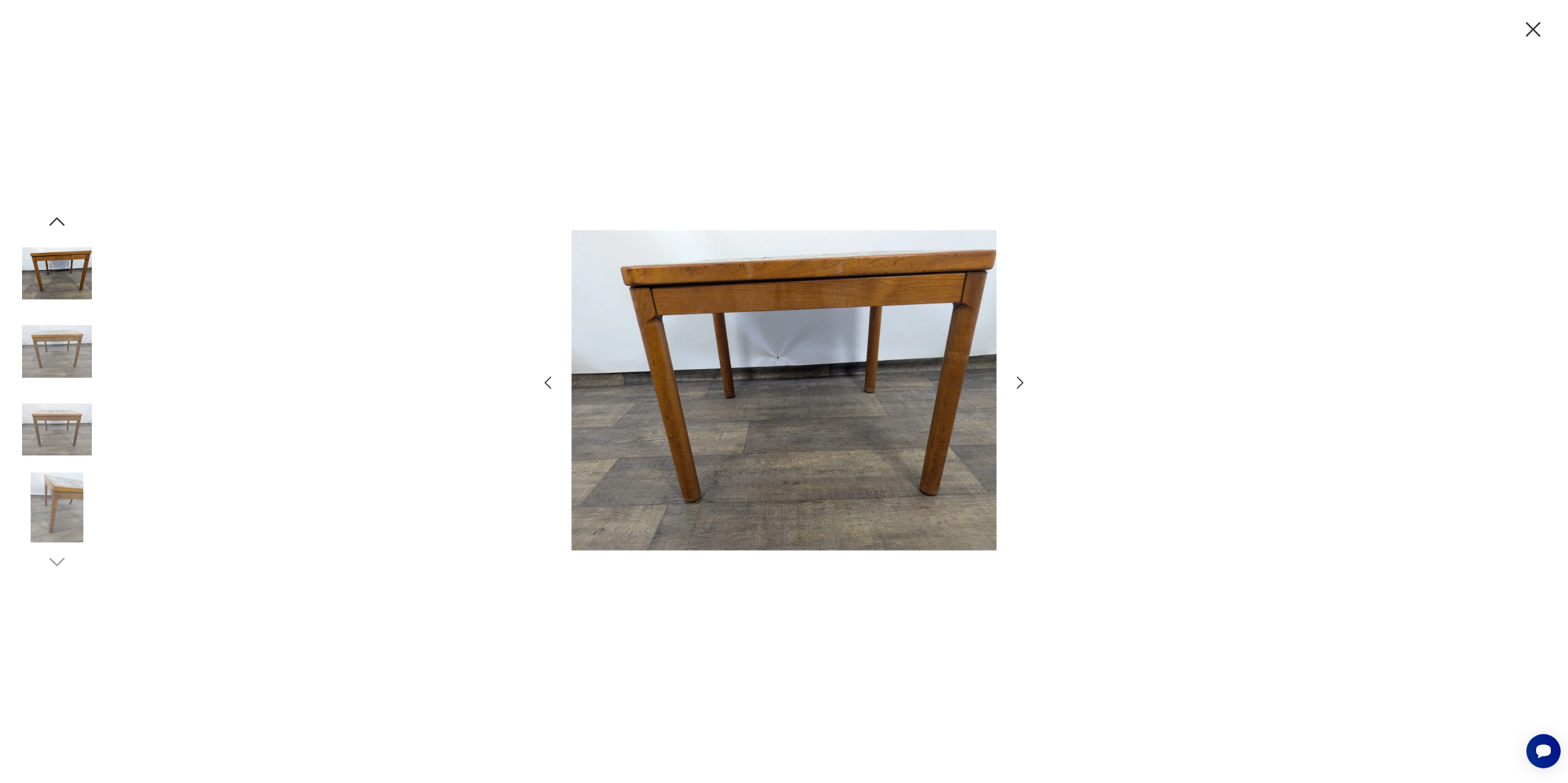
click at [1018, 384] on icon "button" at bounding box center [1020, 382] width 18 height 18
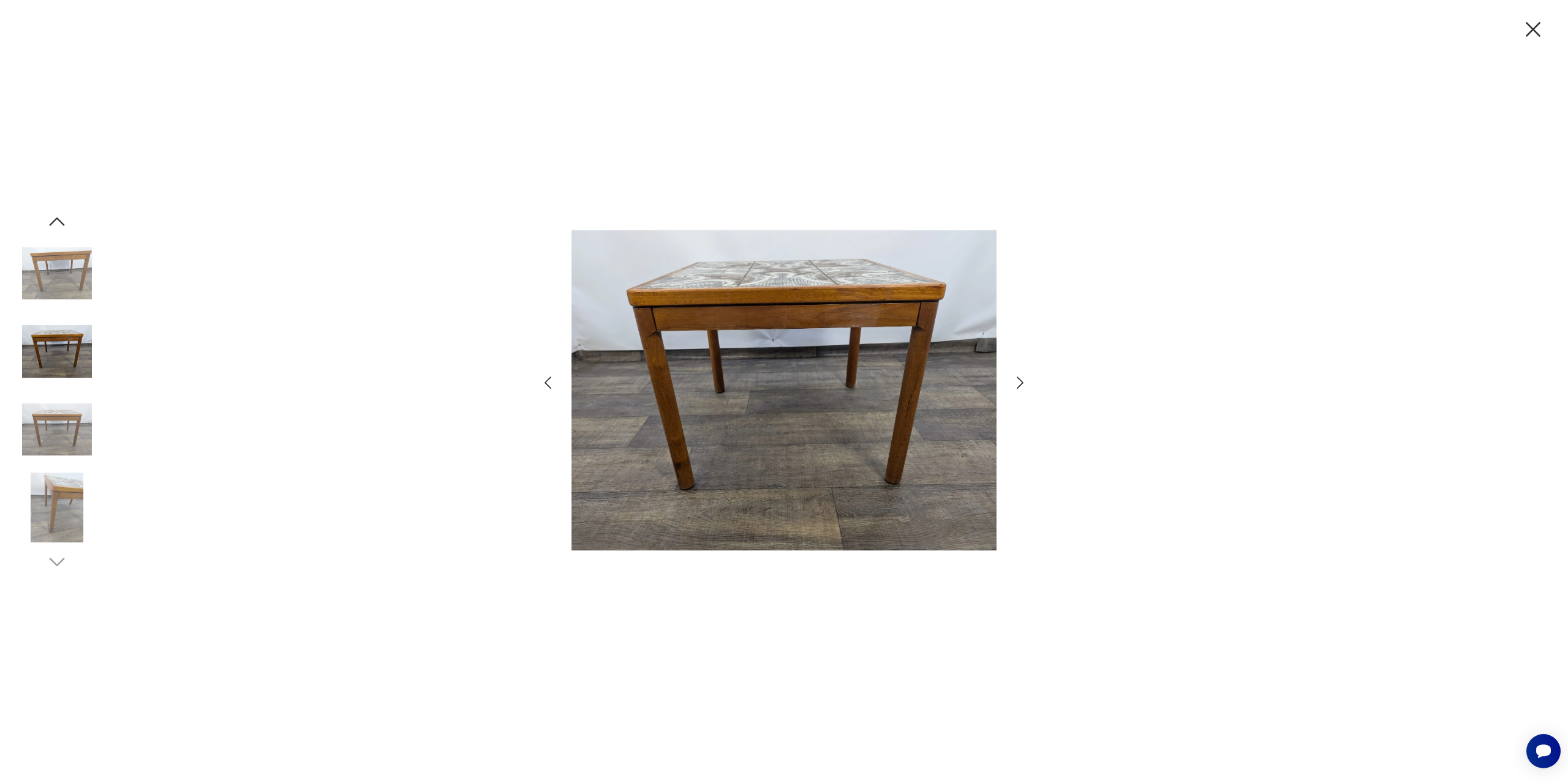
click at [1018, 384] on icon "button" at bounding box center [1020, 382] width 18 height 18
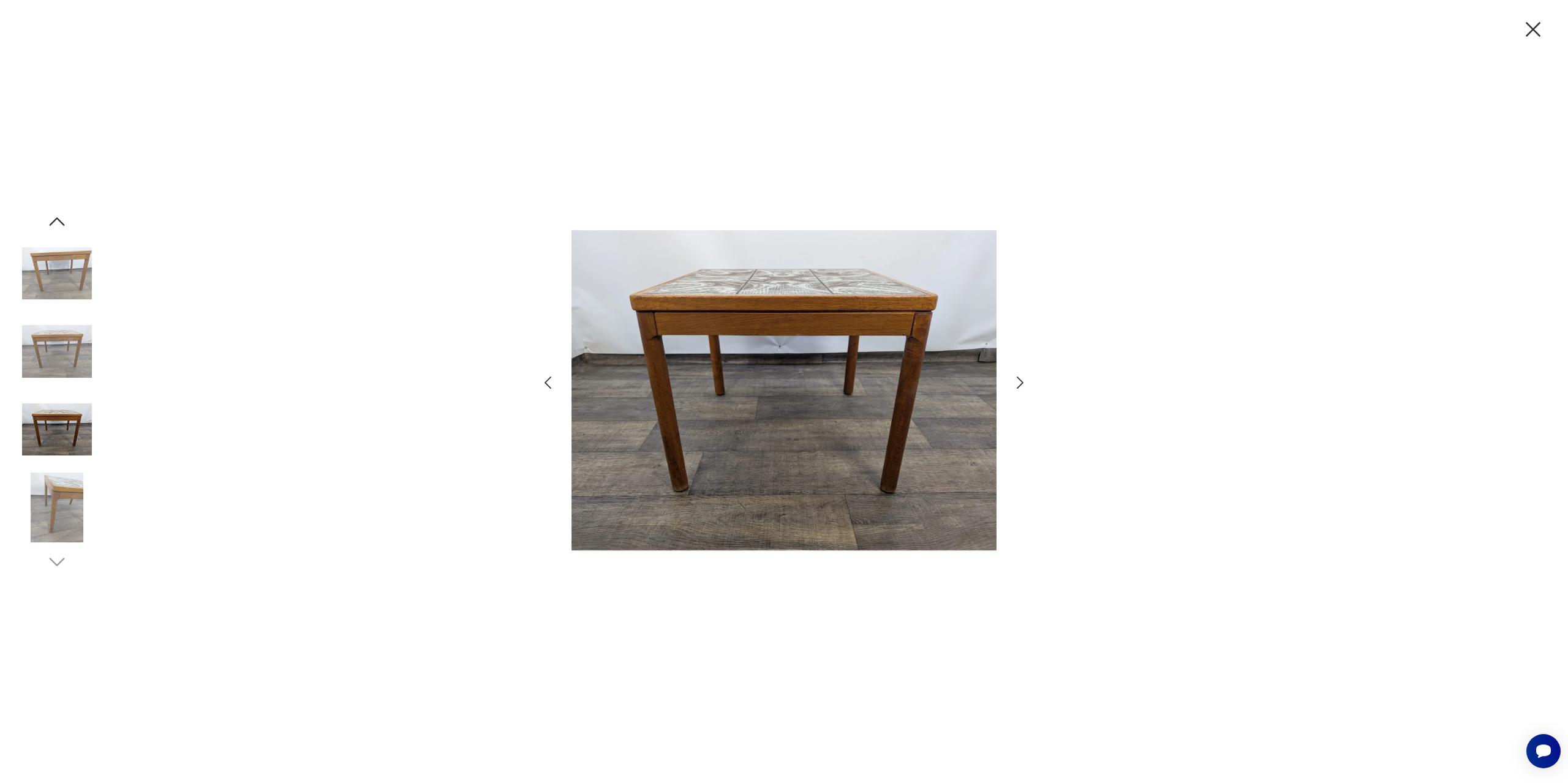
click at [1018, 384] on icon "button" at bounding box center [1020, 382] width 18 height 18
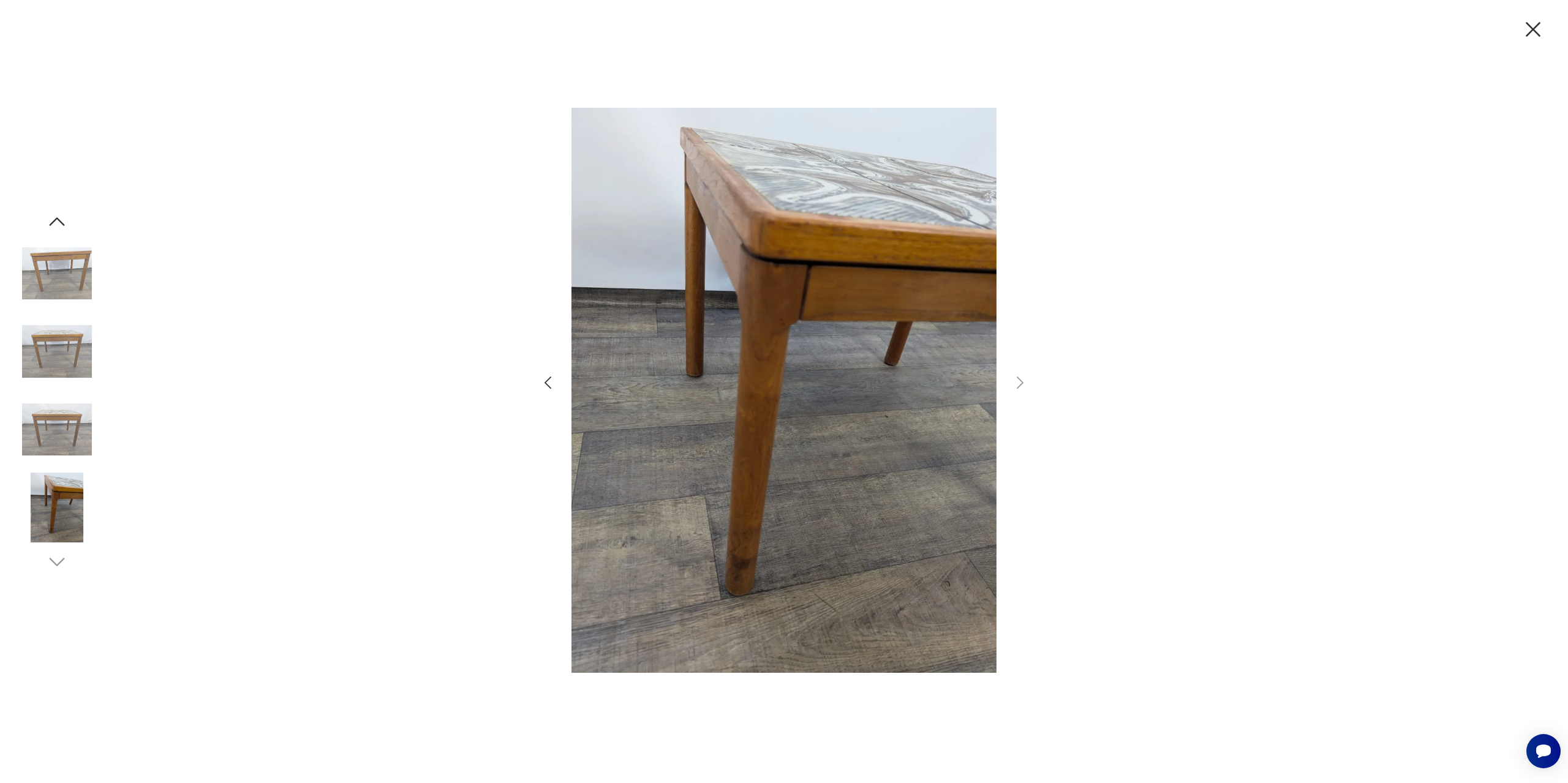
click at [1539, 27] on icon "button" at bounding box center [1533, 29] width 26 height 26
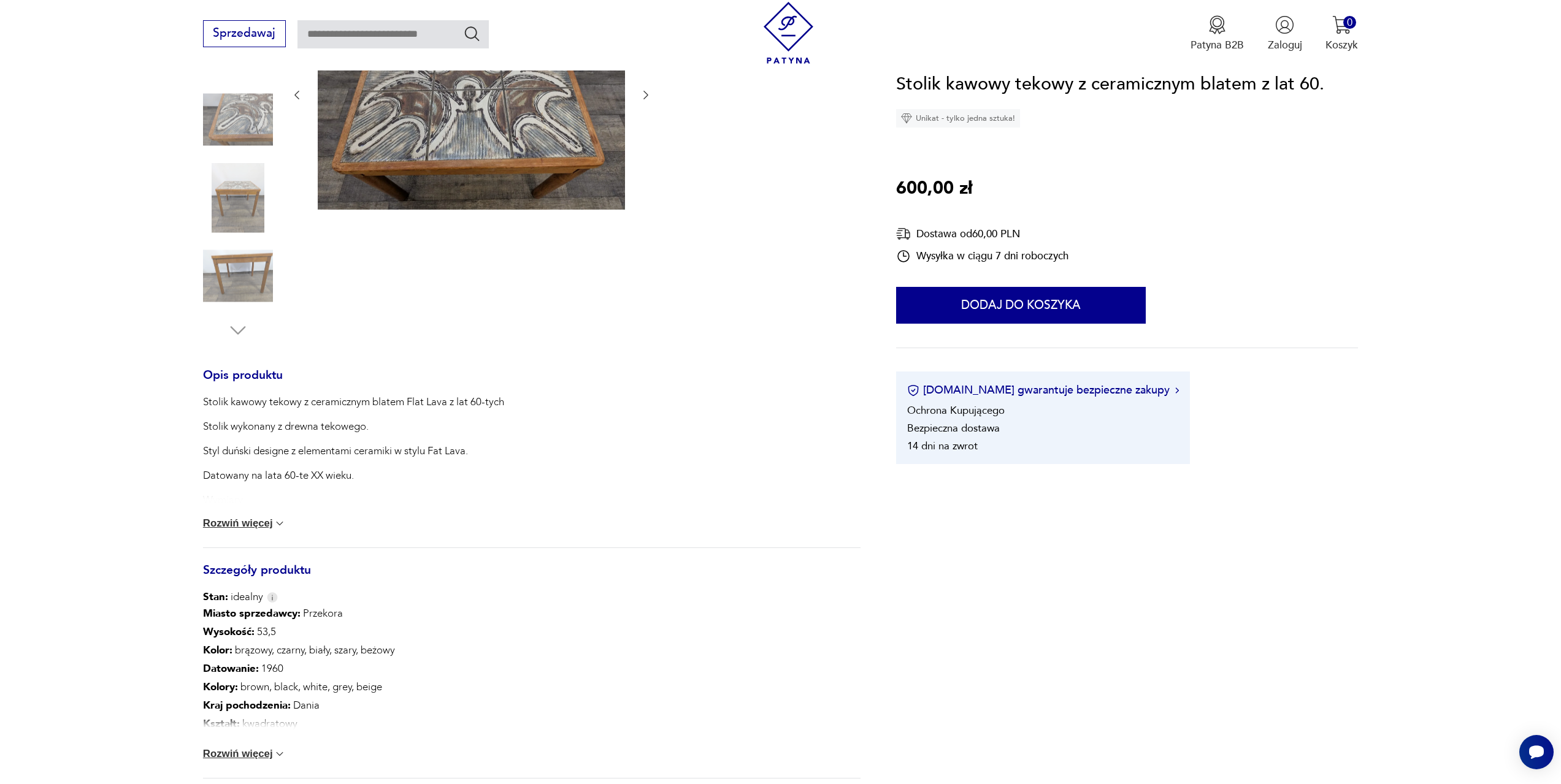
scroll to position [307, 0]
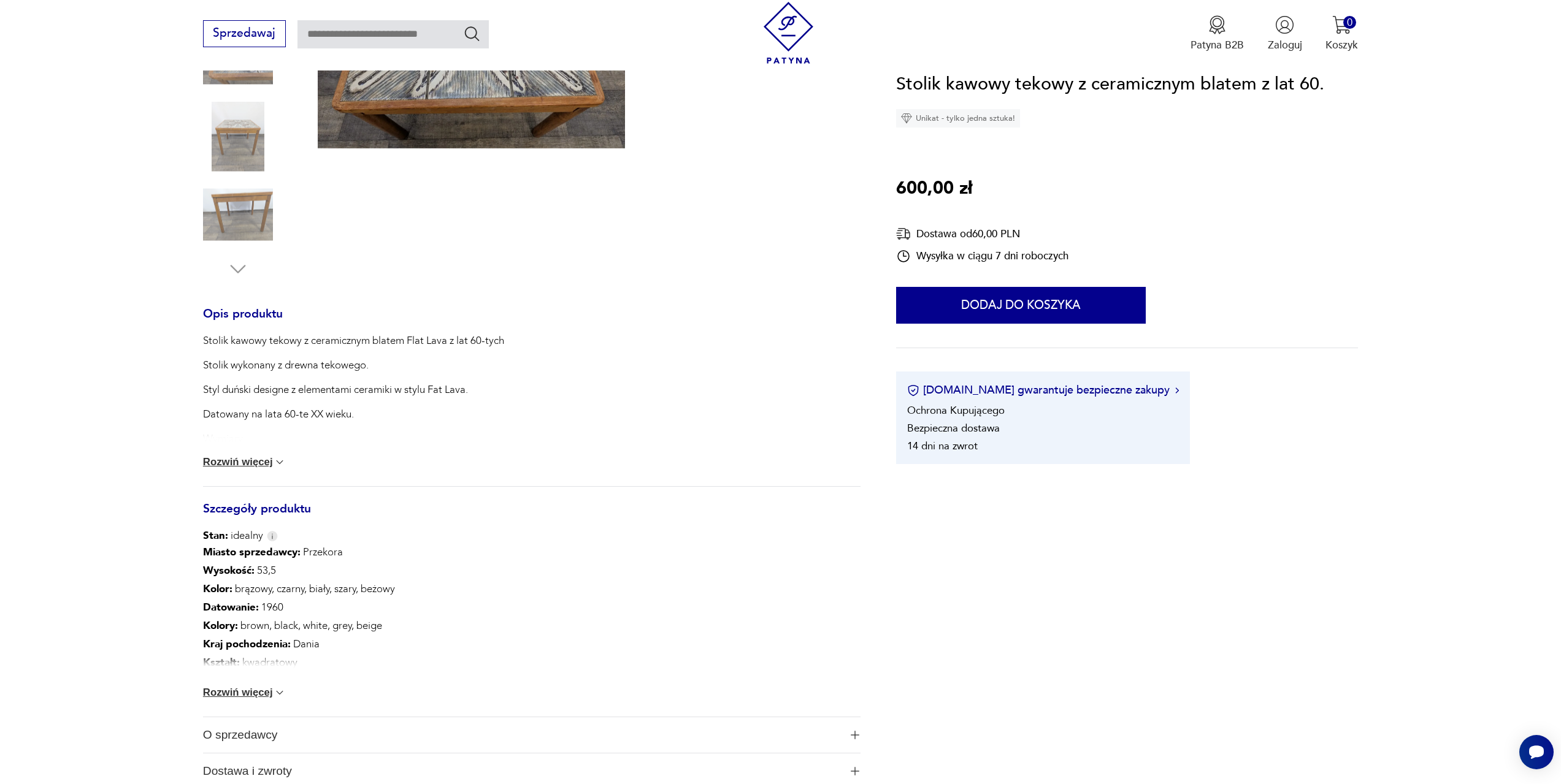
click at [258, 690] on button "Rozwiń więcej" at bounding box center [245, 693] width 83 height 12
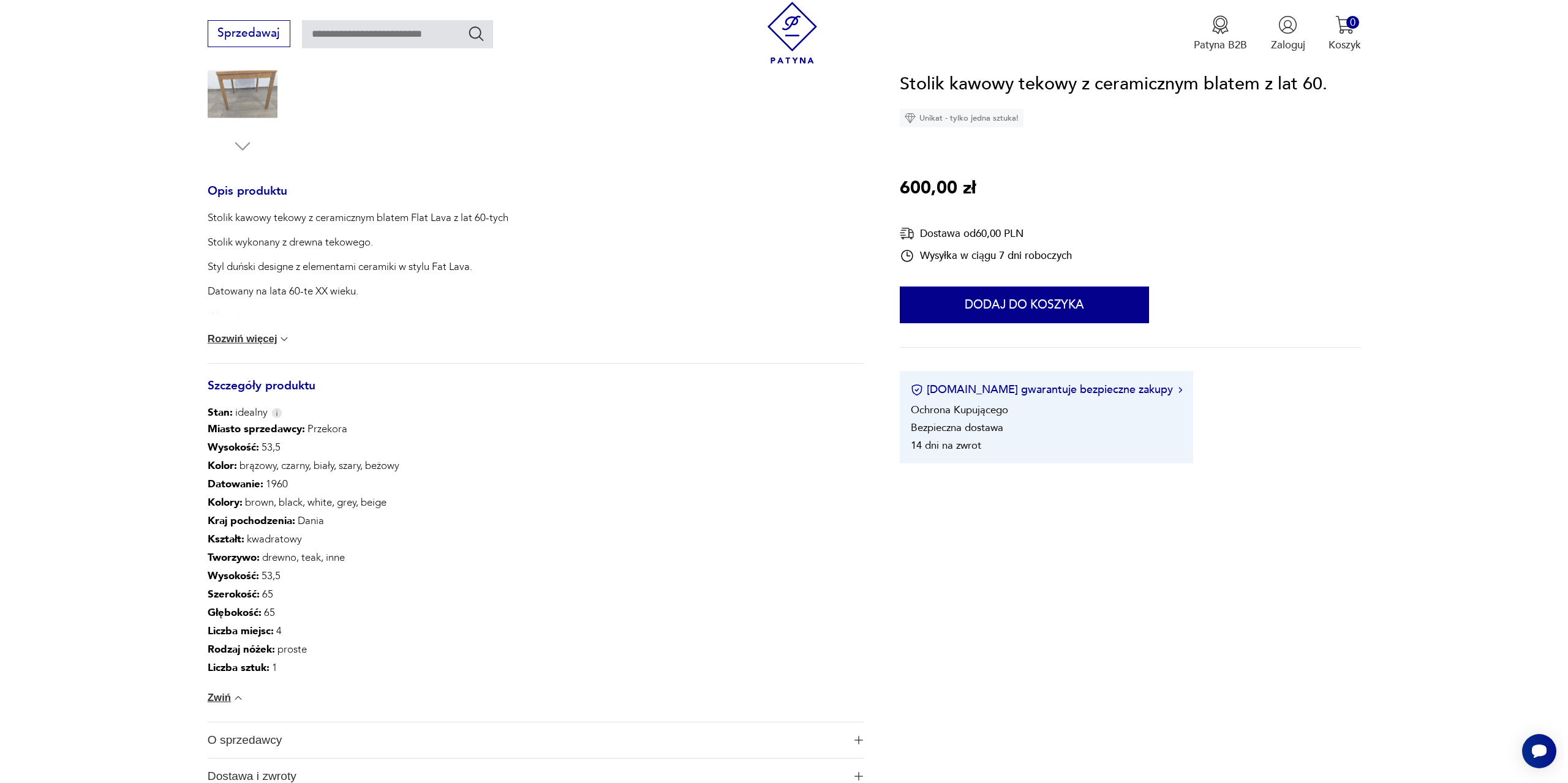
scroll to position [0, 0]
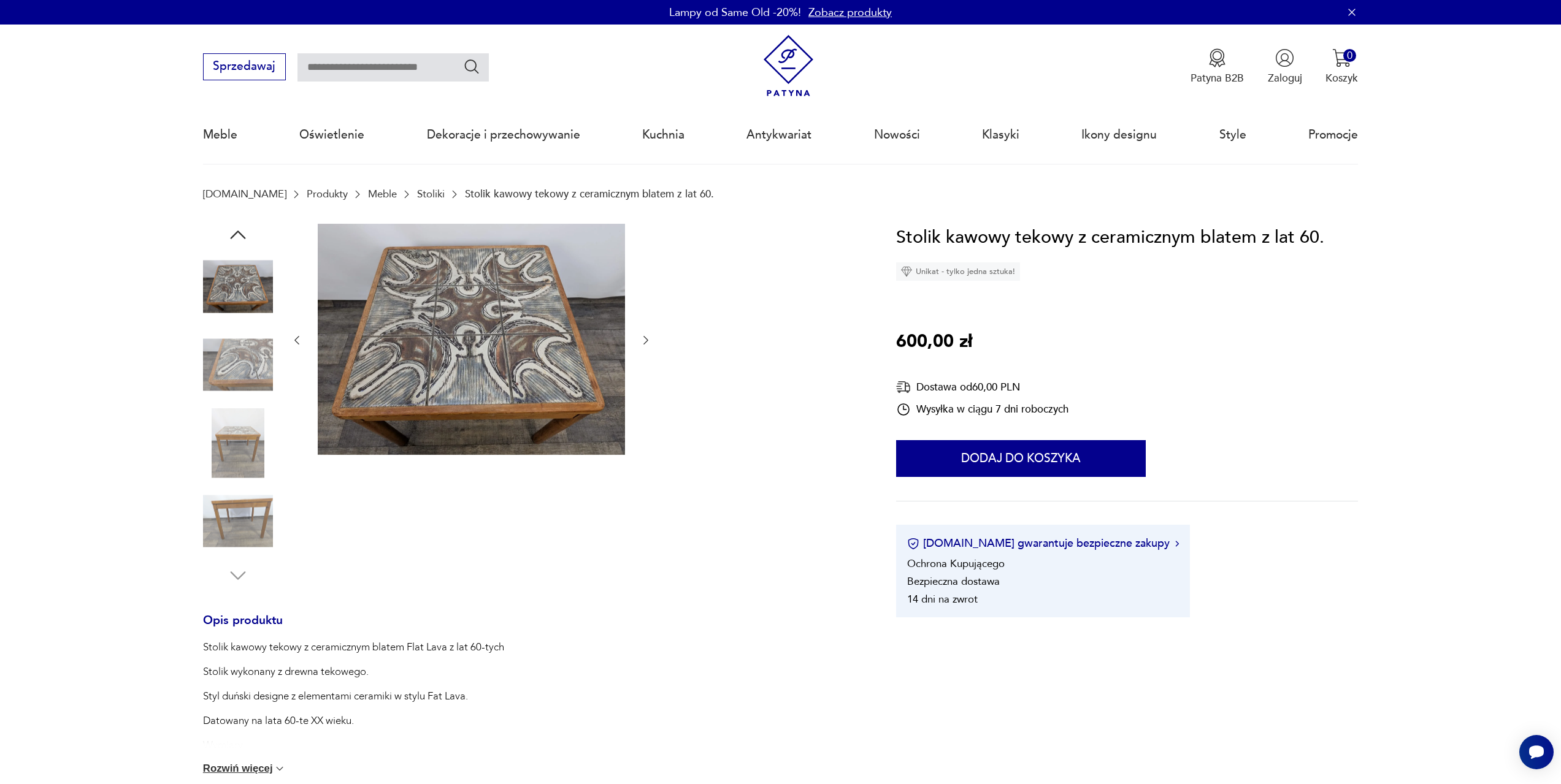
click at [242, 287] on img at bounding box center [238, 286] width 70 height 70
click at [504, 344] on img at bounding box center [471, 339] width 308 height 231
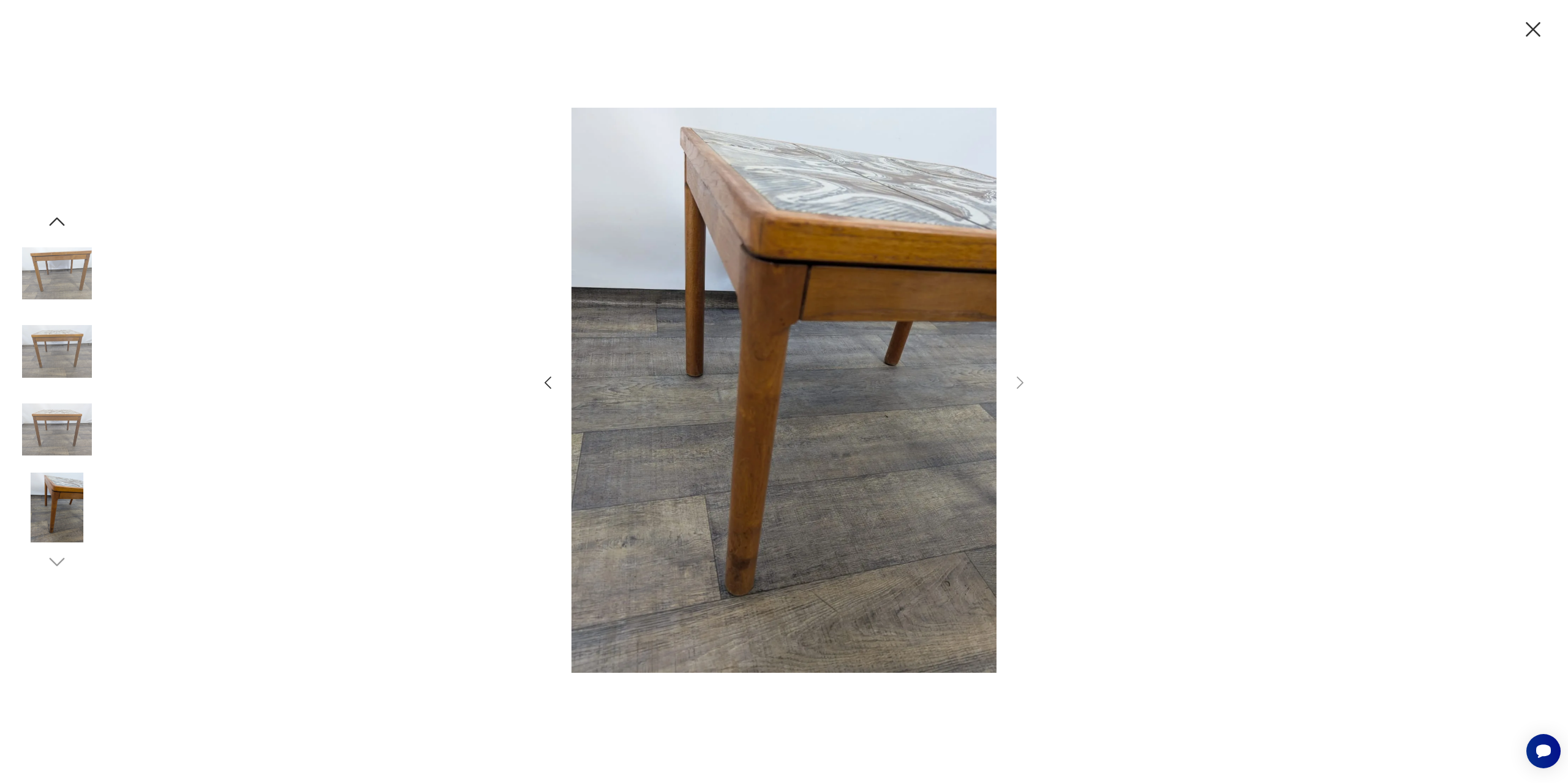
click at [82, 269] on img at bounding box center [57, 274] width 70 height 70
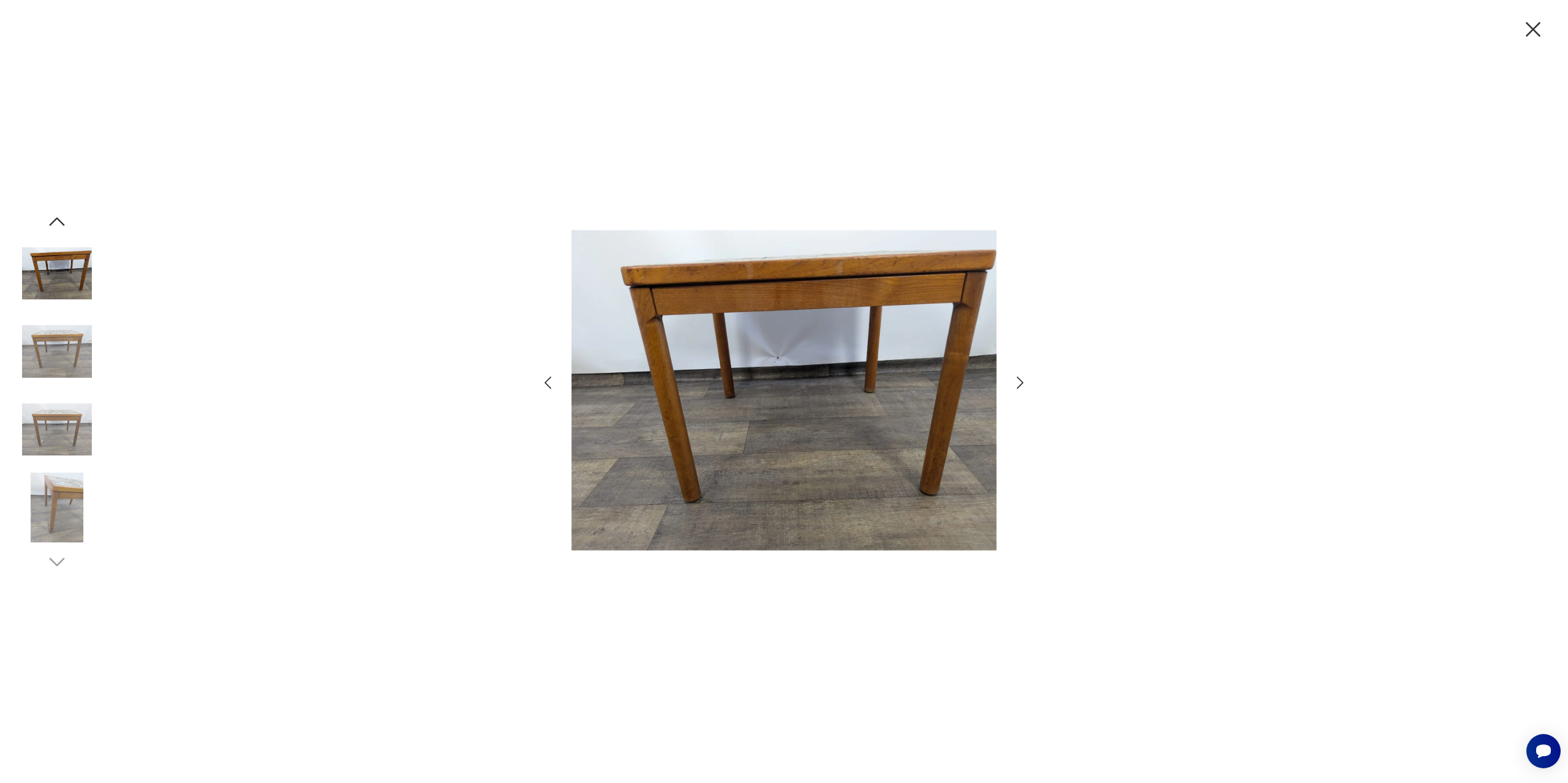
click at [58, 344] on img at bounding box center [57, 352] width 70 height 70
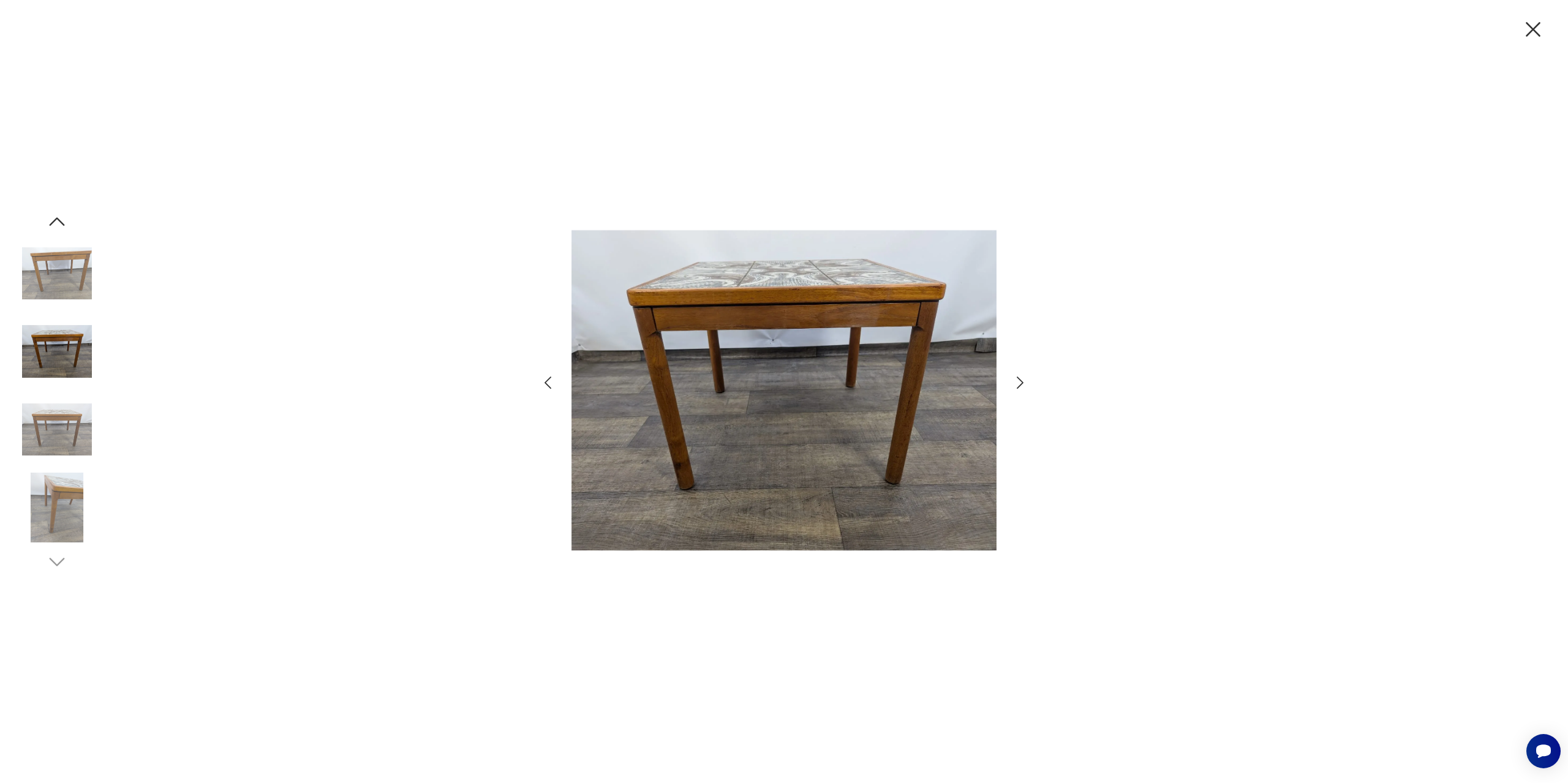
click at [62, 431] on img at bounding box center [57, 429] width 70 height 70
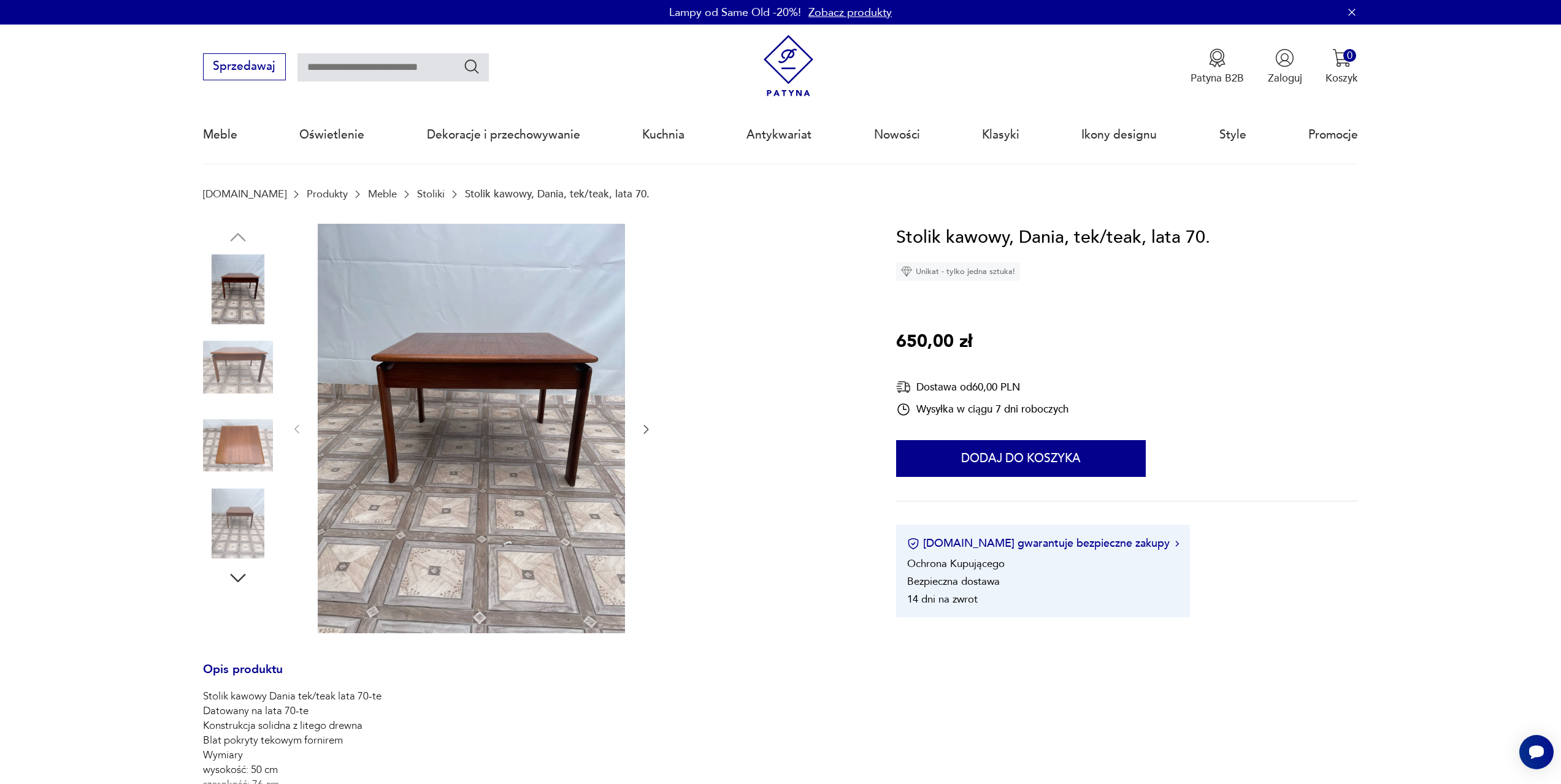
click at [455, 344] on img at bounding box center [471, 428] width 308 height 410
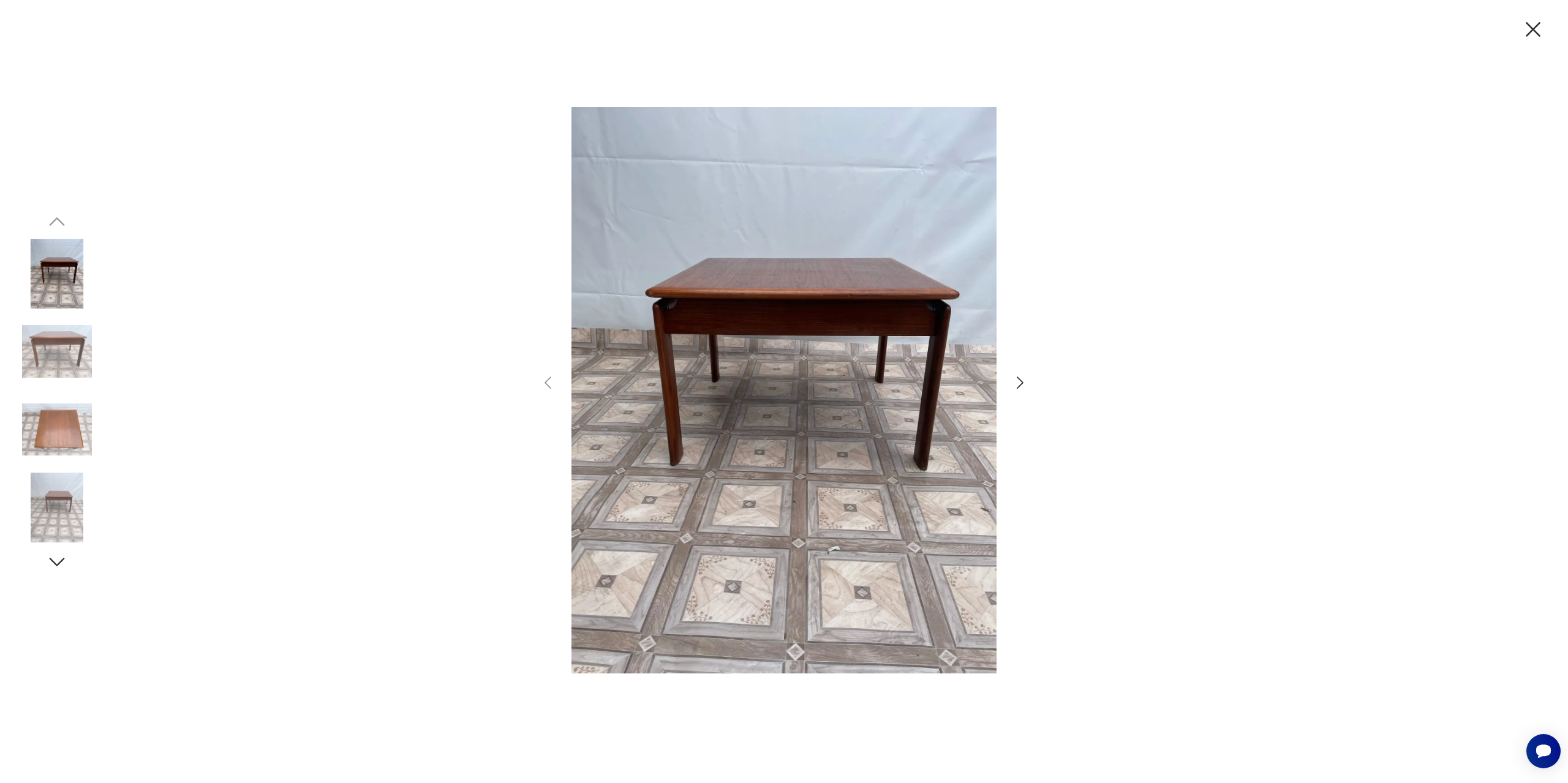
click at [1027, 387] on icon "button" at bounding box center [1020, 382] width 18 height 18
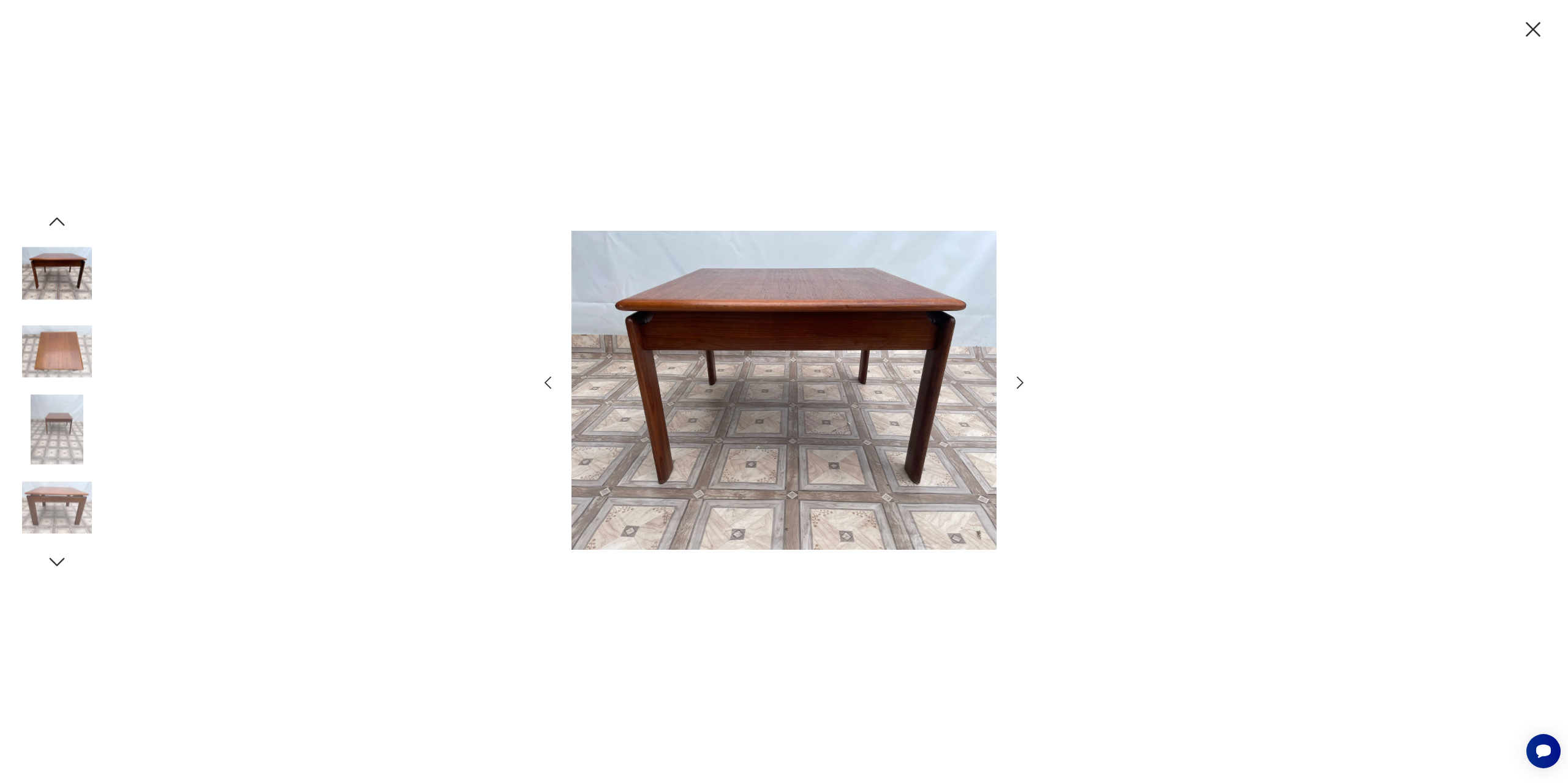
click at [1029, 385] on div at bounding box center [784, 392] width 1568 height 783
click at [1021, 383] on icon "button" at bounding box center [1020, 382] width 18 height 18
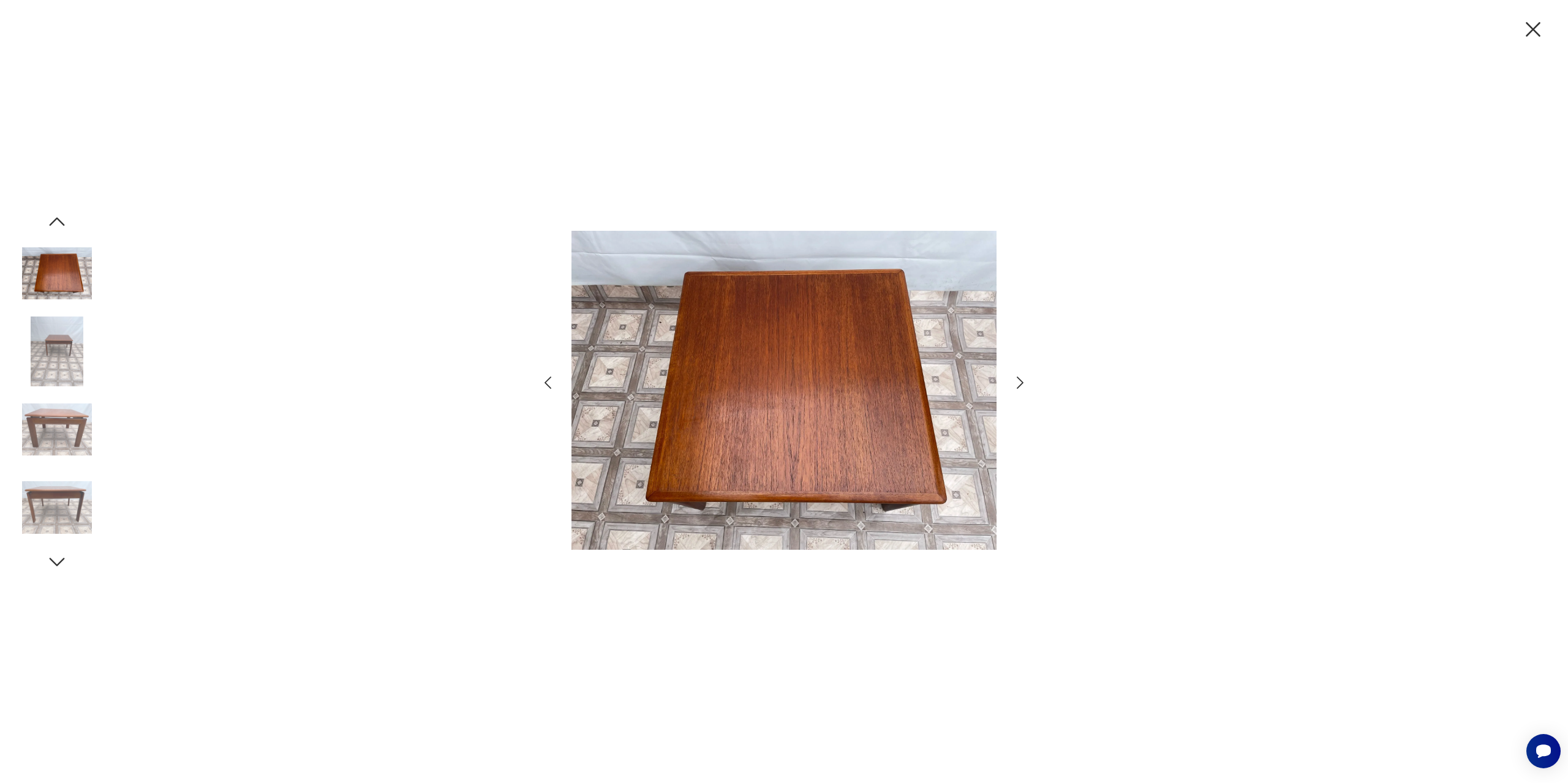
click at [1015, 382] on icon "button" at bounding box center [1020, 382] width 18 height 18
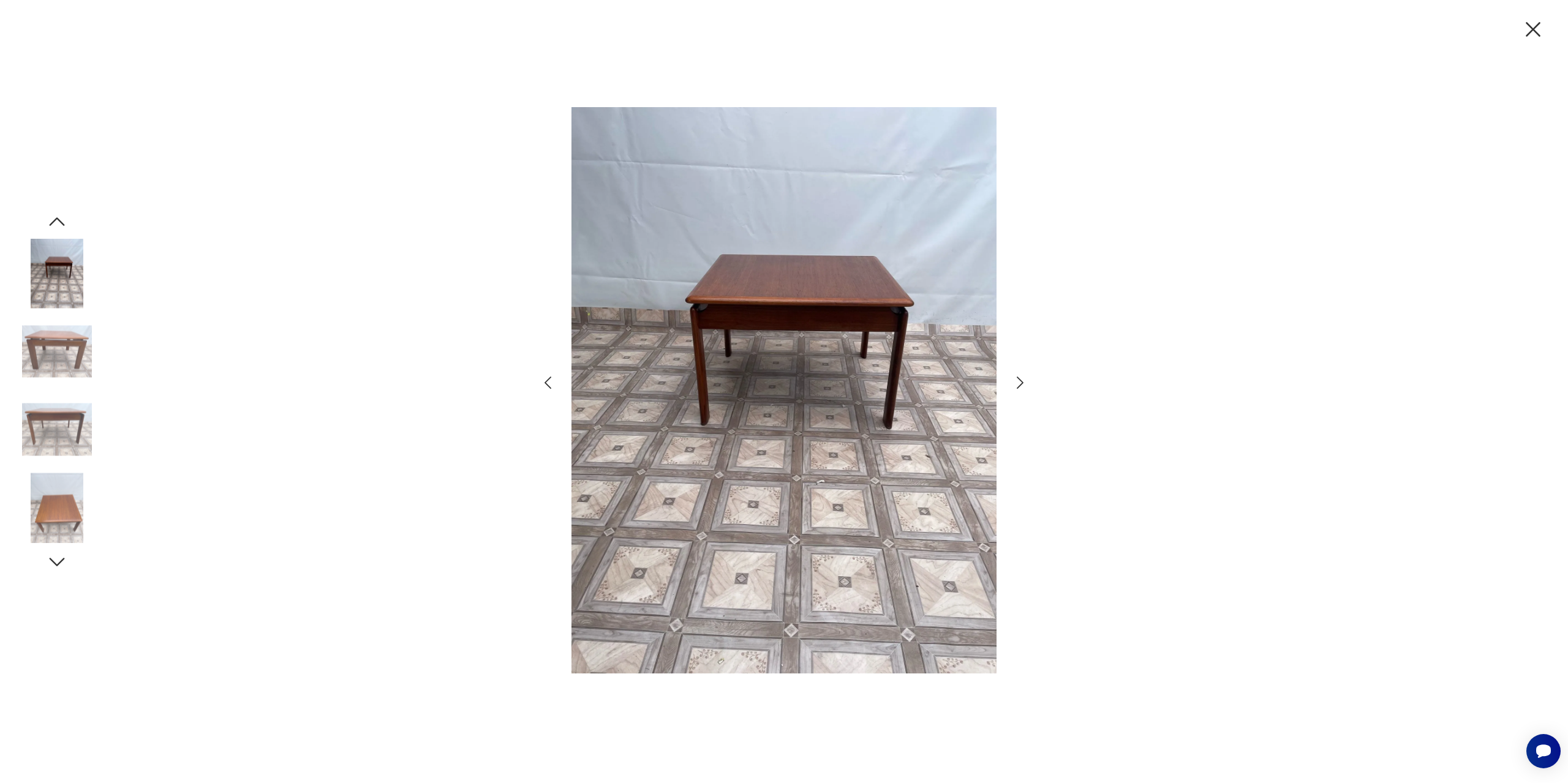
click at [1018, 383] on icon "button" at bounding box center [1020, 382] width 18 height 18
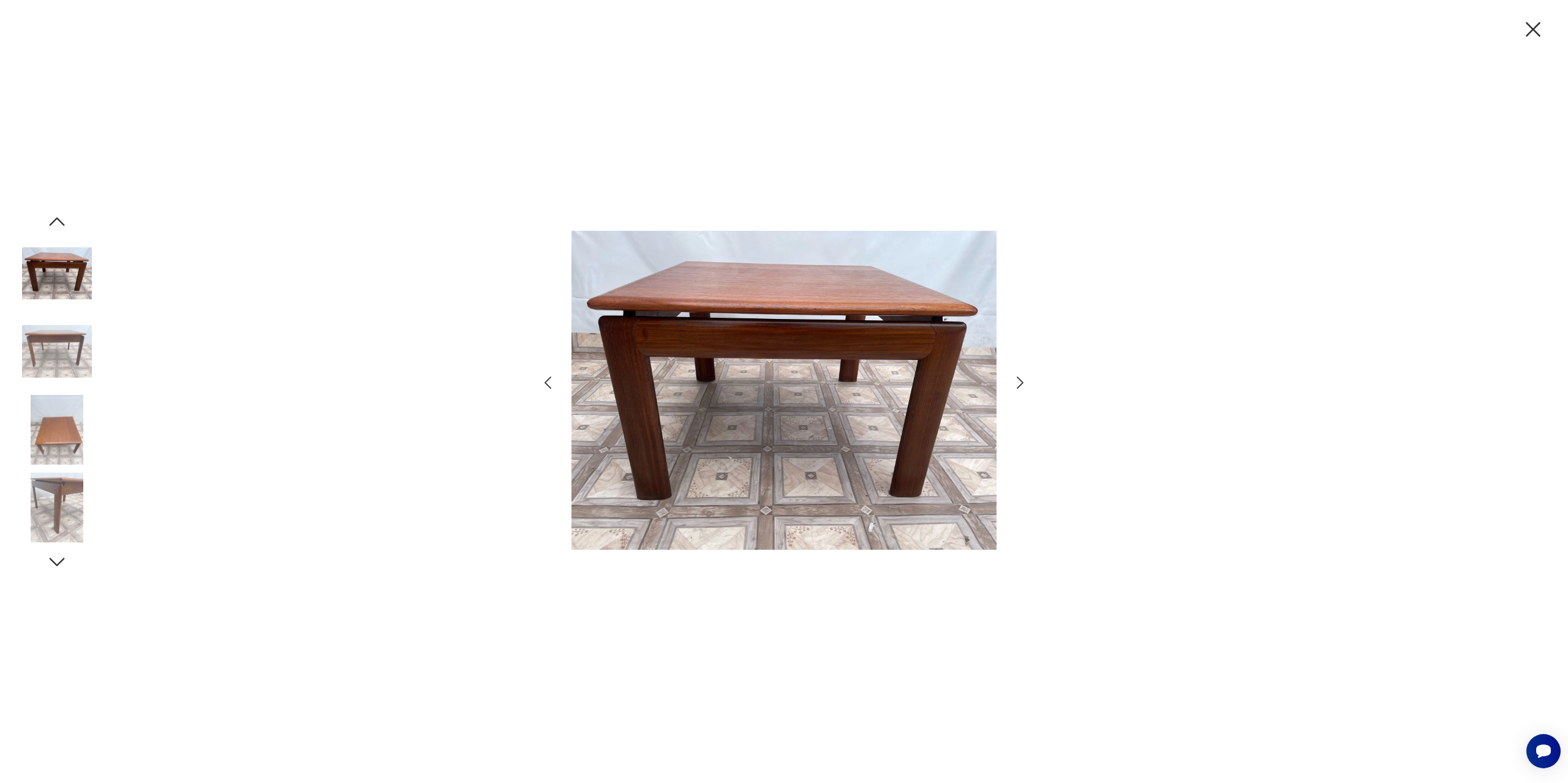
click at [1018, 383] on icon "button" at bounding box center [1020, 382] width 18 height 18
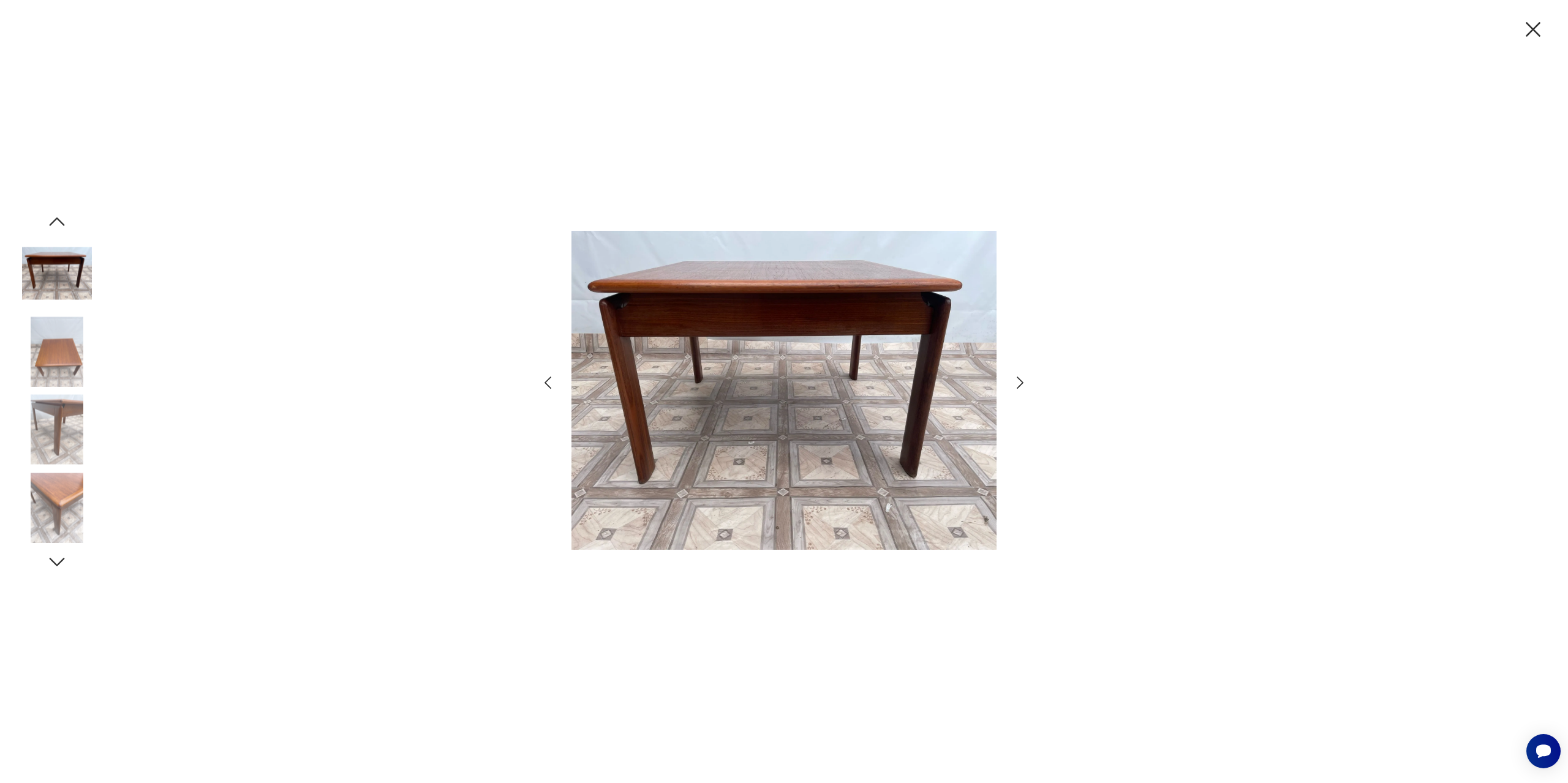
click at [1018, 383] on icon "button" at bounding box center [1020, 382] width 18 height 18
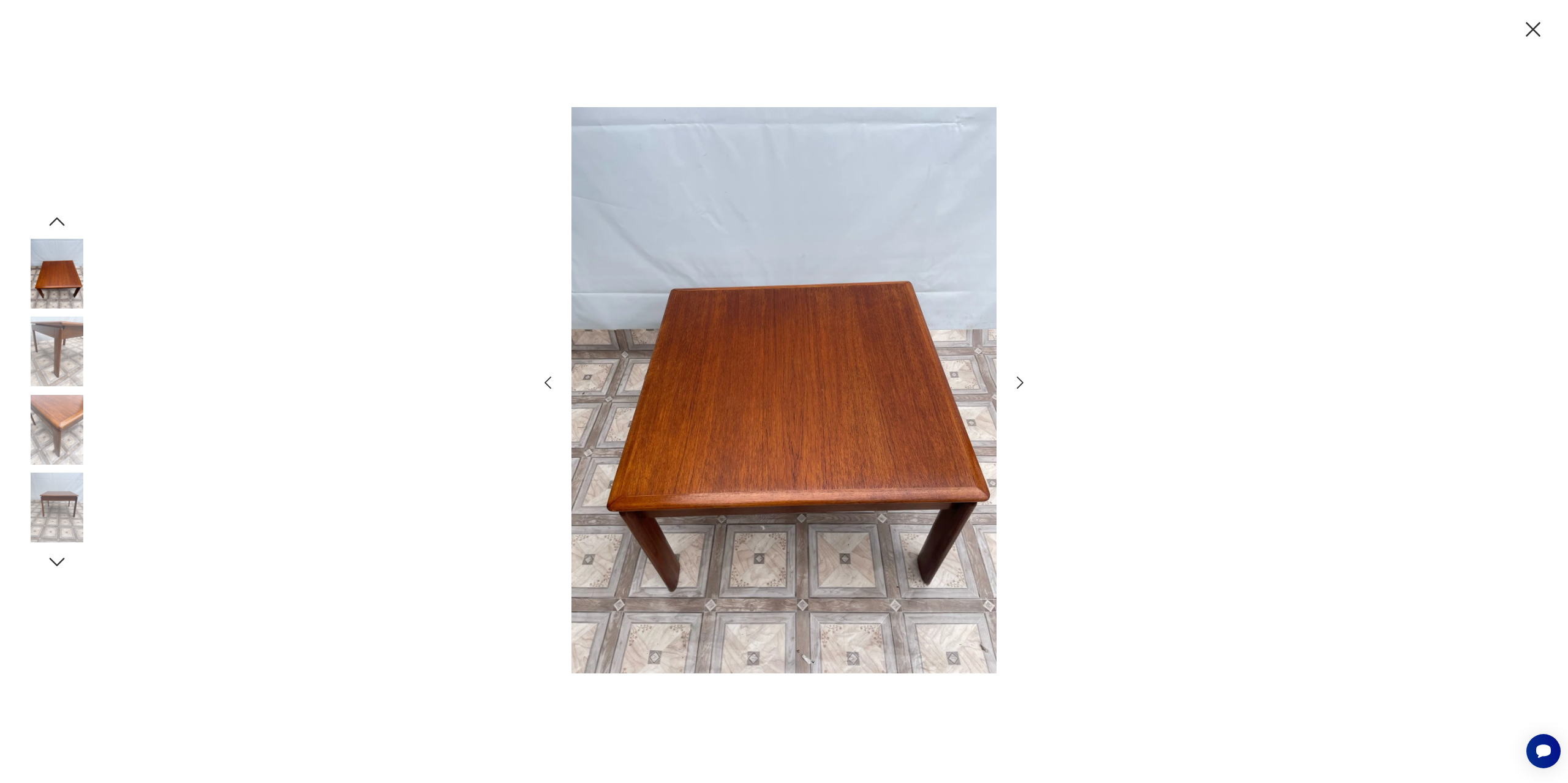
click at [1018, 383] on icon "button" at bounding box center [1020, 382] width 18 height 18
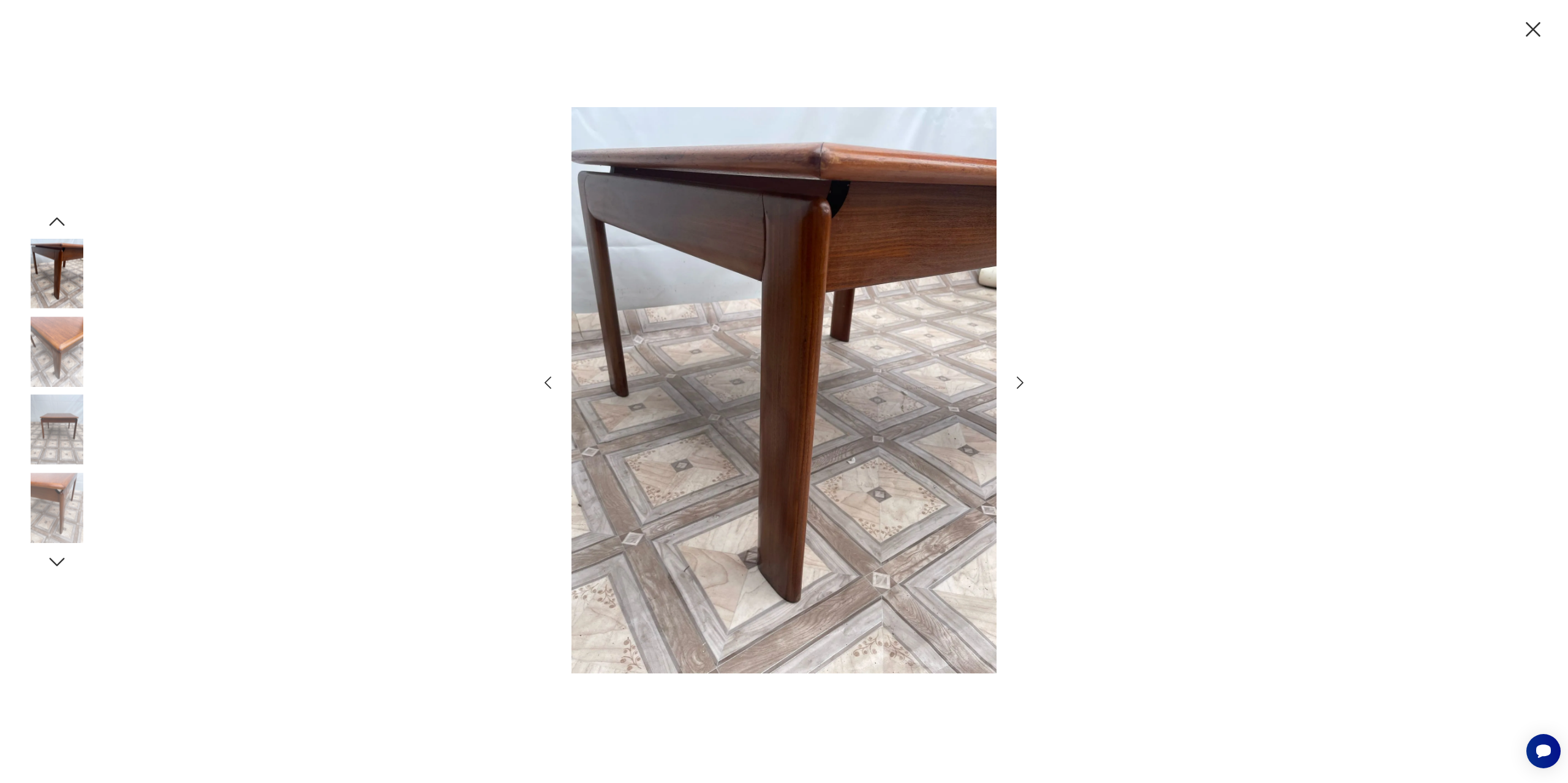
click at [1018, 383] on icon "button" at bounding box center [1020, 382] width 18 height 18
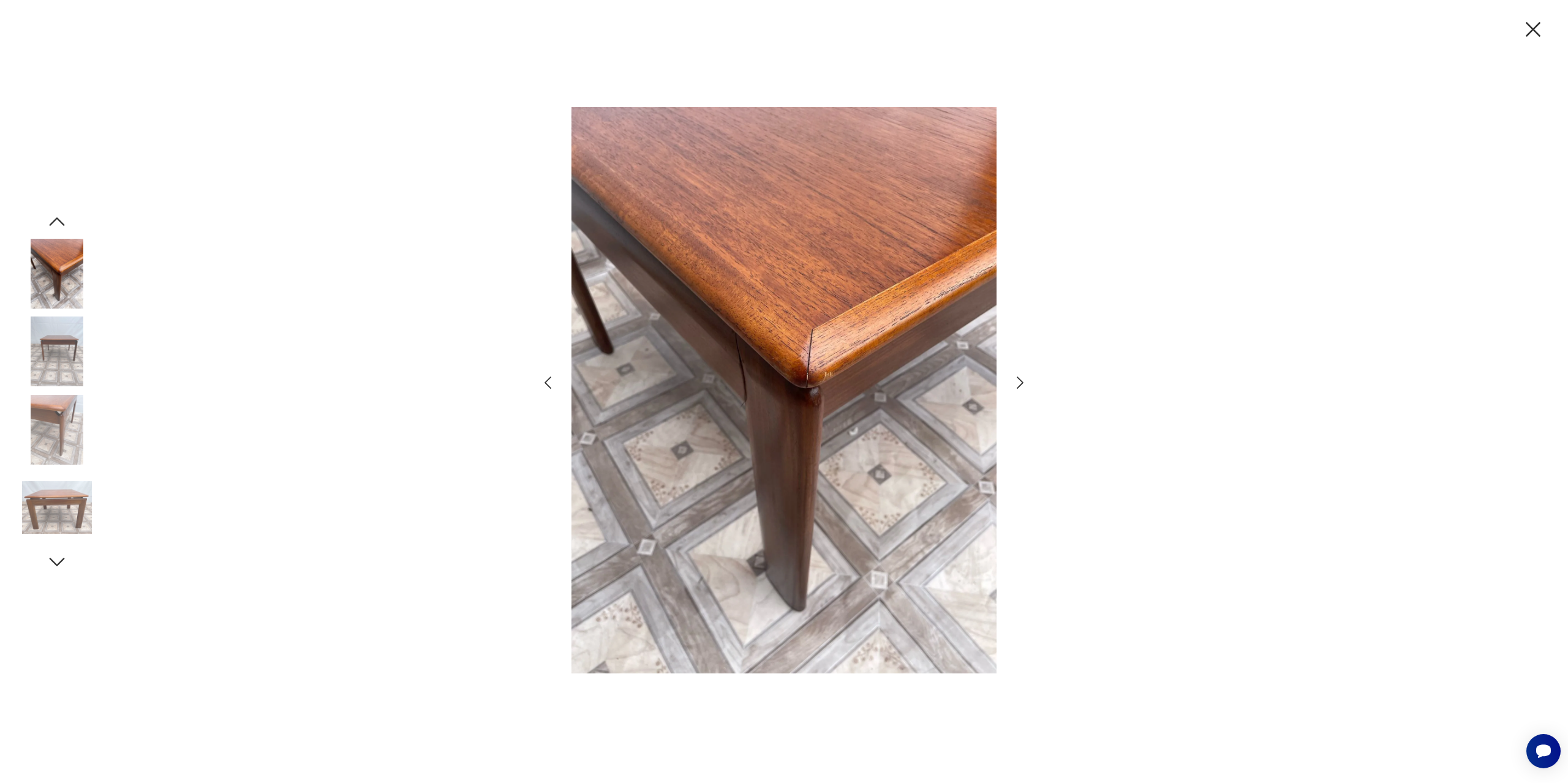
click at [1018, 383] on icon "button" at bounding box center [1020, 382] width 18 height 18
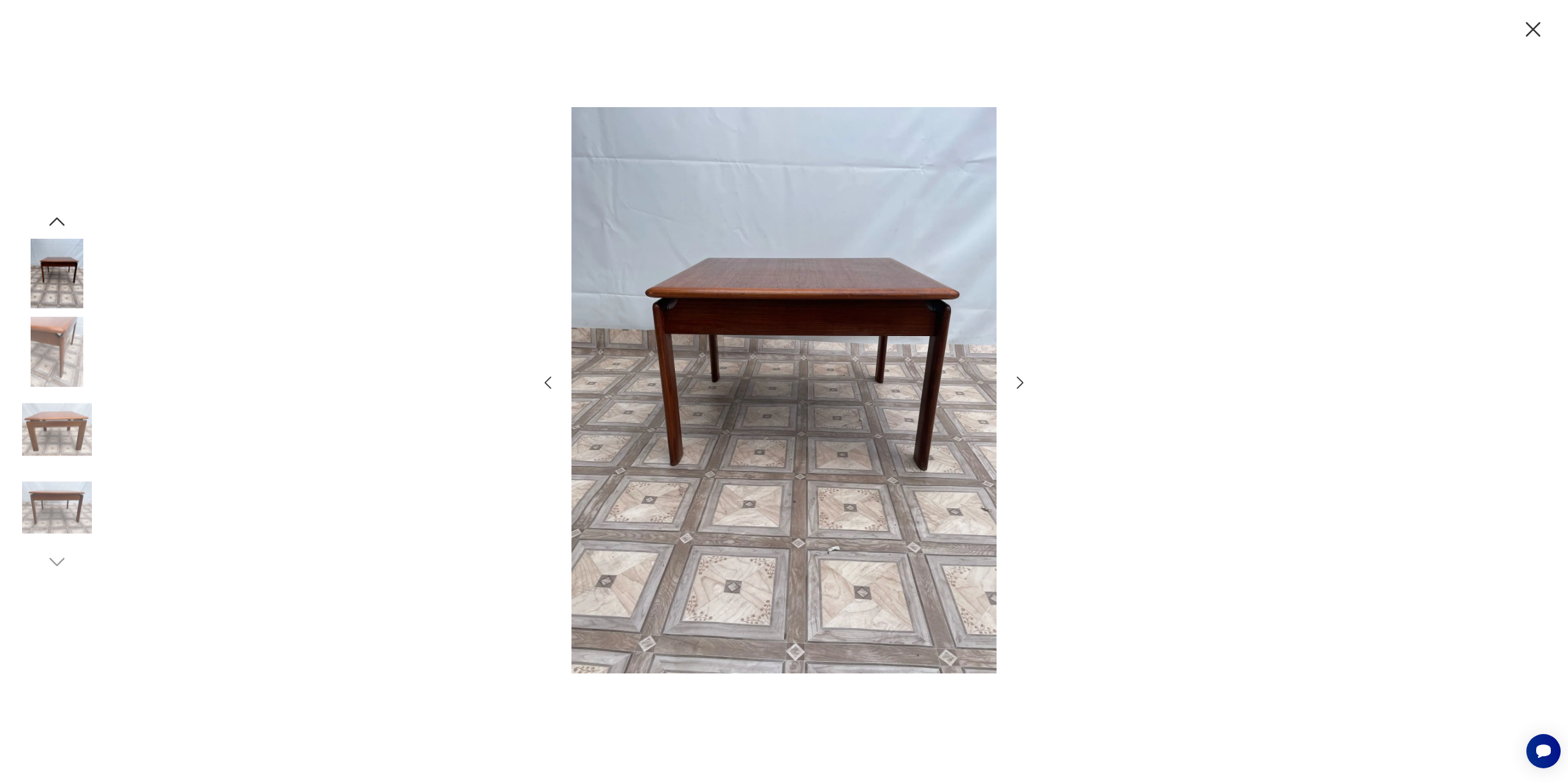
click at [1018, 383] on icon "button" at bounding box center [1020, 382] width 18 height 18
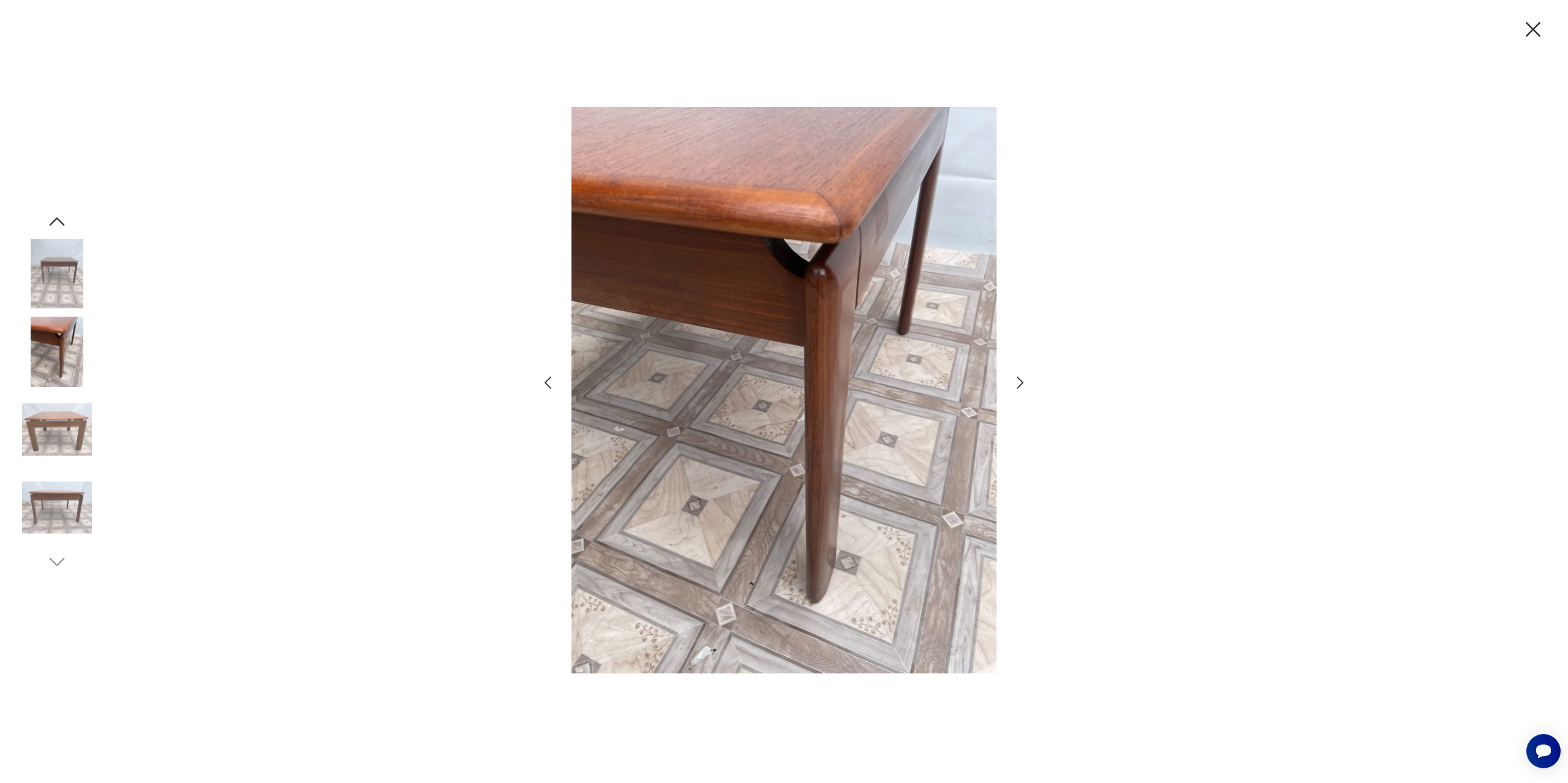
click at [1018, 383] on icon "button" at bounding box center [1020, 382] width 18 height 18
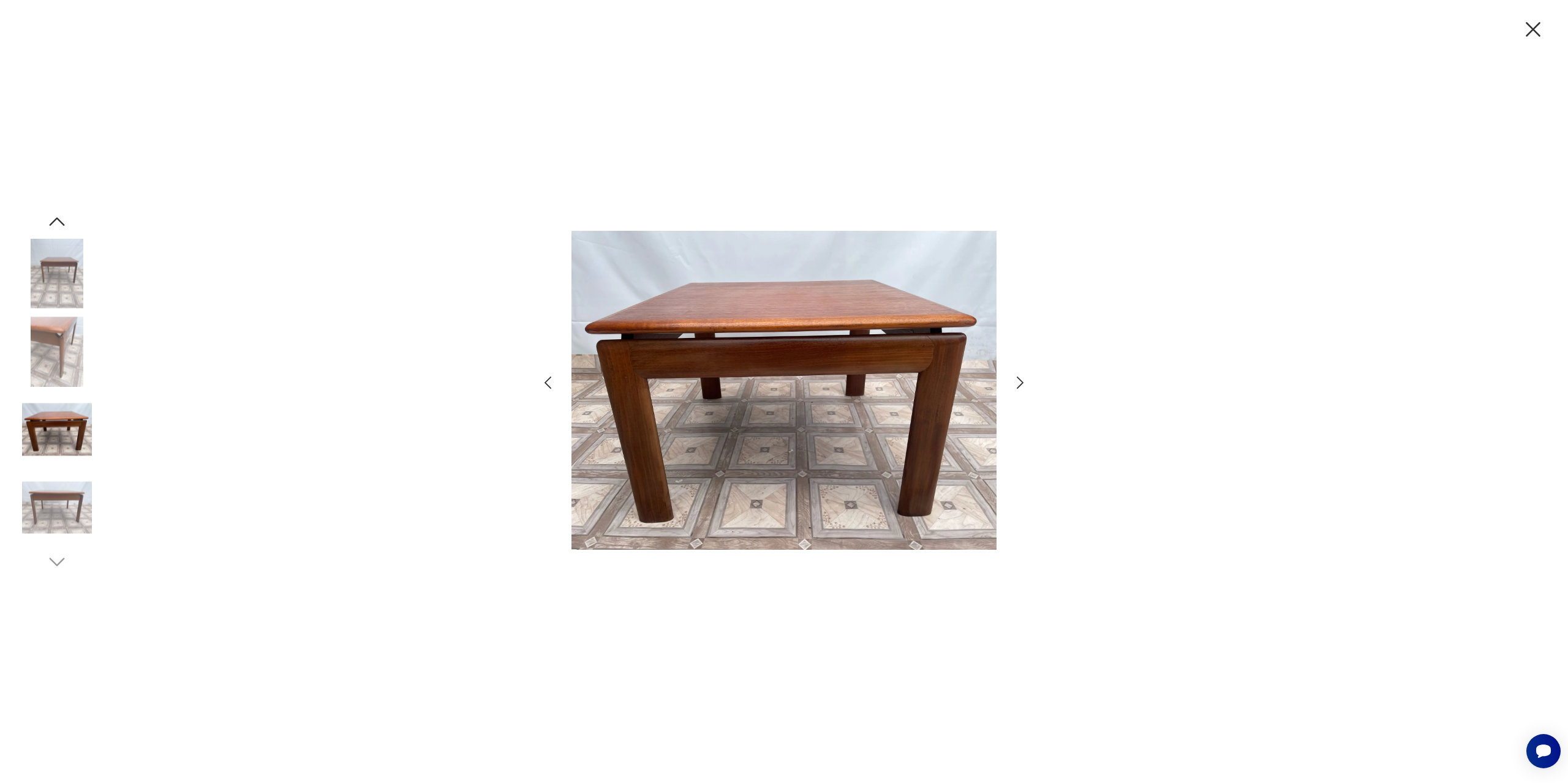
click at [1018, 383] on icon "button" at bounding box center [1020, 382] width 18 height 18
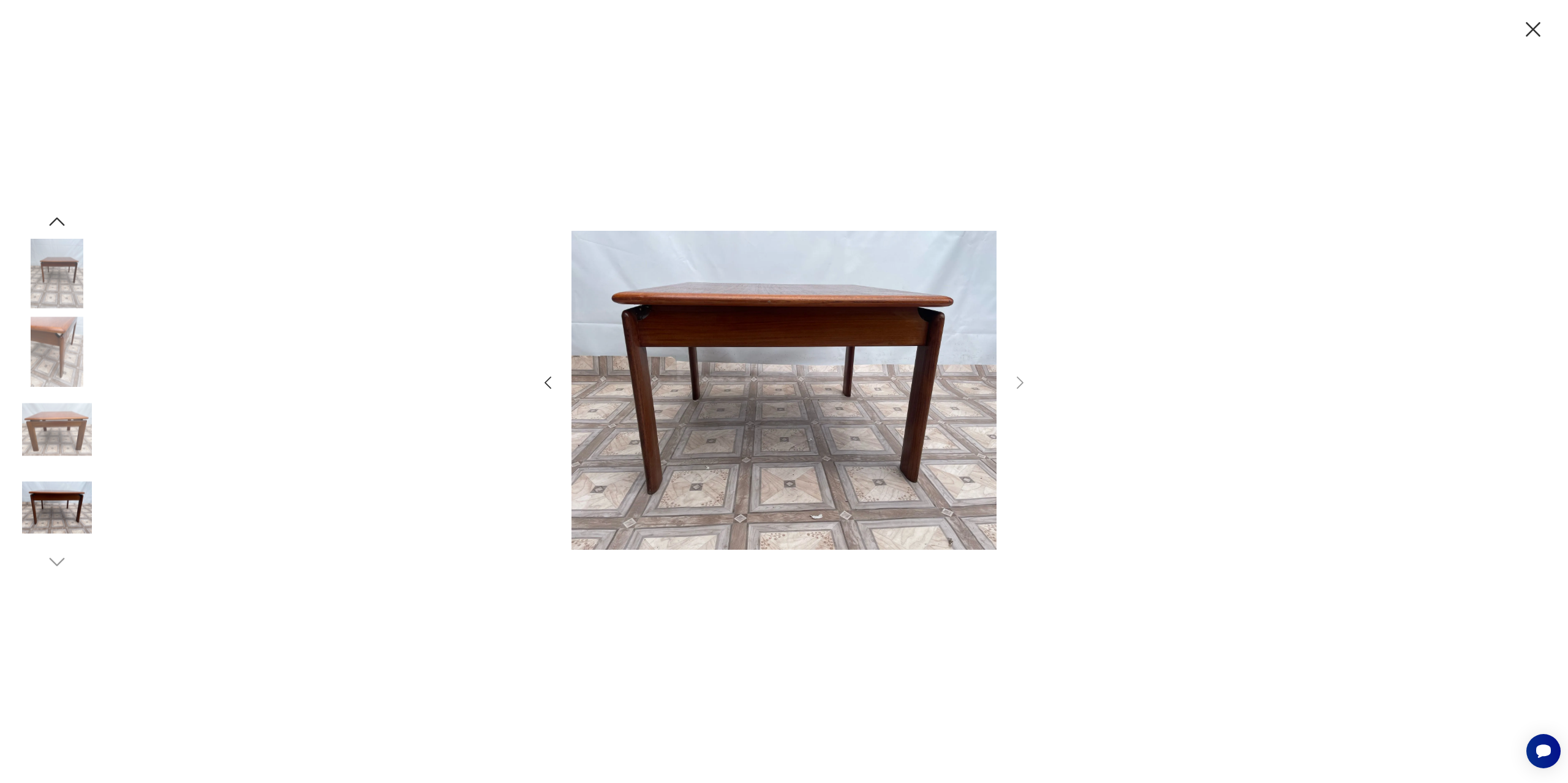
click at [1531, 36] on icon "button" at bounding box center [1533, 29] width 26 height 26
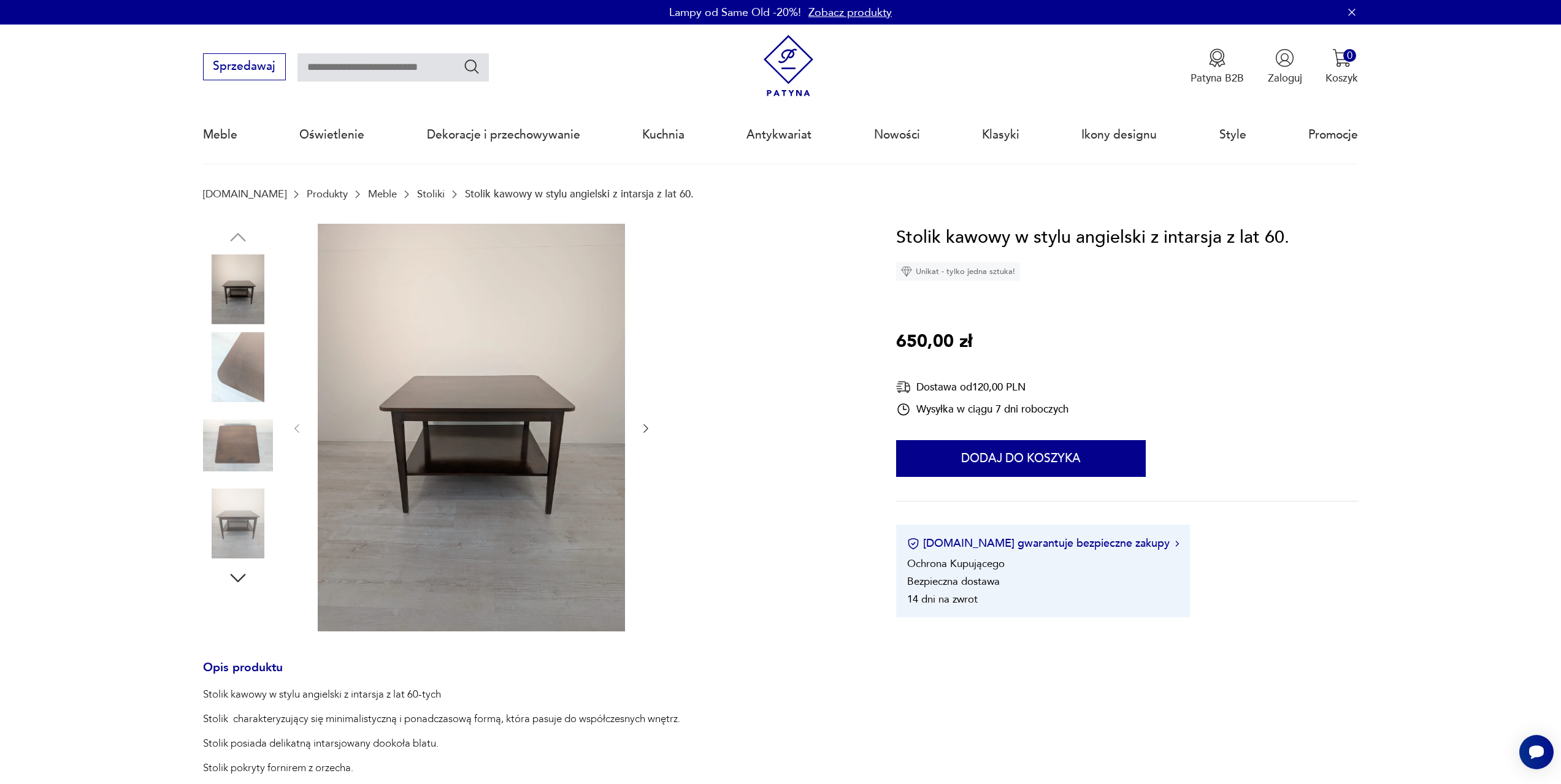
click at [478, 383] on img at bounding box center [471, 427] width 308 height 408
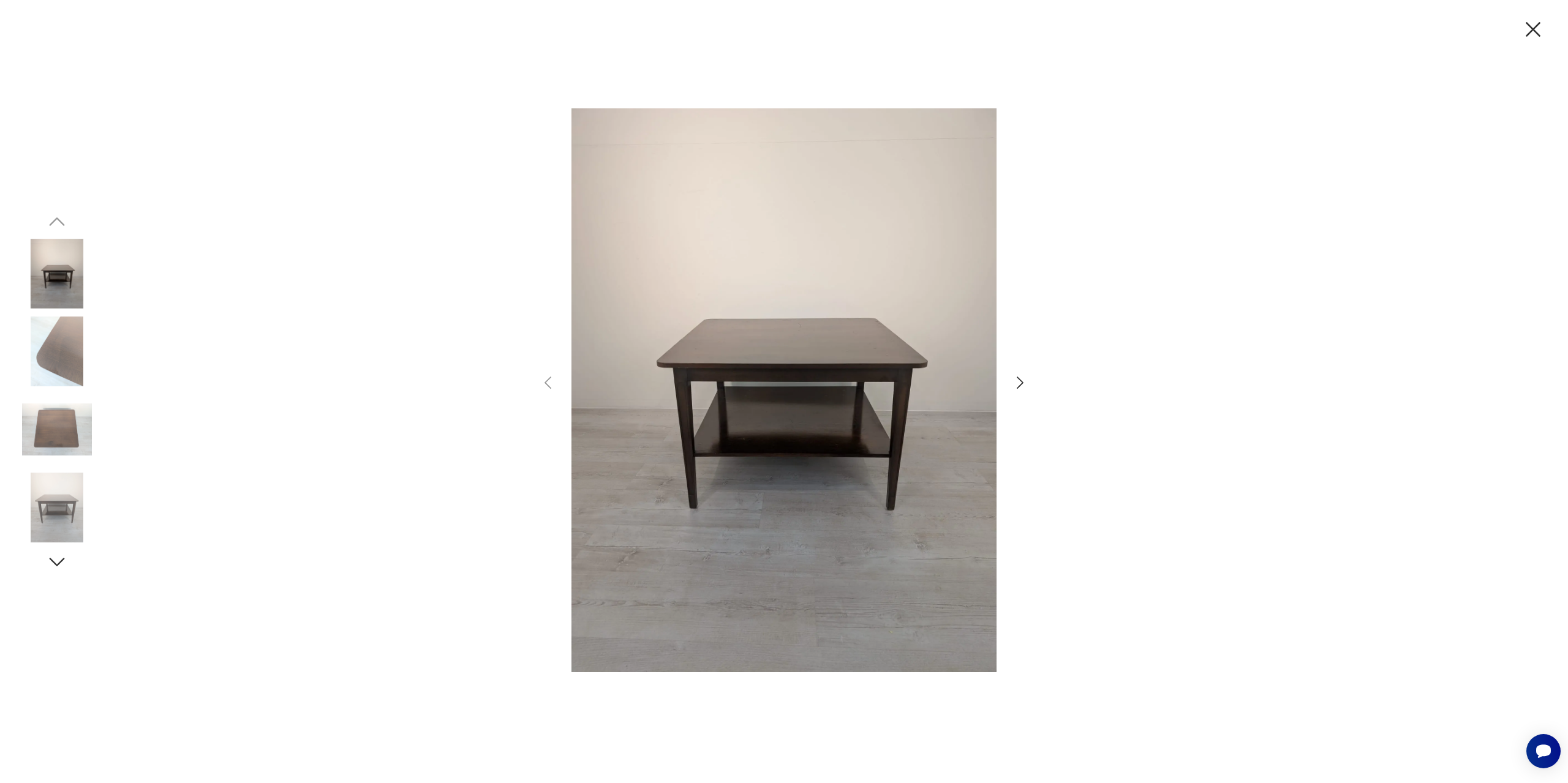
click at [1027, 392] on icon "button" at bounding box center [1020, 382] width 18 height 18
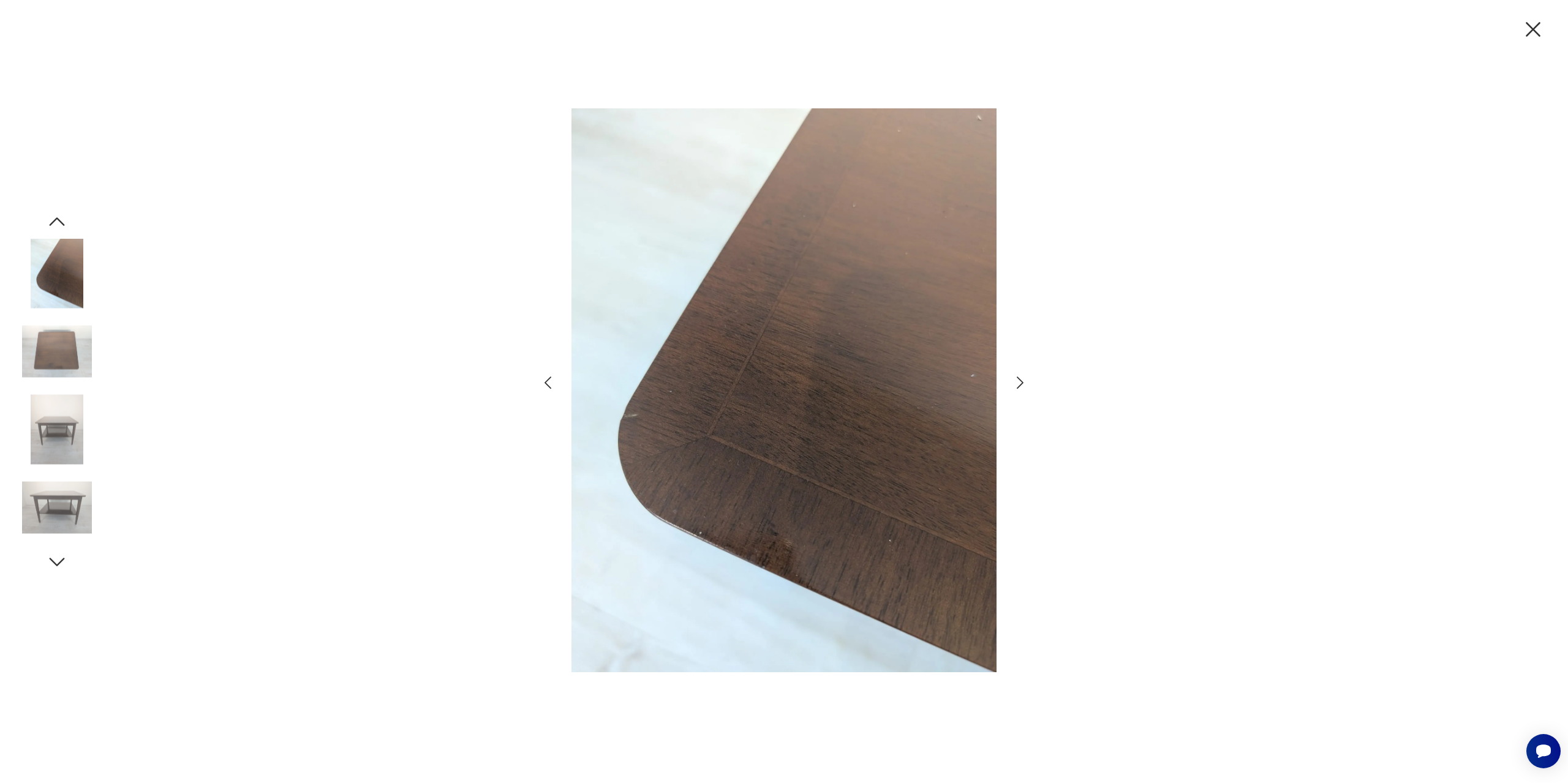
click at [1026, 392] on icon "button" at bounding box center [1020, 382] width 18 height 18
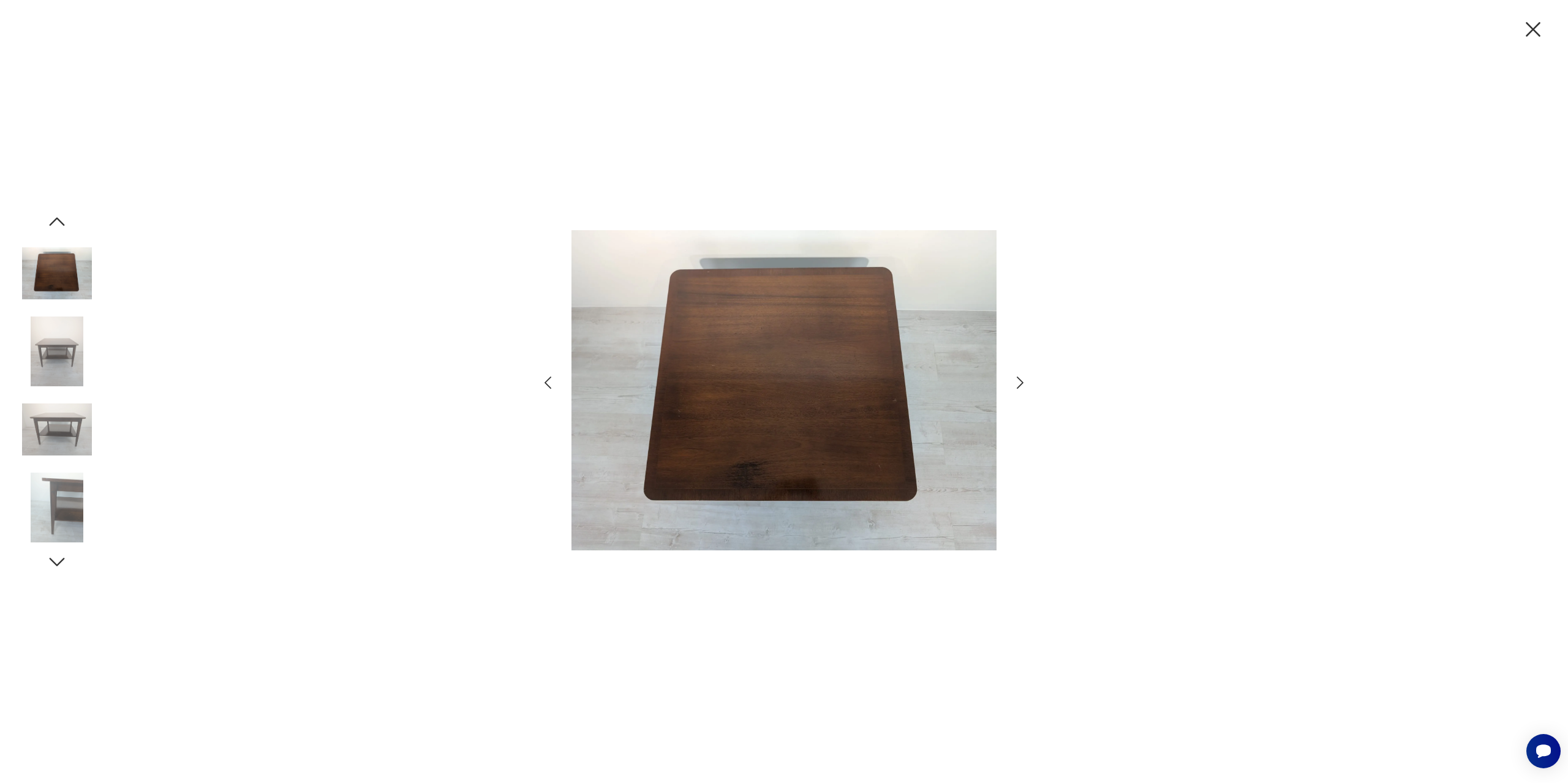
drag, startPoint x: 1534, startPoint y: 30, endPoint x: 1513, endPoint y: 27, distance: 21.2
click at [1533, 29] on icon "button" at bounding box center [1533, 29] width 14 height 14
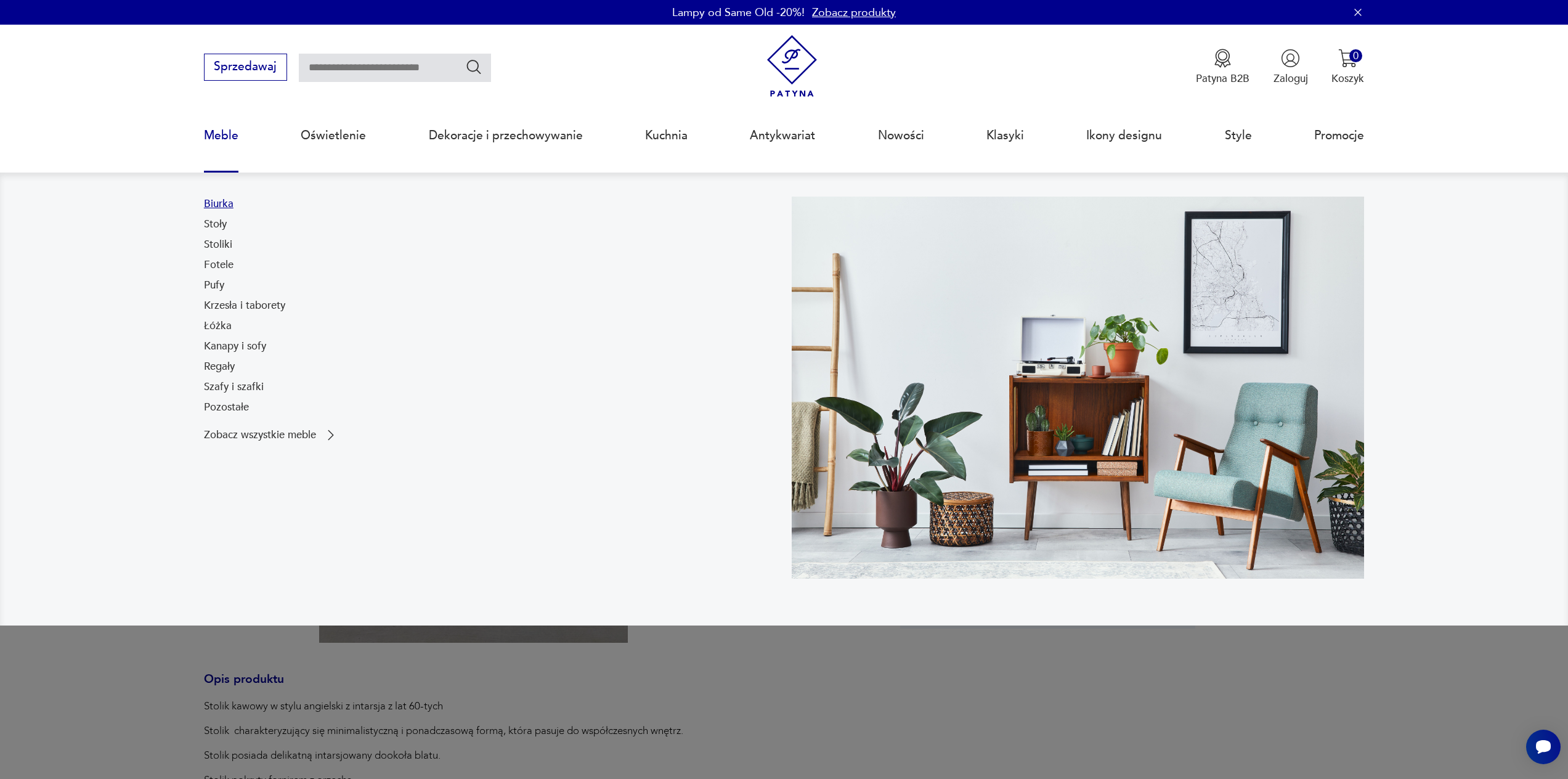
click at [229, 206] on link "Biurka" at bounding box center [219, 204] width 30 height 14
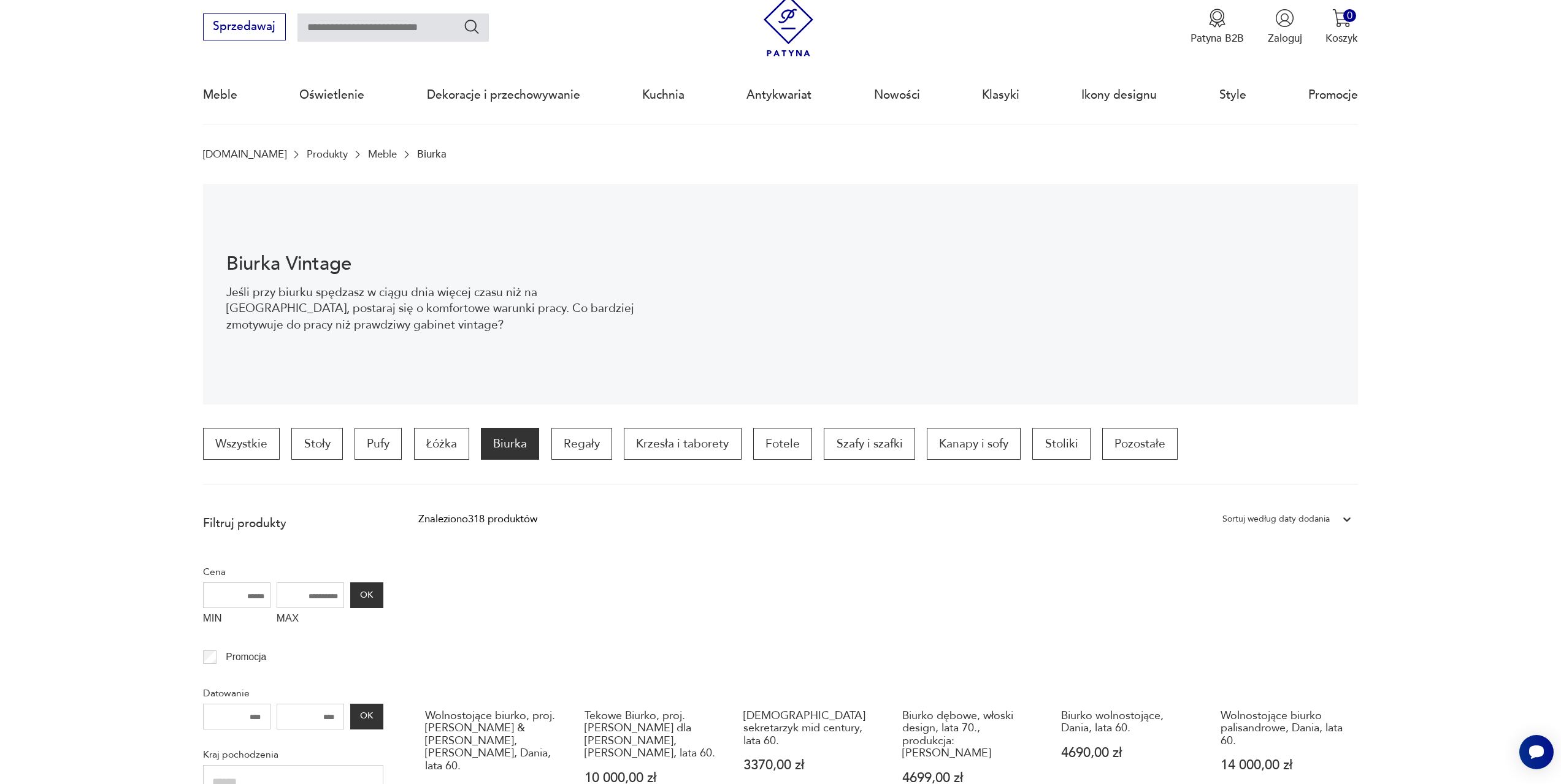
scroll to position [285, 0]
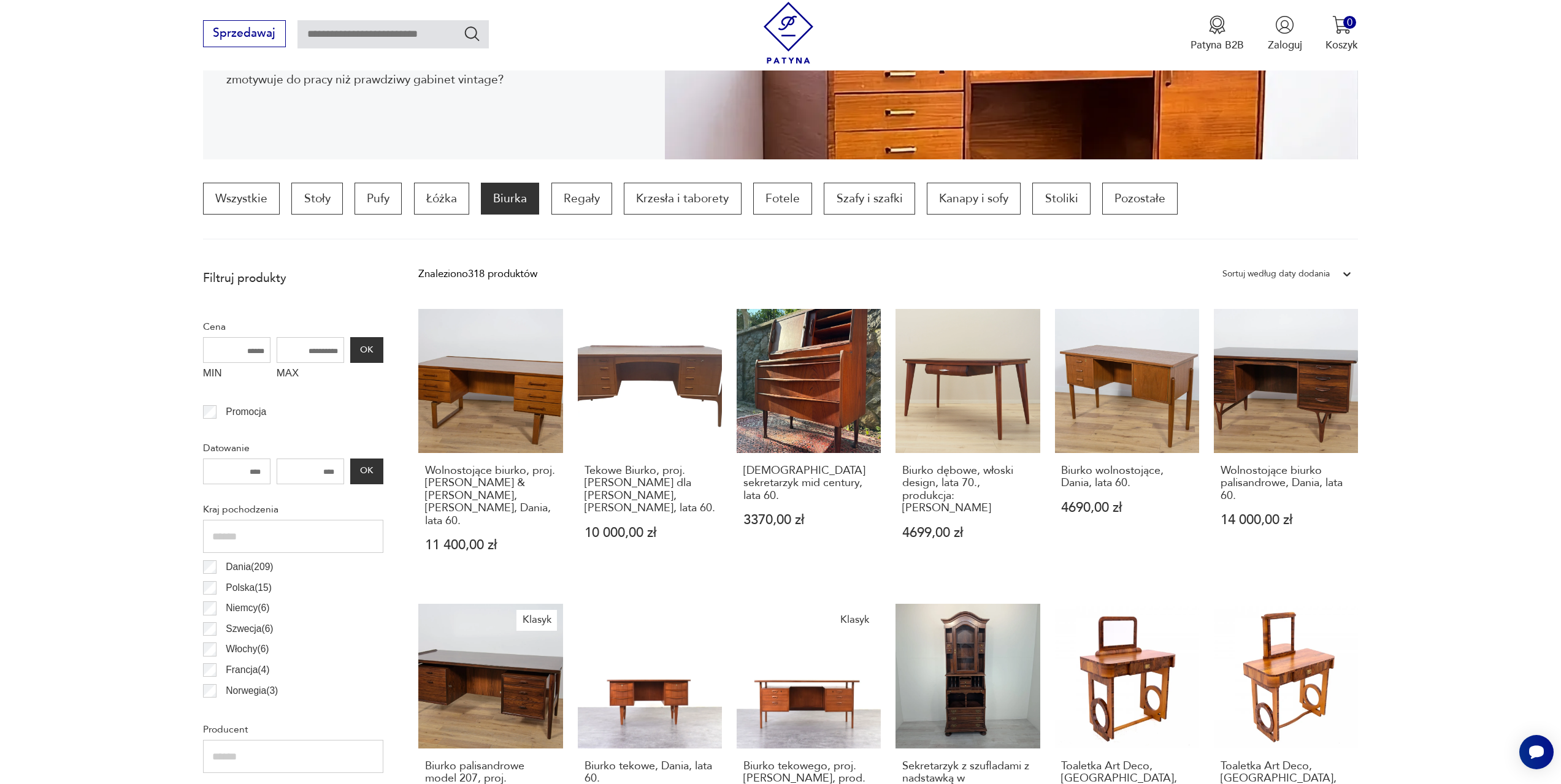
click at [1314, 273] on div "Sortuj według daty dodania" at bounding box center [1276, 274] width 108 height 16
click at [1280, 338] on div "Sortuj według ceny (od najmniejszej)" at bounding box center [1287, 336] width 142 height 31
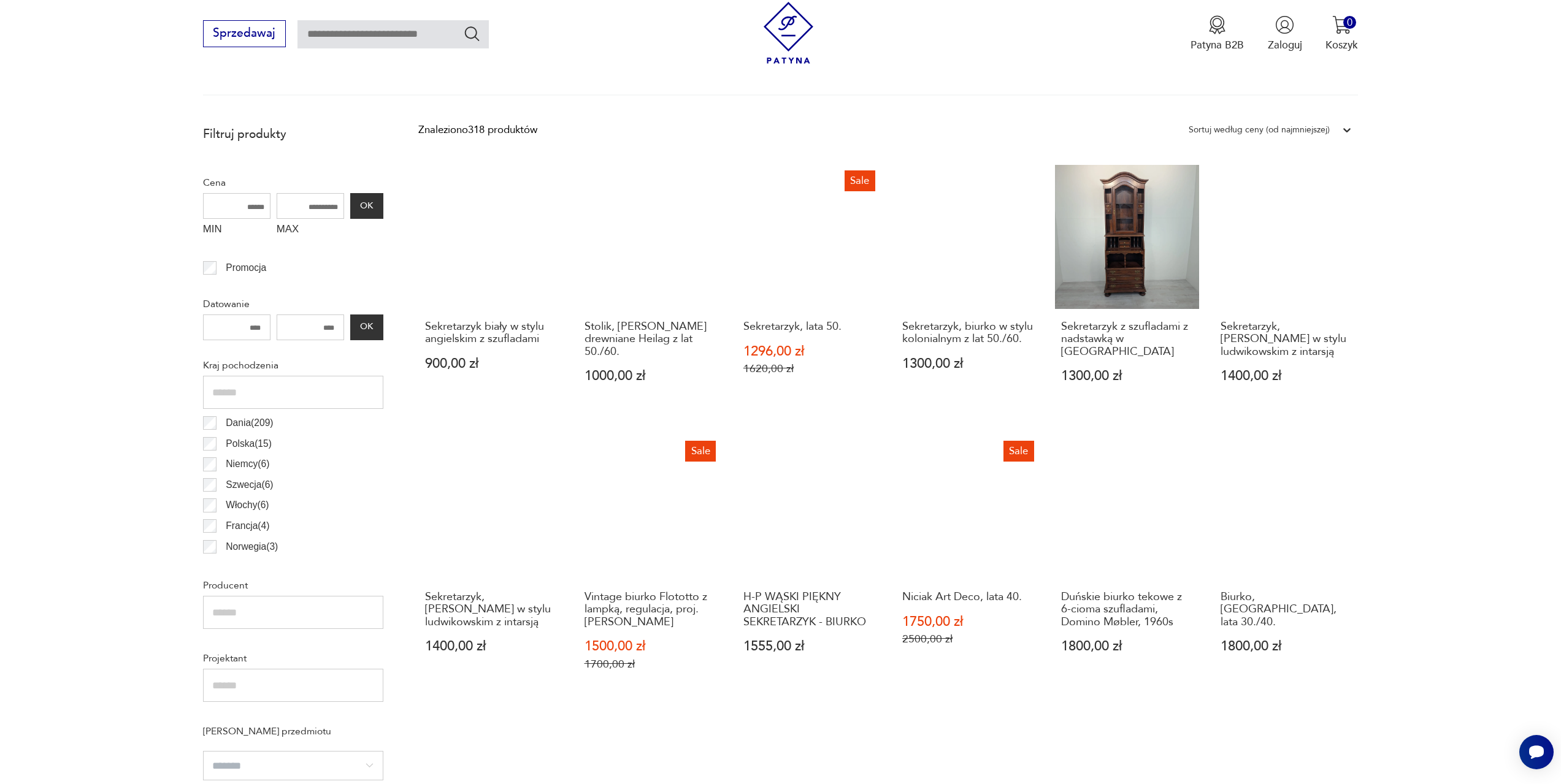
scroll to position [490, 0]
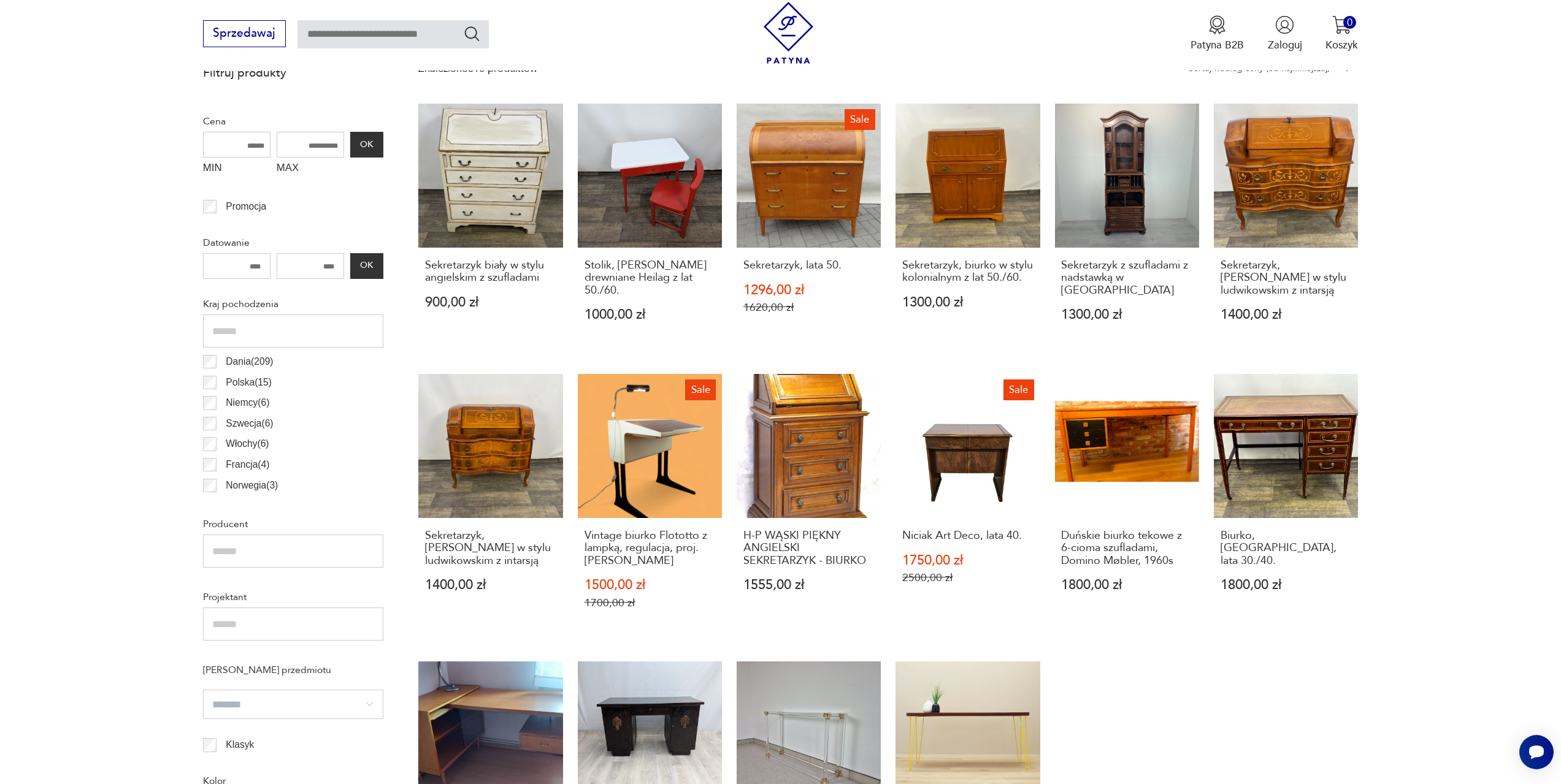
click at [301, 147] on input "MAX" at bounding box center [310, 144] width 68 height 26
click at [241, 138] on input "MIN" at bounding box center [237, 144] width 68 height 26
type input "***"
click at [298, 149] on input "MAX" at bounding box center [310, 144] width 68 height 26
type input "****"
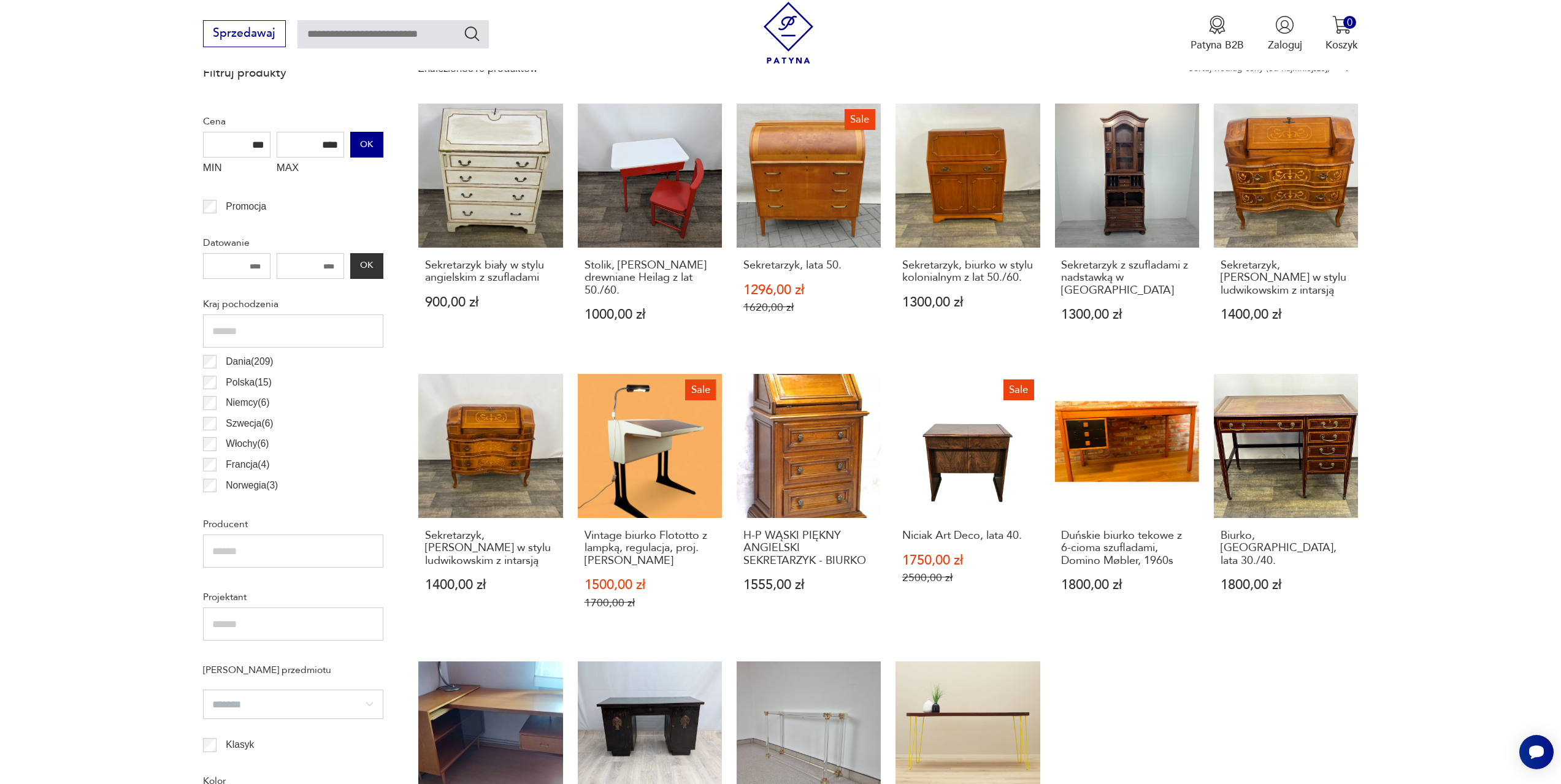
drag, startPoint x: 361, startPoint y: 161, endPoint x: 373, endPoint y: 153, distance: 14.4
click at [361, 161] on div "MIN *** MAX **** OK" at bounding box center [293, 156] width 180 height 49
click at [378, 146] on button "OK" at bounding box center [367, 144] width 33 height 26
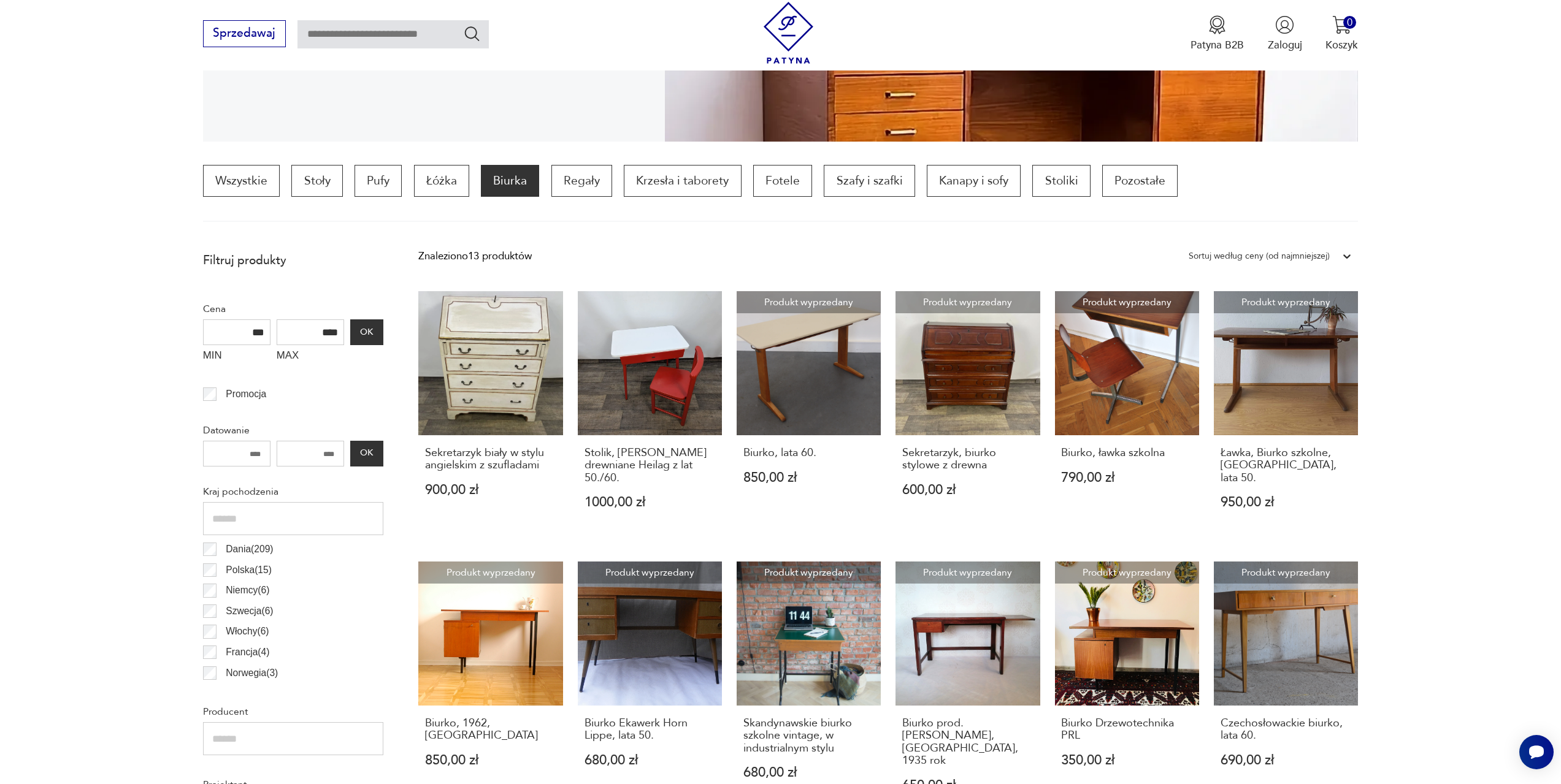
scroll to position [487, 0]
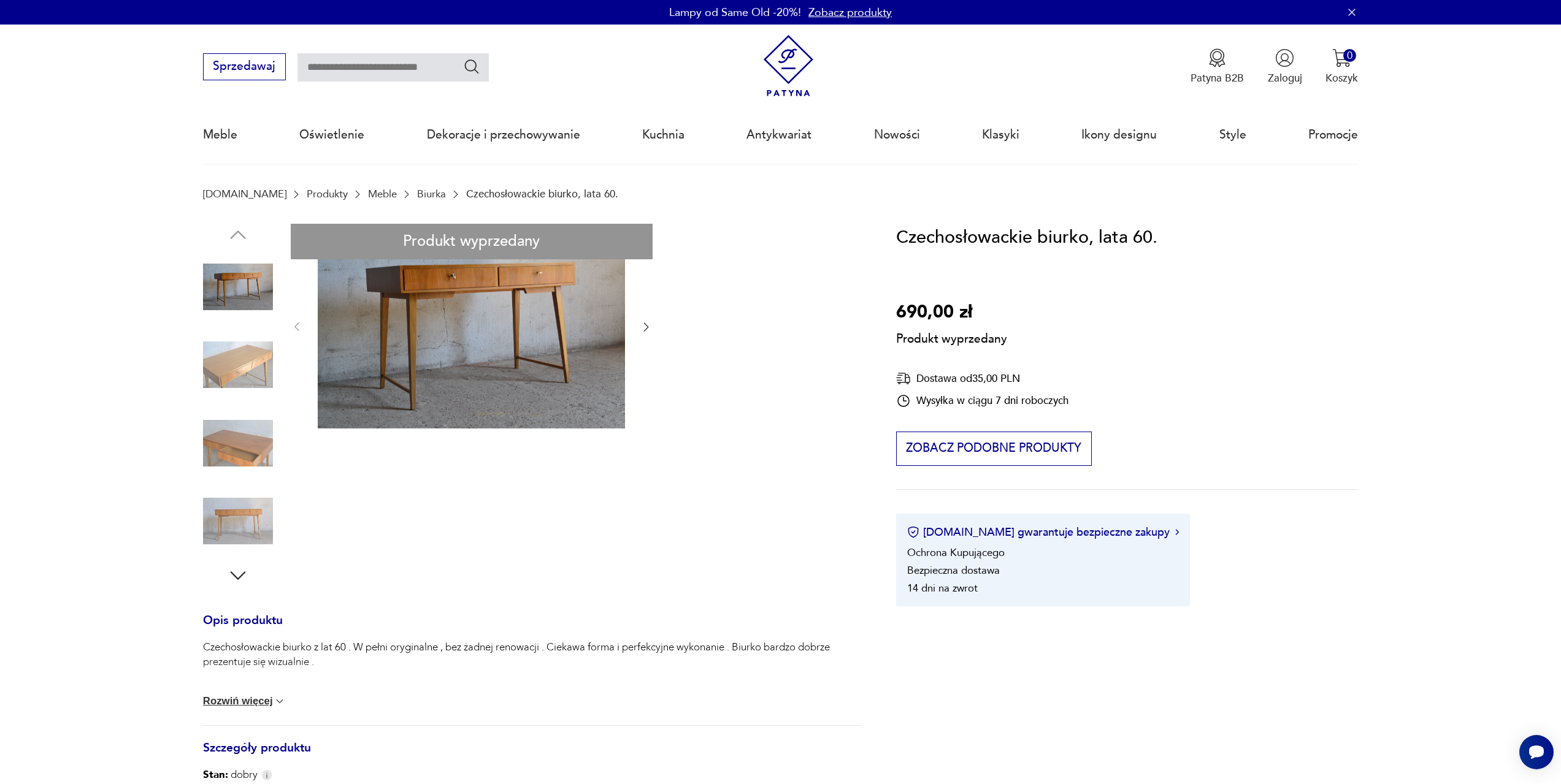
click at [240, 366] on div "Produkt wyprzedany Opis produktu Czechosłowackie biurko z lat 60 . W pełni oryg…" at bounding box center [532, 626] width 658 height 805
click at [242, 366] on div "Produkt wyprzedany Opis produktu Czechosłowackie biurko z lat 60 . W pełni oryg…" at bounding box center [532, 626] width 658 height 805
click at [230, 468] on div "Produkt wyprzedany Opis produktu Czechosłowackie biurko z lat 60 . W pełni oryg…" at bounding box center [532, 626] width 658 height 805
click at [244, 441] on div "Produkt wyprzedany Opis produktu Czechosłowackie biurko z lat 60 . W pełni oryg…" at bounding box center [532, 626] width 658 height 805
drag, startPoint x: 651, startPoint y: 319, endPoint x: 633, endPoint y: 338, distance: 26.2
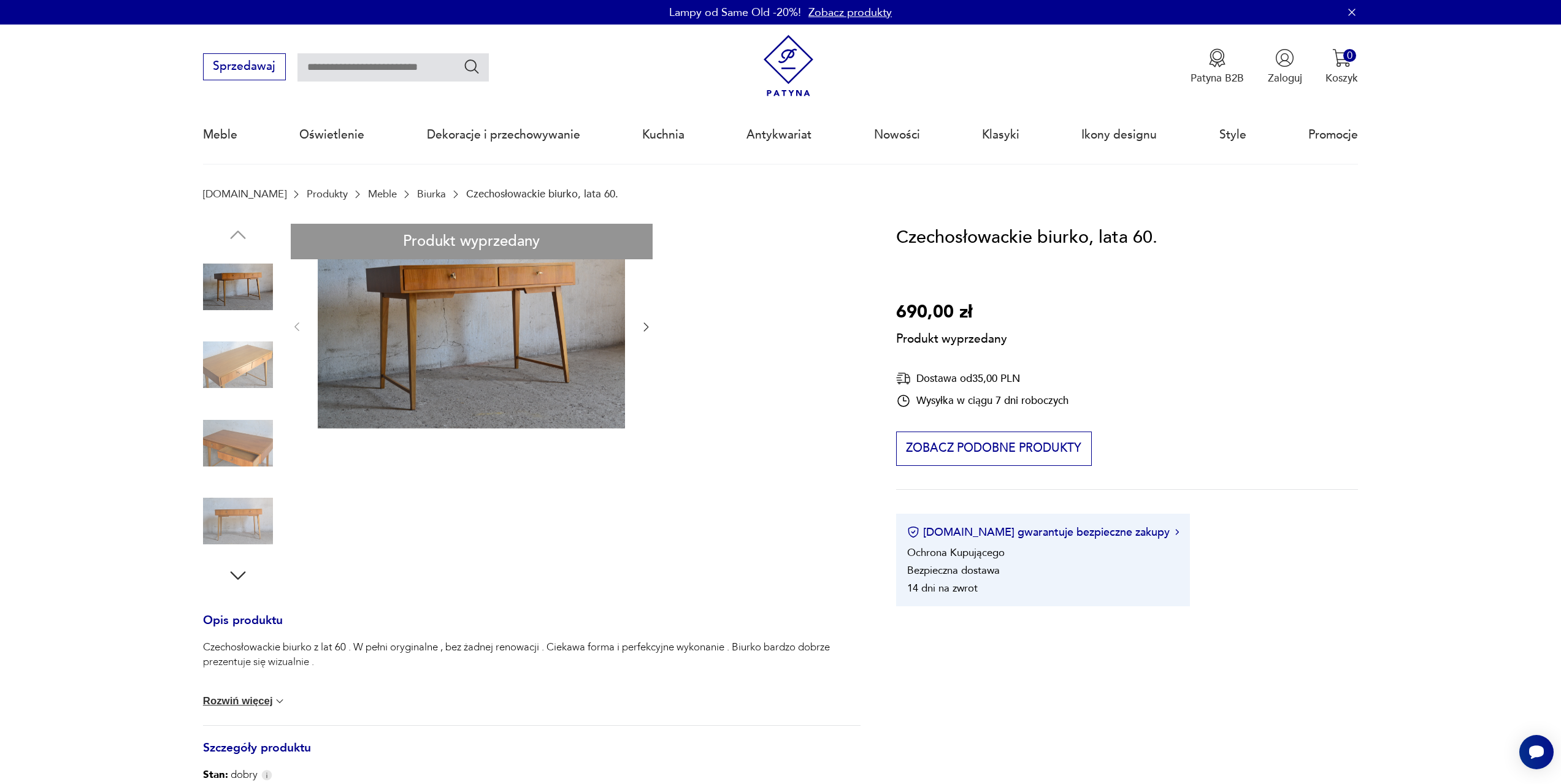
click at [639, 330] on div "Produkt wyprzedany Opis produktu Czechosłowackie biurko z lat 60 . W pełni oryg…" at bounding box center [532, 626] width 658 height 805
drag, startPoint x: 633, startPoint y: 338, endPoint x: 660, endPoint y: 319, distance: 33.0
click at [651, 324] on div "Produkt wyprzedany Opis produktu Czechosłowackie biurko z lat 60 . W pełni oryg…" at bounding box center [532, 626] width 658 height 805
drag, startPoint x: 660, startPoint y: 319, endPoint x: 636, endPoint y: 324, distance: 24.5
click at [648, 320] on div "Produkt wyprzedany Opis produktu Czechosłowackie biurko z lat 60 . W pełni oryg…" at bounding box center [532, 626] width 658 height 805
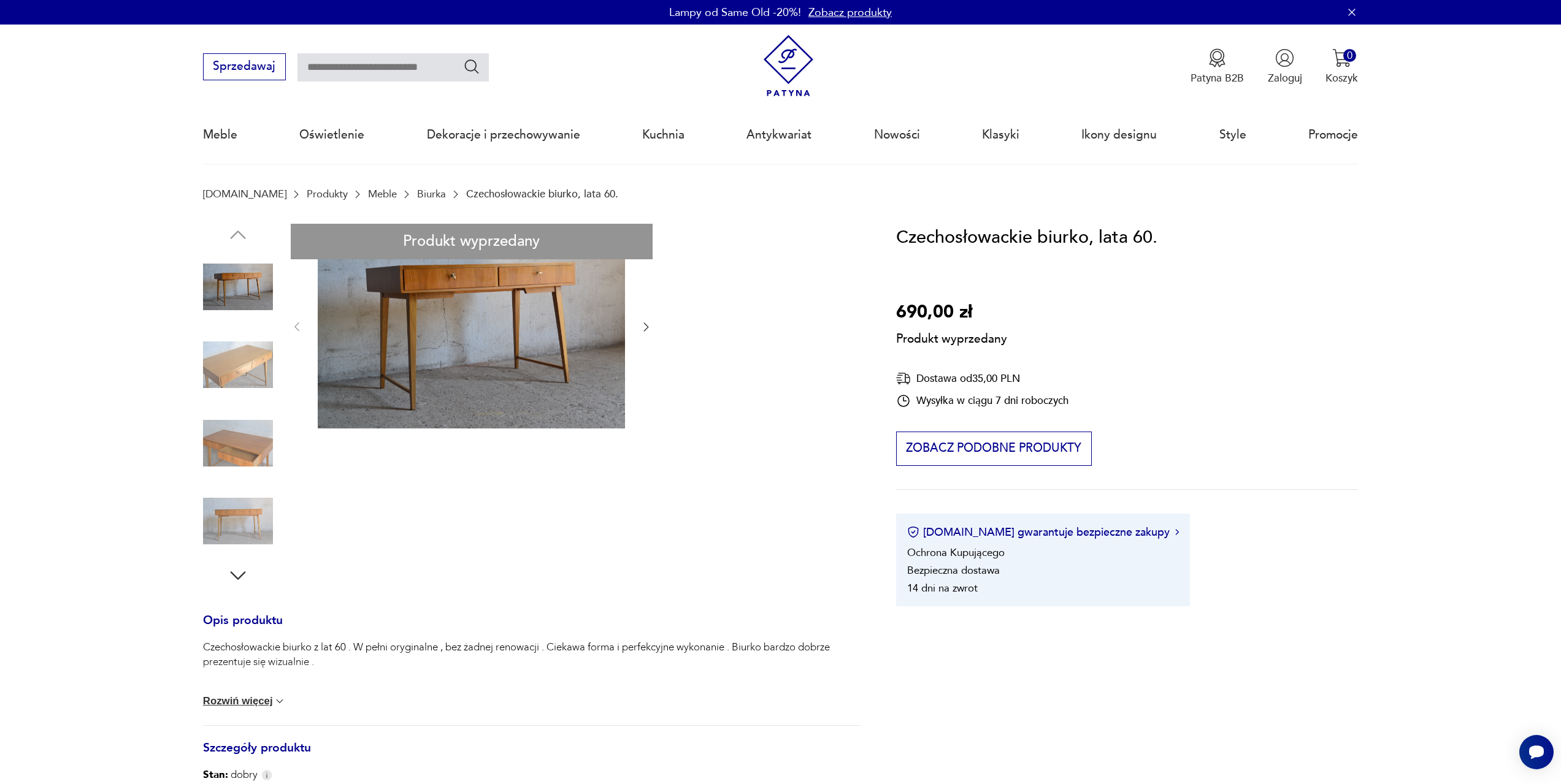
drag, startPoint x: 636, startPoint y: 324, endPoint x: 913, endPoint y: 9, distance: 419.5
click at [643, 309] on div "Produkt wyprzedany Opis produktu Czechosłowackie biurko z lat 60 . W pełni oryg…" at bounding box center [532, 626] width 658 height 805
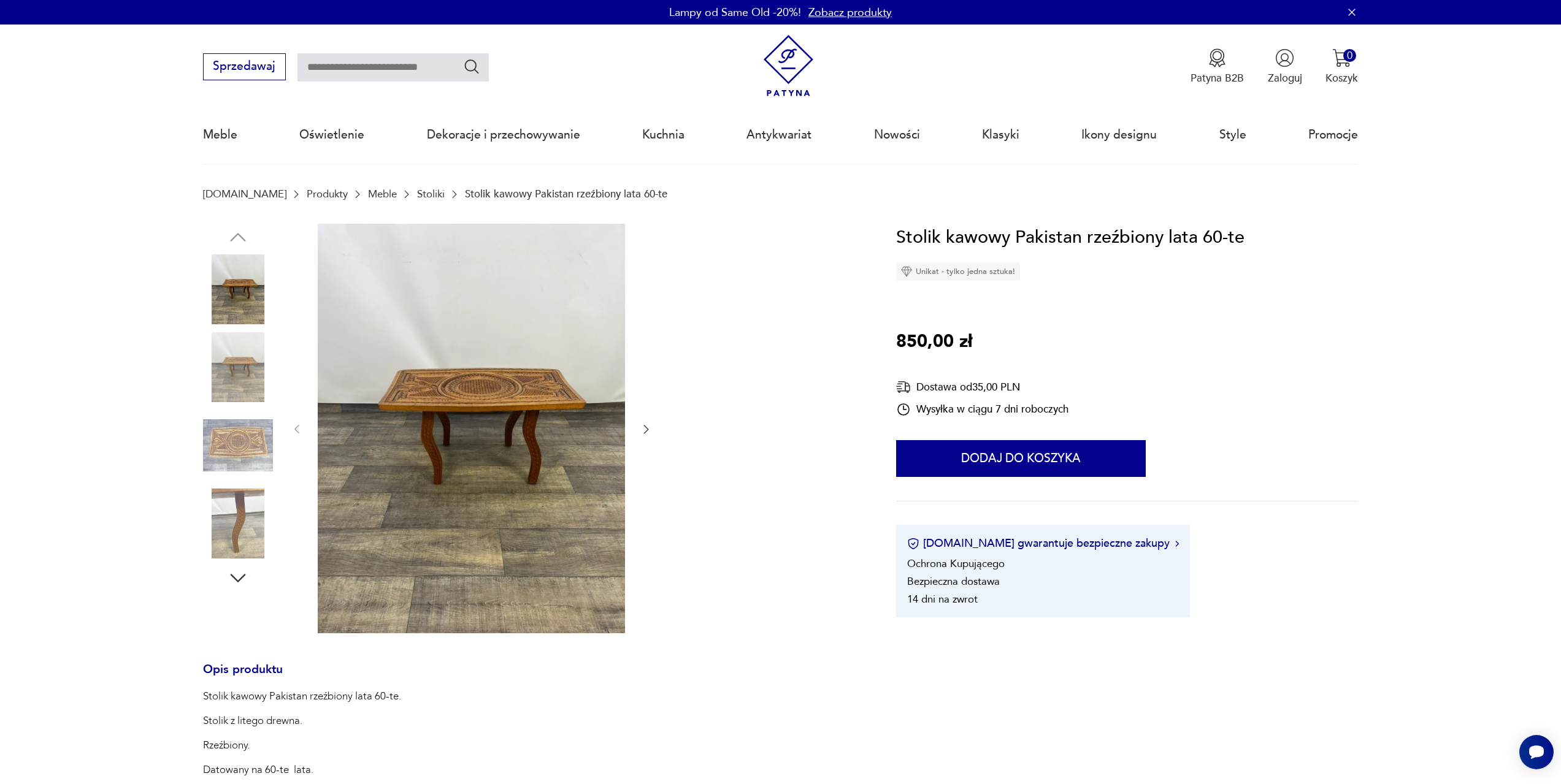
click at [239, 441] on img at bounding box center [238, 446] width 70 height 70
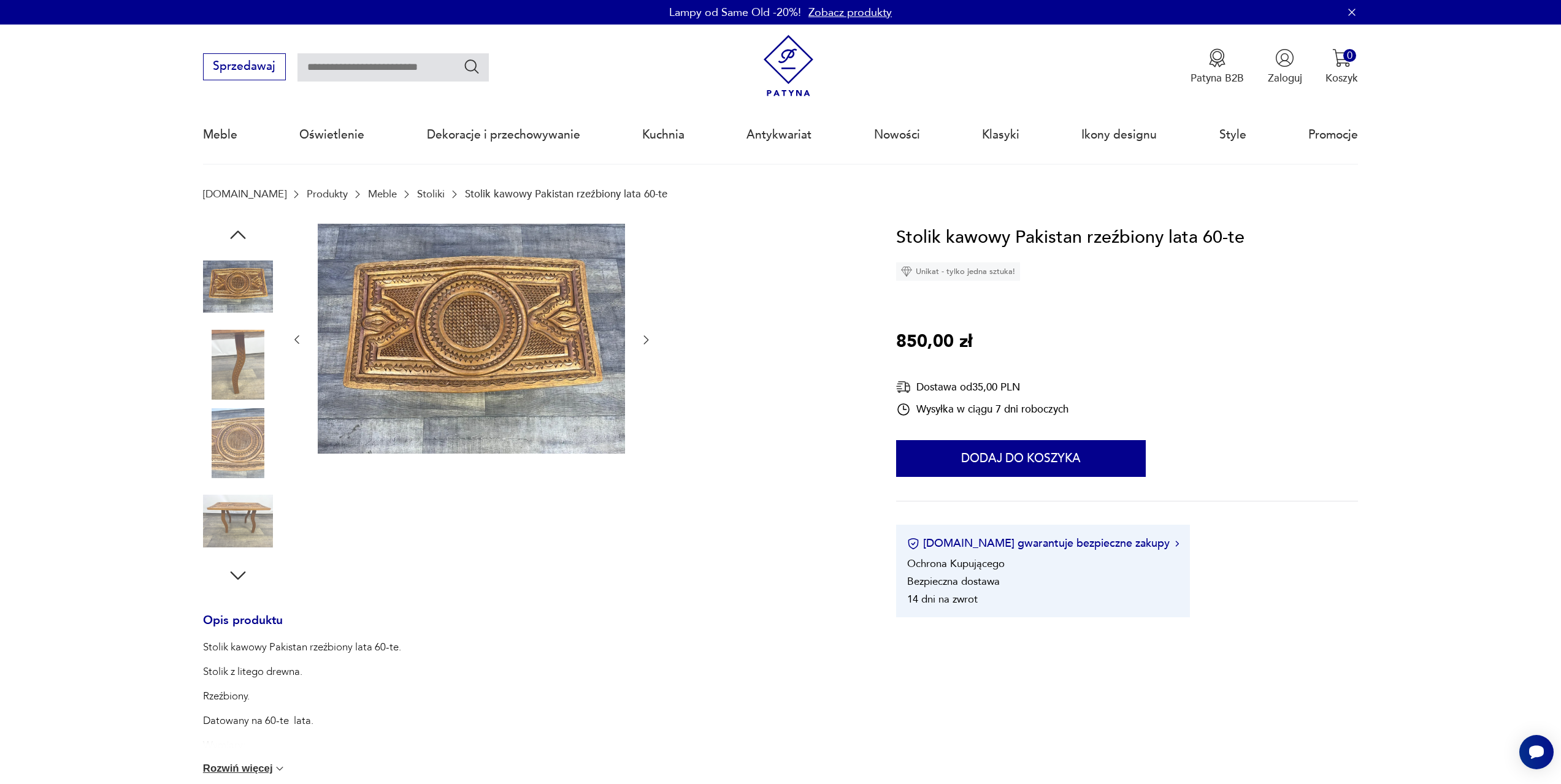
click at [245, 475] on img at bounding box center [238, 443] width 70 height 70
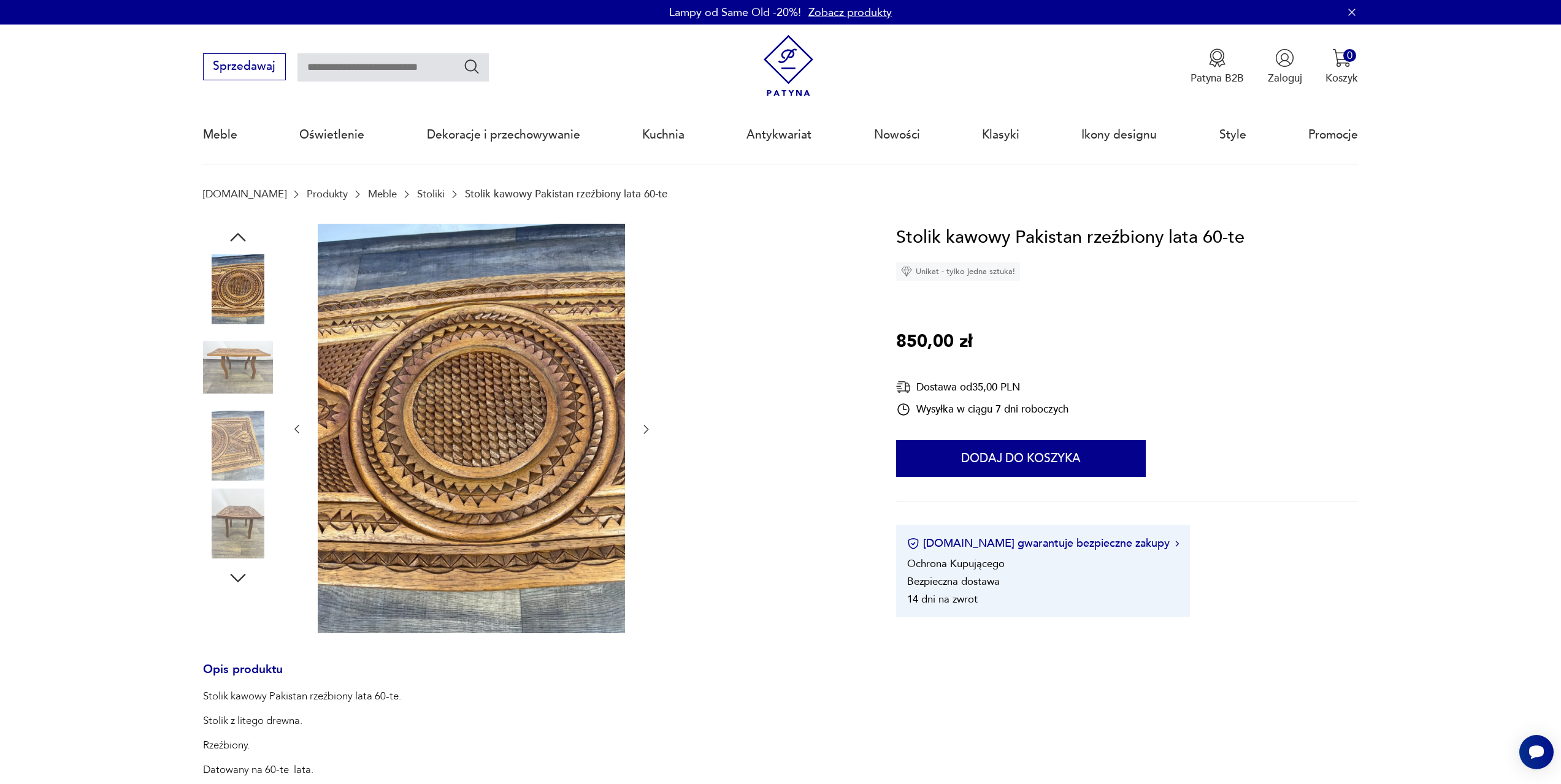
click at [241, 500] on img at bounding box center [238, 523] width 70 height 70
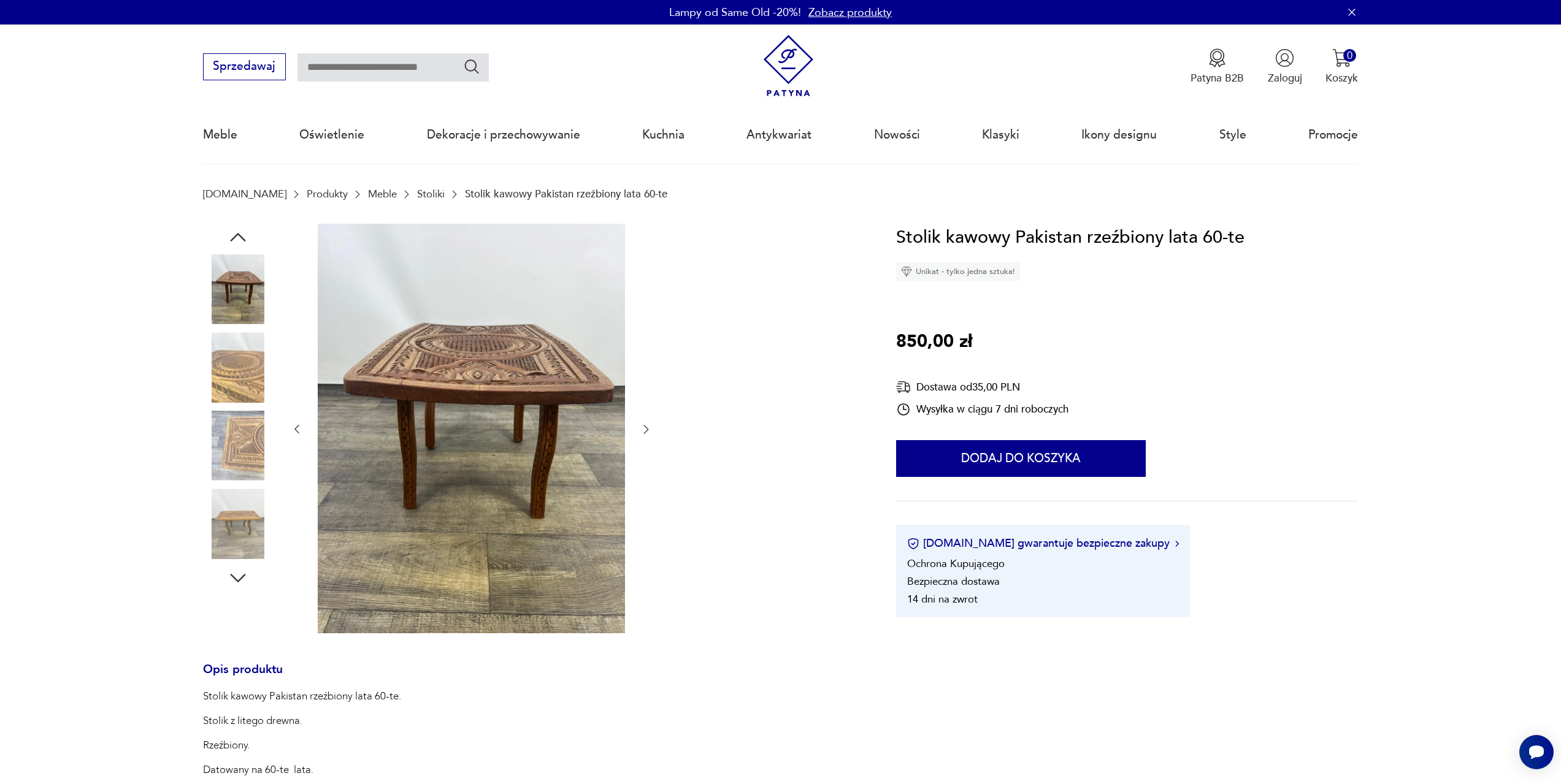
click at [243, 520] on img at bounding box center [238, 523] width 70 height 70
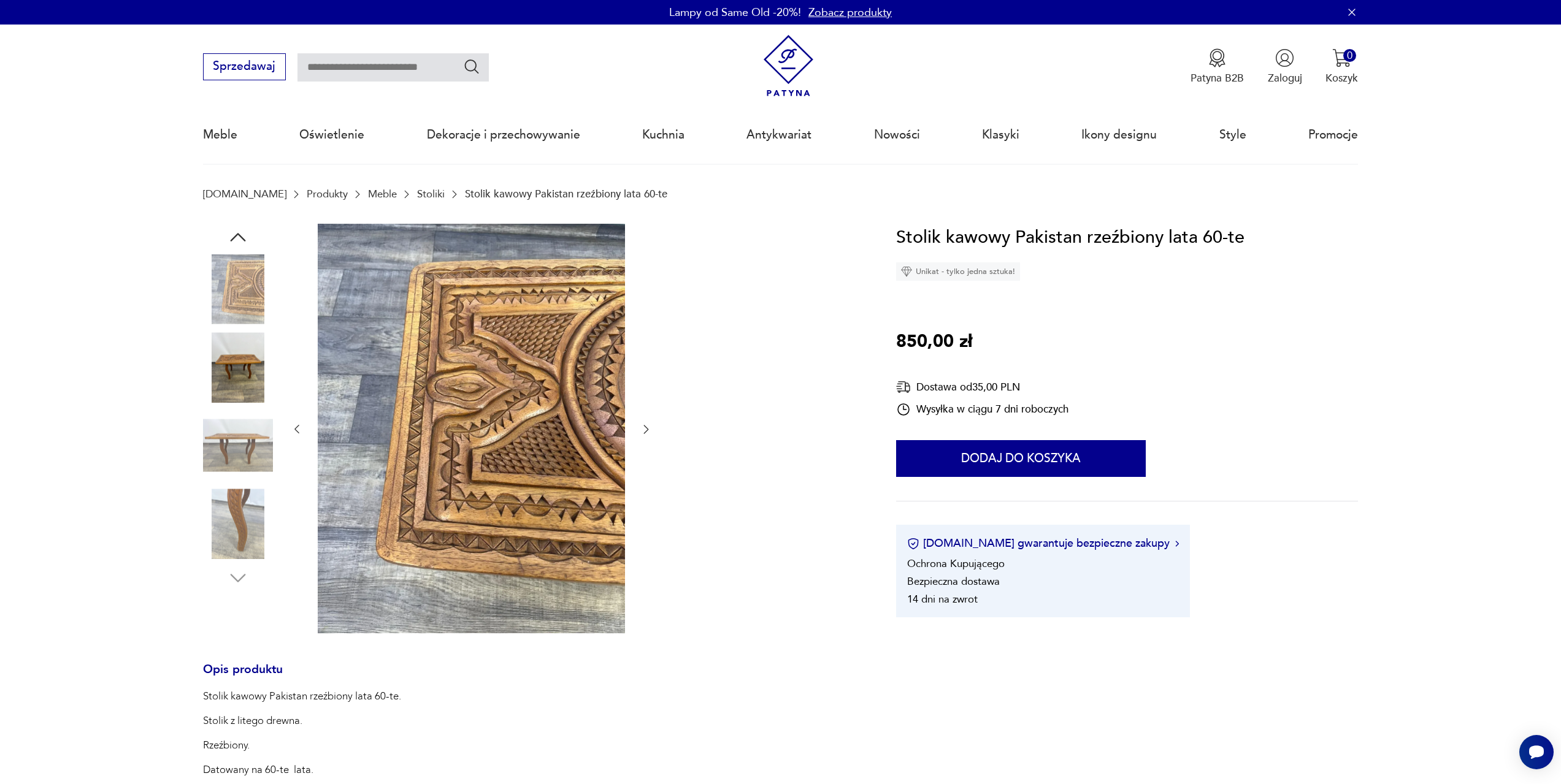
click at [242, 439] on img at bounding box center [238, 446] width 70 height 70
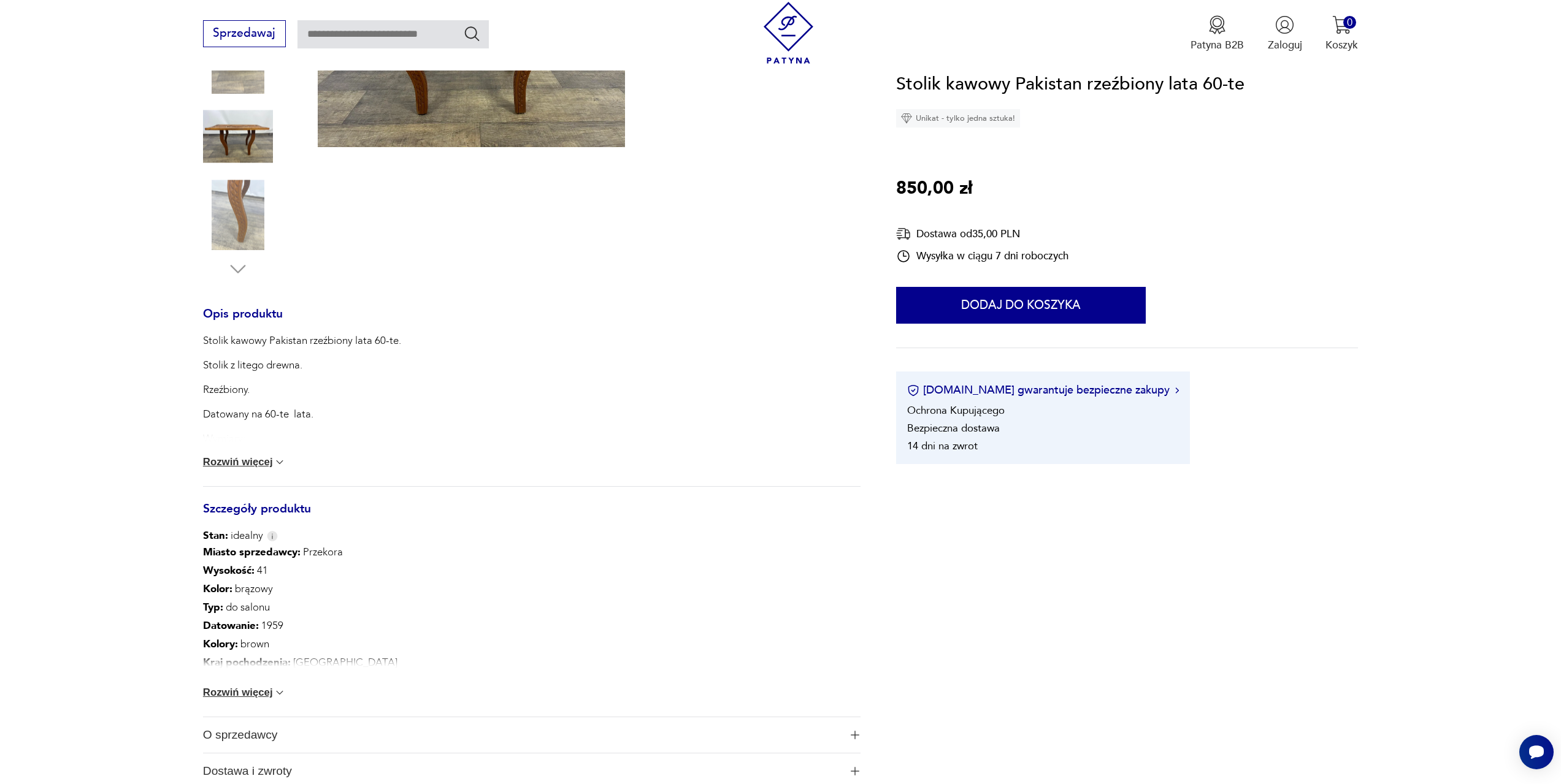
scroll to position [490, 0]
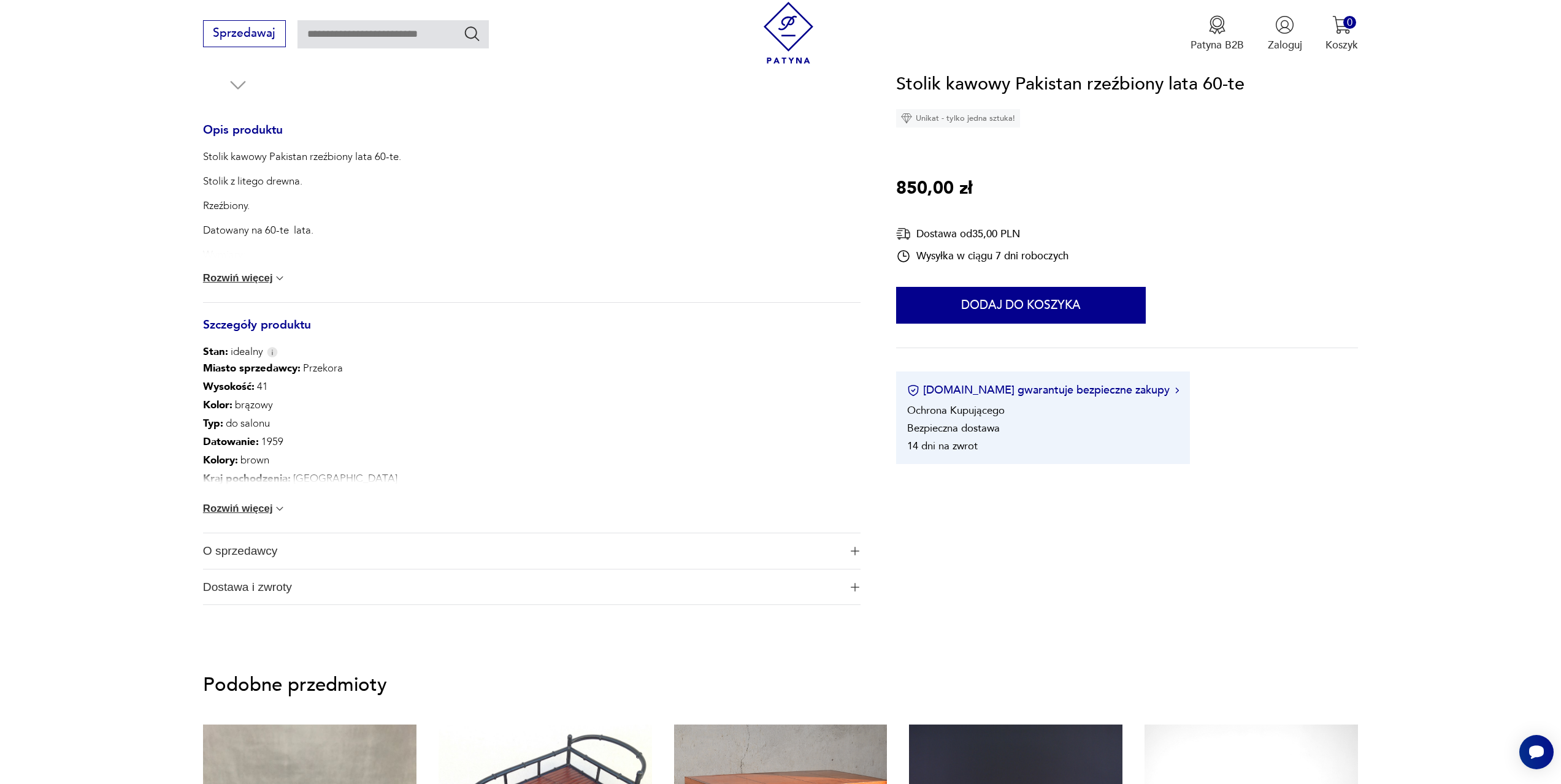
click at [243, 500] on div "Miasto sprzedawcy : Przekora Wysokość : 41 Kolor: brązowy Typ : do salonu Datow…" at bounding box center [532, 446] width 658 height 174
click at [244, 506] on button "Rozwiń więcej" at bounding box center [245, 509] width 83 height 12
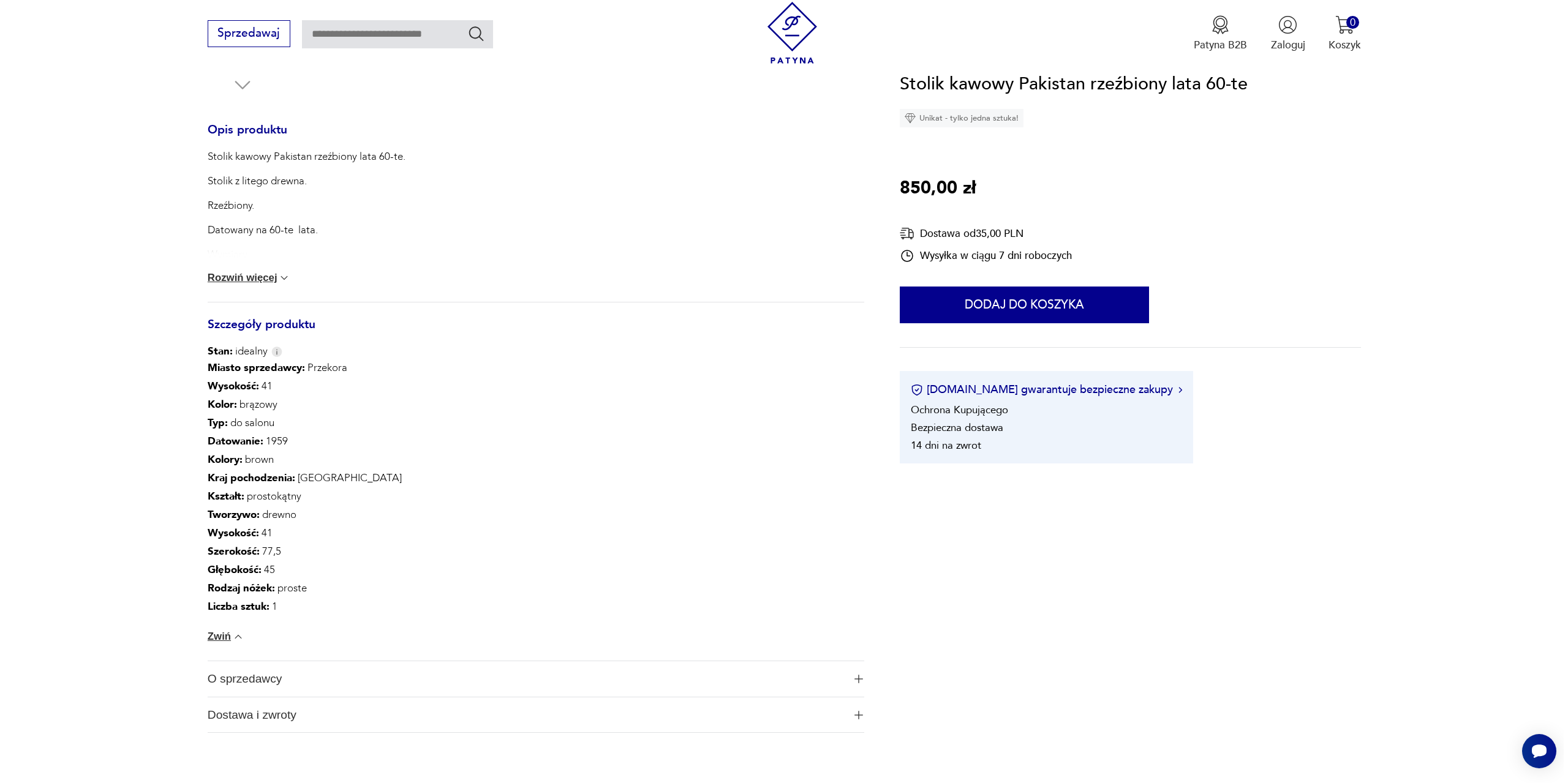
scroll to position [0, 0]
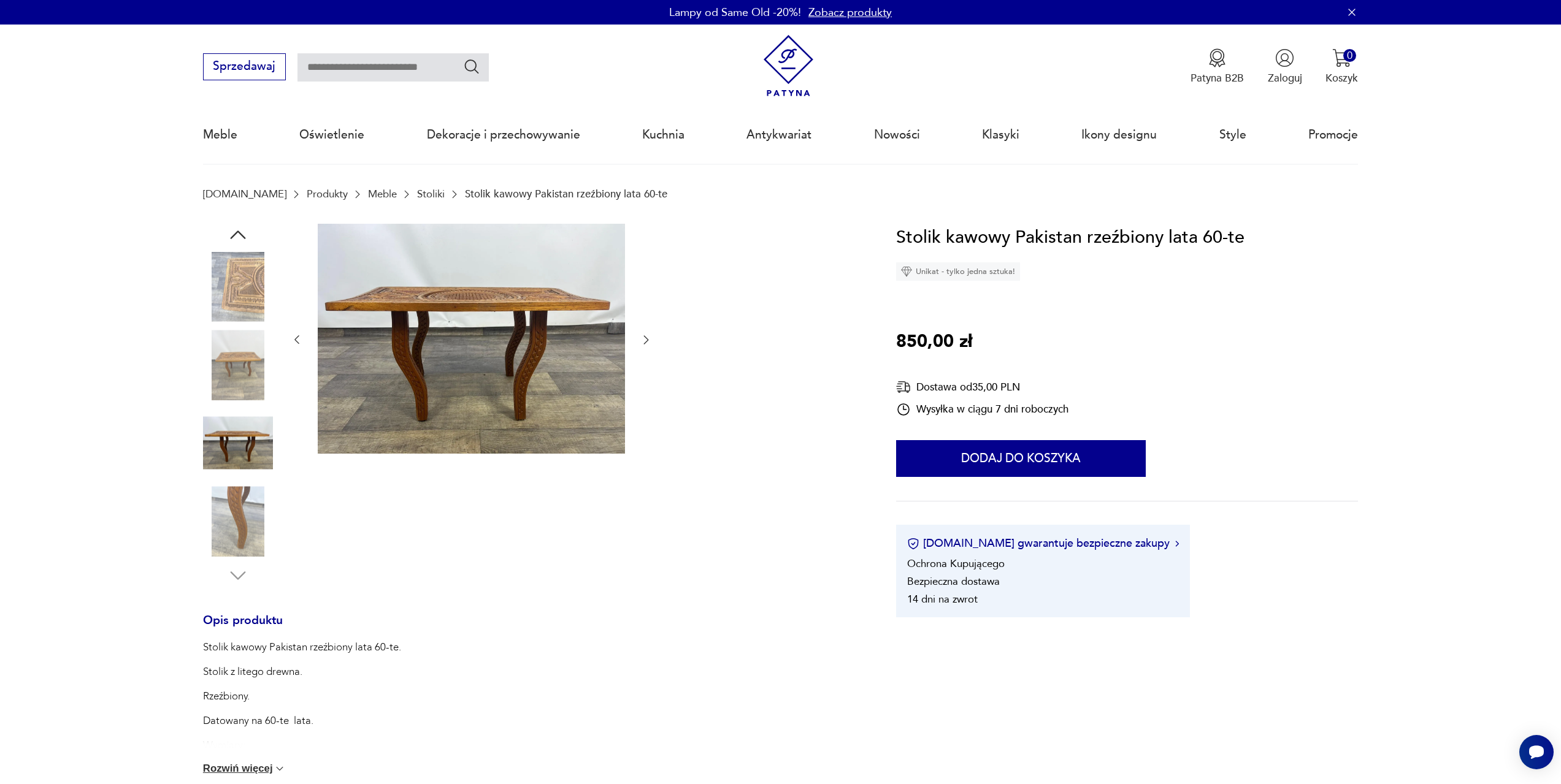
click at [491, 302] on img at bounding box center [471, 339] width 308 height 231
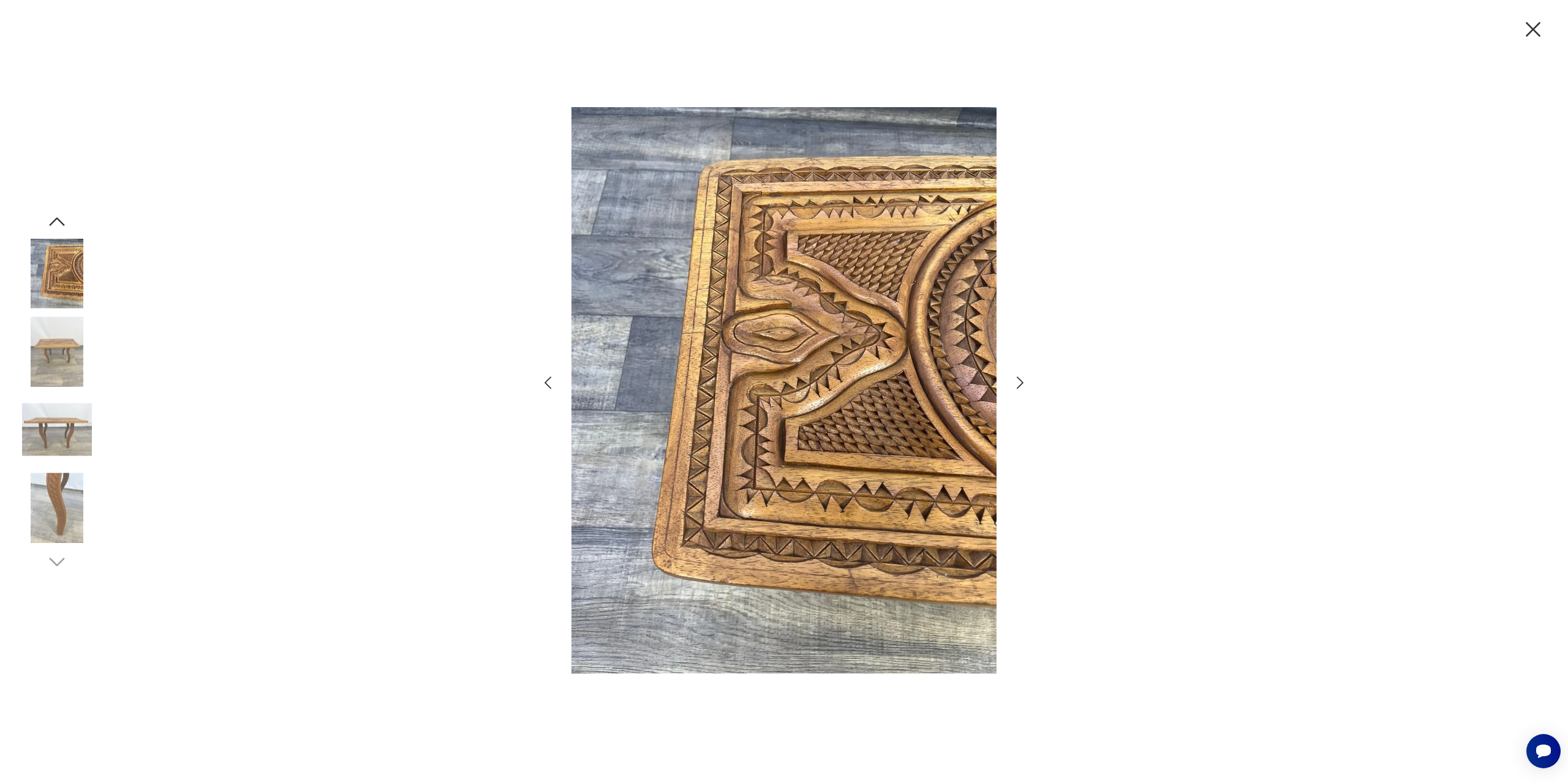
click at [1015, 380] on icon "button" at bounding box center [1020, 382] width 18 height 18
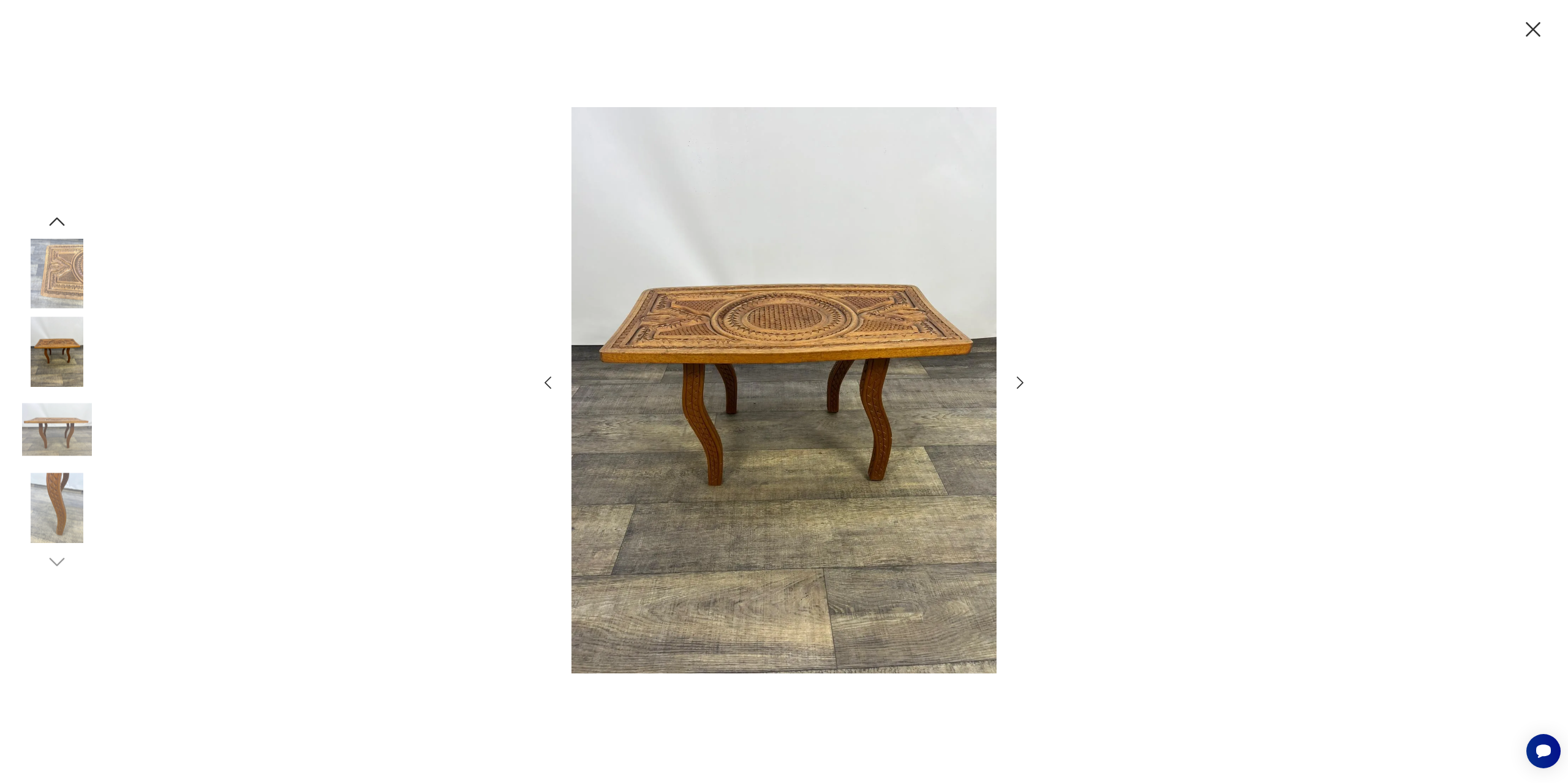
click at [1015, 380] on icon "button" at bounding box center [1020, 382] width 18 height 18
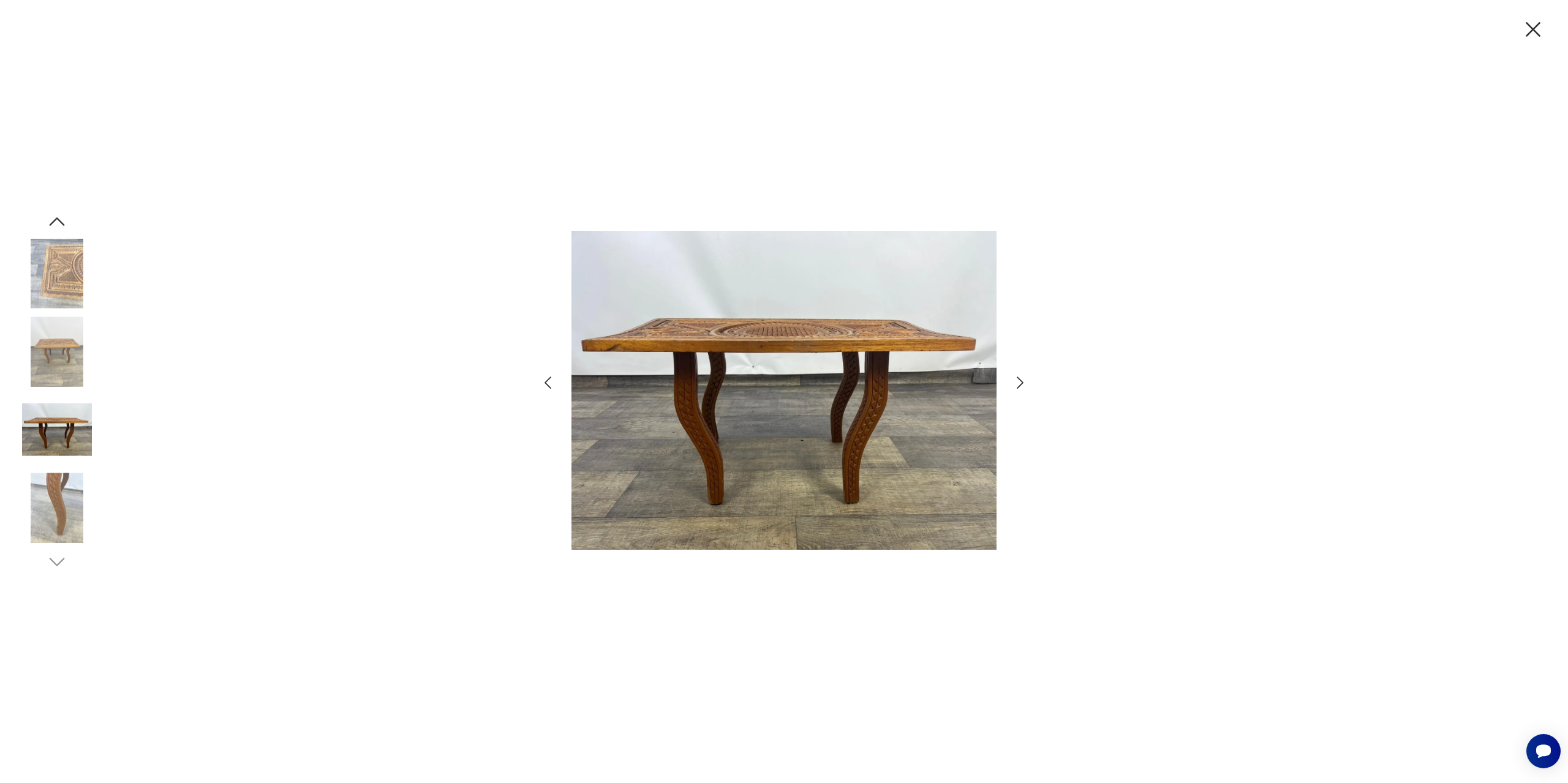
click at [1015, 380] on icon "button" at bounding box center [1020, 382] width 18 height 18
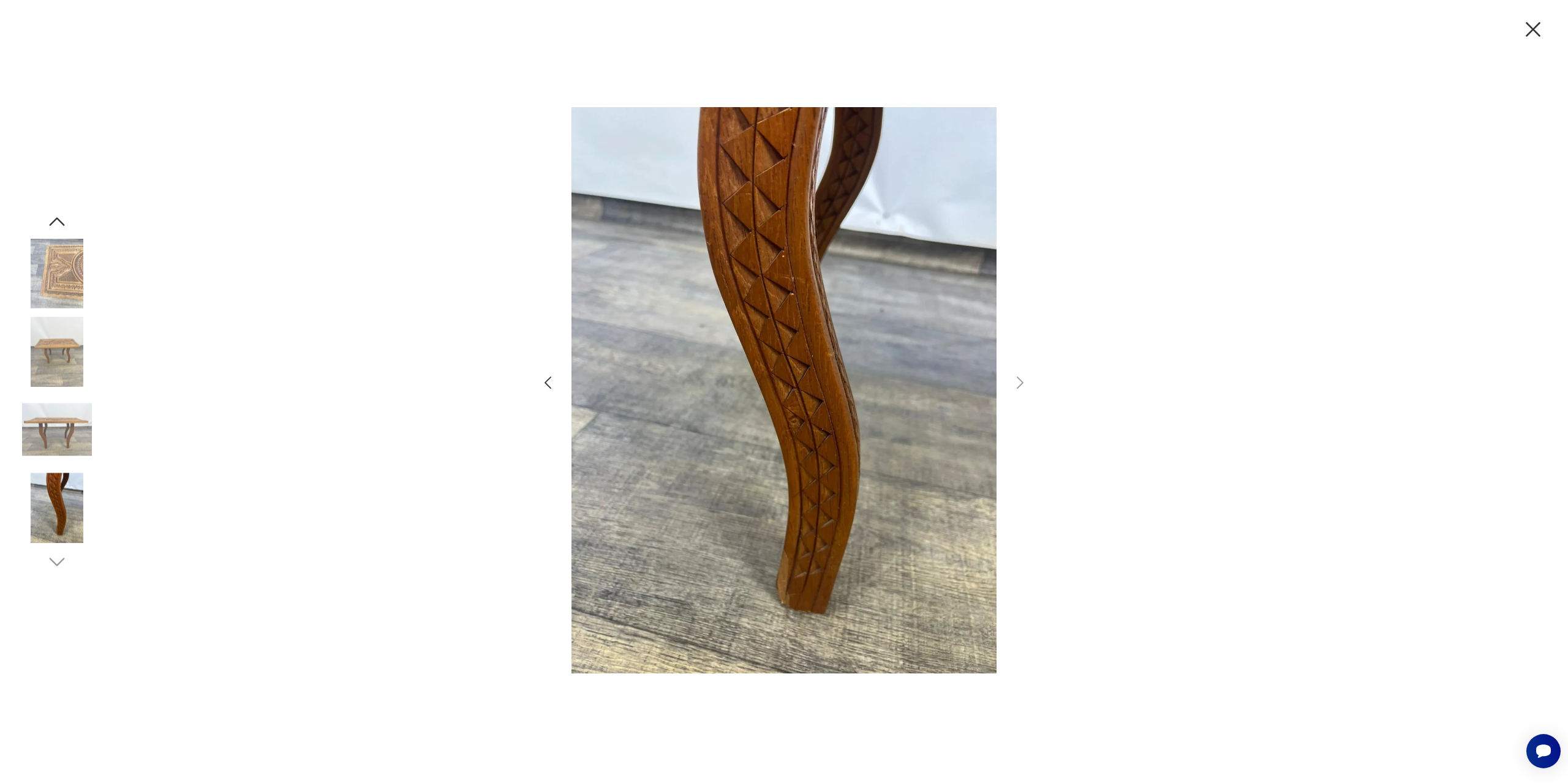
click at [544, 383] on icon "button" at bounding box center [548, 382] width 18 height 18
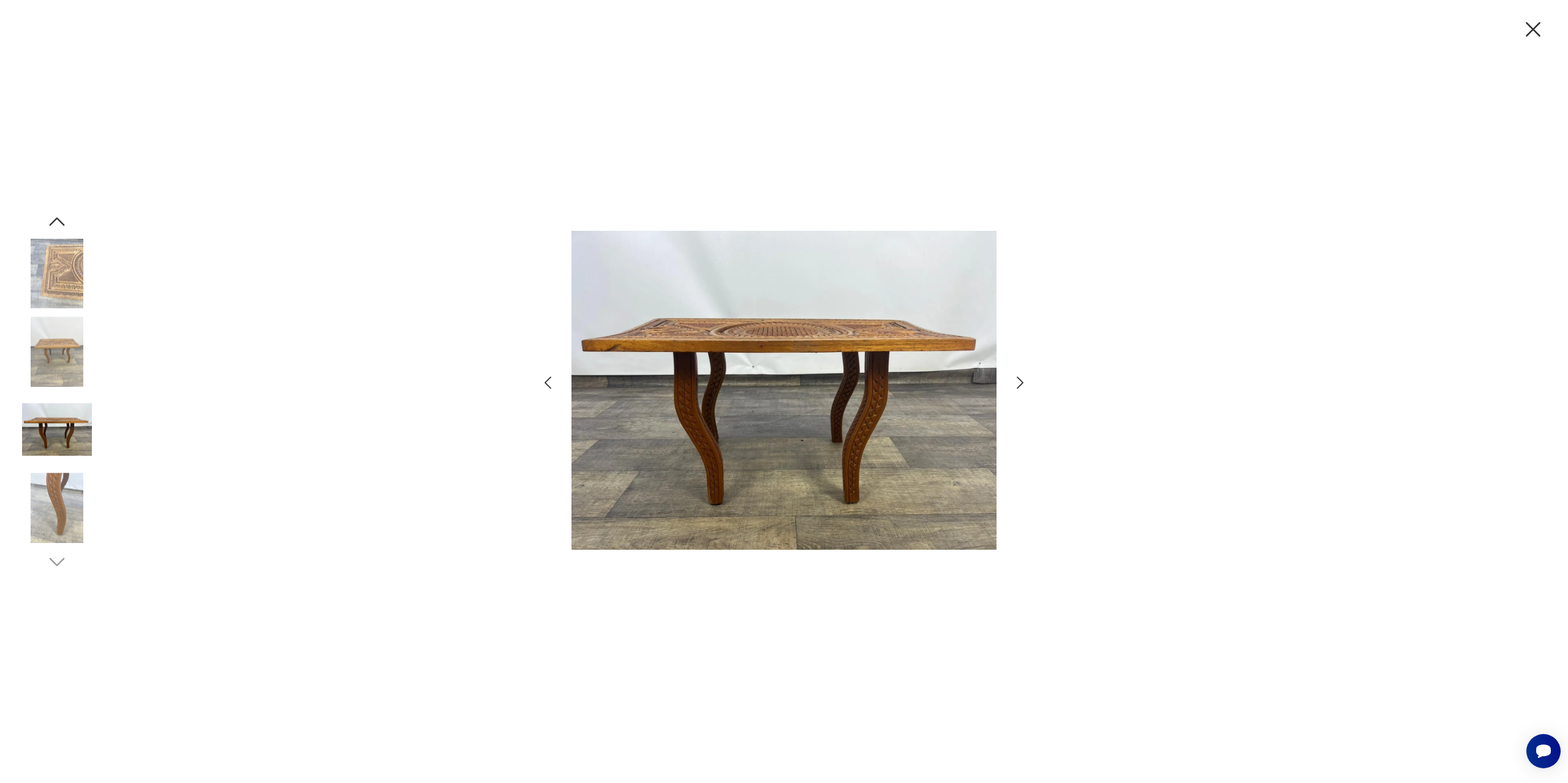
click at [544, 383] on icon "button" at bounding box center [548, 382] width 18 height 18
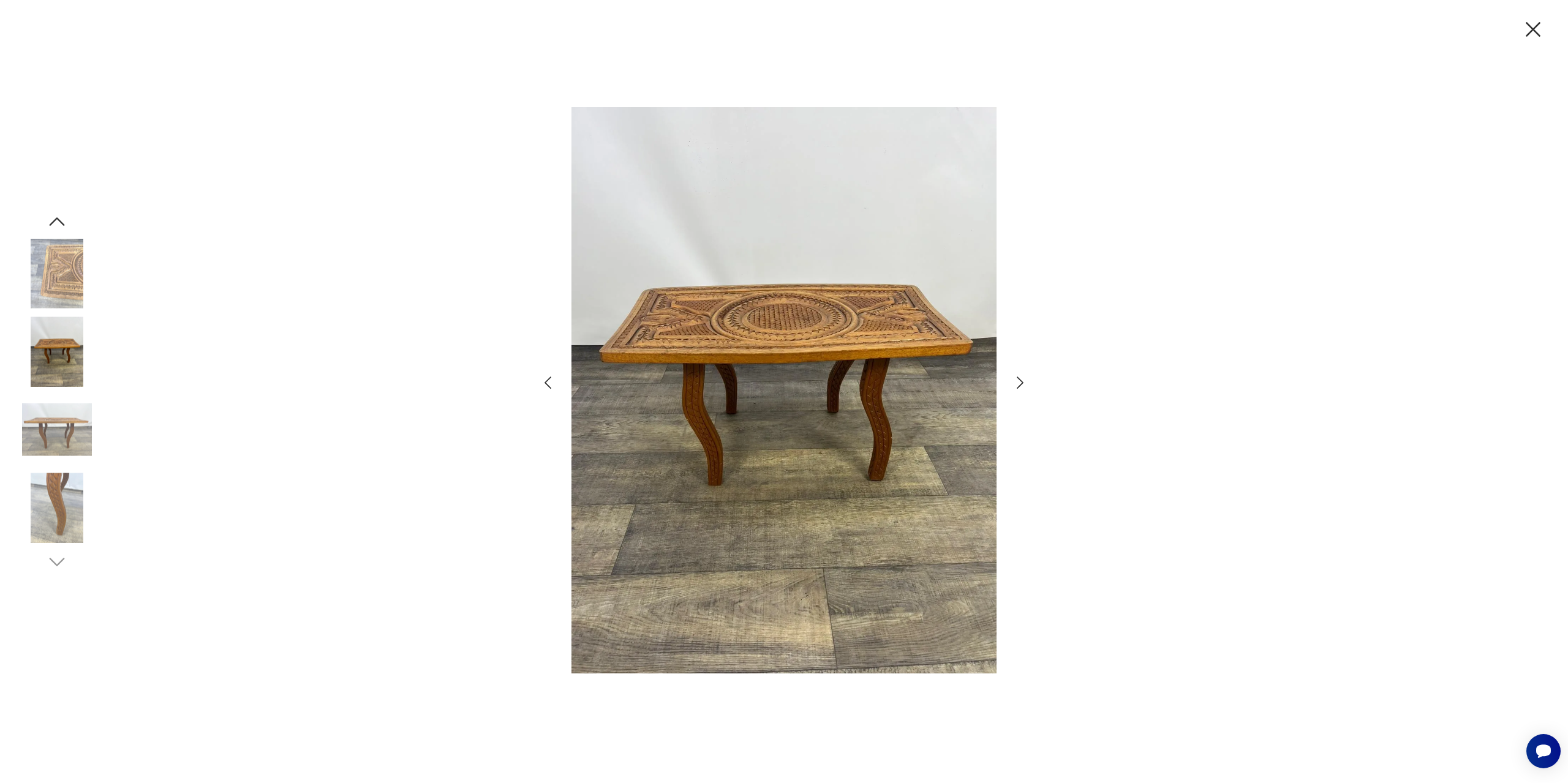
click at [544, 383] on icon "button" at bounding box center [548, 382] width 18 height 18
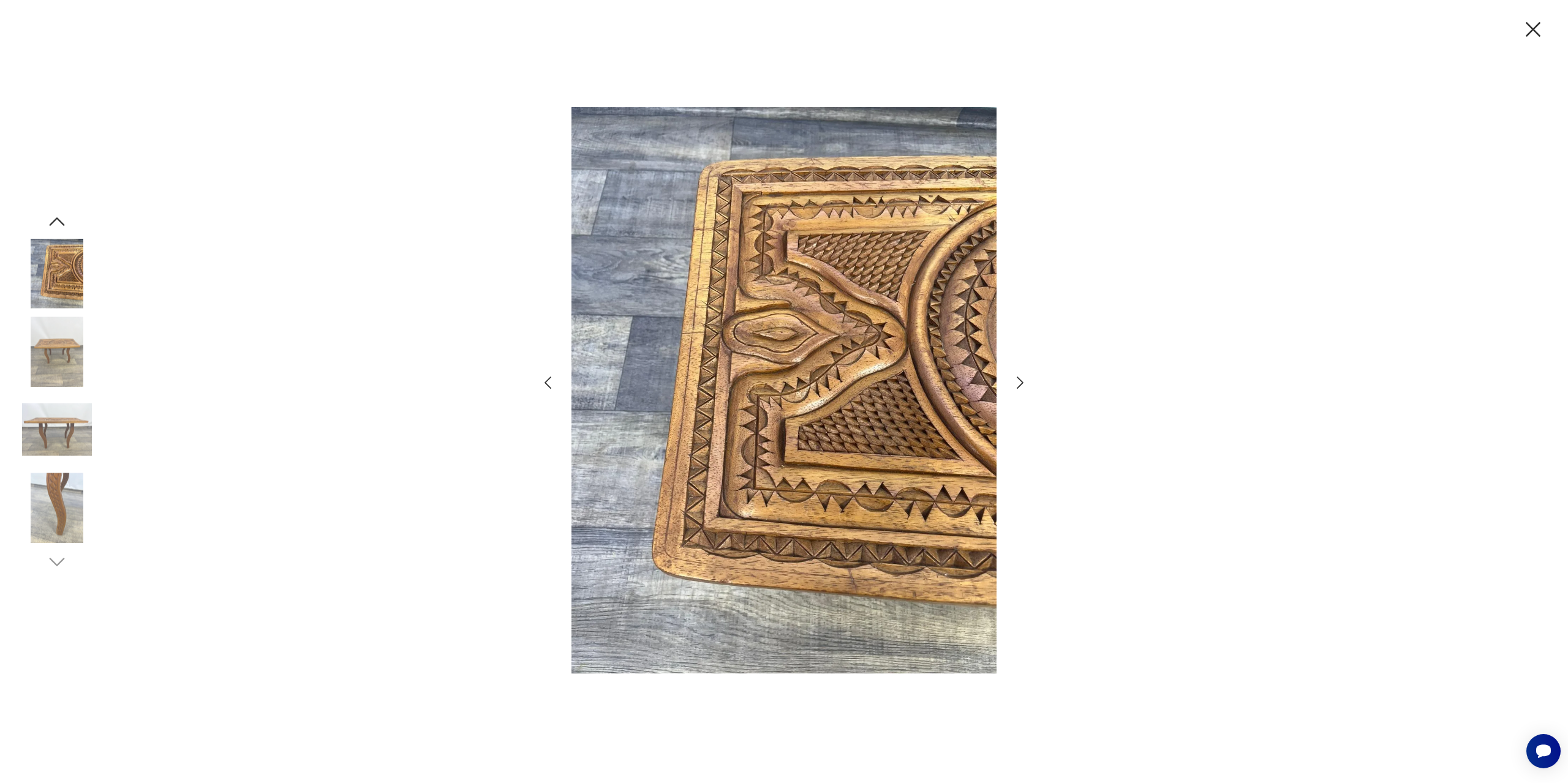
click at [544, 383] on icon "button" at bounding box center [548, 382] width 18 height 18
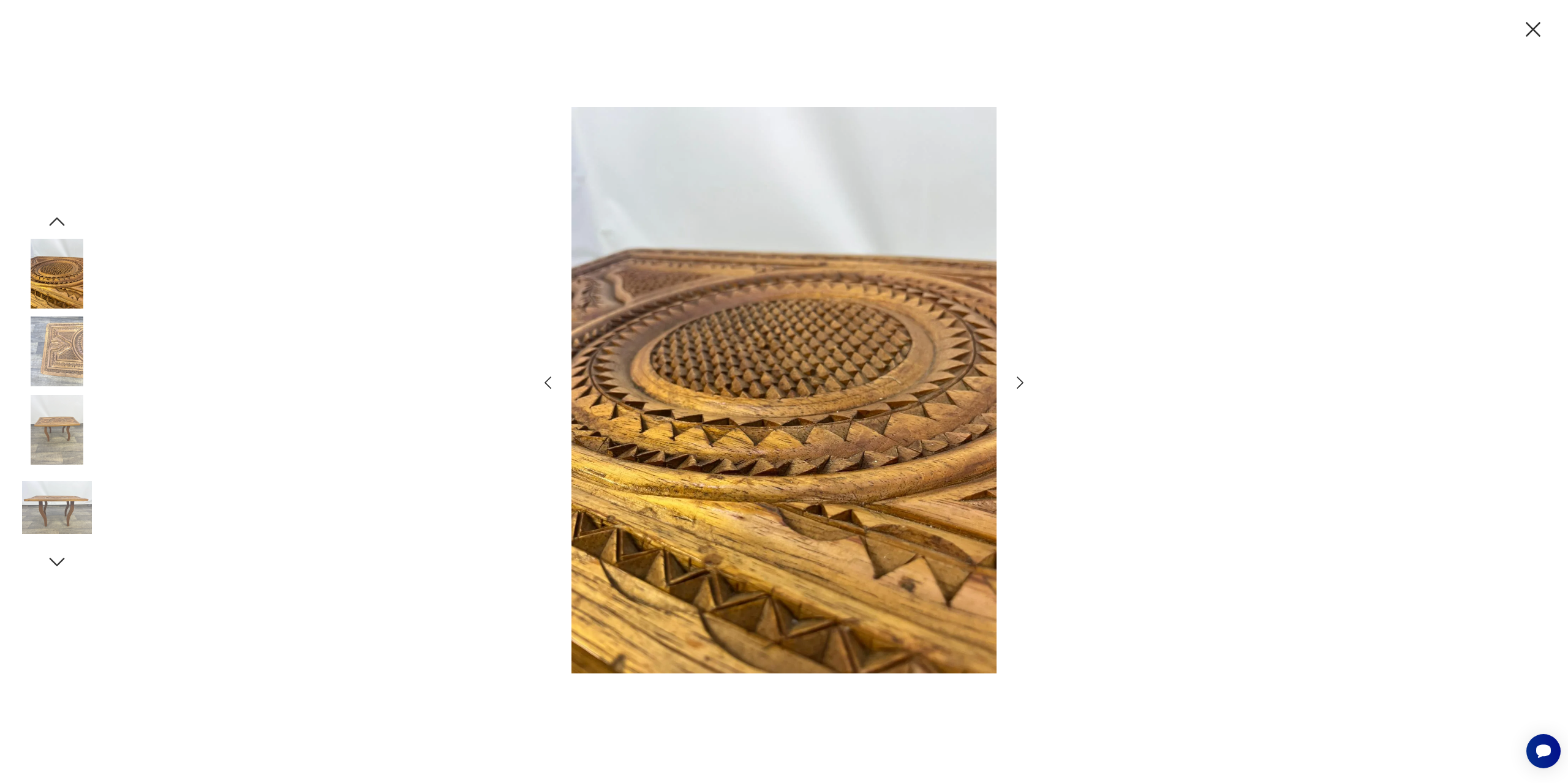
click at [544, 383] on icon "button" at bounding box center [548, 382] width 18 height 18
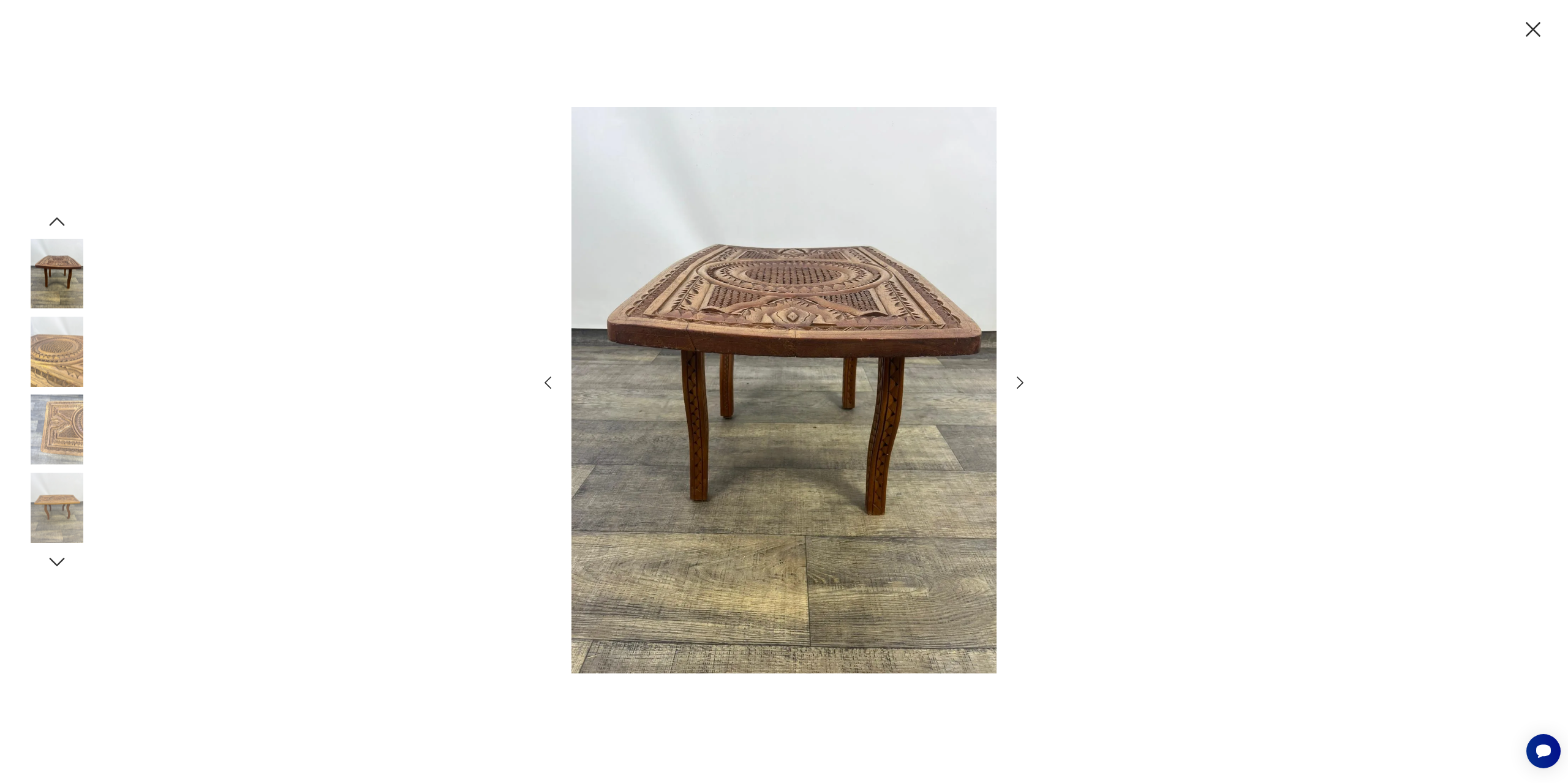
click at [544, 383] on icon "button" at bounding box center [548, 382] width 18 height 18
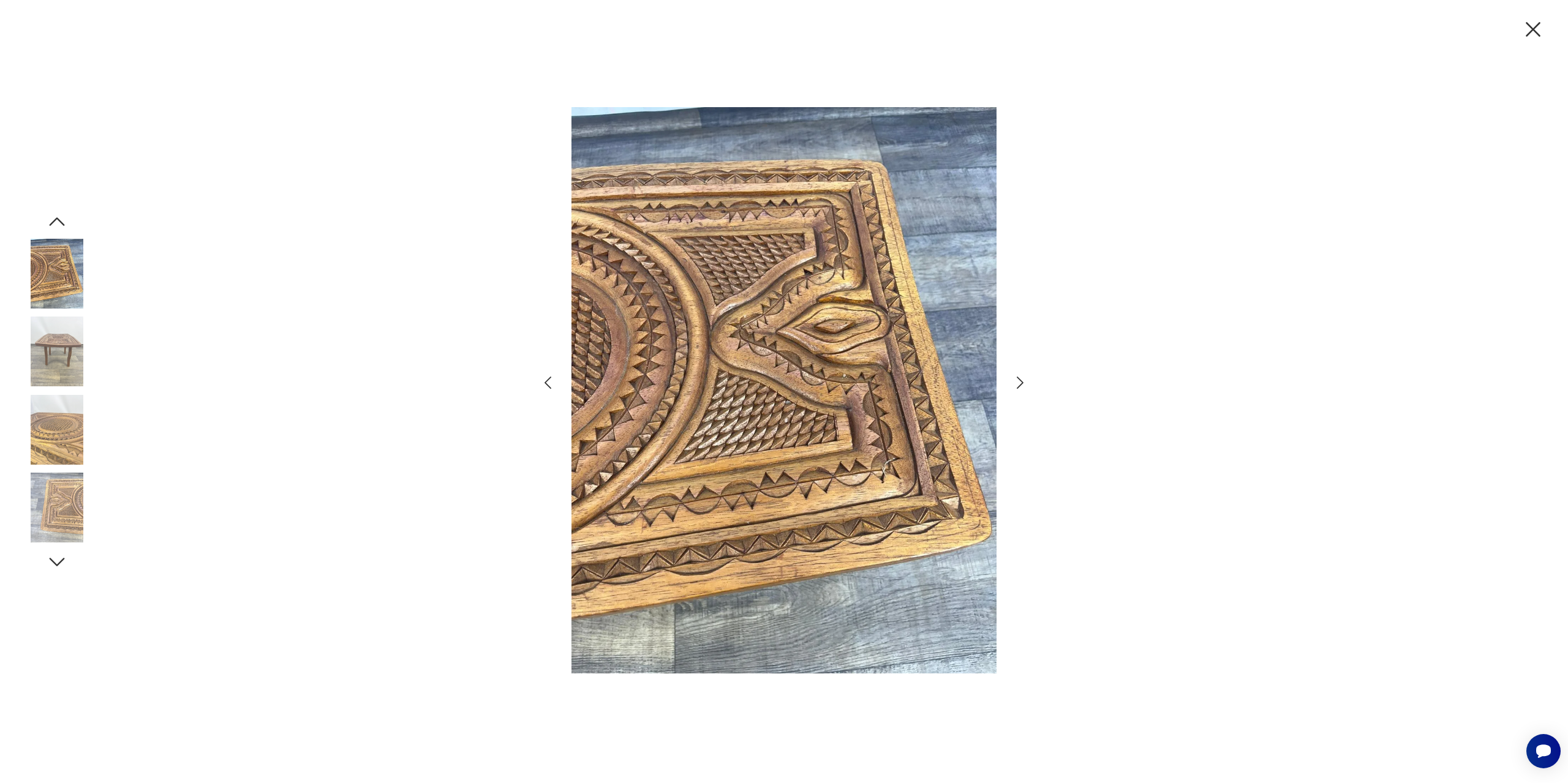
click at [544, 383] on icon "button" at bounding box center [548, 382] width 18 height 18
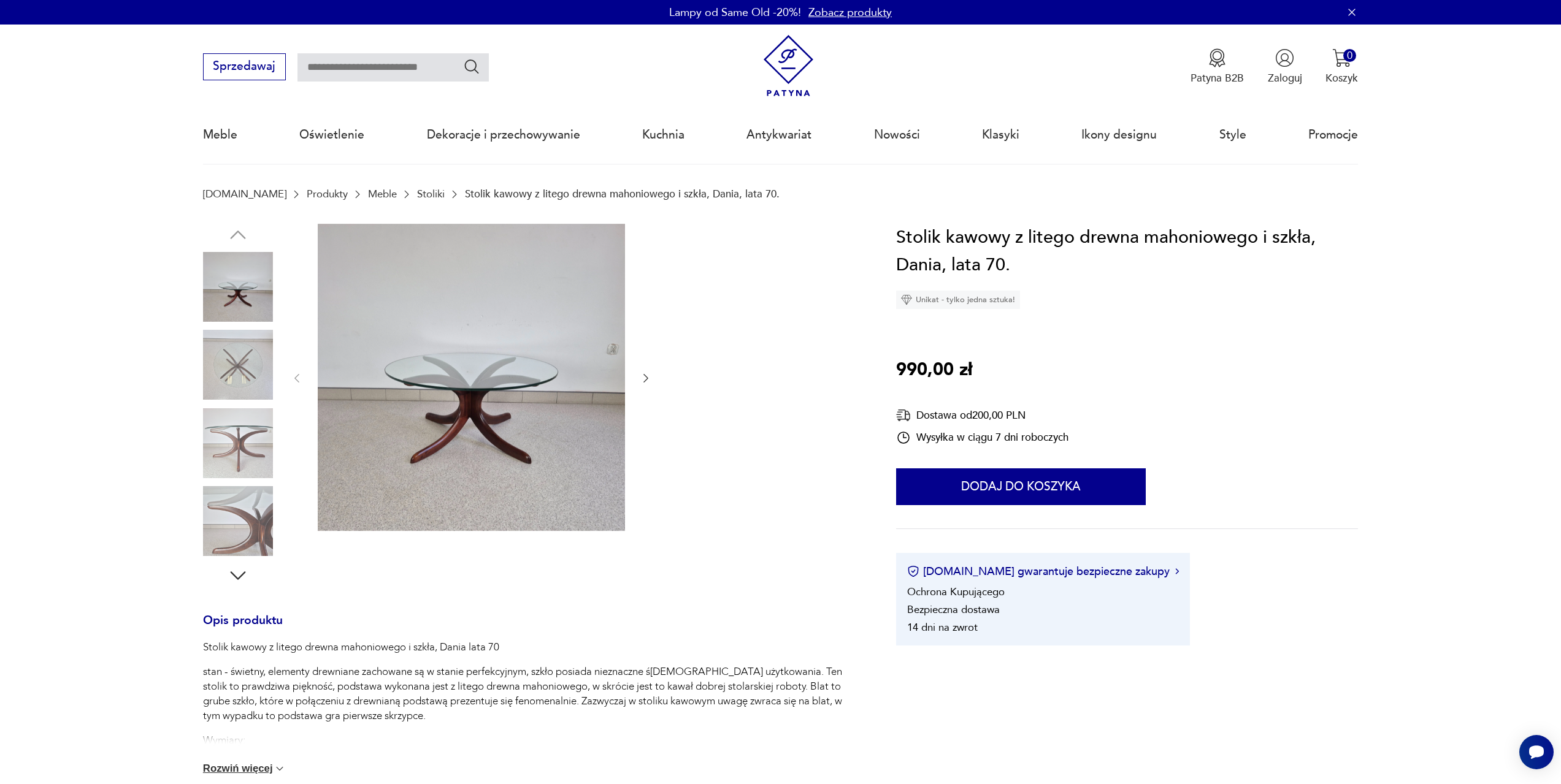
click at [488, 374] on img at bounding box center [471, 377] width 308 height 307
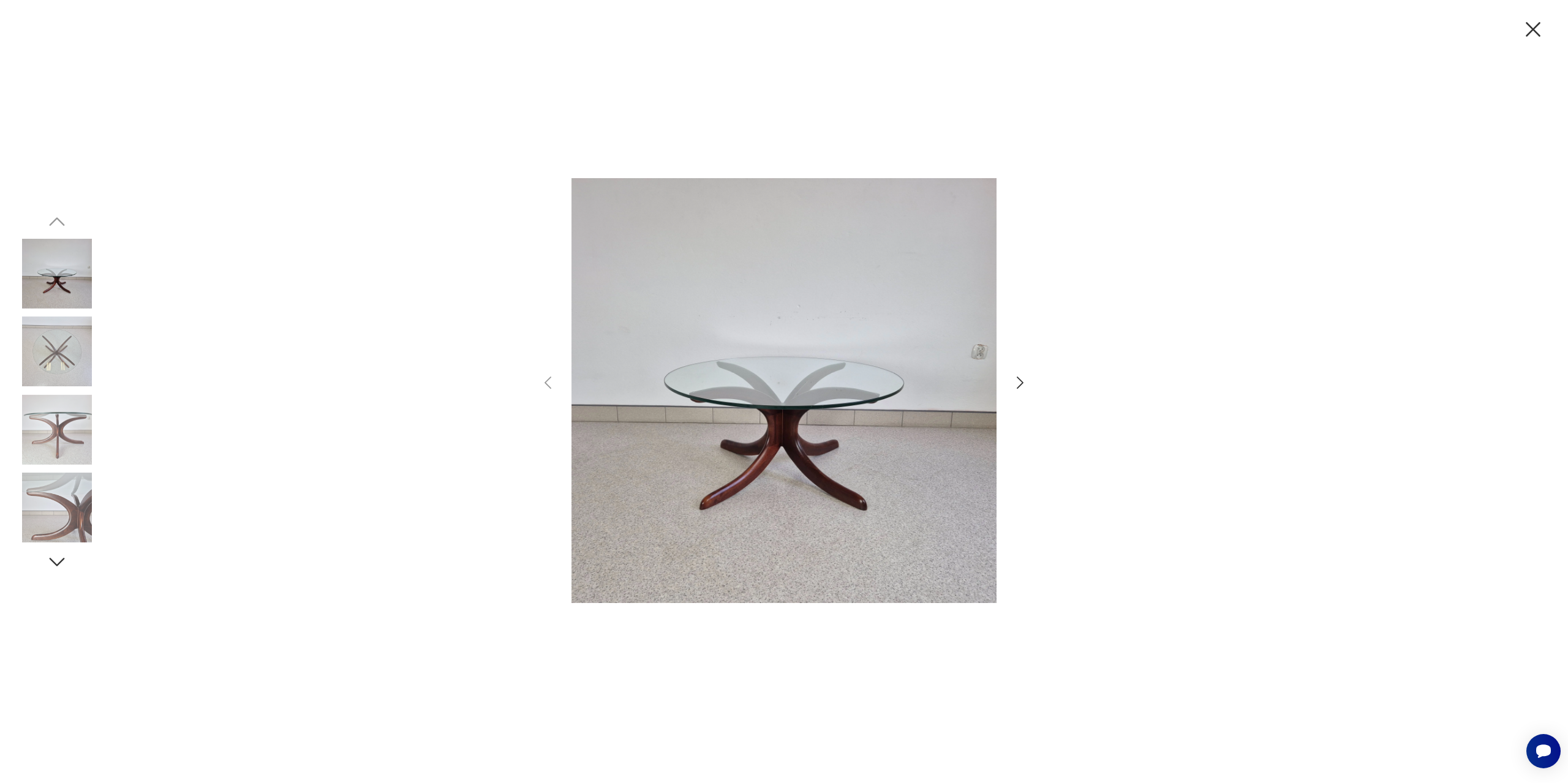
click at [1024, 384] on icon "button" at bounding box center [1020, 382] width 18 height 18
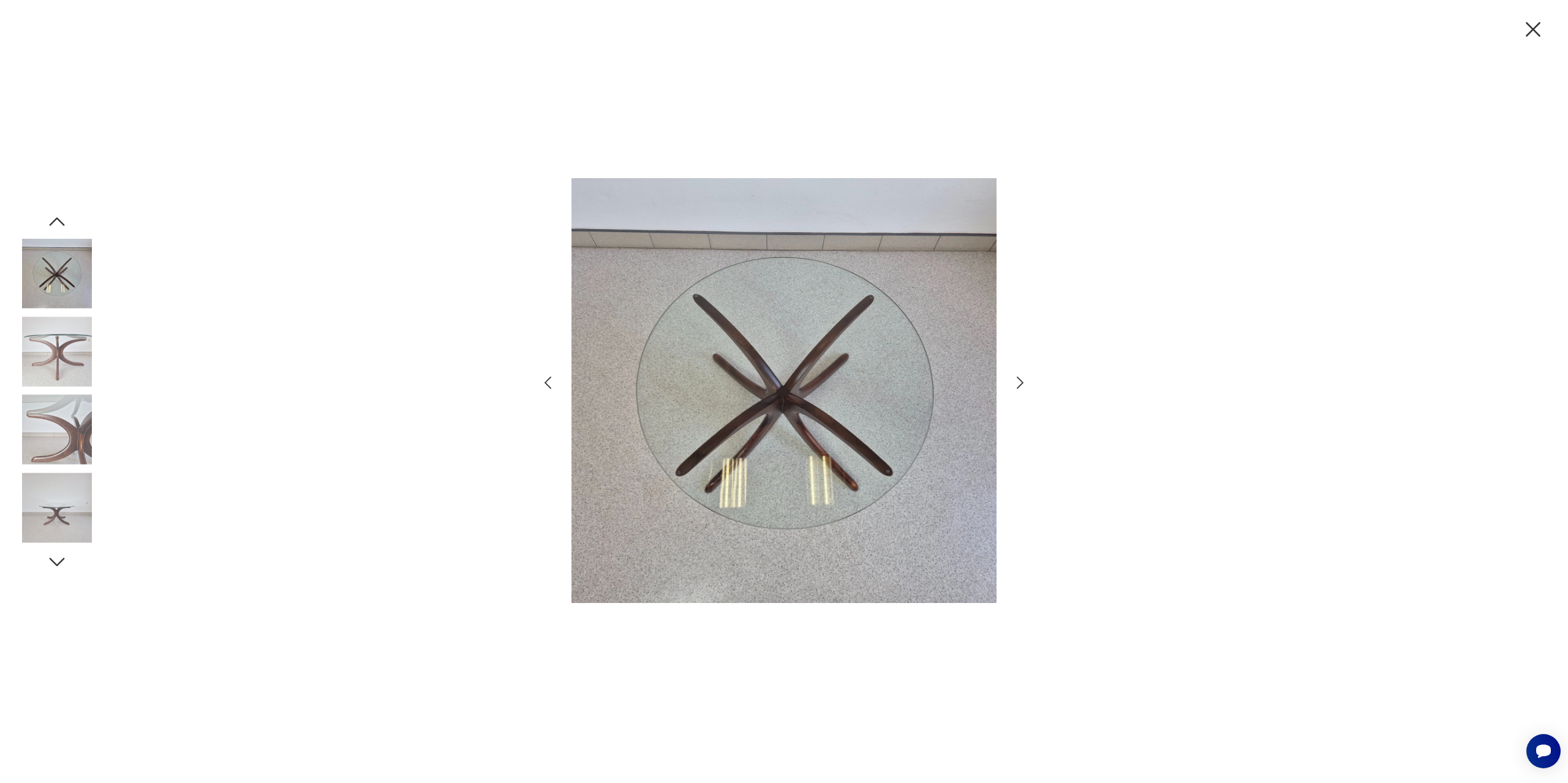
click at [1024, 384] on icon "button" at bounding box center [1020, 382] width 18 height 18
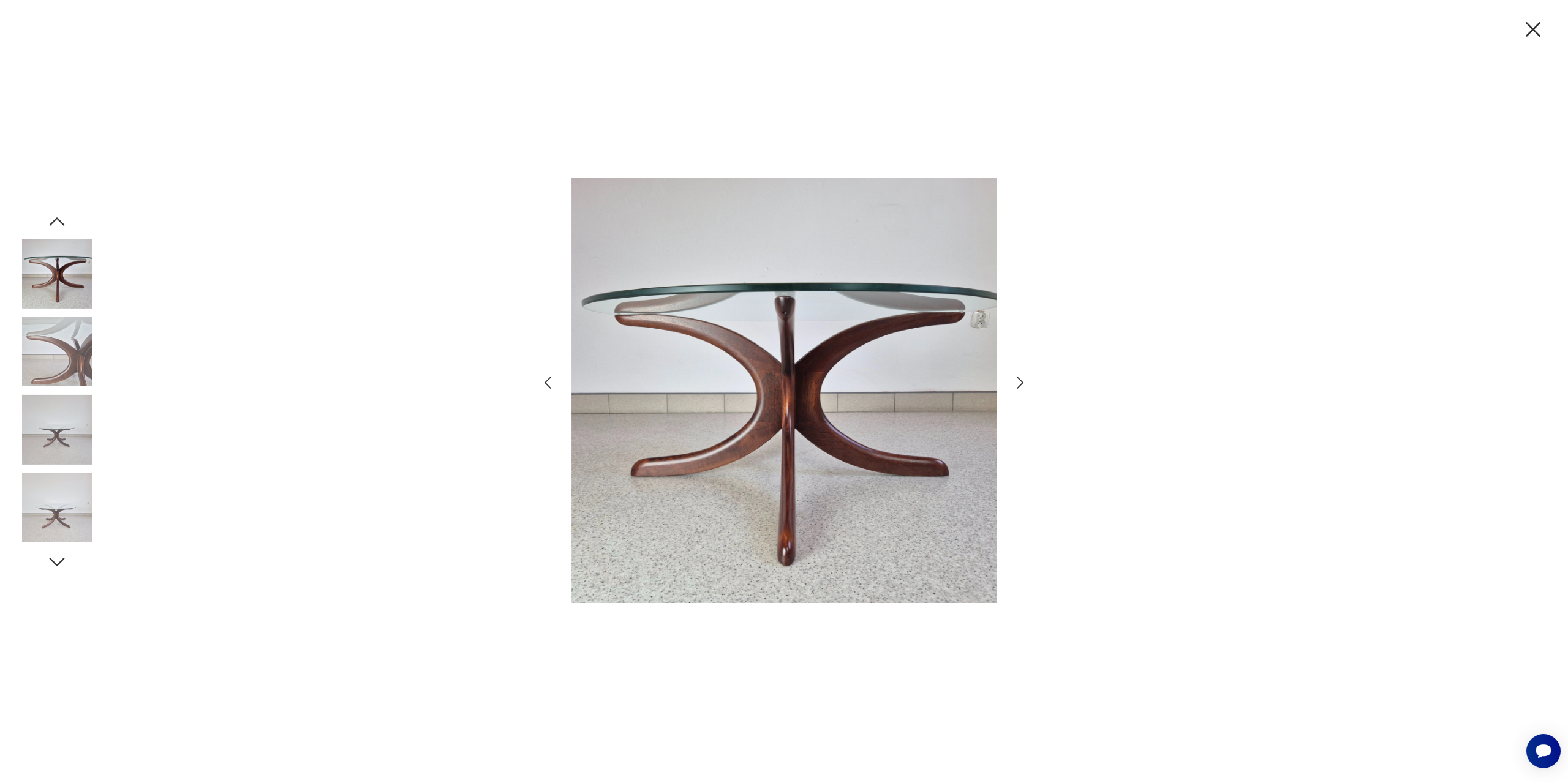
click at [1024, 384] on icon "button" at bounding box center [1020, 382] width 18 height 18
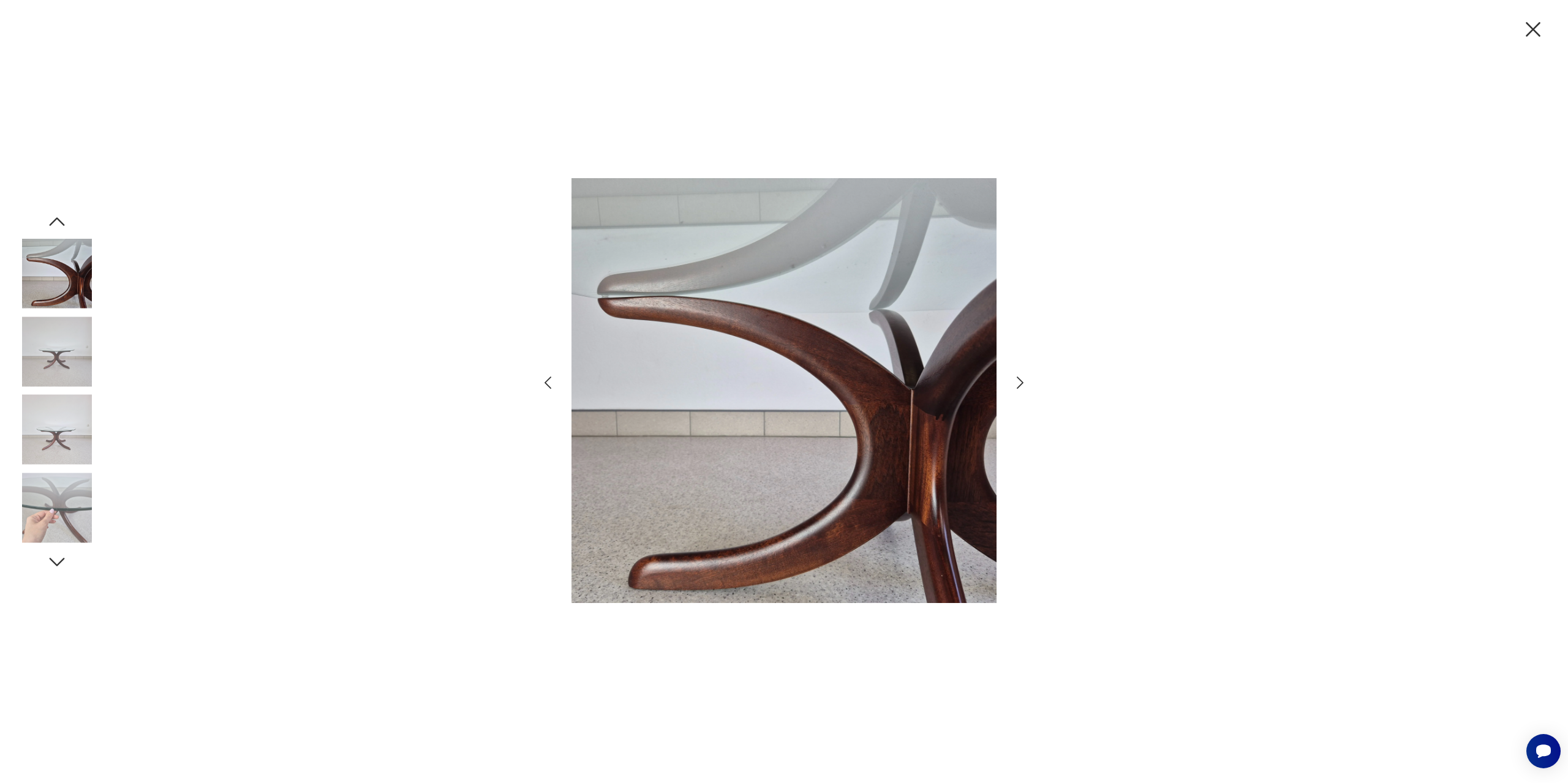
click at [1024, 384] on icon "button" at bounding box center [1020, 382] width 18 height 18
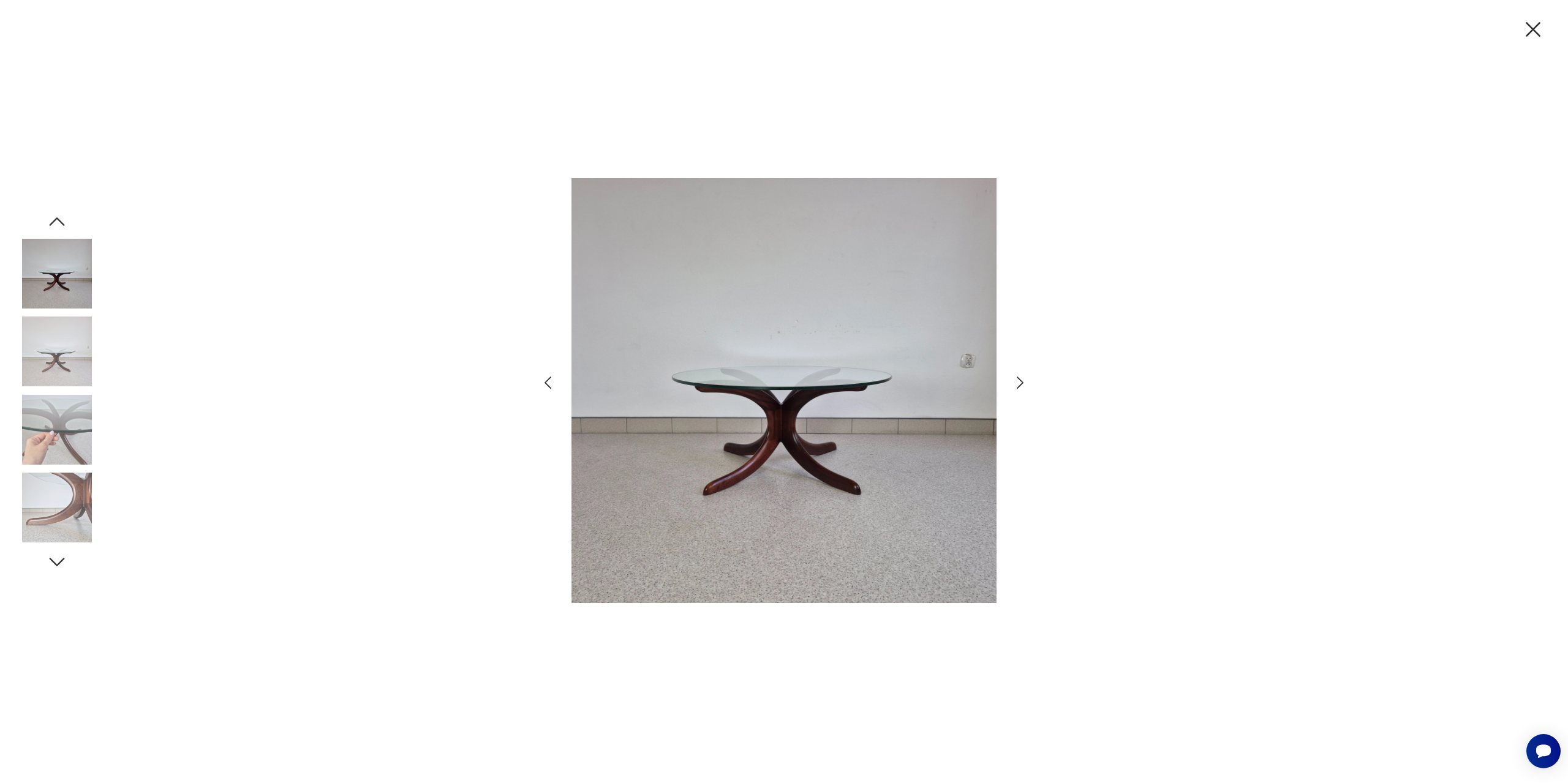
click at [1024, 384] on icon "button" at bounding box center [1020, 382] width 18 height 18
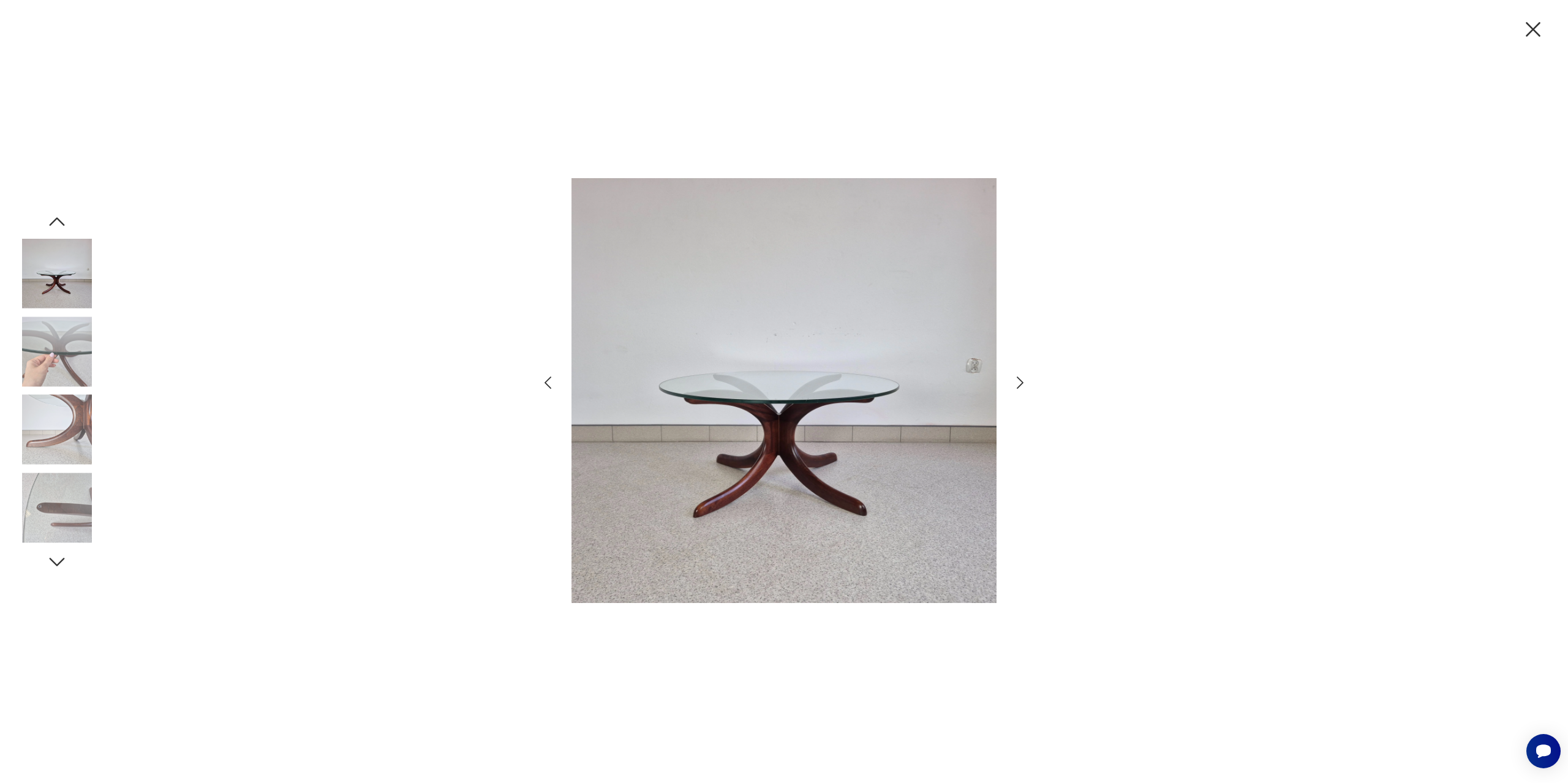
click at [33, 354] on img at bounding box center [57, 352] width 70 height 70
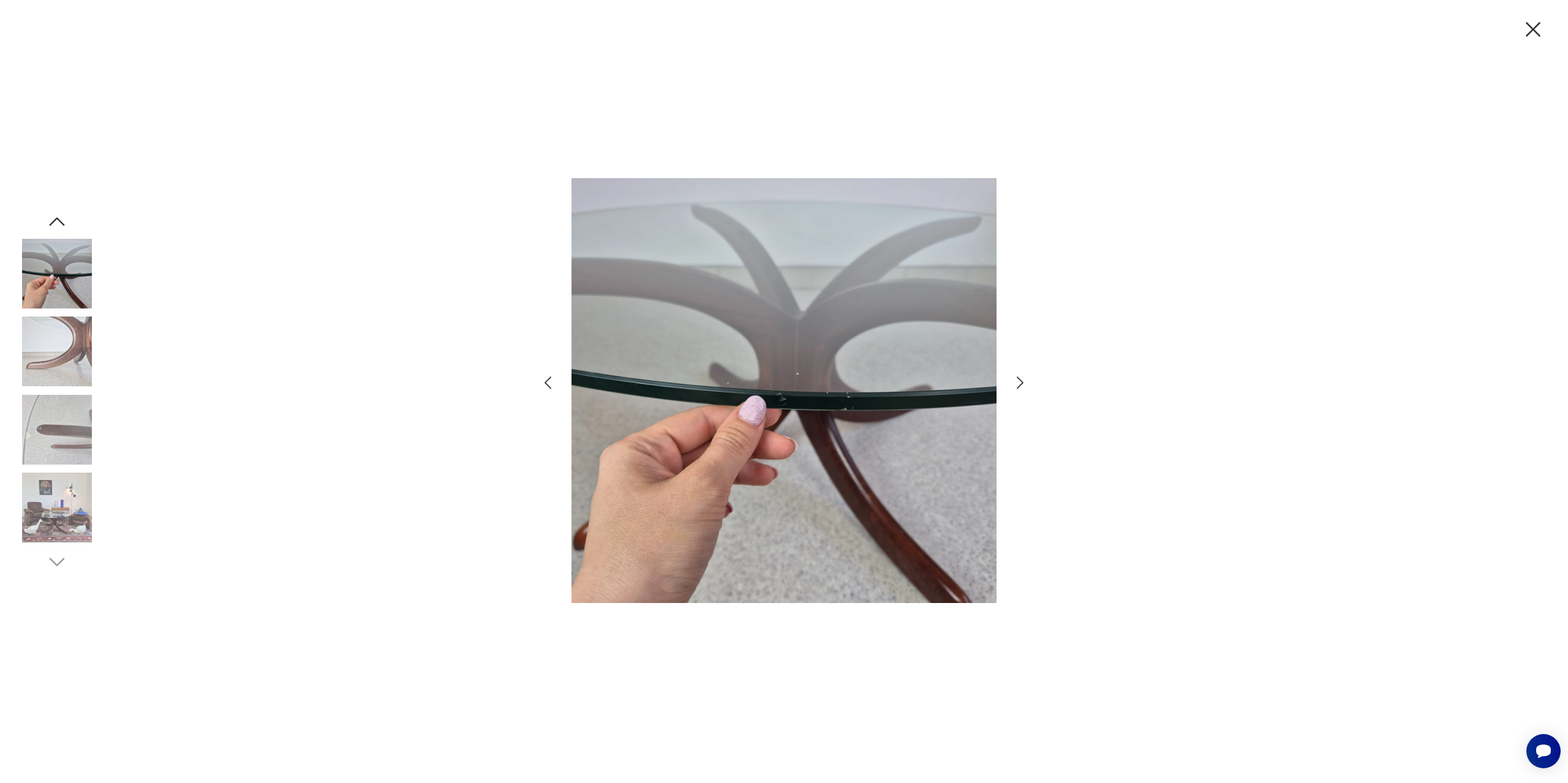
click at [810, 397] on img at bounding box center [784, 390] width 425 height 612
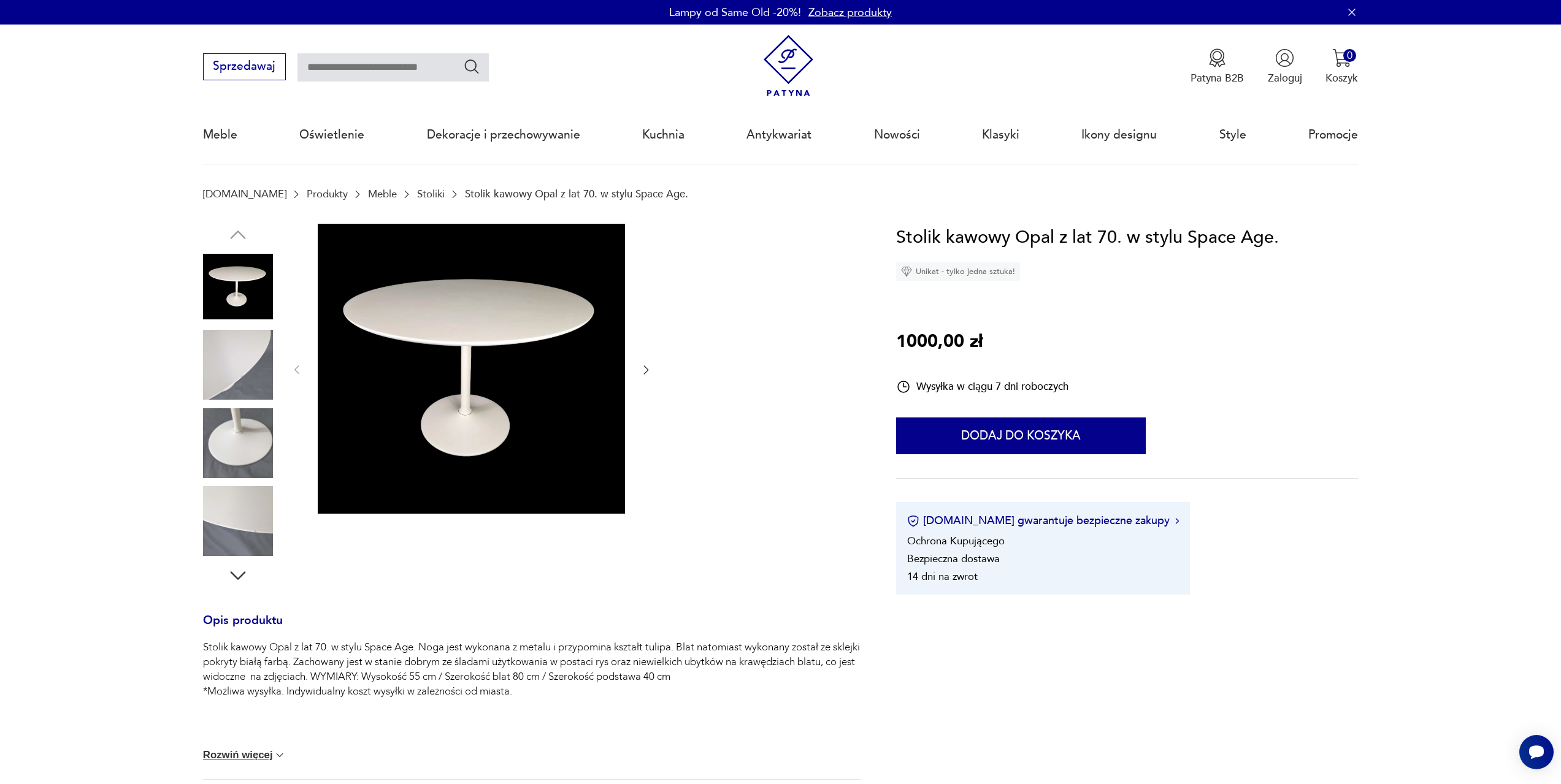
click at [243, 357] on img at bounding box center [238, 364] width 70 height 70
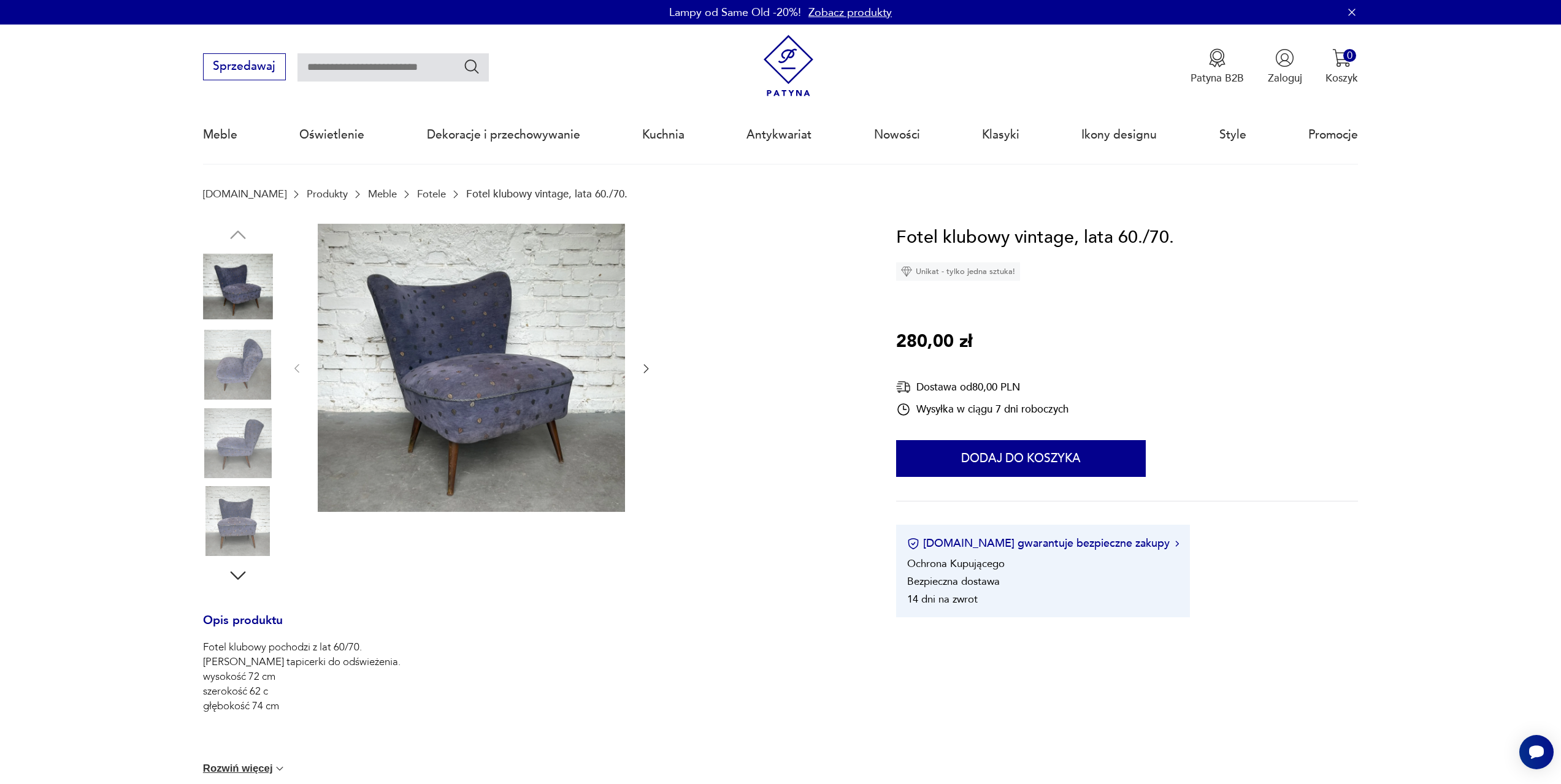
click at [457, 370] on img at bounding box center [471, 368] width 308 height 288
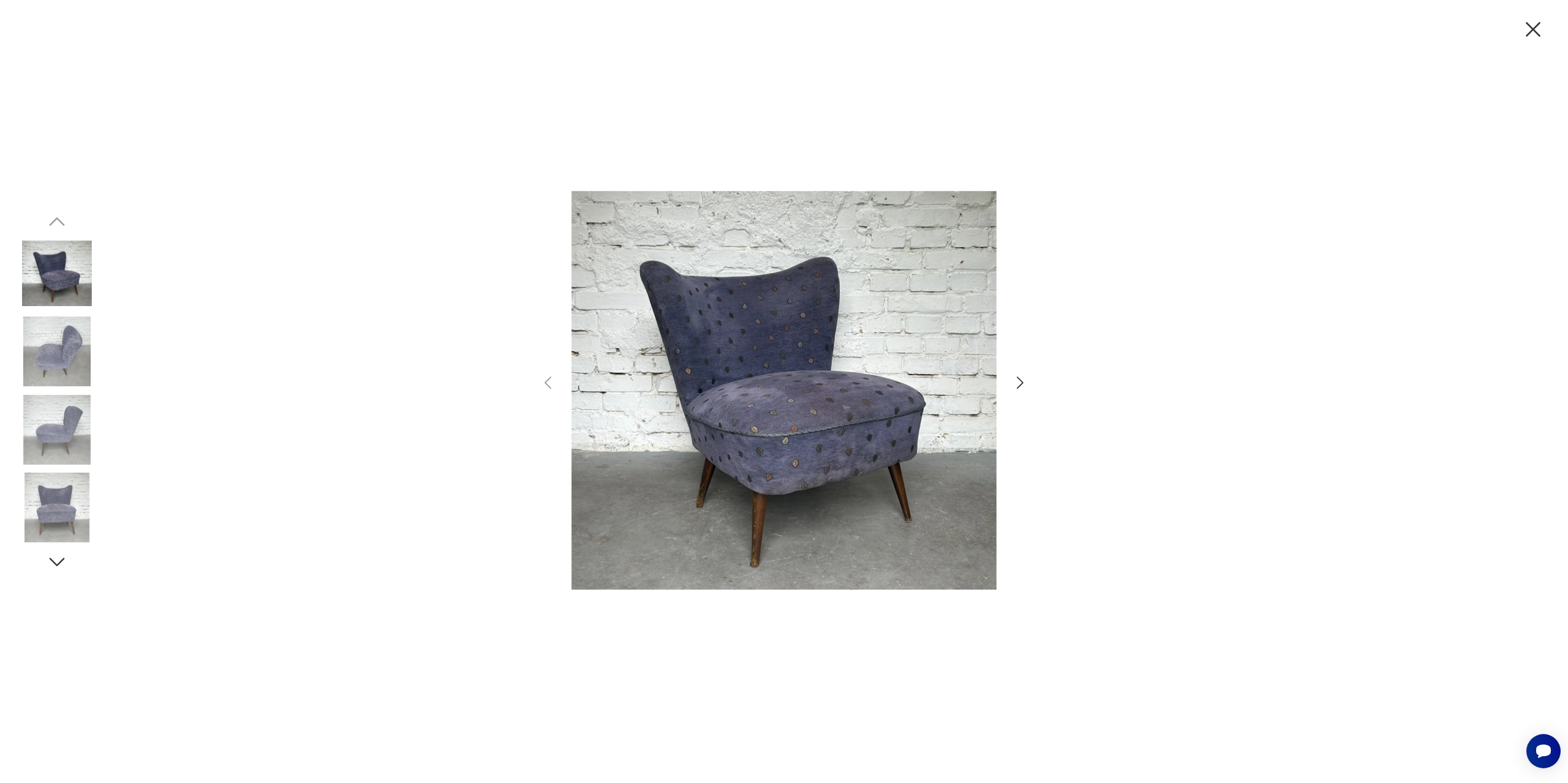
click at [1018, 378] on icon "button" at bounding box center [1020, 382] width 18 height 18
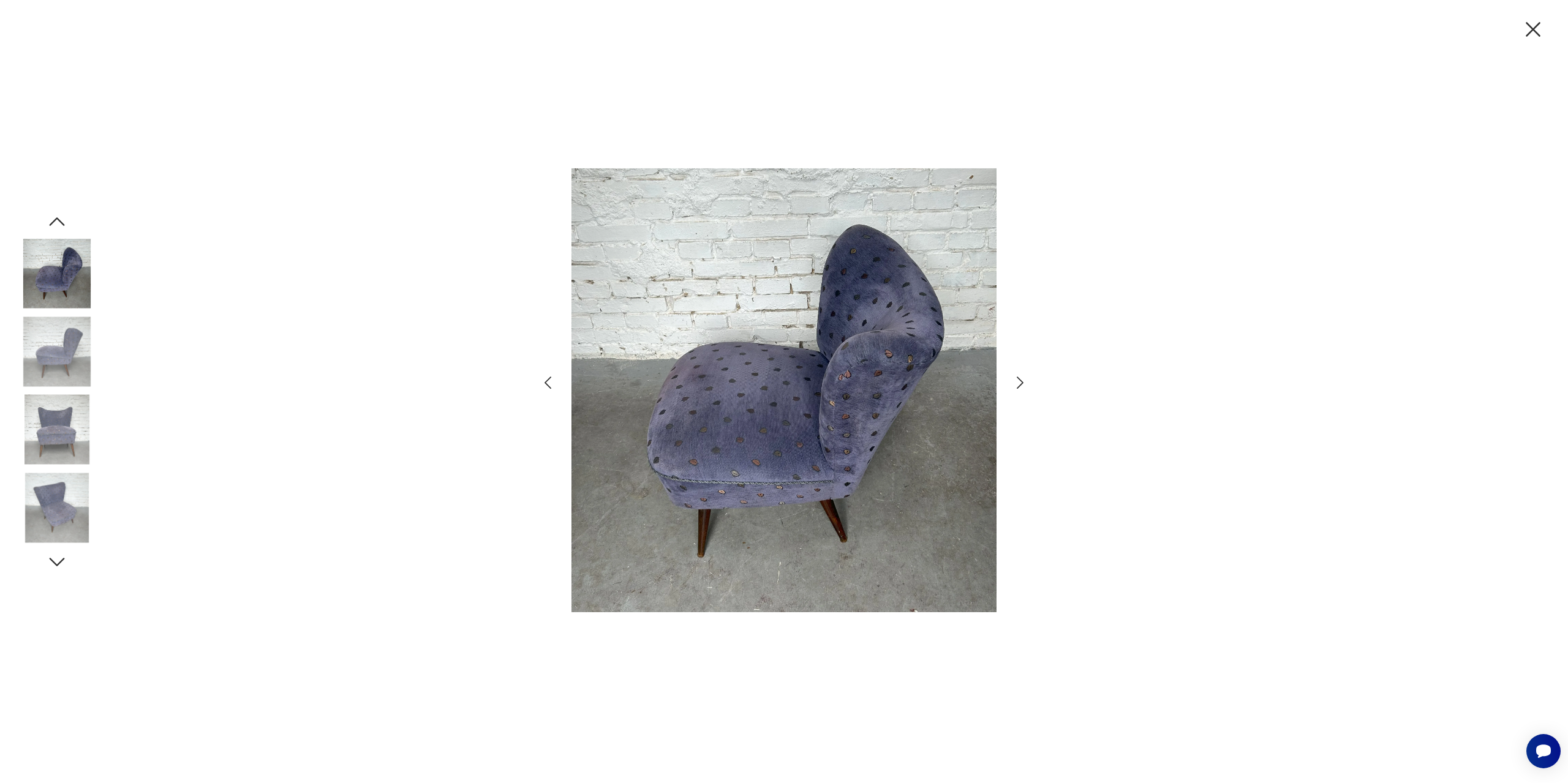
click at [1018, 378] on icon "button" at bounding box center [1020, 382] width 18 height 18
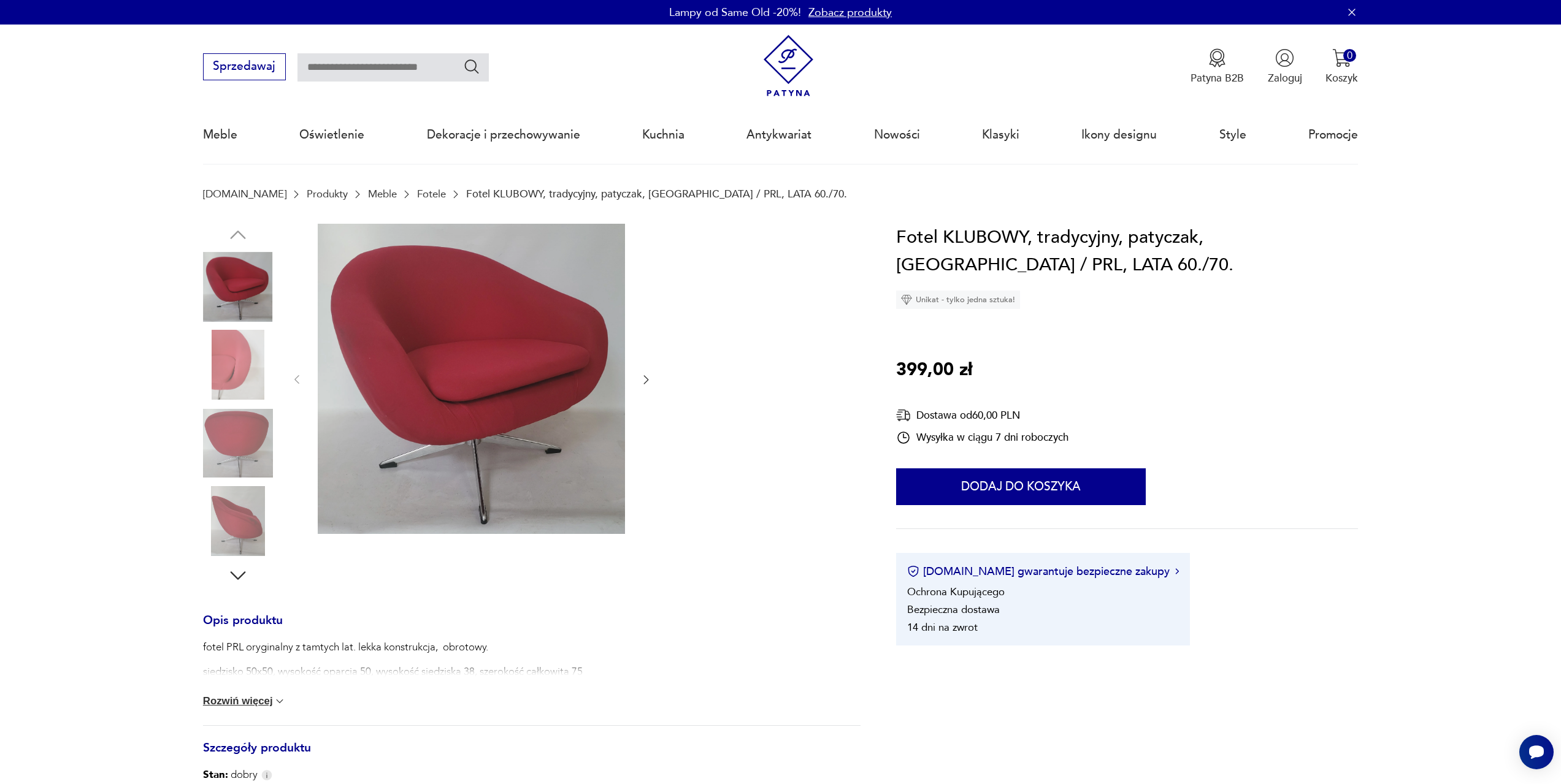
click at [529, 385] on img at bounding box center [471, 378] width 308 height 310
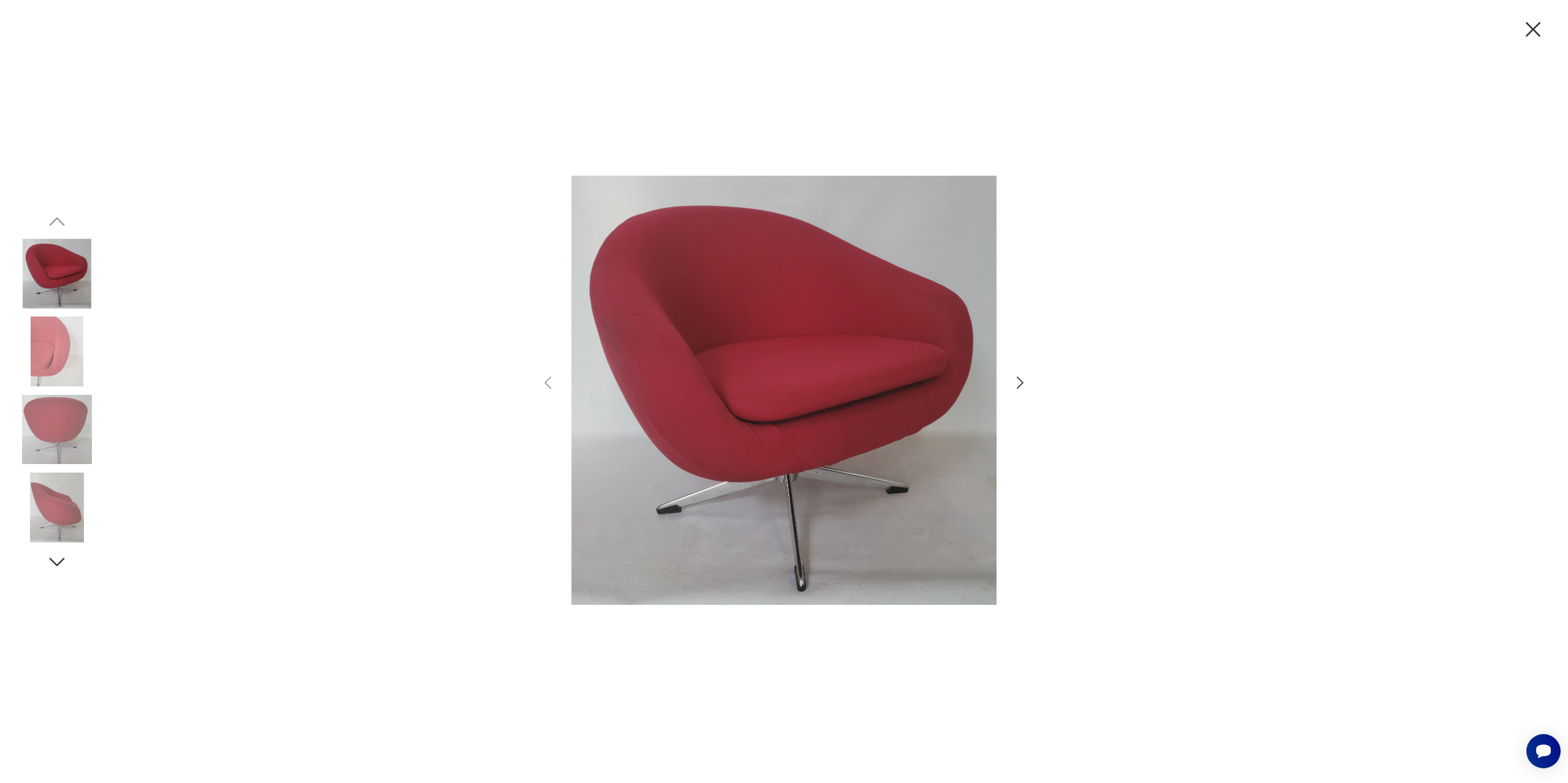
click at [1019, 382] on icon "button" at bounding box center [1020, 382] width 18 height 18
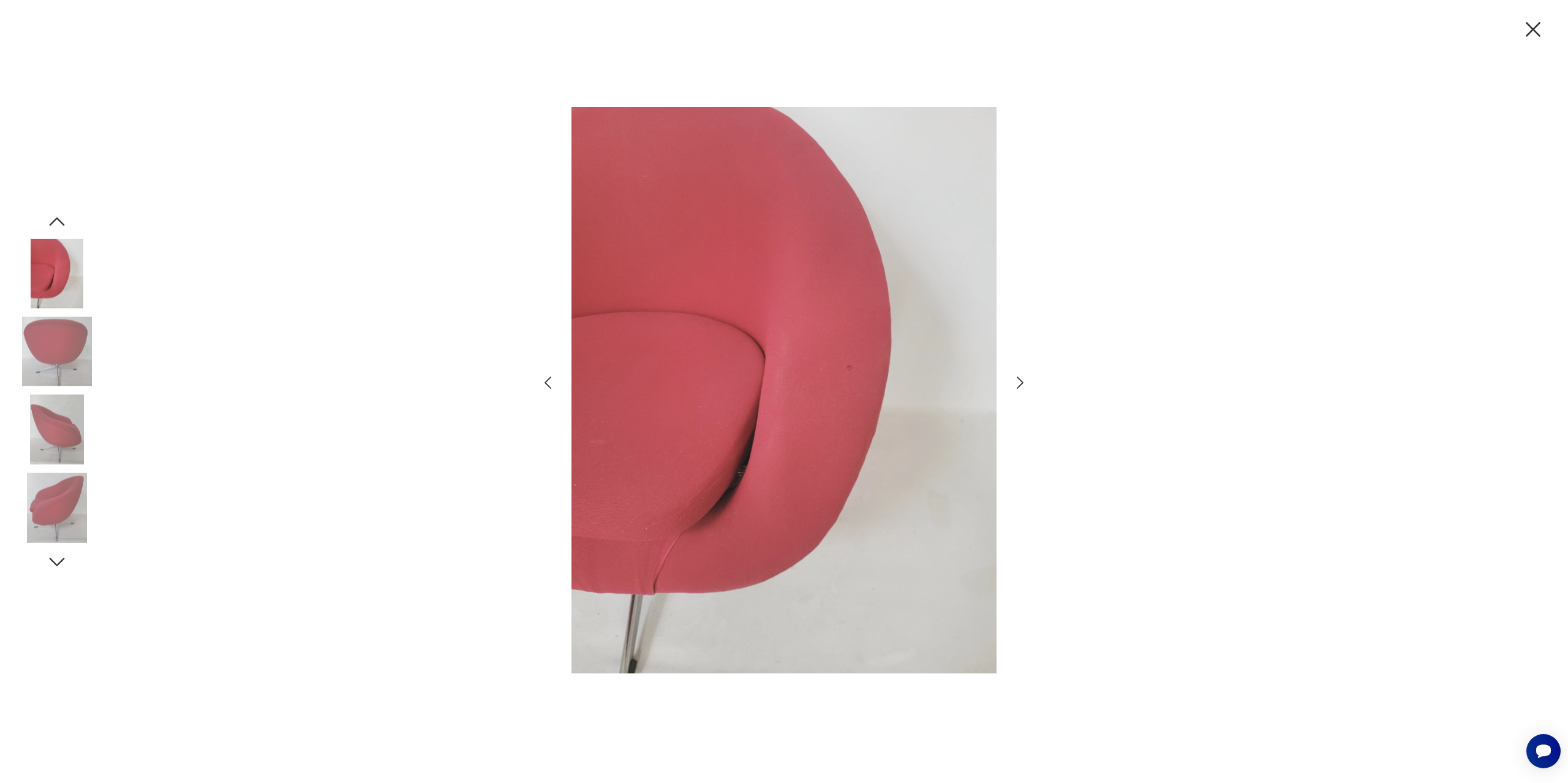
click at [1019, 382] on icon "button" at bounding box center [1020, 382] width 18 height 18
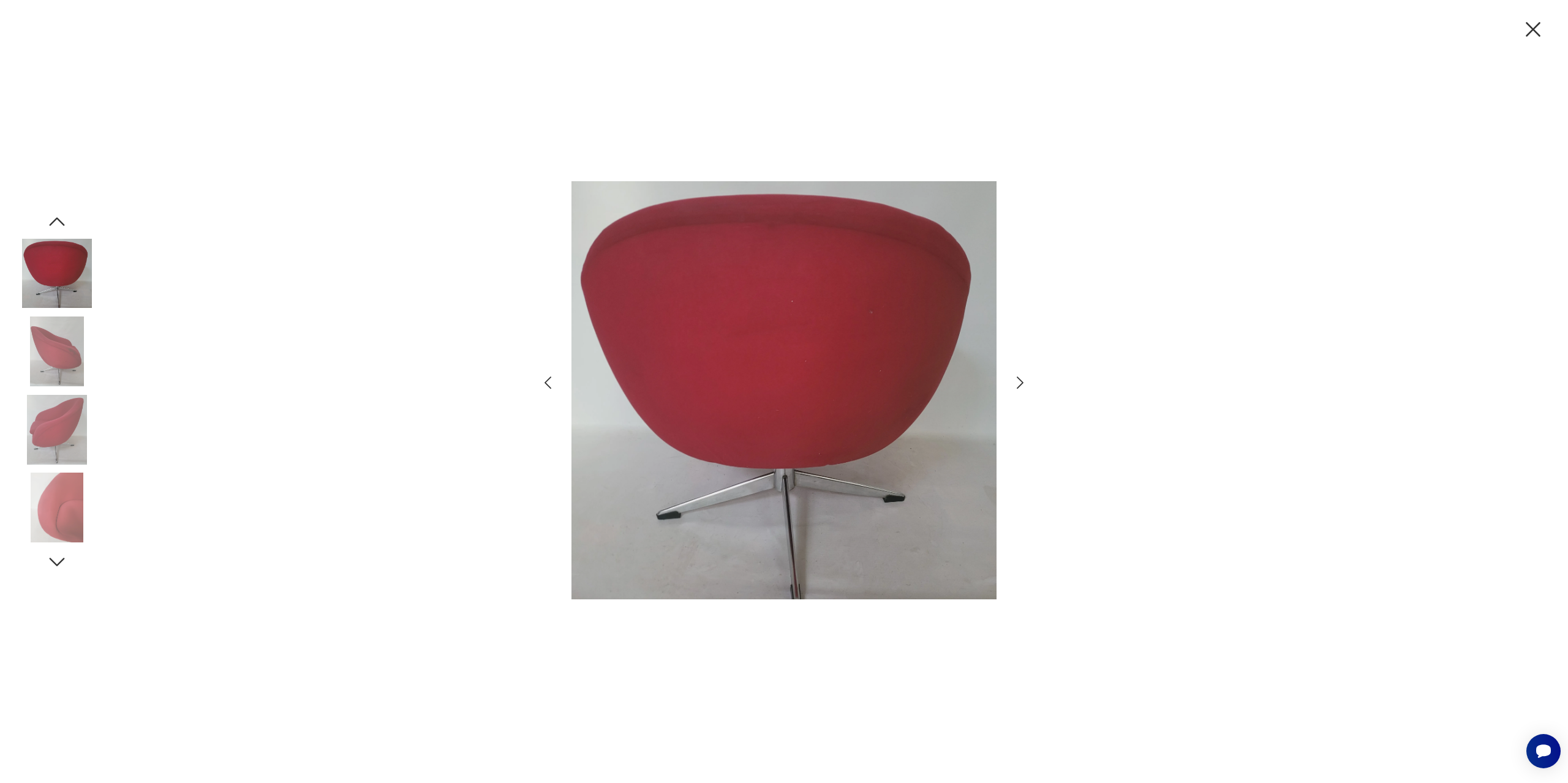
click at [1019, 382] on icon "button" at bounding box center [1020, 382] width 18 height 18
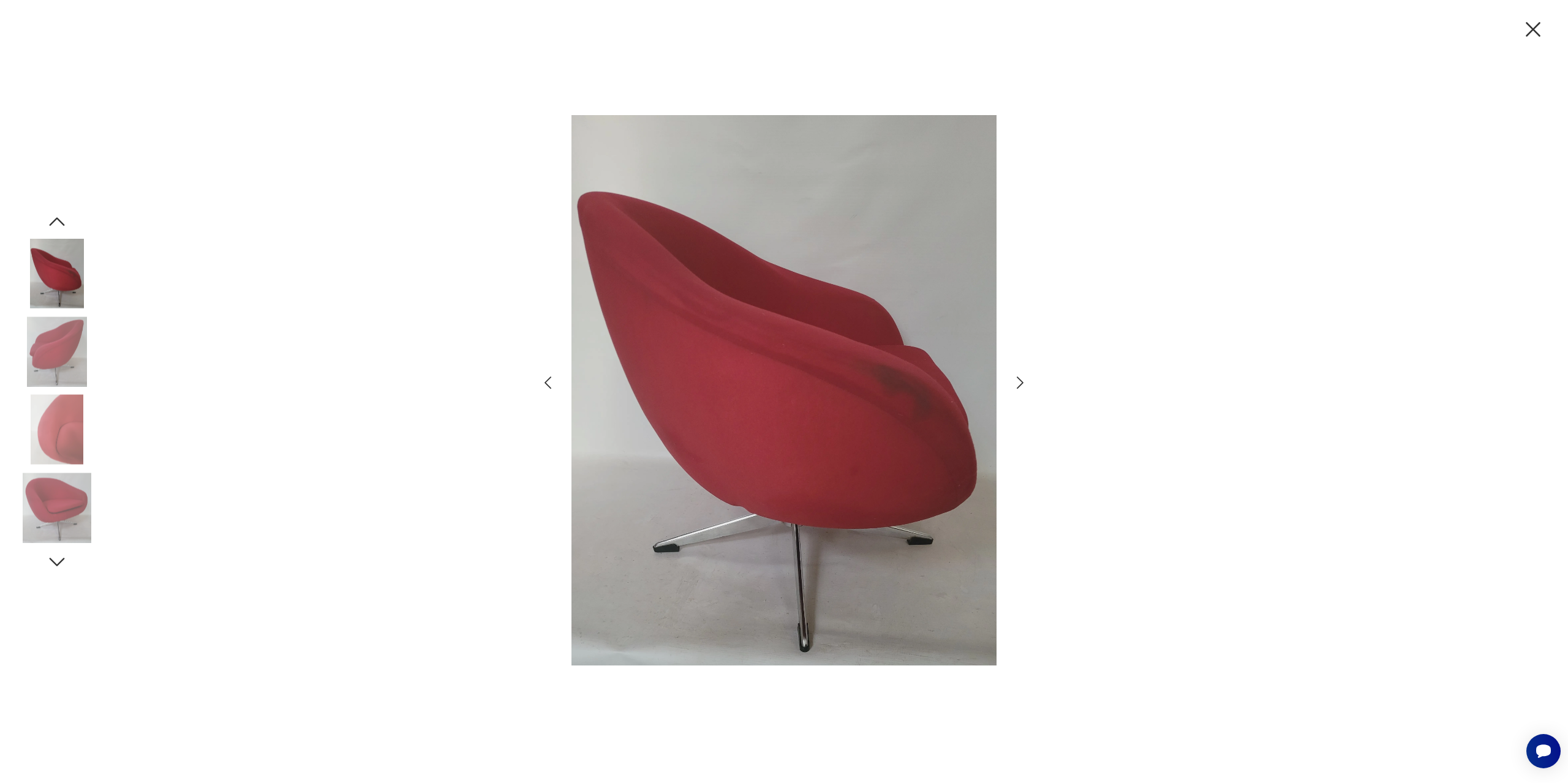
click at [1019, 382] on icon "button" at bounding box center [1020, 382] width 18 height 18
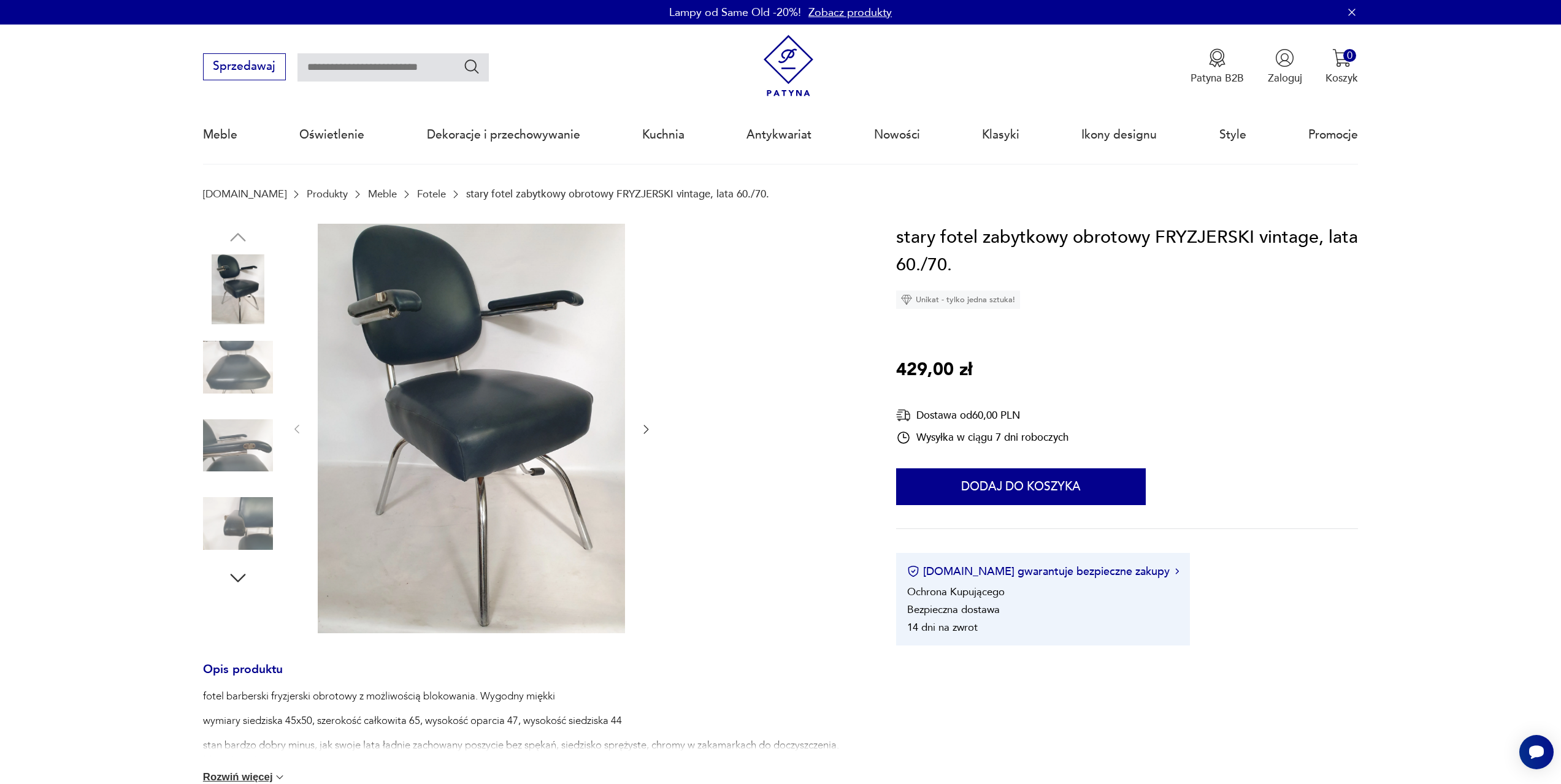
click at [516, 427] on img at bounding box center [471, 428] width 308 height 410
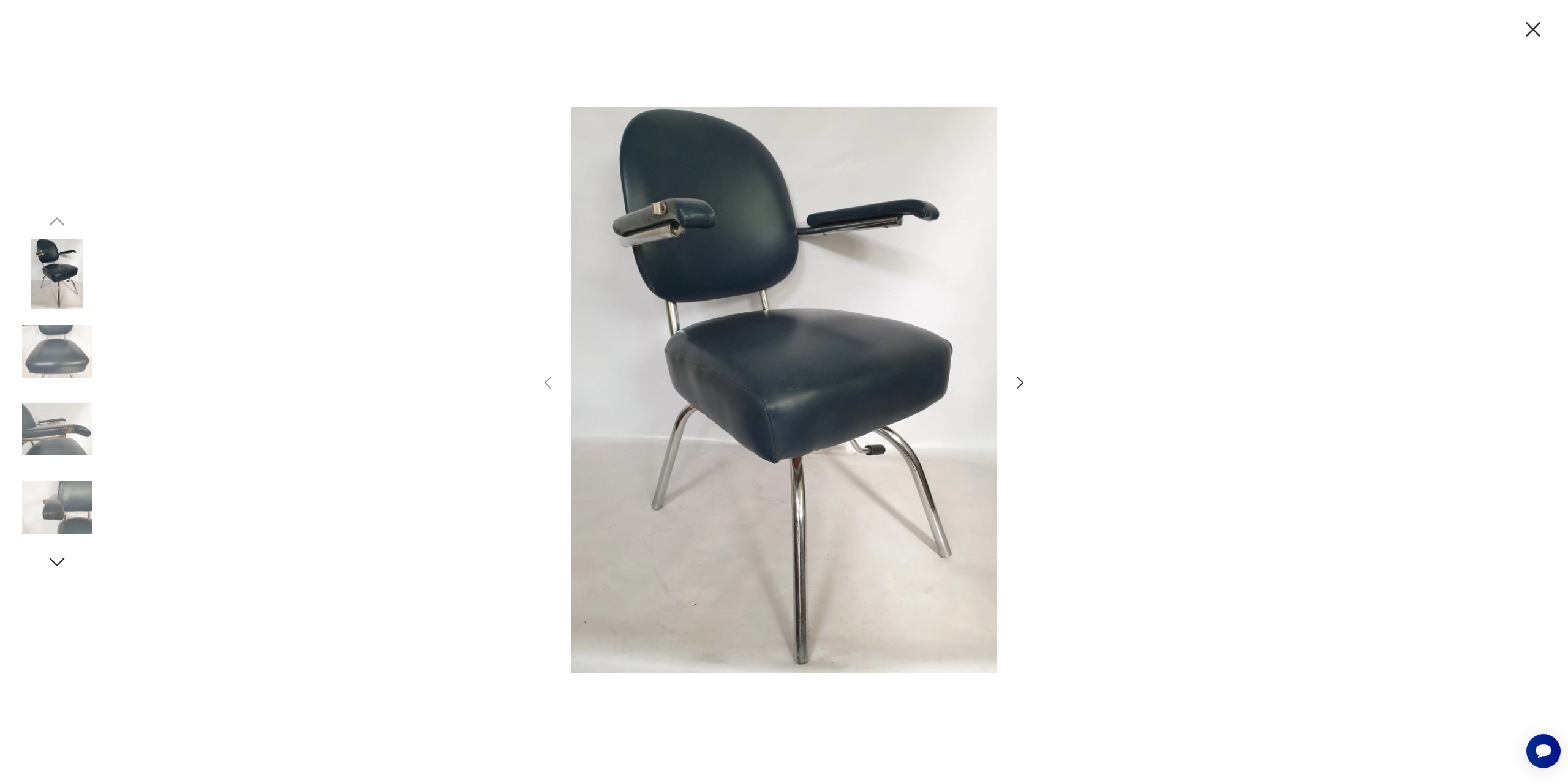
click at [1020, 376] on icon "button" at bounding box center [1020, 382] width 18 height 18
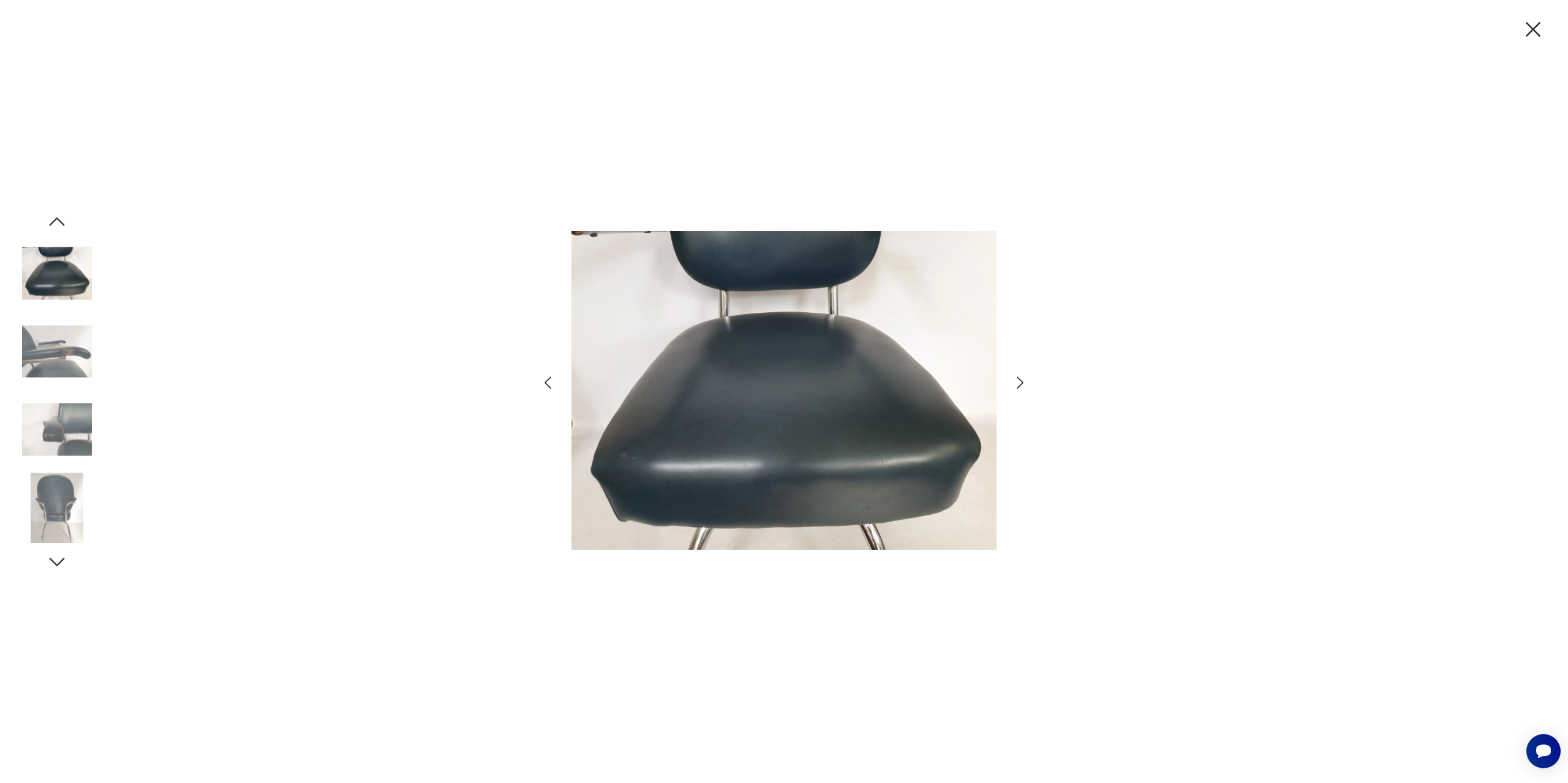
click at [1020, 376] on icon "button" at bounding box center [1020, 382] width 18 height 18
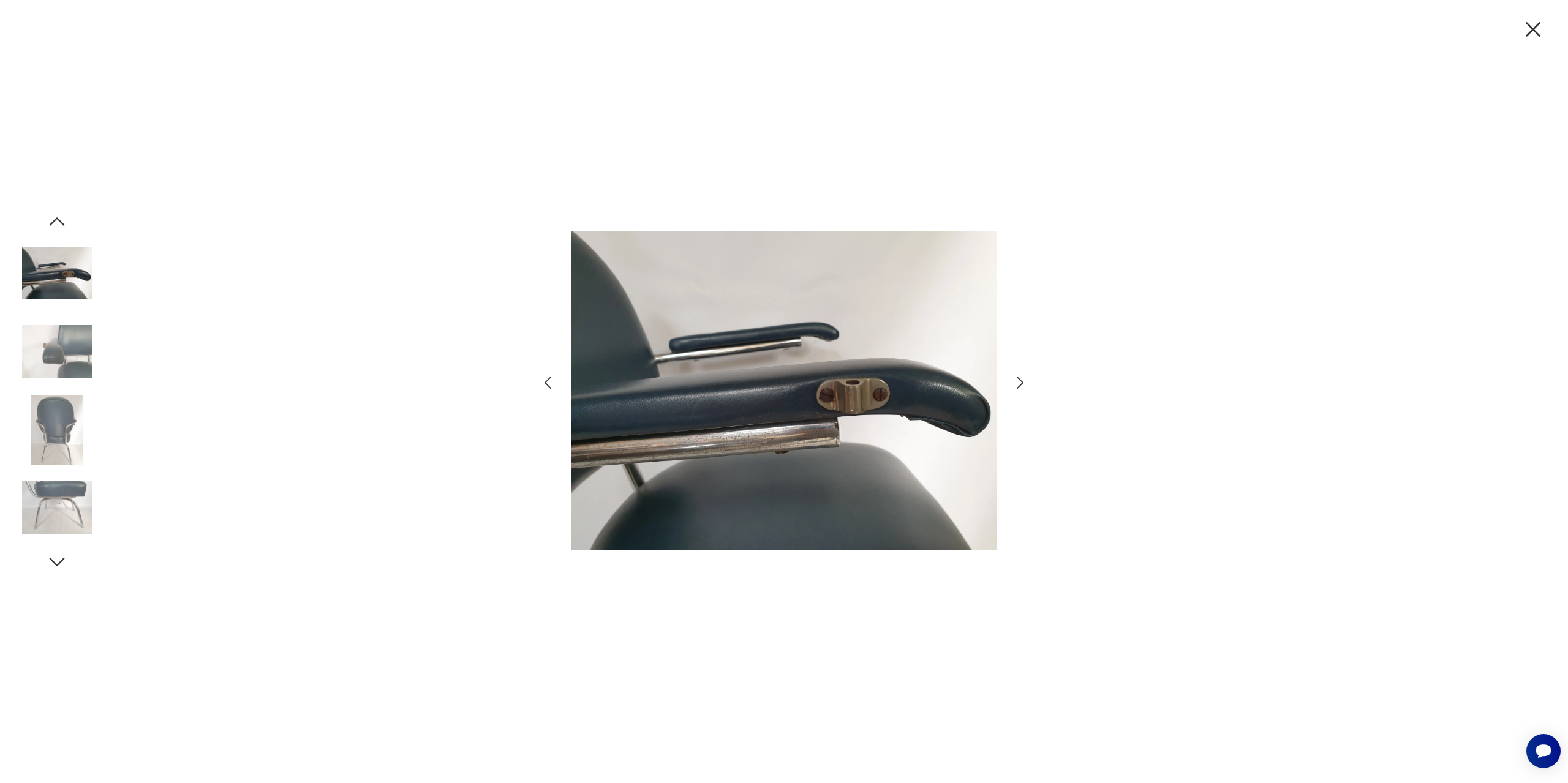
click at [1020, 376] on icon "button" at bounding box center [1020, 382] width 18 height 18
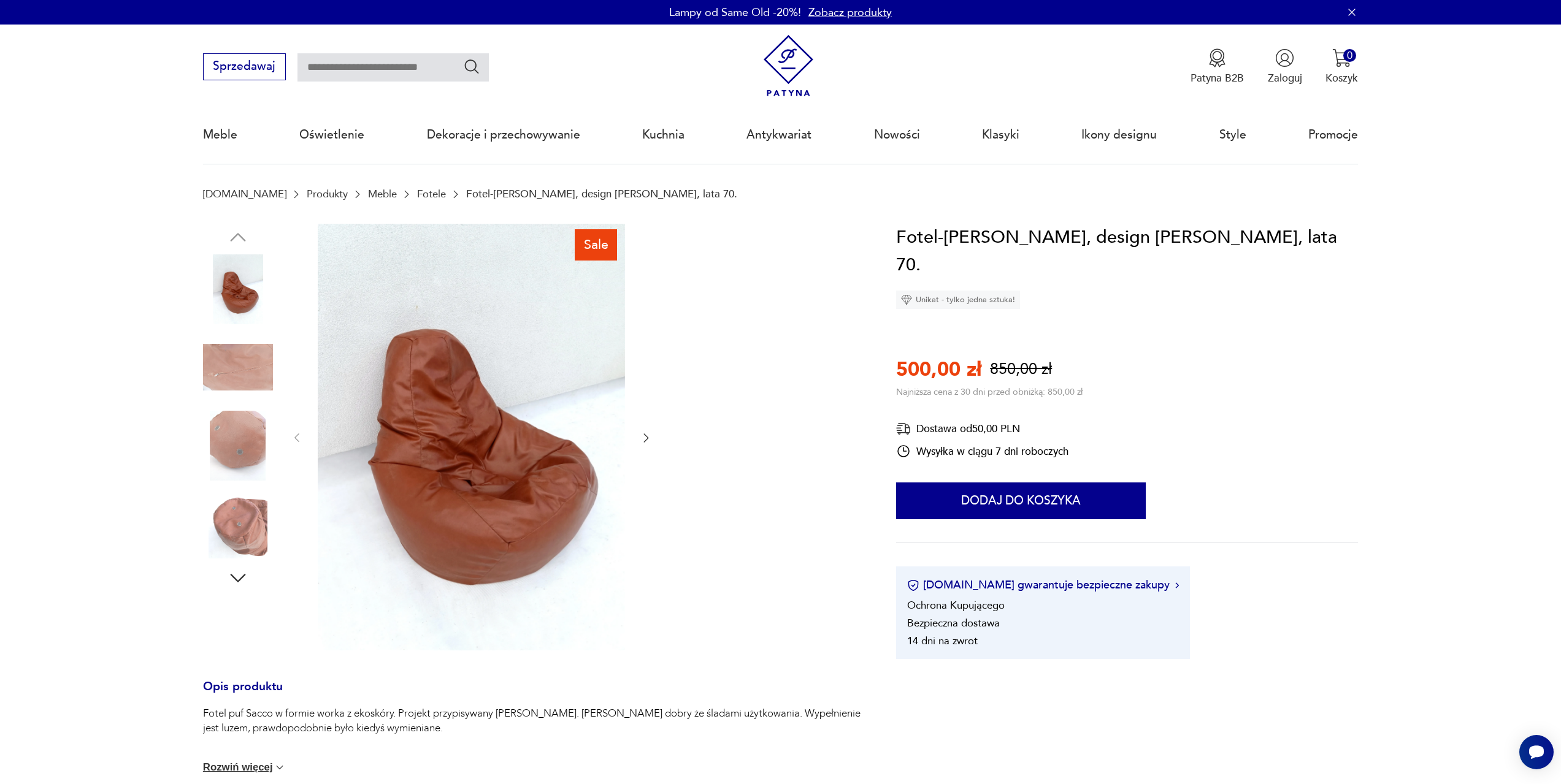
click at [384, 444] on img at bounding box center [471, 437] width 308 height 427
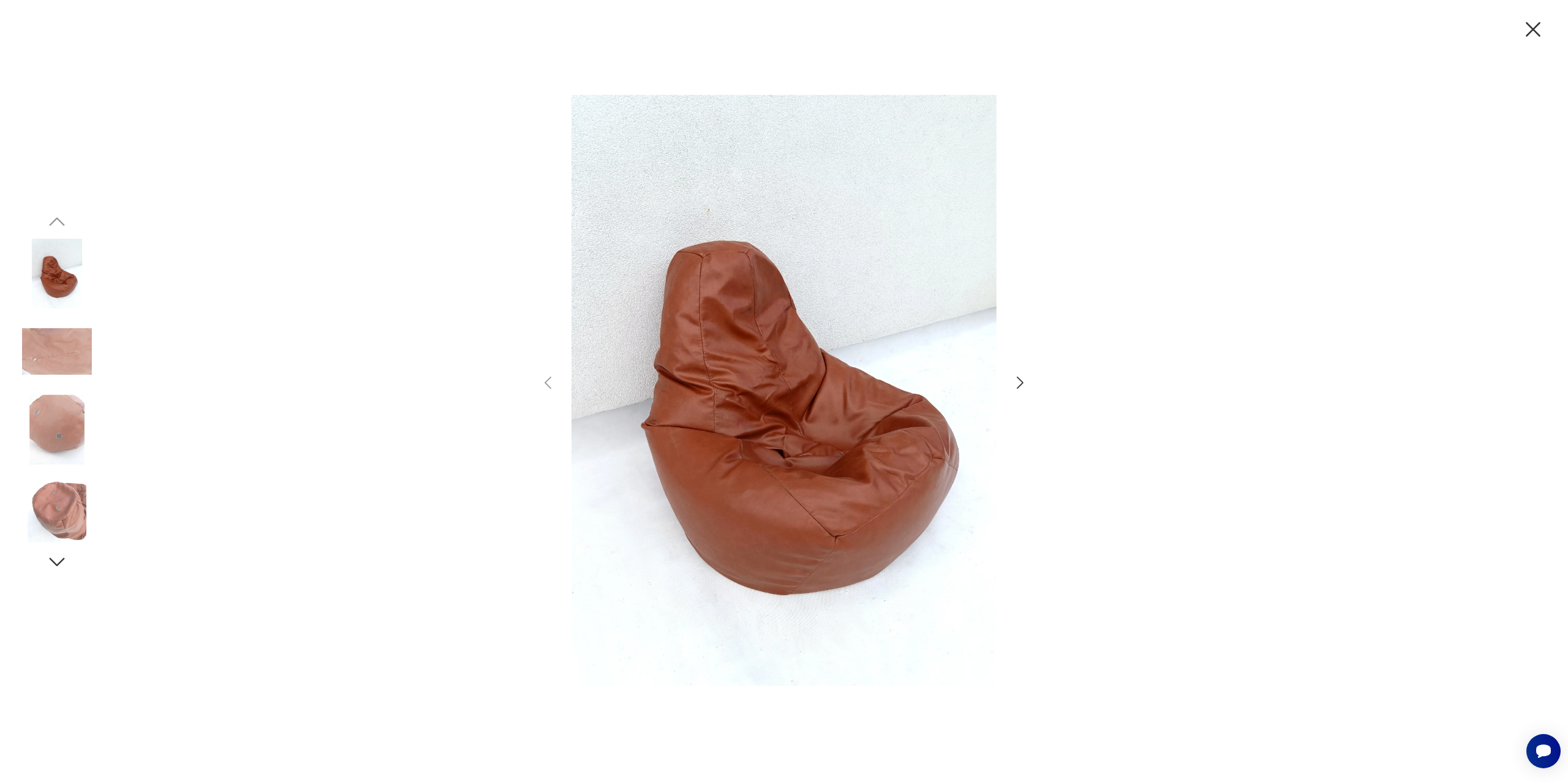
click at [1017, 382] on icon "button" at bounding box center [1020, 382] width 18 height 18
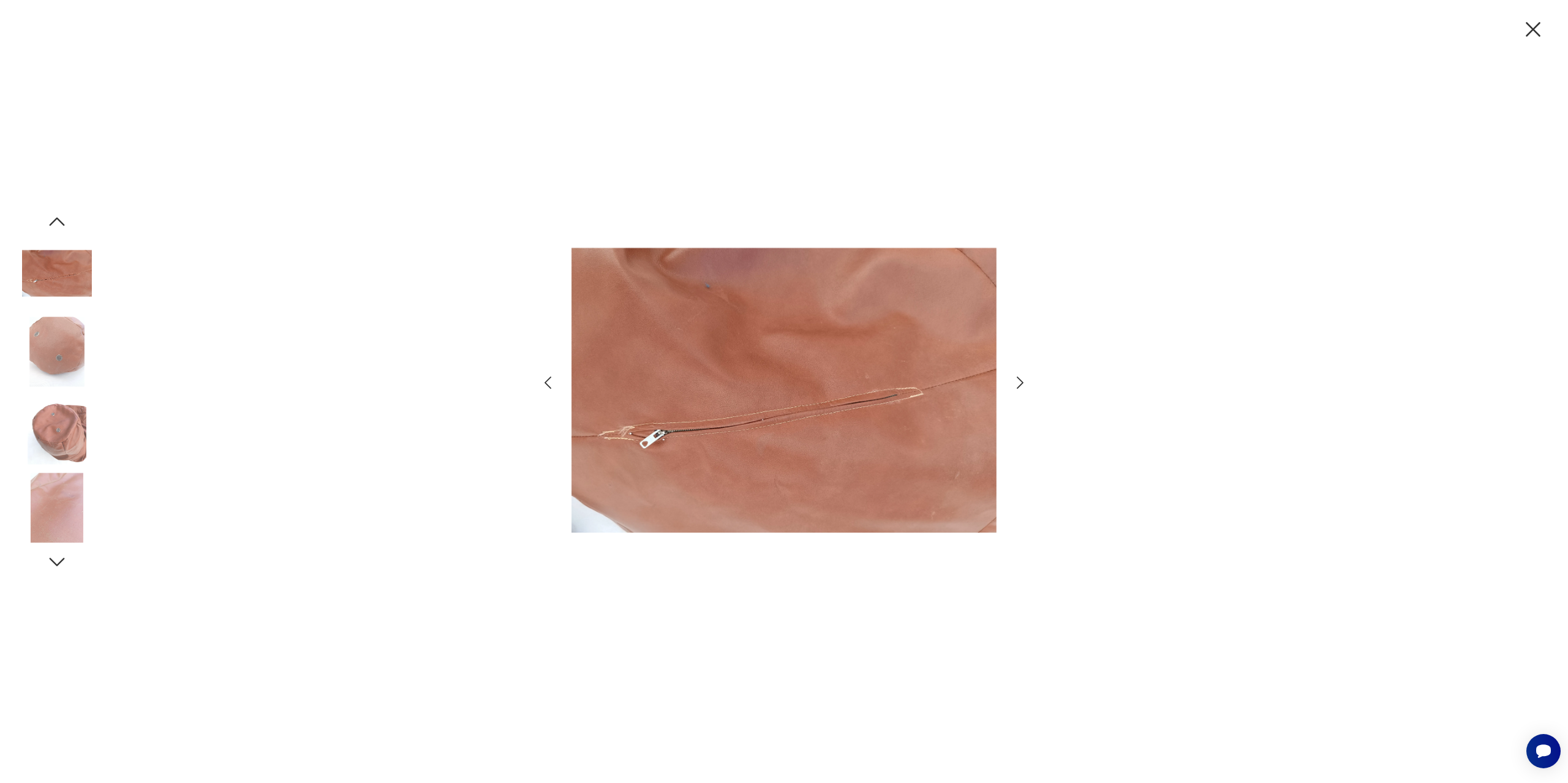
click at [1017, 382] on icon "button" at bounding box center [1020, 382] width 18 height 18
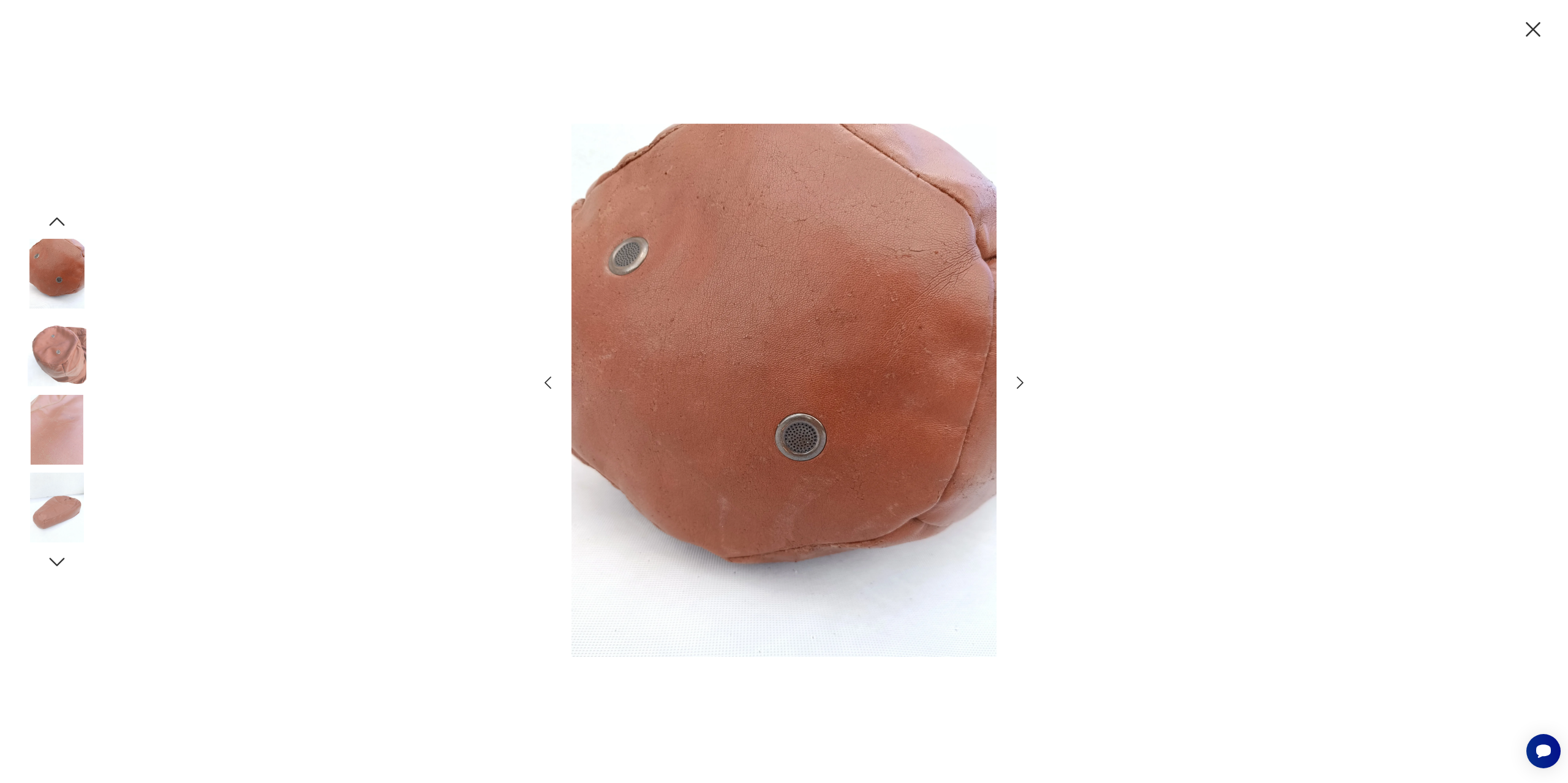
click at [1017, 382] on icon "button" at bounding box center [1020, 382] width 18 height 18
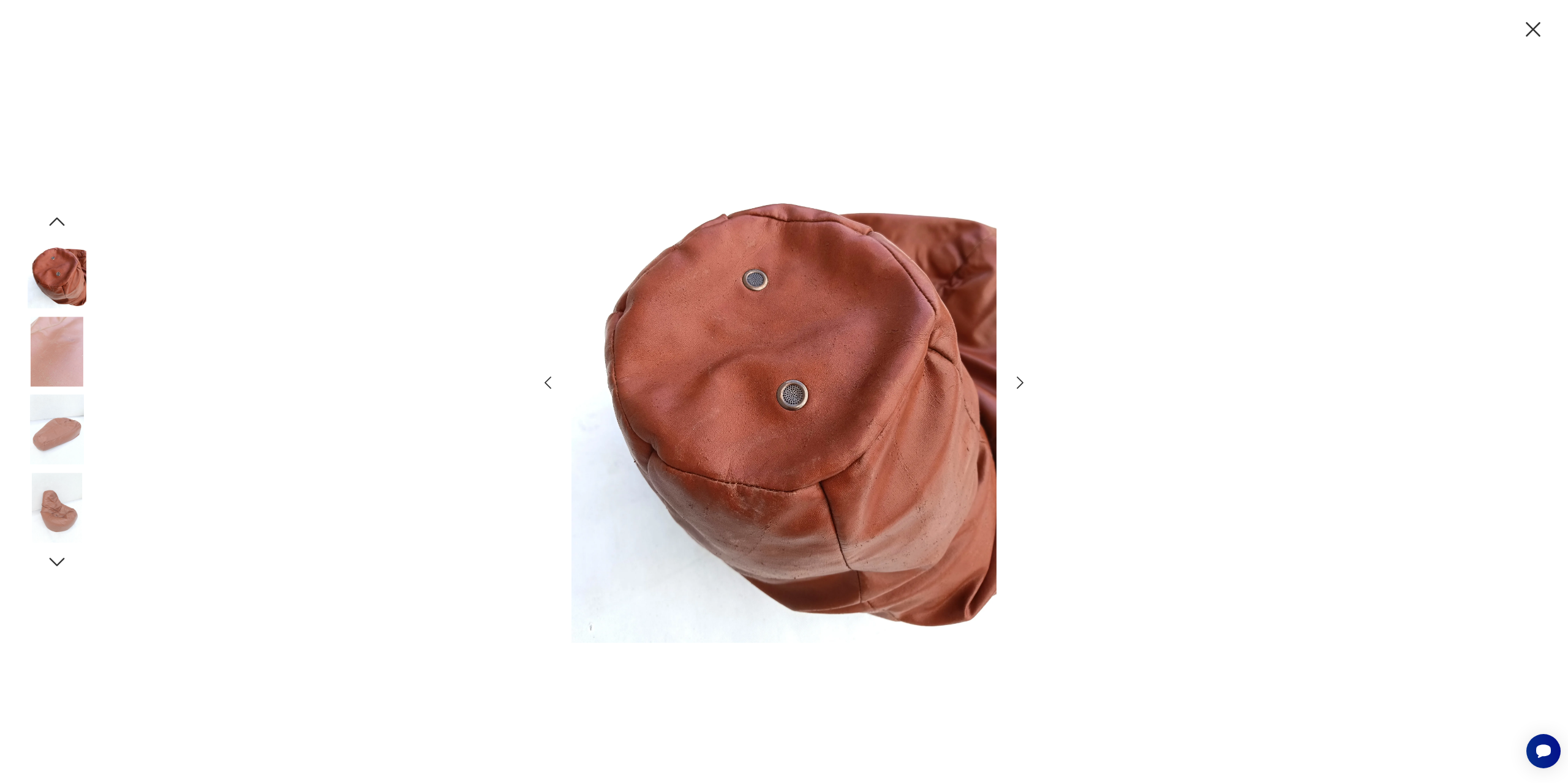
click at [1032, 384] on div at bounding box center [784, 392] width 1568 height 783
click at [1018, 384] on icon "button" at bounding box center [1020, 382] width 18 height 18
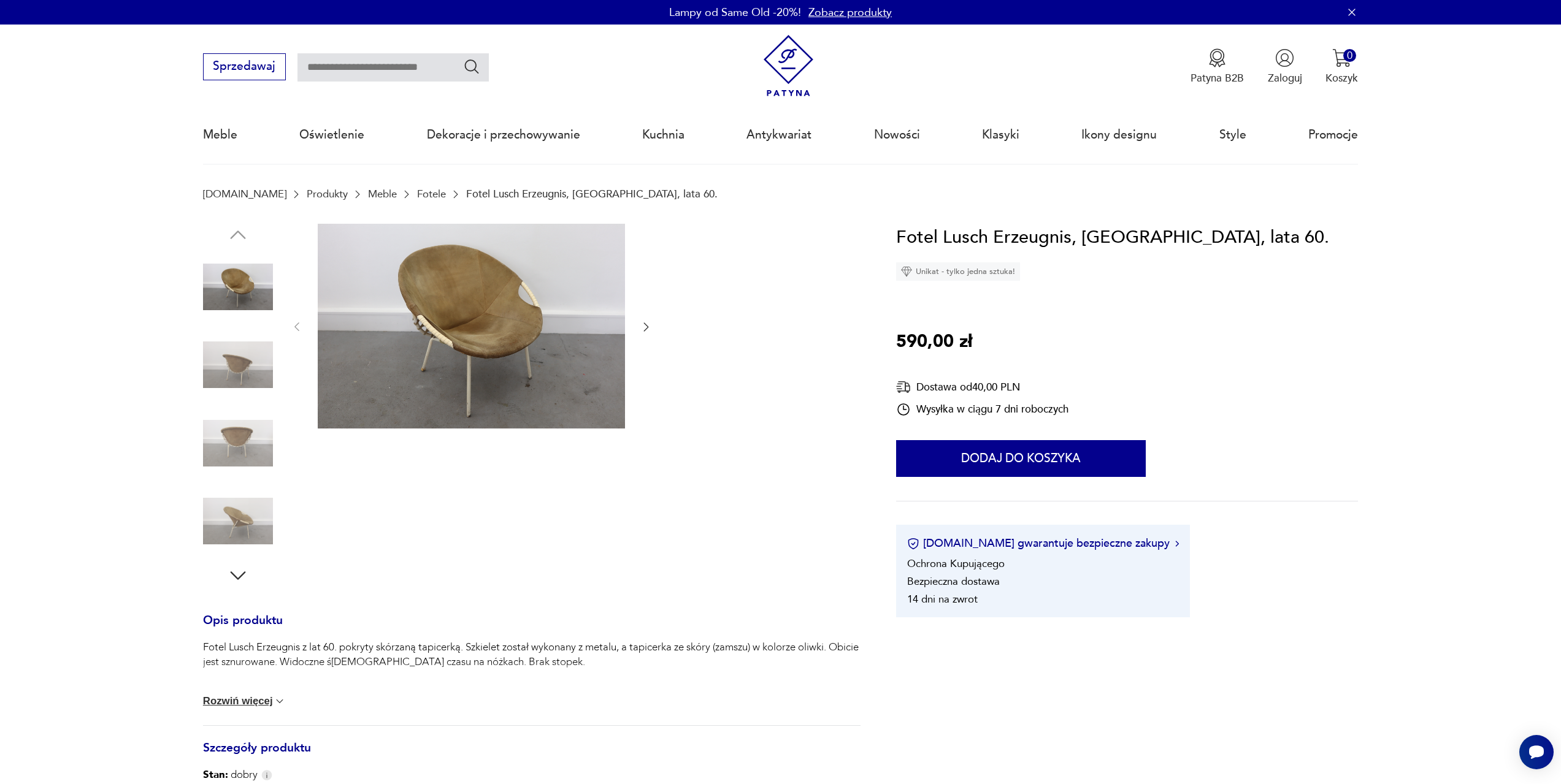
click at [513, 350] on img at bounding box center [471, 326] width 308 height 205
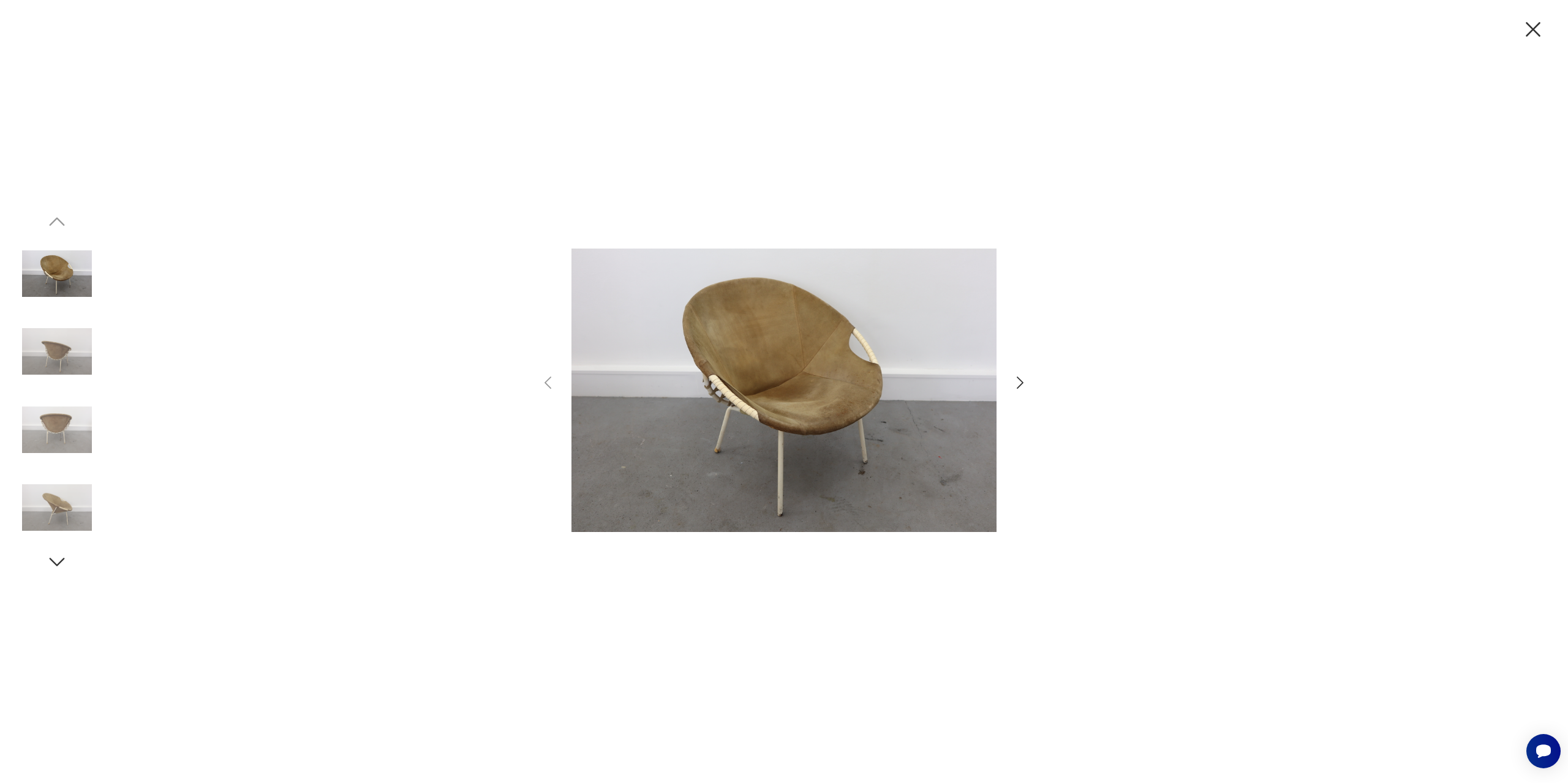
click at [1017, 385] on icon "button" at bounding box center [1020, 382] width 18 height 18
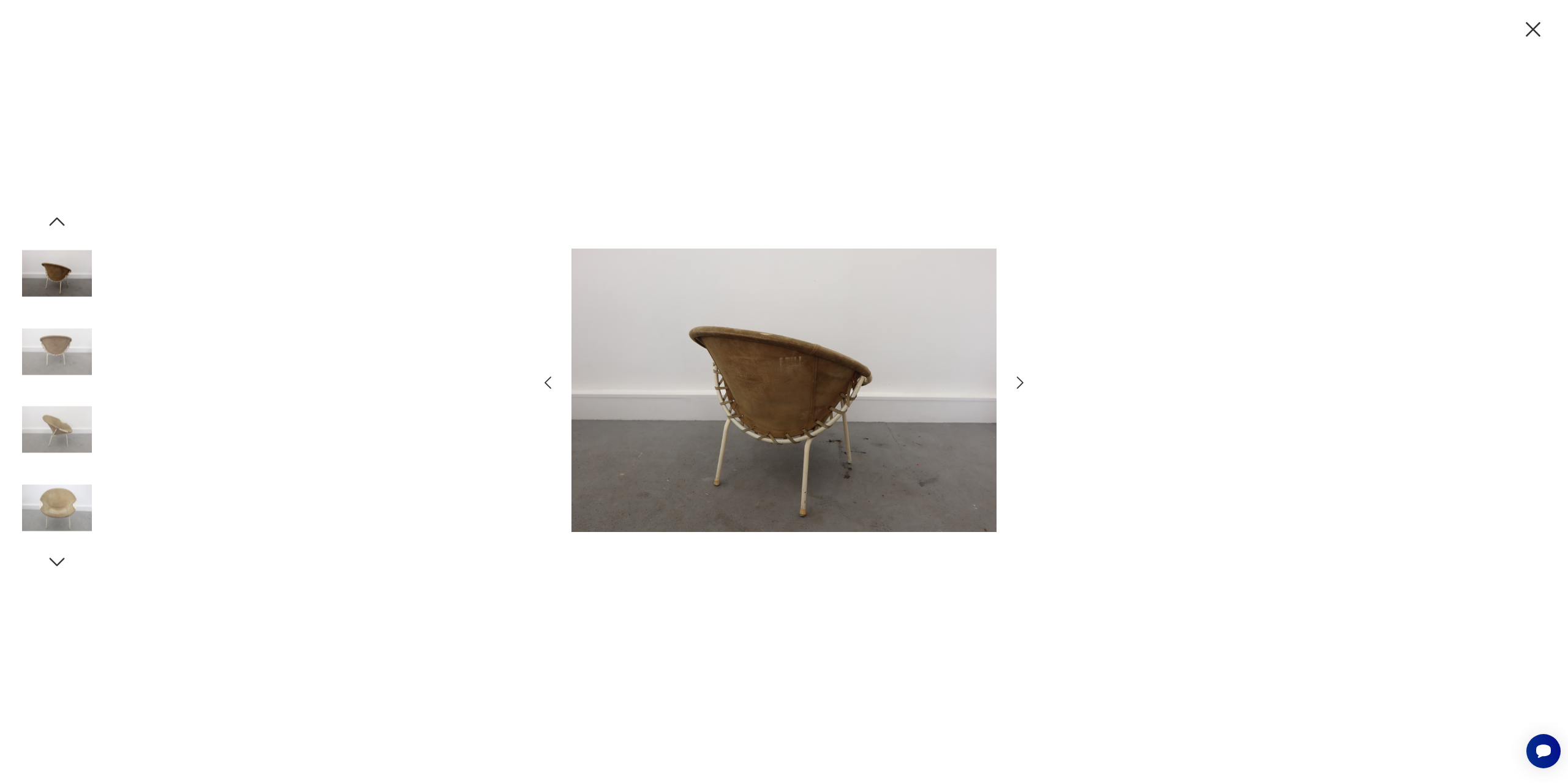
click at [1017, 385] on icon "button" at bounding box center [1020, 382] width 18 height 18
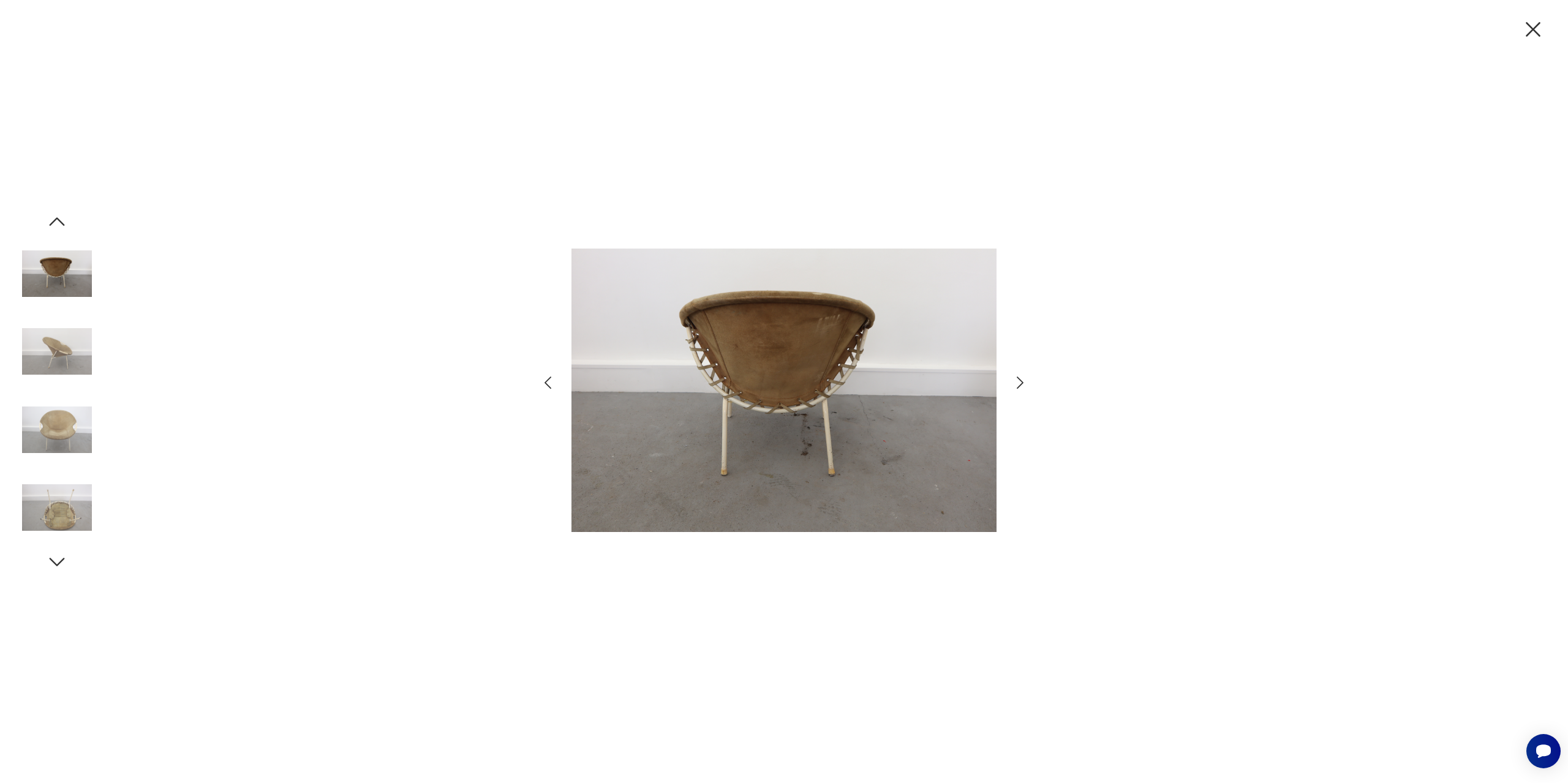
click at [1017, 385] on icon "button" at bounding box center [1020, 382] width 18 height 18
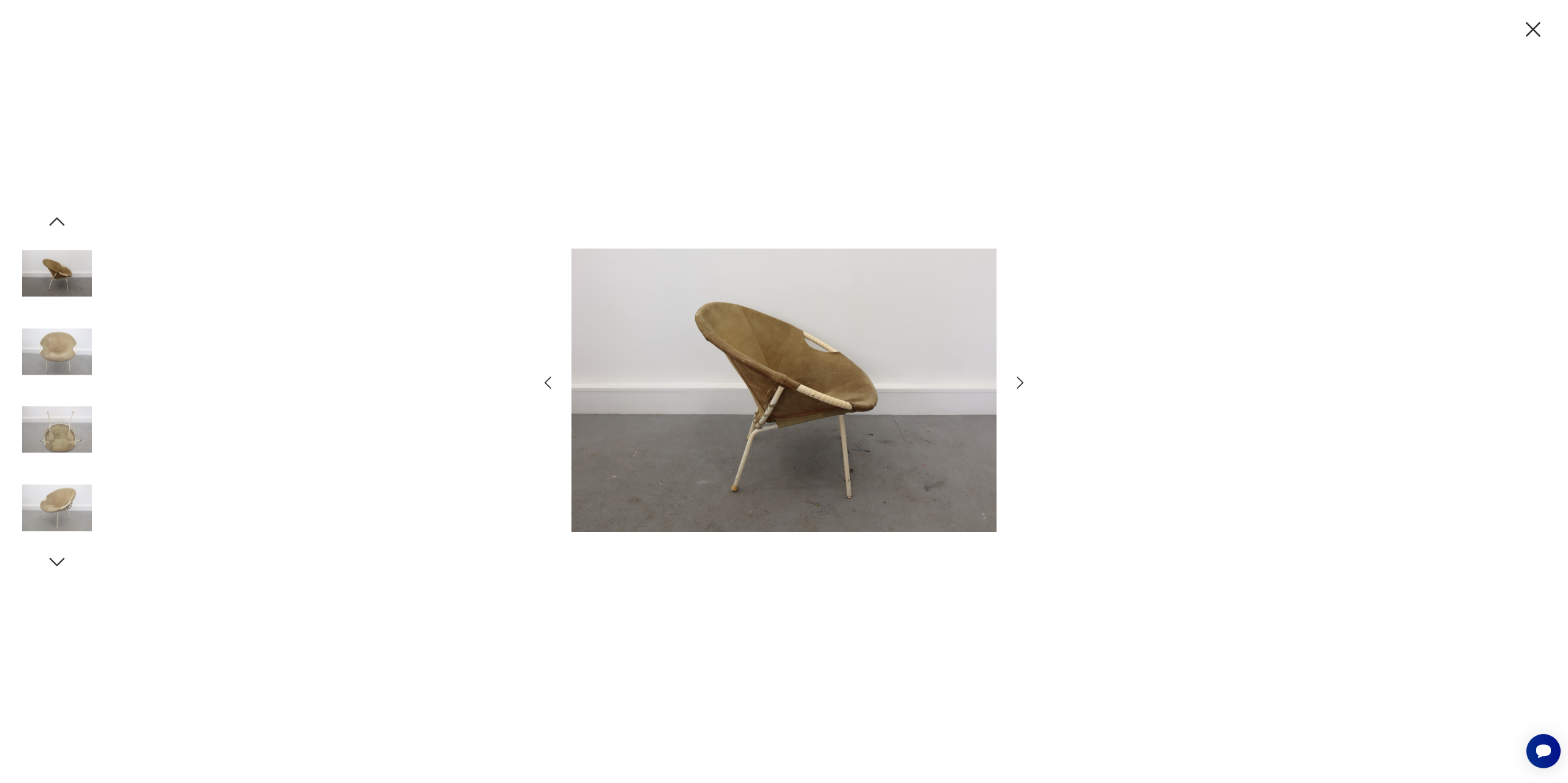
click at [1017, 385] on icon "button" at bounding box center [1020, 382] width 18 height 18
